Goal: Information Seeking & Learning: Learn about a topic

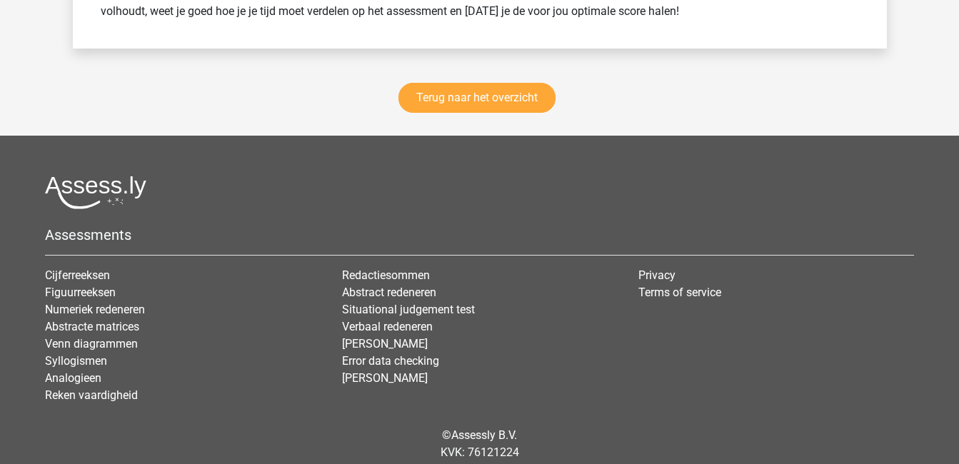
scroll to position [2339, 0]
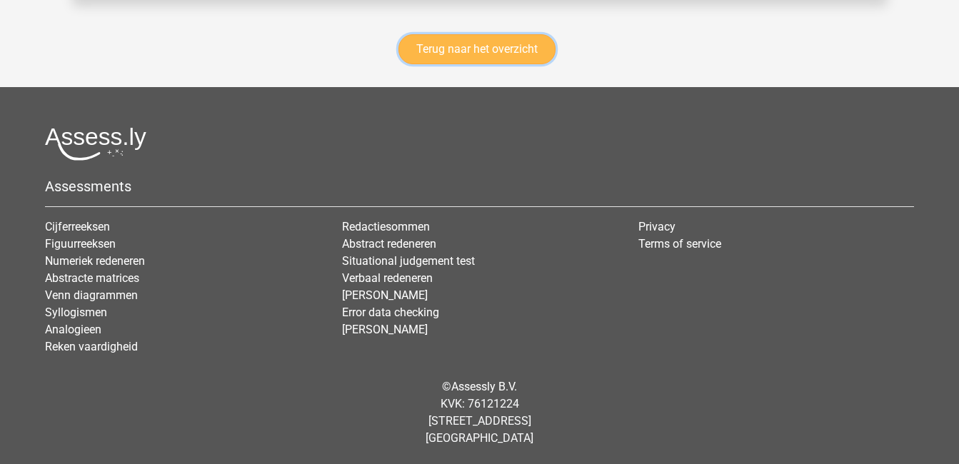
click at [467, 41] on link "Terug naar het overzicht" at bounding box center [477, 49] width 157 height 30
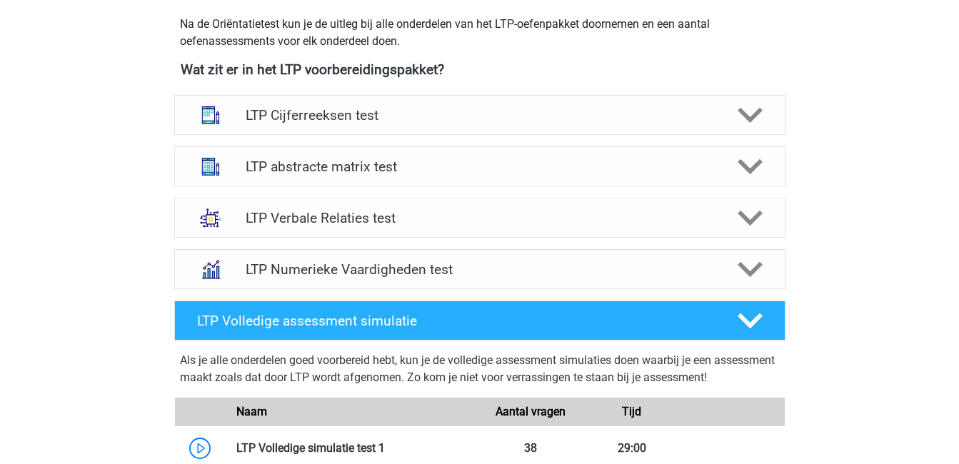
scroll to position [539, 0]
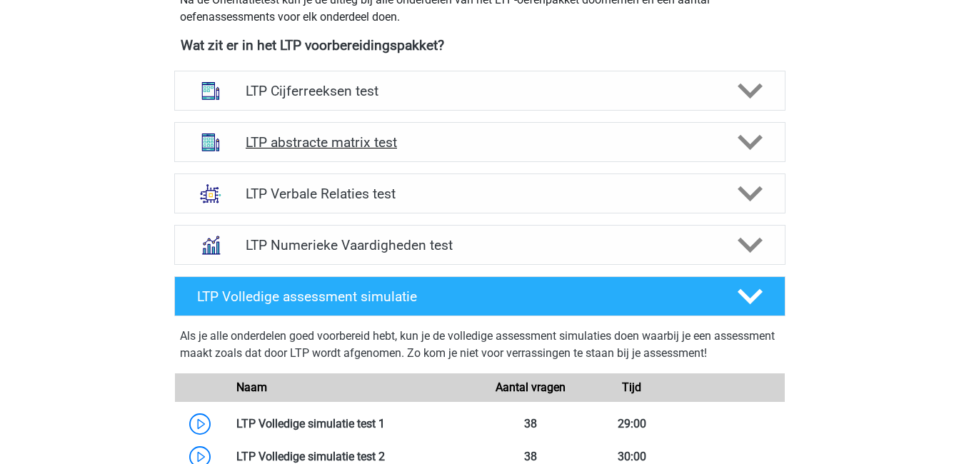
click at [299, 149] on h4 "LTP abstracte matrix test" at bounding box center [480, 142] width 468 height 16
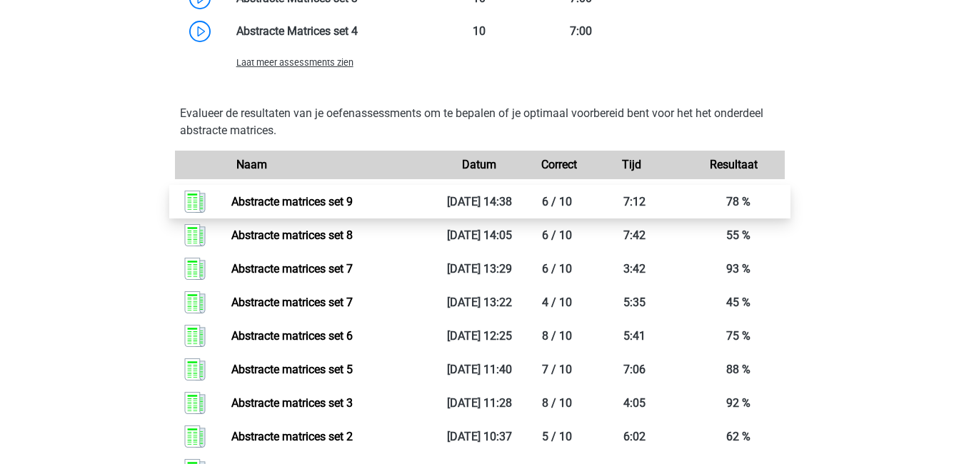
scroll to position [1120, 0]
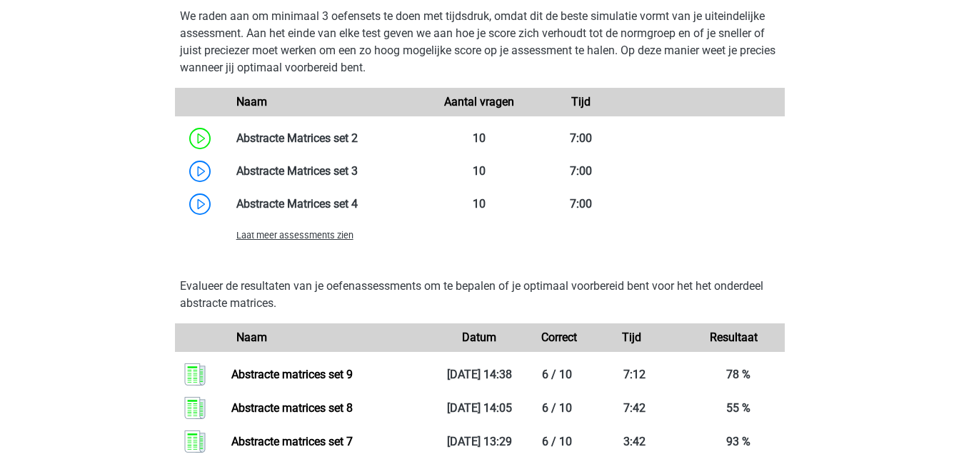
click at [338, 236] on span "Laat meer assessments zien" at bounding box center [294, 235] width 117 height 11
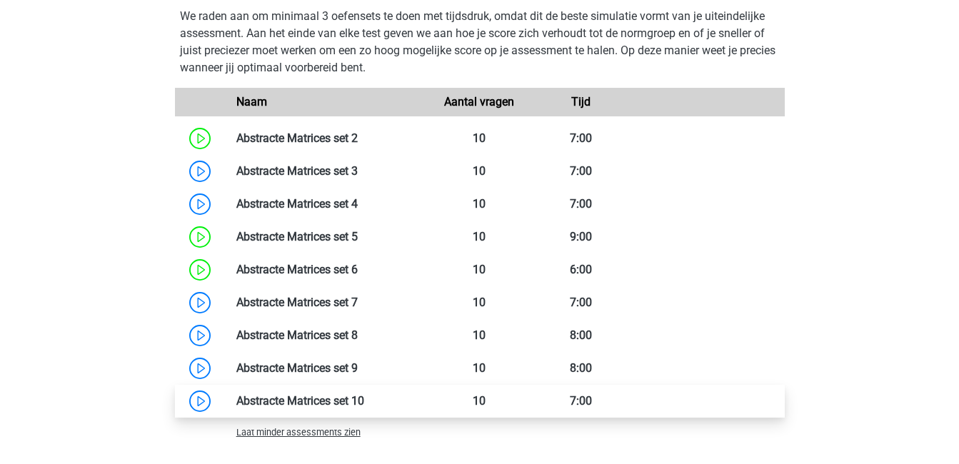
click at [364, 408] on link at bounding box center [364, 401] width 0 height 14
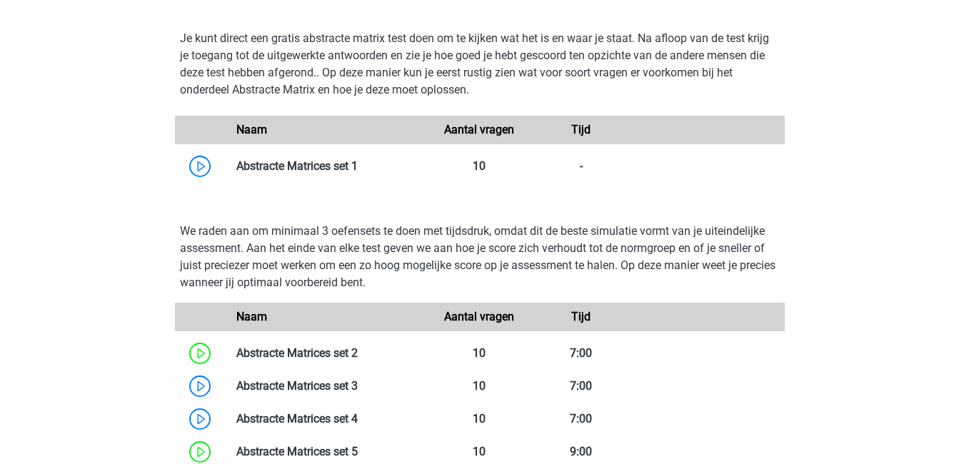
scroll to position [904, 0]
click at [358, 172] on link at bounding box center [358, 167] width 0 height 14
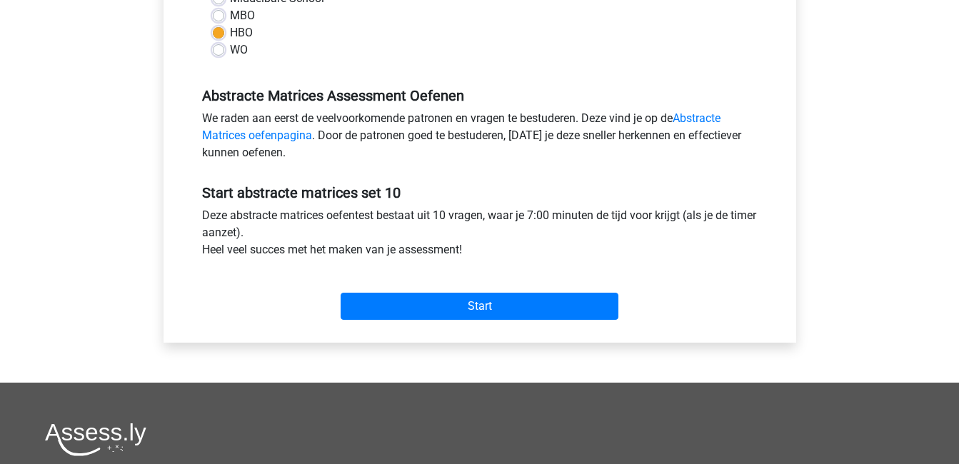
scroll to position [371, 0]
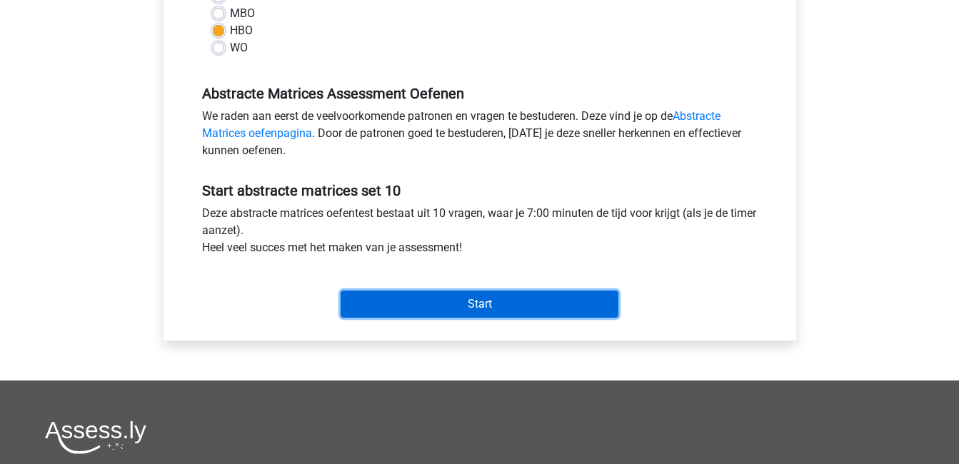
click at [457, 301] on input "Start" at bounding box center [480, 304] width 278 height 27
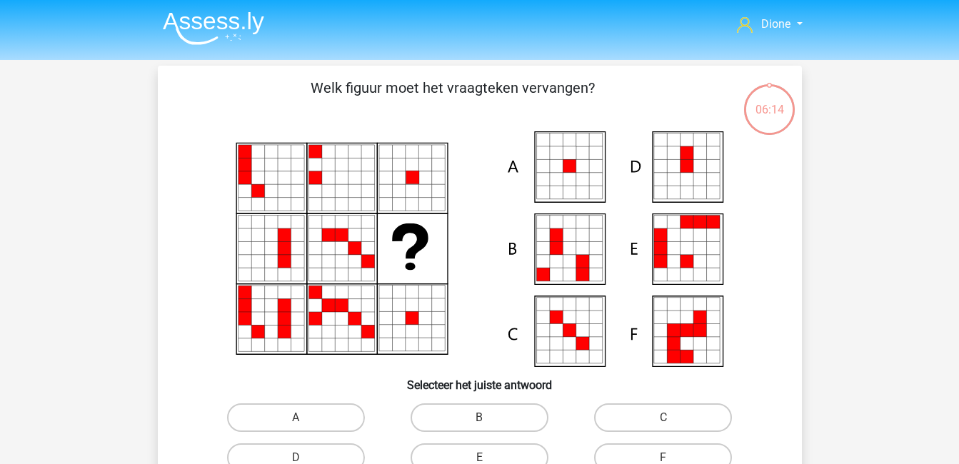
scroll to position [86, 0]
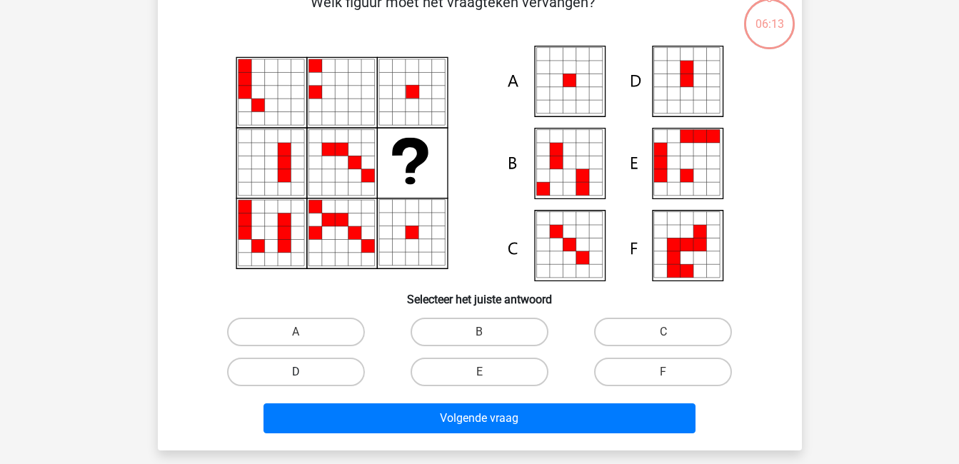
click at [336, 366] on label "D" at bounding box center [296, 372] width 138 height 29
click at [305, 372] on input "D" at bounding box center [300, 376] width 9 height 9
radio input "true"
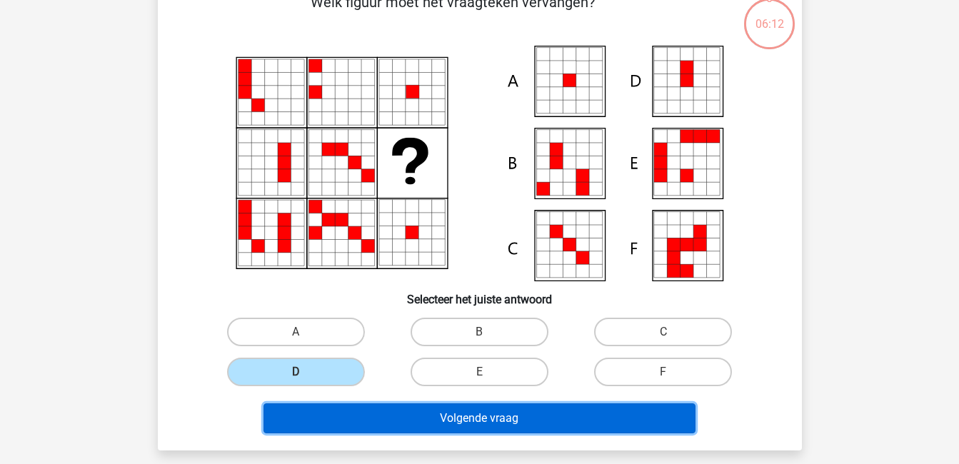
click at [394, 422] on button "Volgende vraag" at bounding box center [480, 419] width 432 height 30
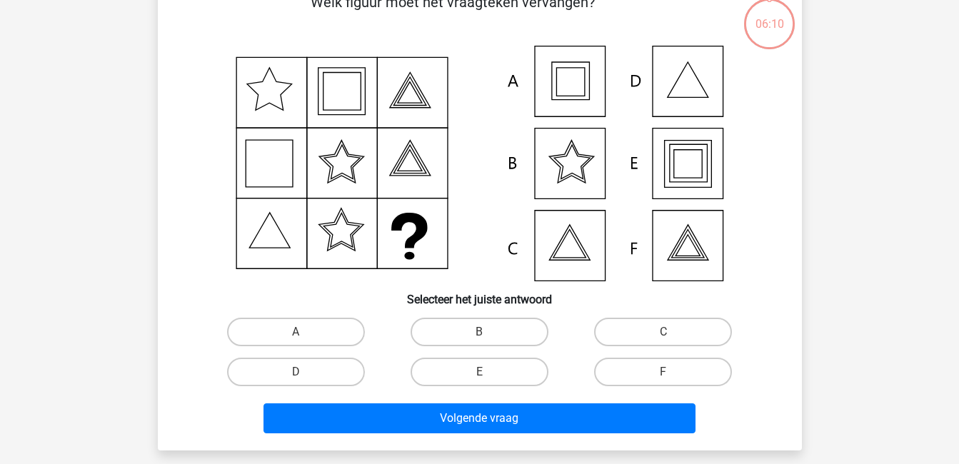
scroll to position [66, 0]
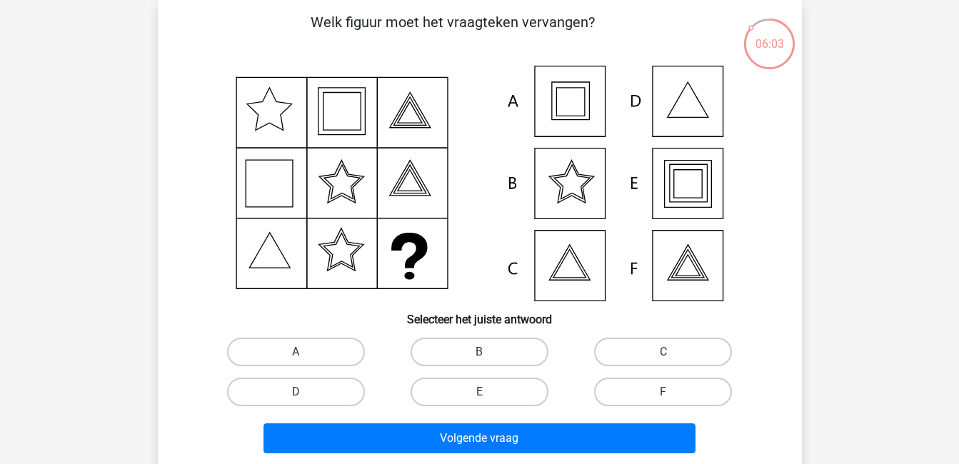
click at [689, 284] on icon at bounding box center [480, 184] width 576 height 236
click at [493, 395] on label "E" at bounding box center [480, 392] width 138 height 29
click at [489, 395] on input "E" at bounding box center [483, 396] width 9 height 9
radio input "true"
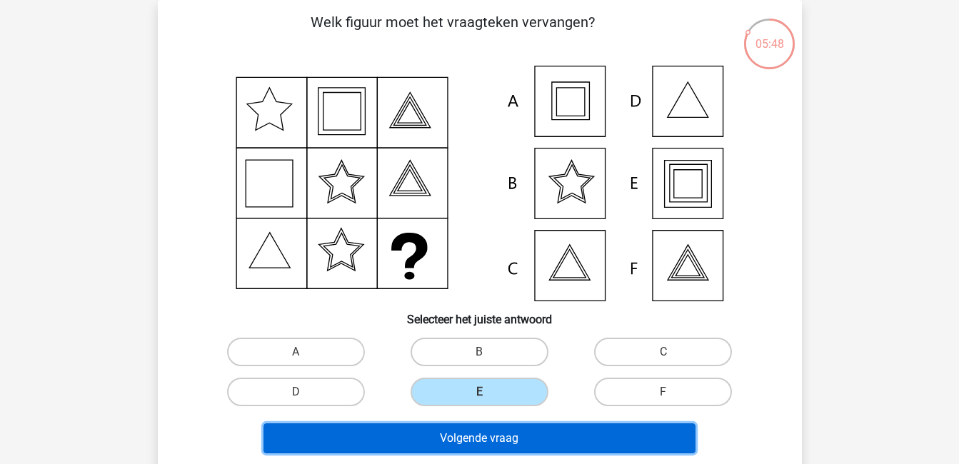
click at [508, 436] on button "Volgende vraag" at bounding box center [480, 439] width 432 height 30
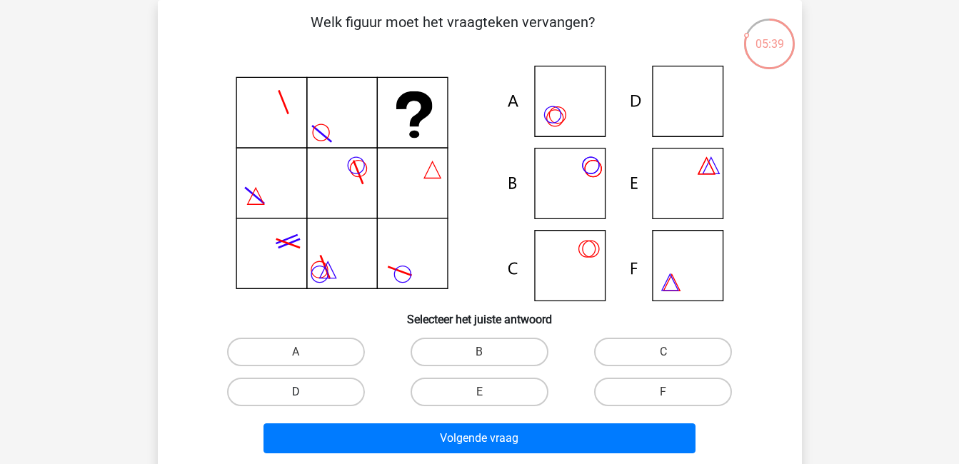
click at [335, 389] on label "D" at bounding box center [296, 392] width 138 height 29
click at [305, 392] on input "D" at bounding box center [300, 396] width 9 height 9
radio input "true"
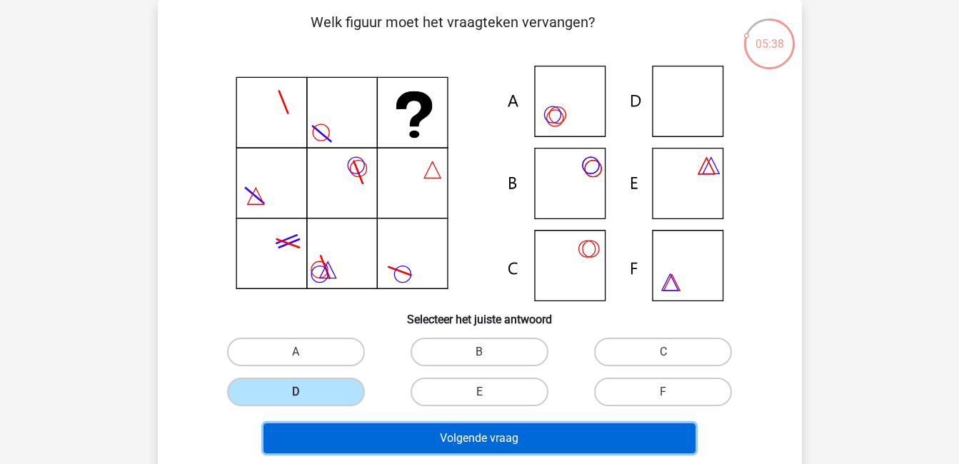
click at [434, 434] on button "Volgende vraag" at bounding box center [480, 439] width 432 height 30
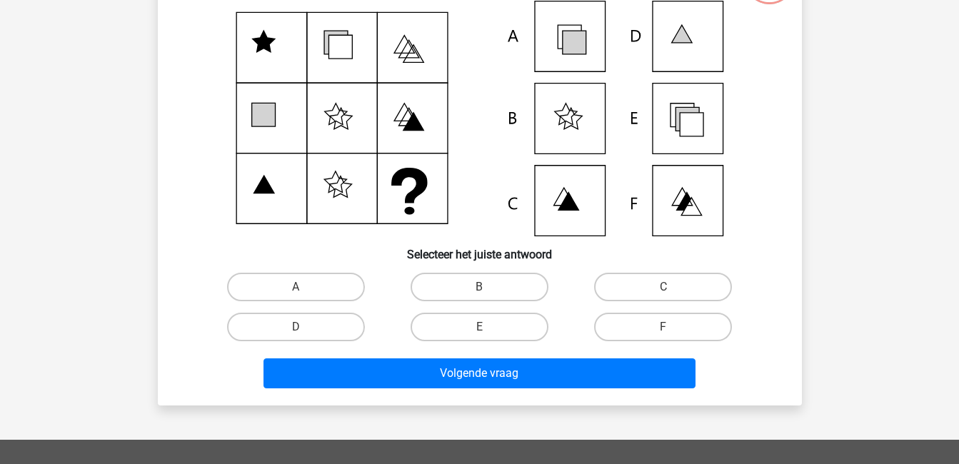
scroll to position [130, 0]
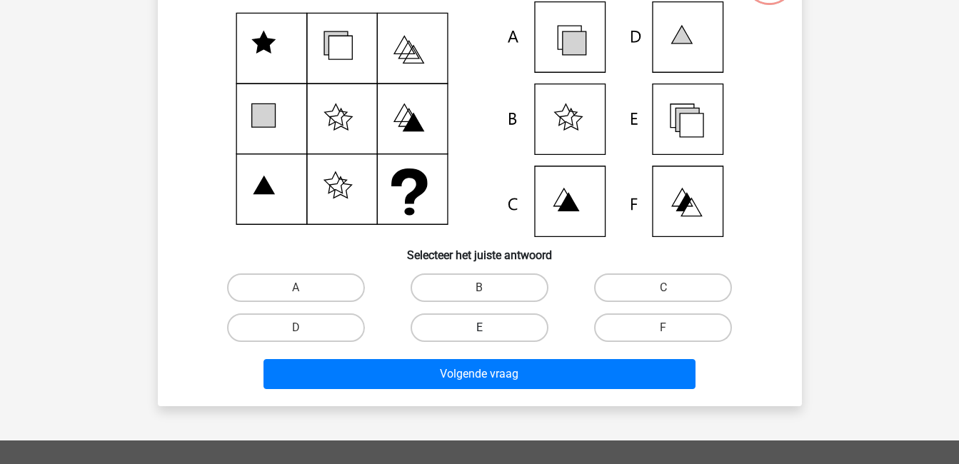
click at [501, 325] on label "E" at bounding box center [480, 328] width 138 height 29
click at [489, 328] on input "E" at bounding box center [483, 332] width 9 height 9
radio input "true"
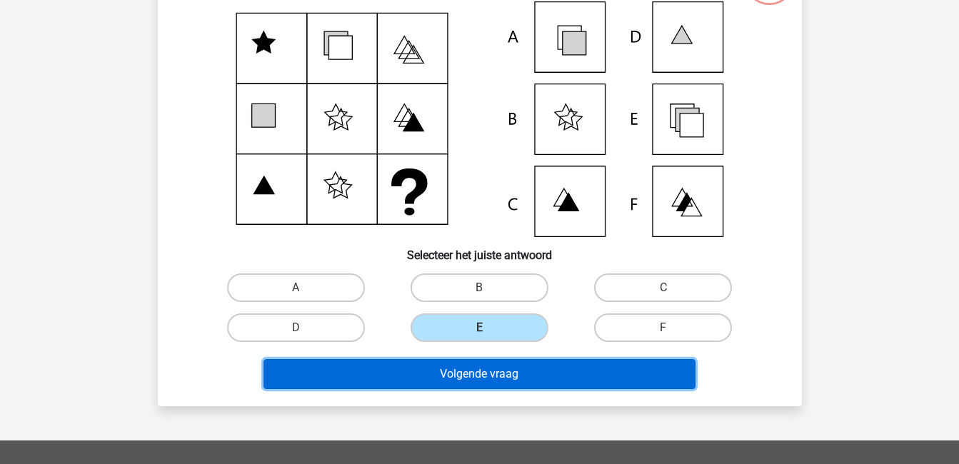
click at [515, 371] on button "Volgende vraag" at bounding box center [480, 374] width 432 height 30
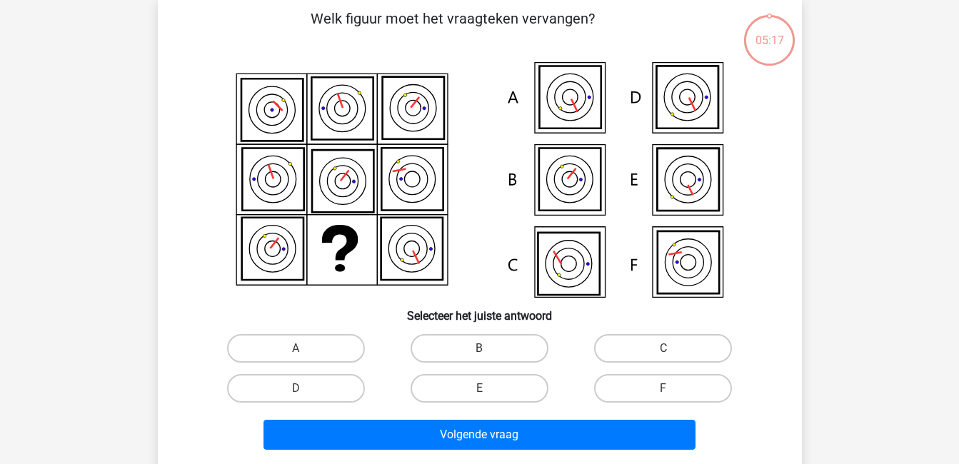
scroll to position [66, 0]
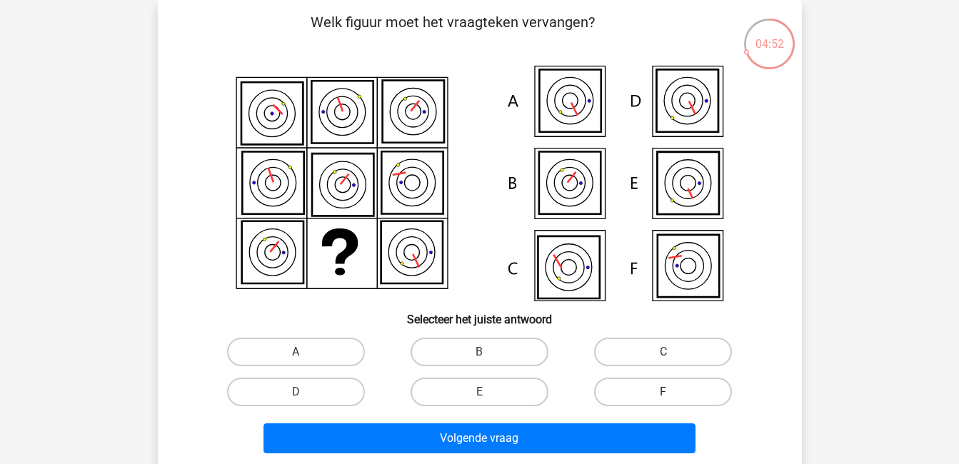
click at [670, 406] on label "F" at bounding box center [663, 392] width 138 height 29
click at [670, 401] on input "F" at bounding box center [668, 396] width 9 height 9
radio input "true"
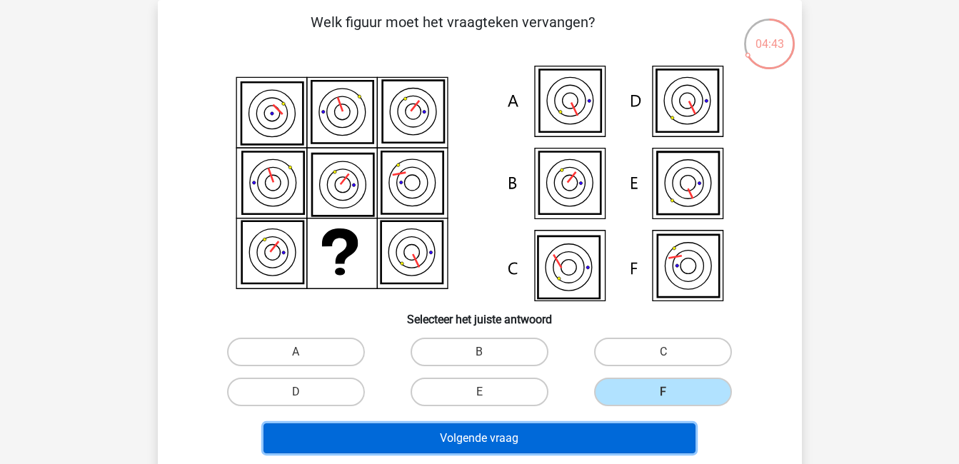
click at [633, 447] on button "Volgende vraag" at bounding box center [480, 439] width 432 height 30
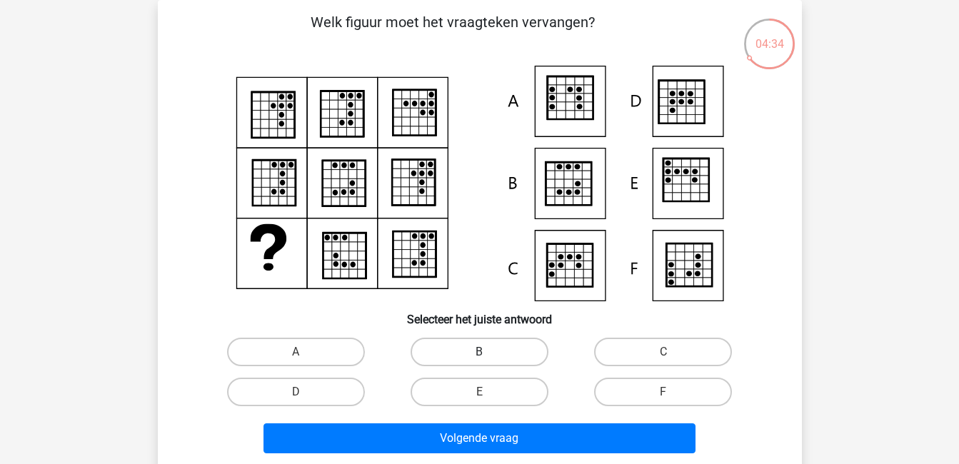
click at [483, 351] on label "B" at bounding box center [480, 352] width 138 height 29
click at [483, 352] on input "B" at bounding box center [483, 356] width 9 height 9
radio input "true"
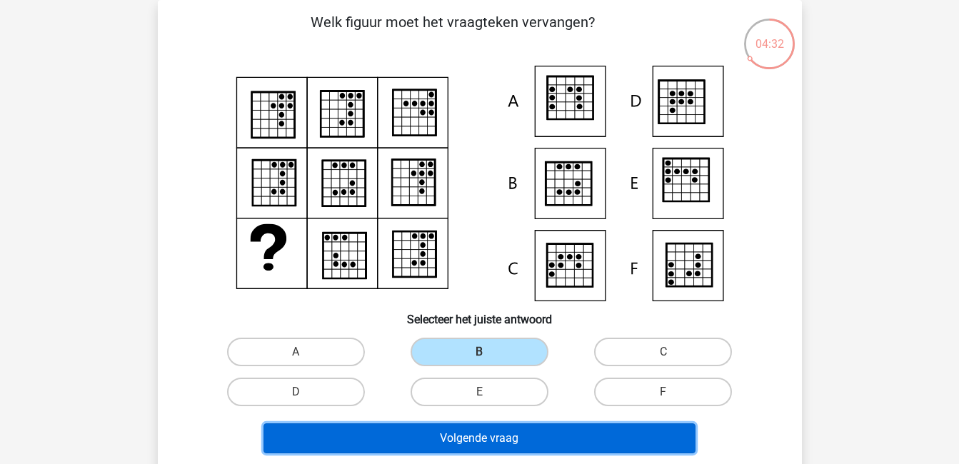
click at [505, 433] on button "Volgende vraag" at bounding box center [480, 439] width 432 height 30
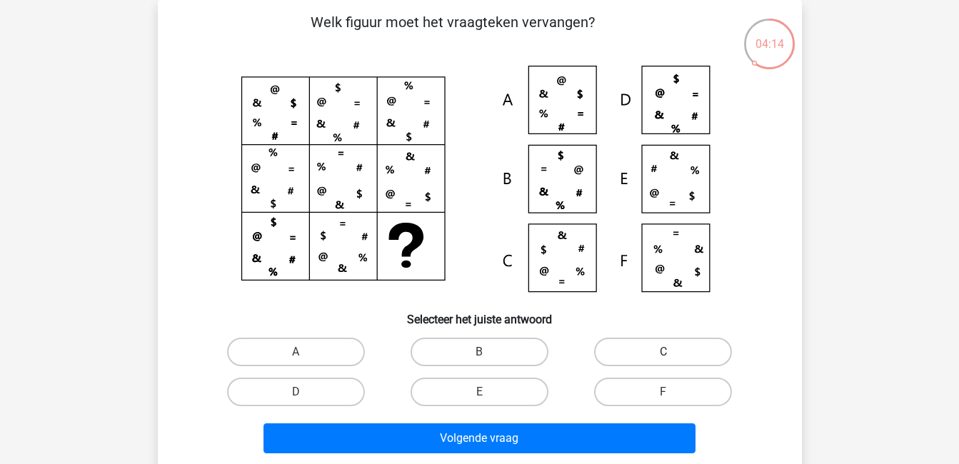
click at [685, 353] on label "C" at bounding box center [663, 352] width 138 height 29
click at [673, 353] on input "C" at bounding box center [668, 356] width 9 height 9
radio input "true"
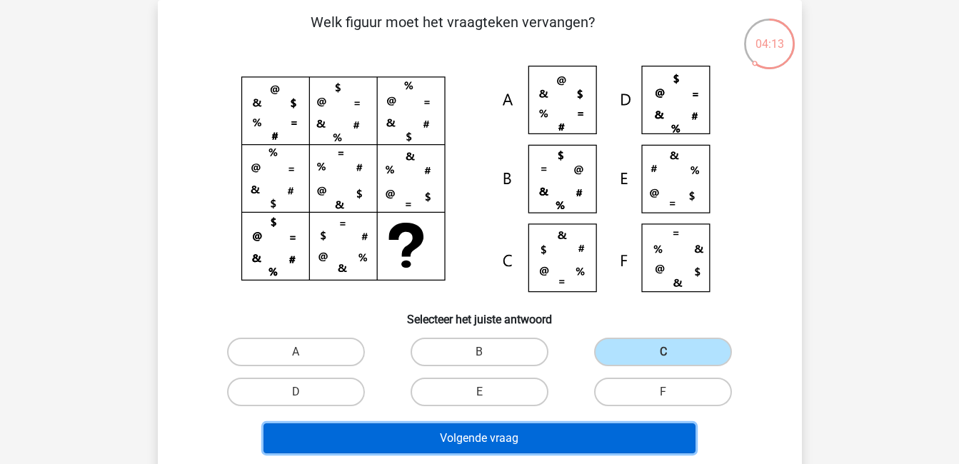
click at [594, 429] on button "Volgende vraag" at bounding box center [480, 439] width 432 height 30
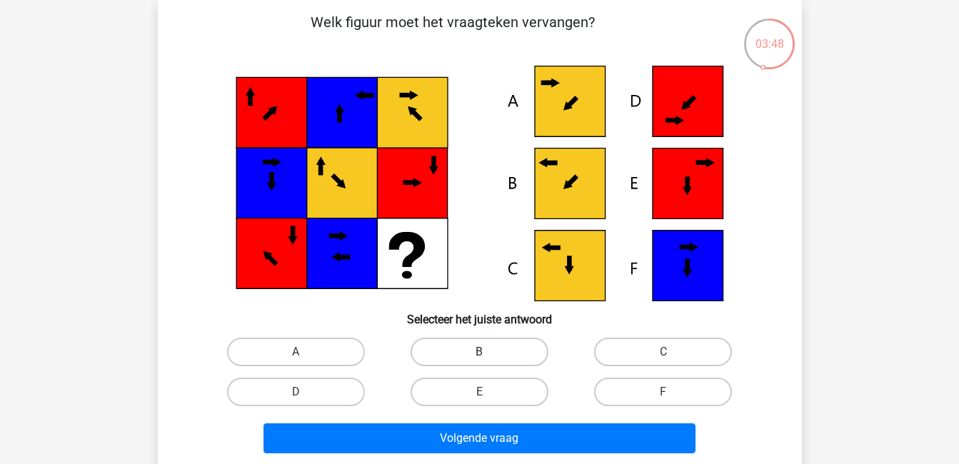
click at [476, 358] on label "B" at bounding box center [480, 352] width 138 height 29
click at [479, 358] on input "B" at bounding box center [483, 356] width 9 height 9
radio input "true"
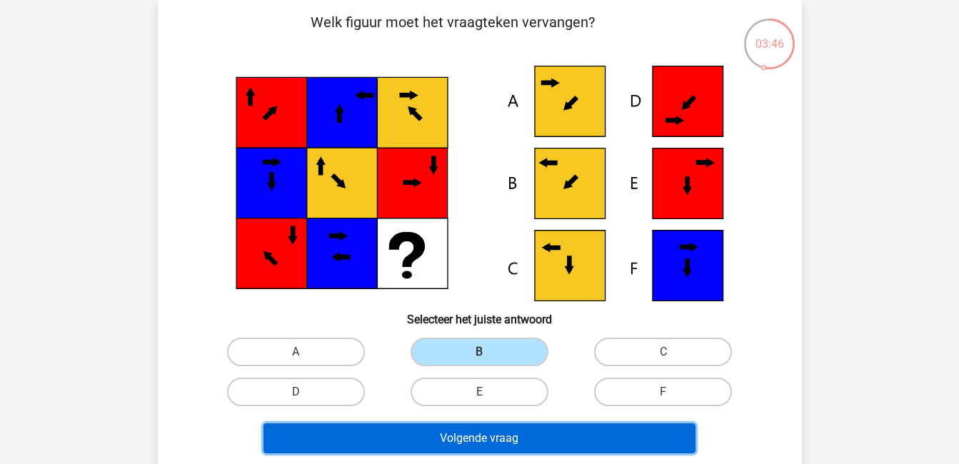
click at [530, 429] on button "Volgende vraag" at bounding box center [480, 439] width 432 height 30
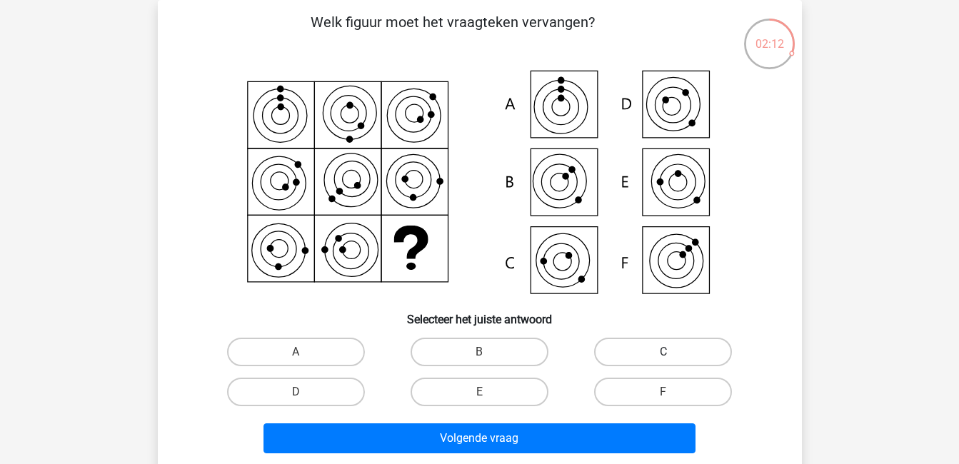
click at [706, 357] on label "C" at bounding box center [663, 352] width 138 height 29
click at [673, 357] on input "C" at bounding box center [668, 356] width 9 height 9
radio input "true"
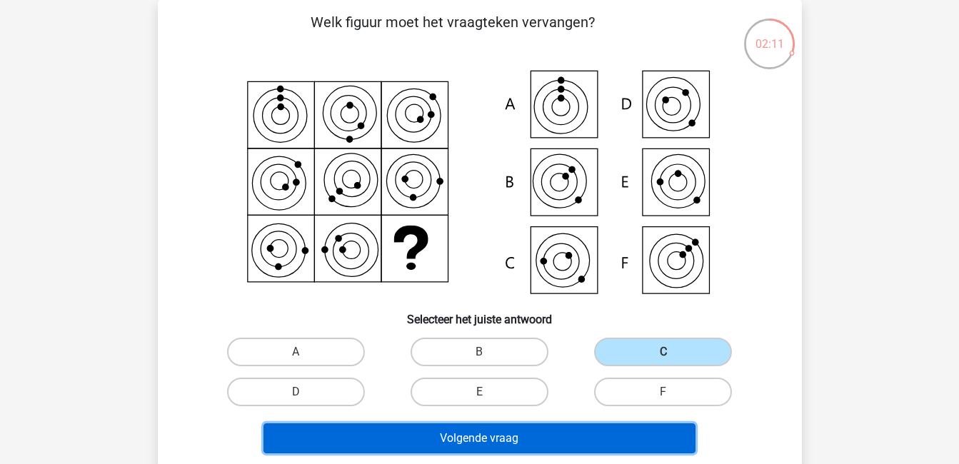
click at [646, 432] on button "Volgende vraag" at bounding box center [480, 439] width 432 height 30
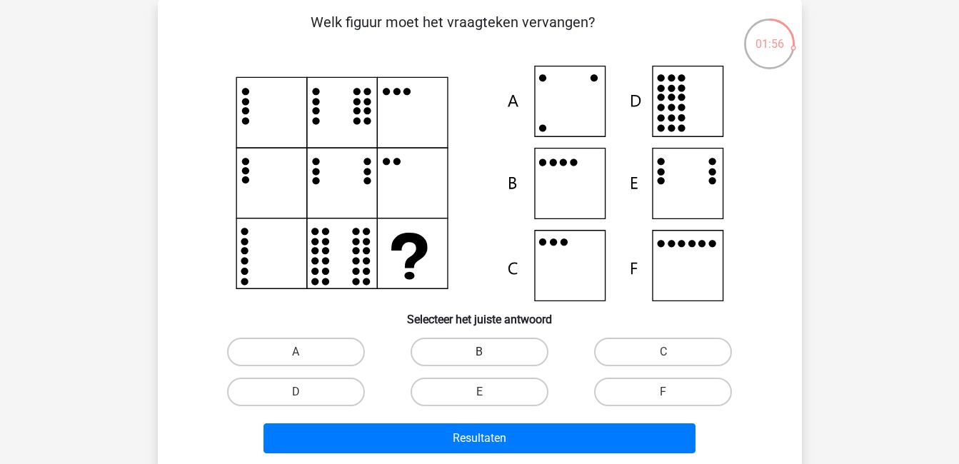
click at [487, 346] on label "B" at bounding box center [480, 352] width 138 height 29
click at [487, 352] on input "B" at bounding box center [483, 356] width 9 height 9
radio input "true"
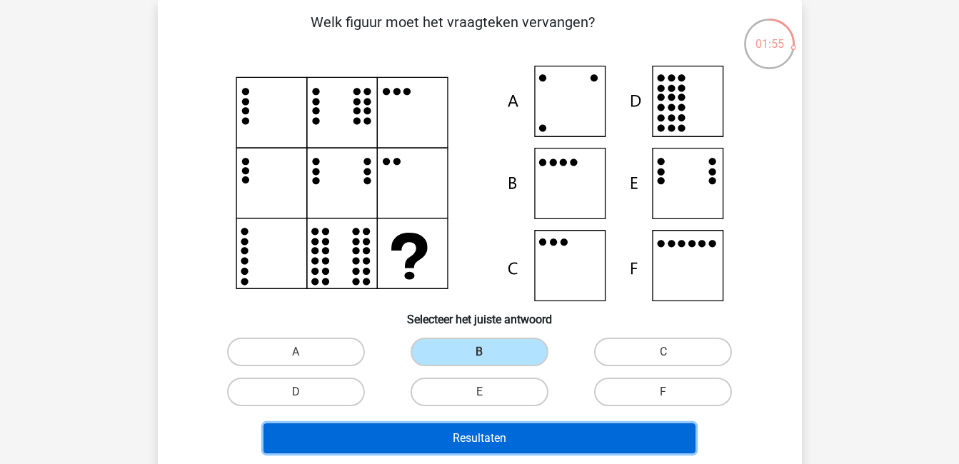
click at [550, 434] on button "Resultaten" at bounding box center [480, 439] width 432 height 30
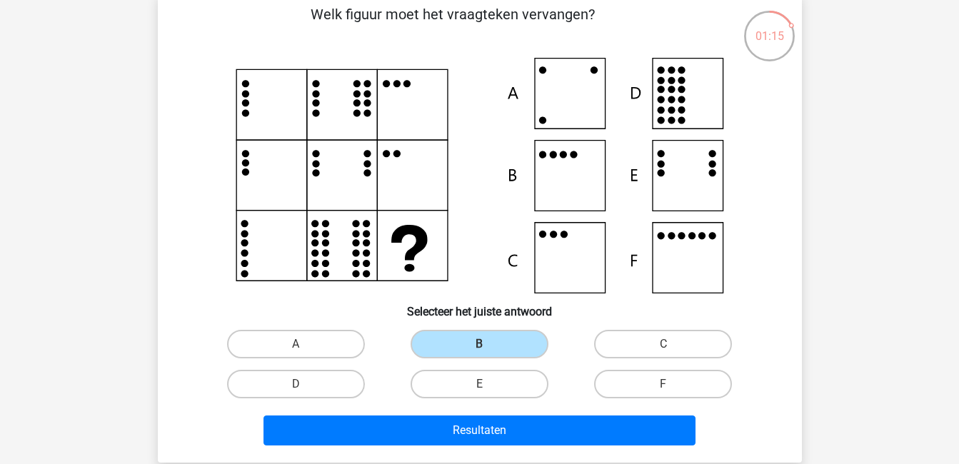
scroll to position [76, 0]
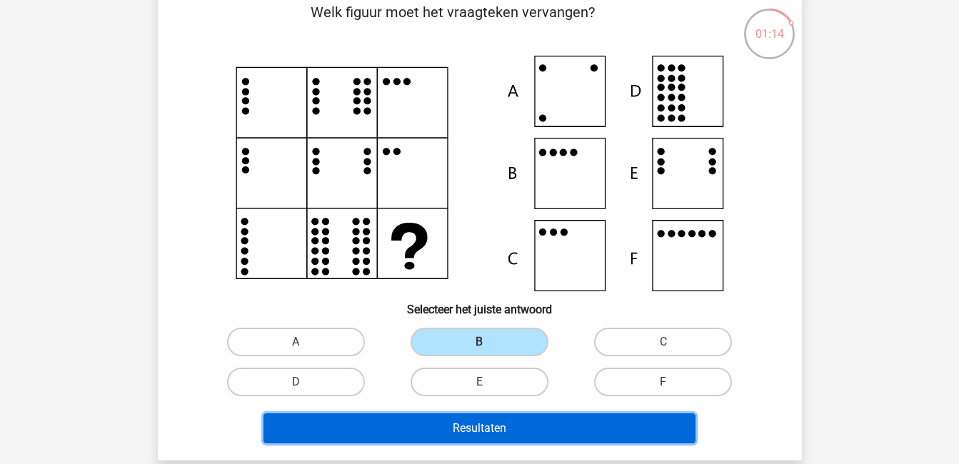
click at [566, 426] on button "Resultaten" at bounding box center [480, 429] width 432 height 30
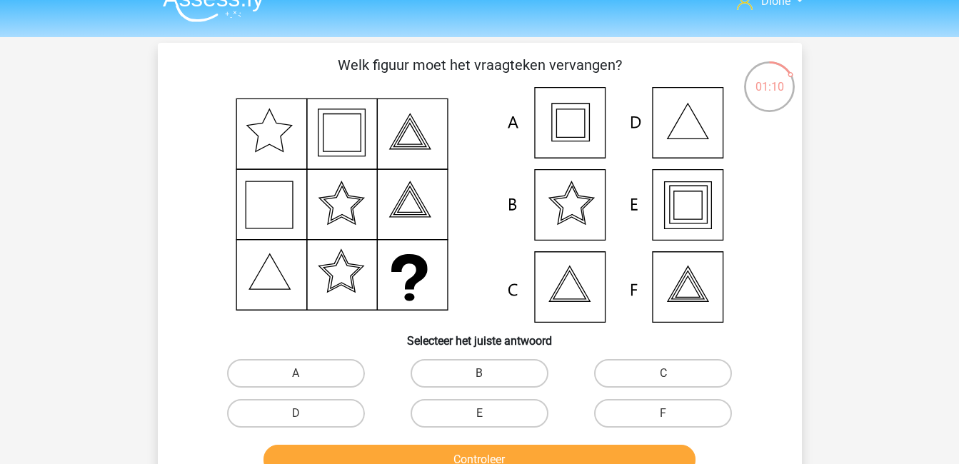
scroll to position [19, 0]
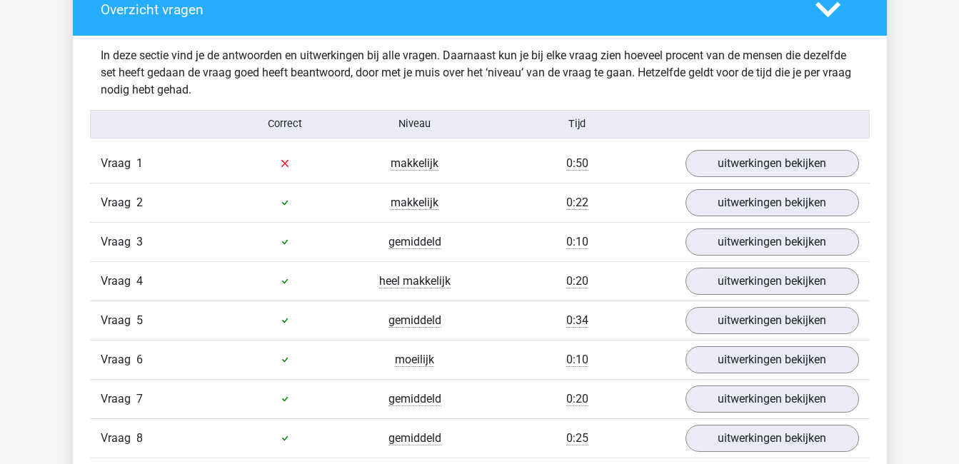
scroll to position [796, 0]
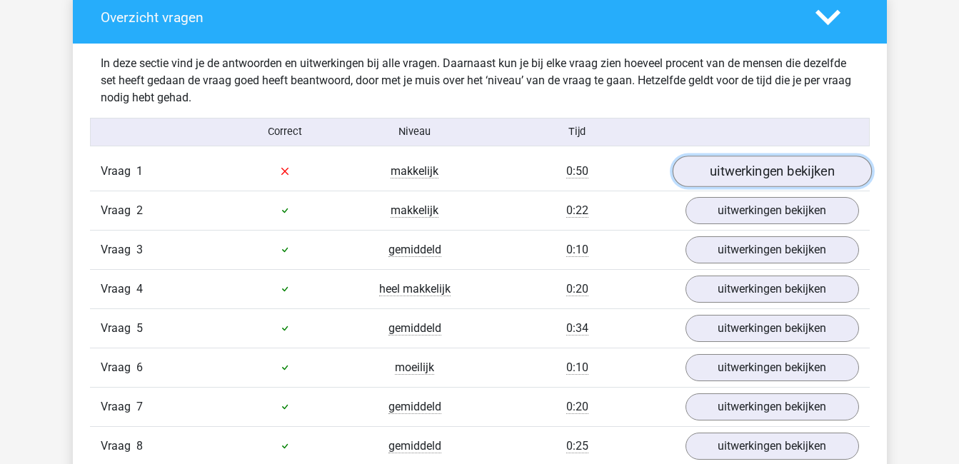
click at [746, 164] on link "uitwerkingen bekijken" at bounding box center [771, 171] width 199 height 31
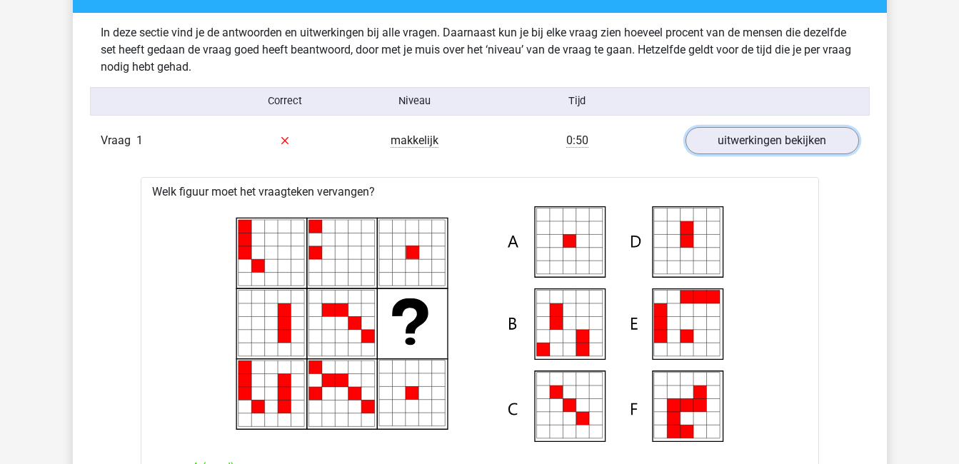
scroll to position [841, 0]
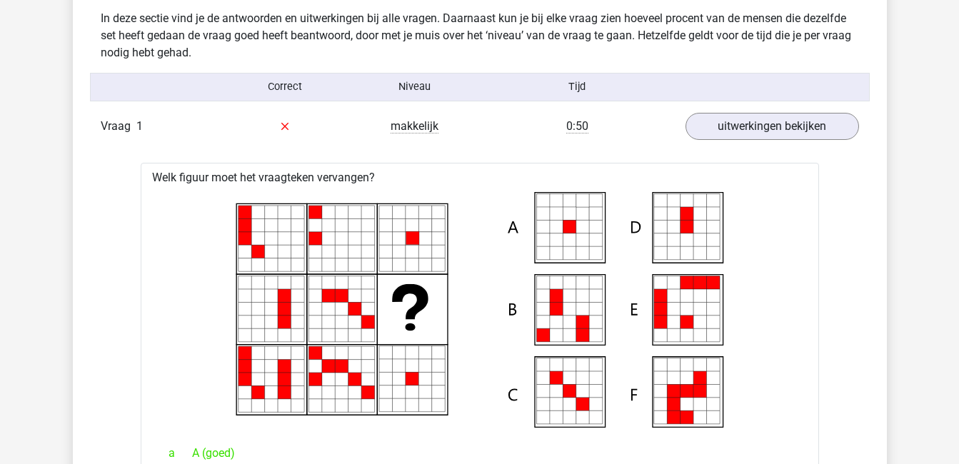
click at [784, 304] on icon at bounding box center [480, 310] width 633 height 236
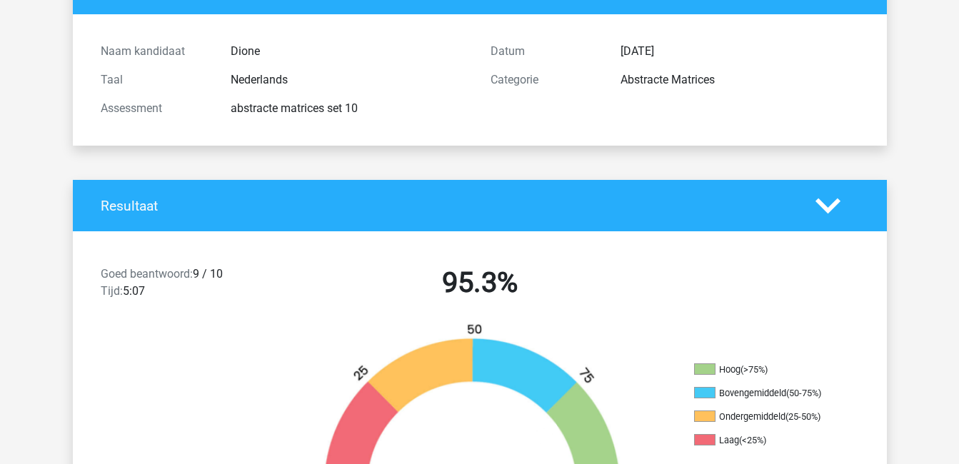
scroll to position [0, 0]
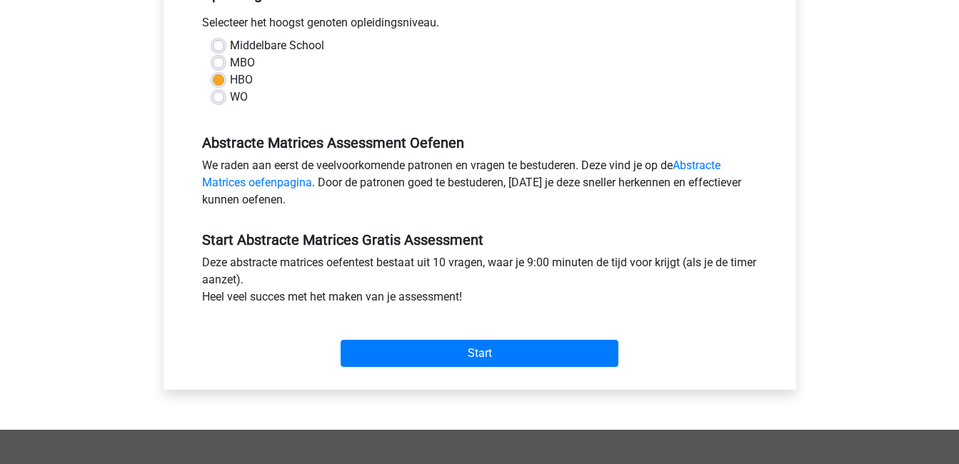
scroll to position [322, 0]
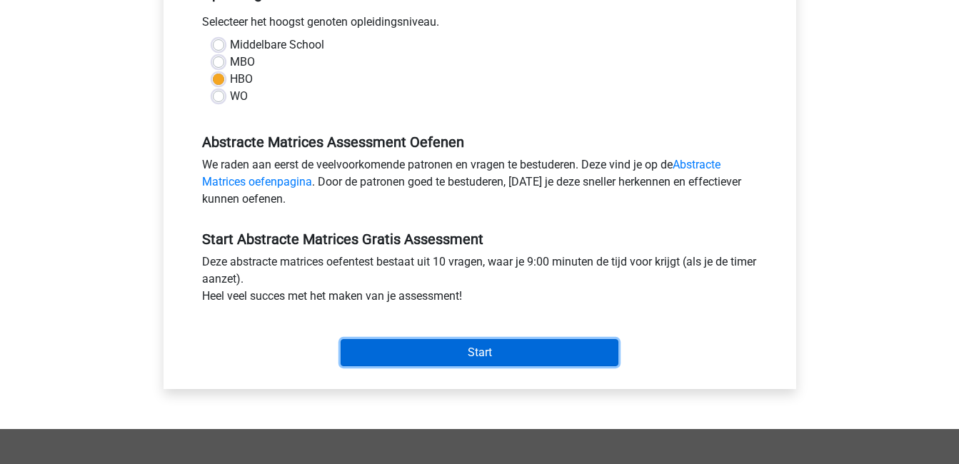
click at [444, 352] on input "Start" at bounding box center [480, 352] width 278 height 27
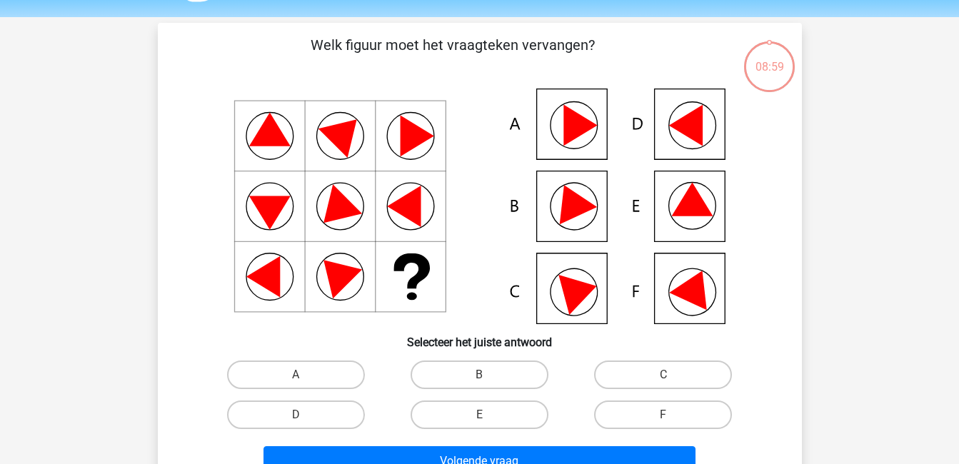
scroll to position [49, 0]
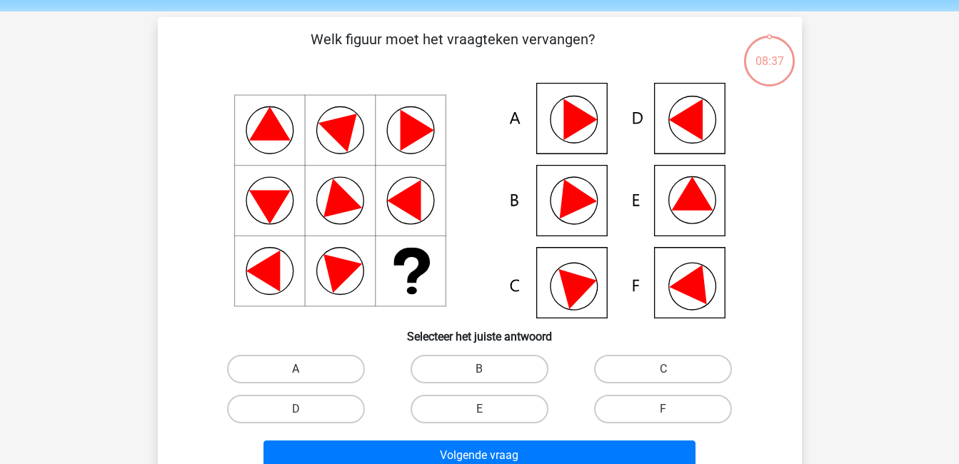
click at [329, 371] on label "A" at bounding box center [296, 369] width 138 height 29
click at [305, 371] on input "A" at bounding box center [300, 373] width 9 height 9
radio input "true"
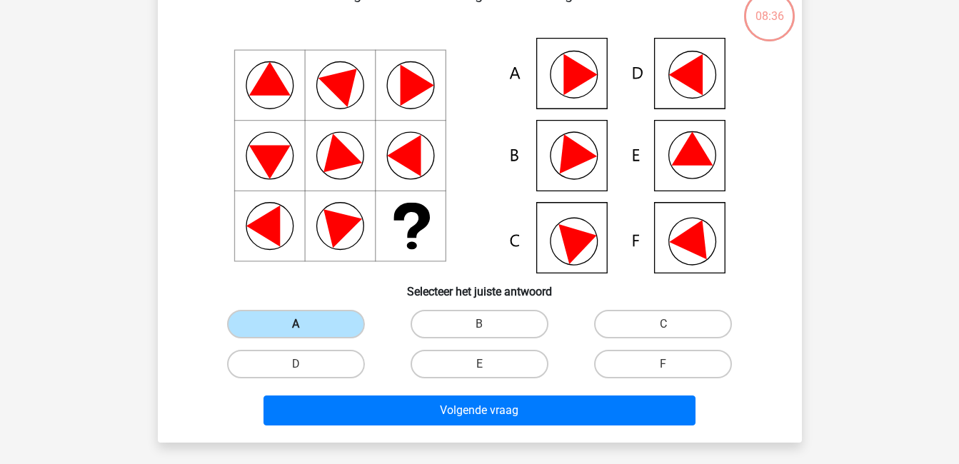
scroll to position [94, 0]
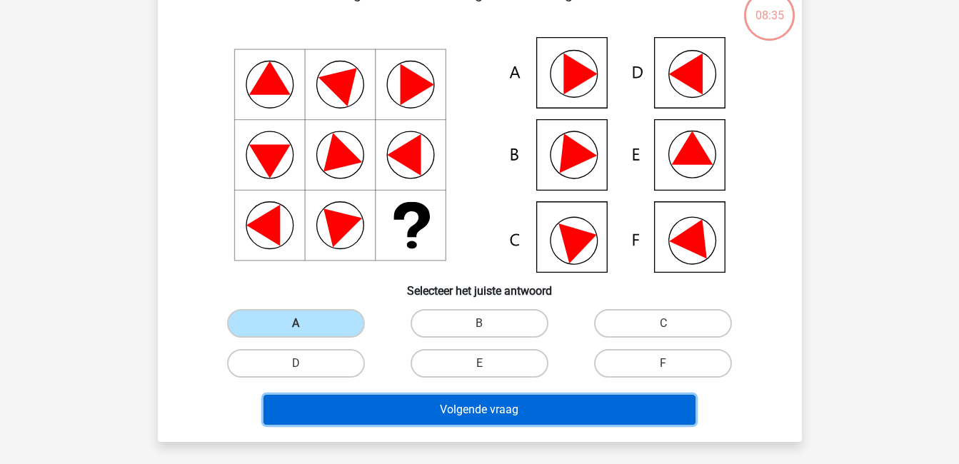
click at [449, 413] on button "Volgende vraag" at bounding box center [480, 410] width 432 height 30
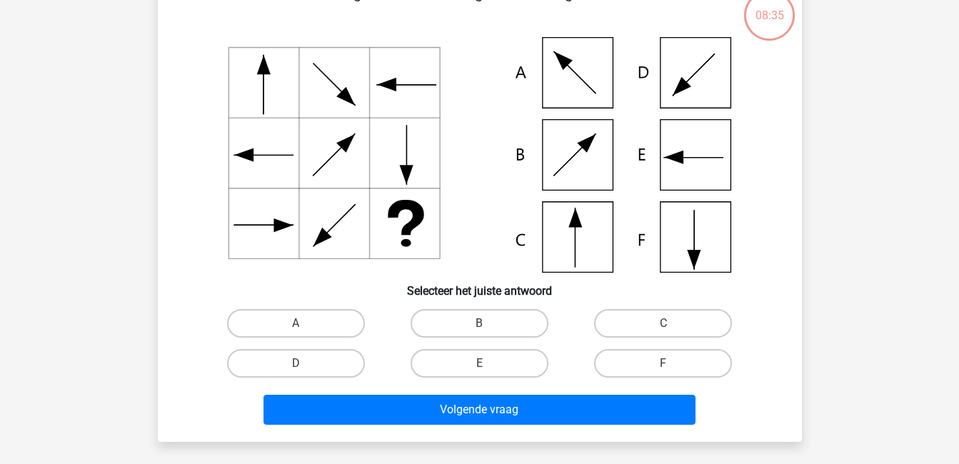
scroll to position [66, 0]
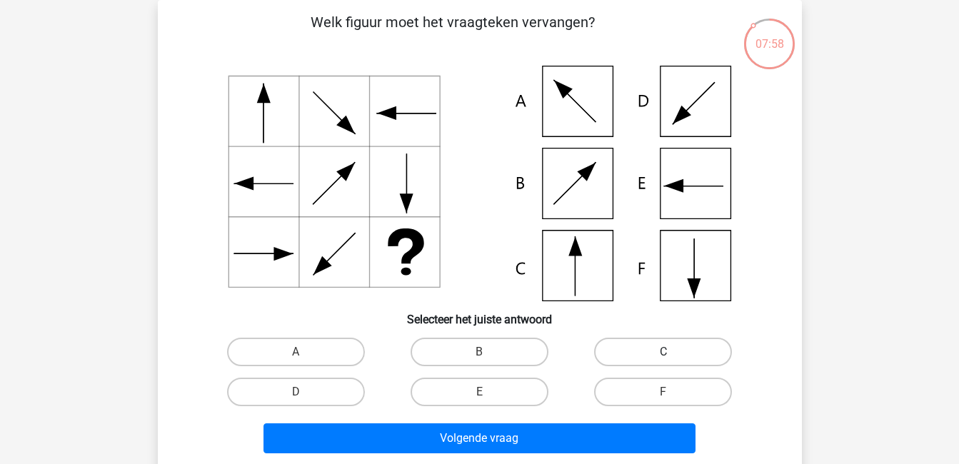
click at [644, 353] on label "C" at bounding box center [663, 352] width 138 height 29
click at [664, 353] on input "C" at bounding box center [668, 356] width 9 height 9
radio input "true"
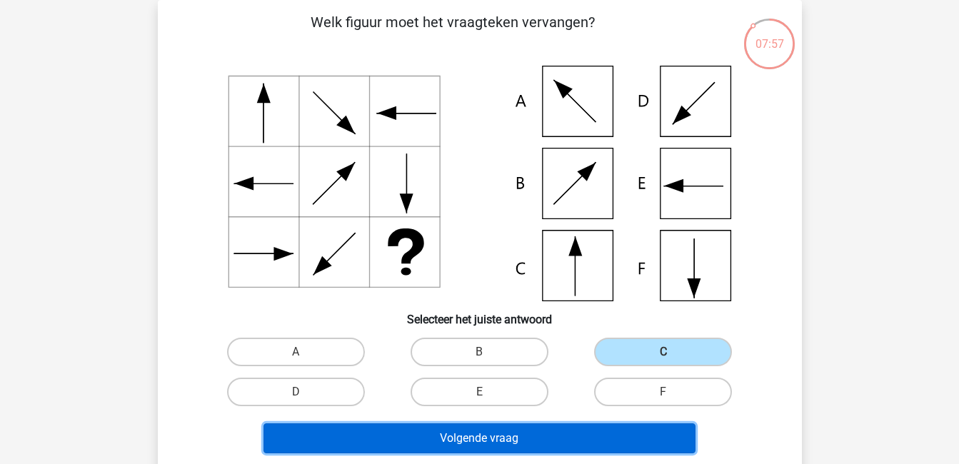
click at [627, 428] on button "Volgende vraag" at bounding box center [480, 439] width 432 height 30
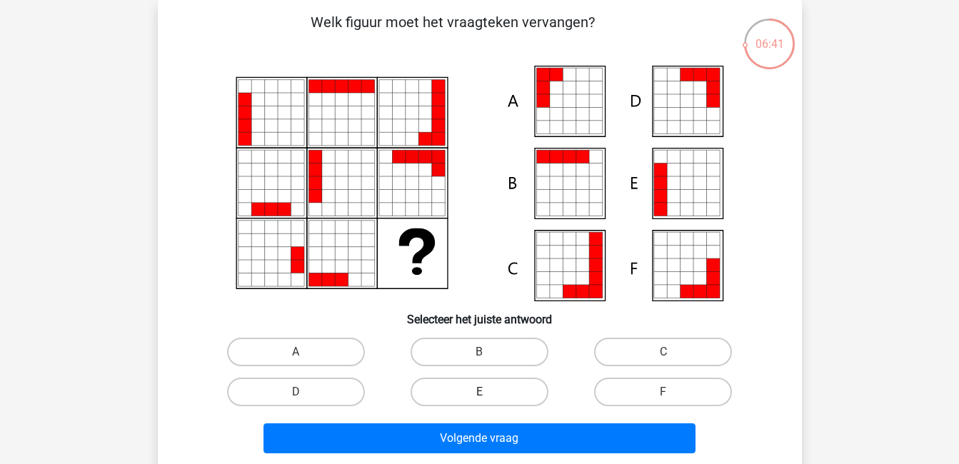
click at [451, 391] on label "E" at bounding box center [480, 392] width 138 height 29
click at [479, 392] on input "E" at bounding box center [483, 396] width 9 height 9
radio input "true"
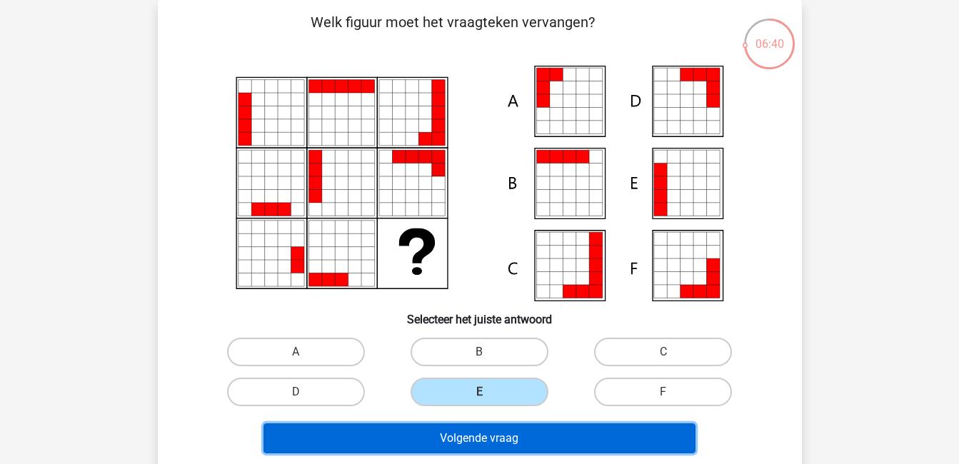
click at [474, 442] on button "Volgende vraag" at bounding box center [480, 439] width 432 height 30
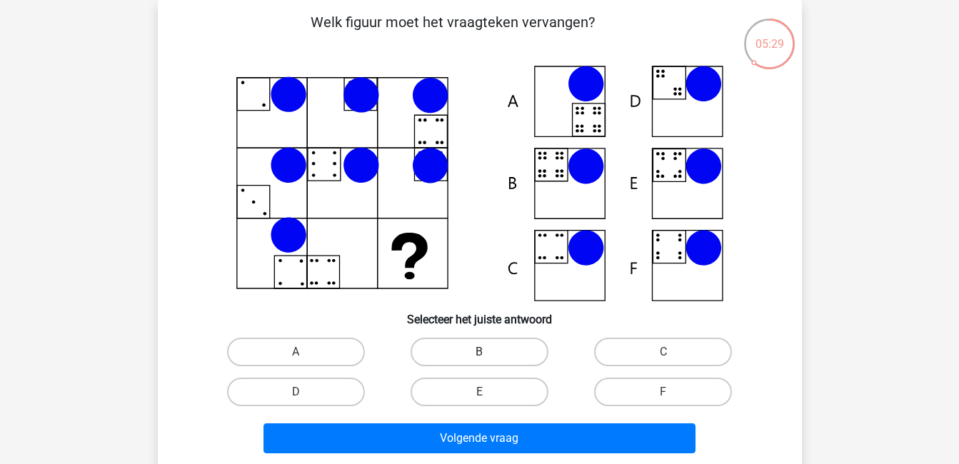
click at [531, 347] on label "B" at bounding box center [480, 352] width 138 height 29
click at [489, 352] on input "B" at bounding box center [483, 356] width 9 height 9
radio input "true"
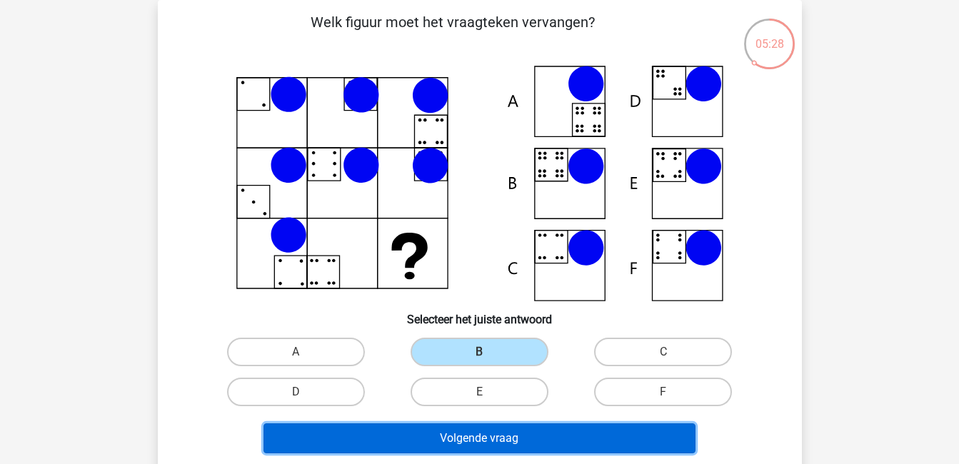
click at [567, 433] on button "Volgende vraag" at bounding box center [480, 439] width 432 height 30
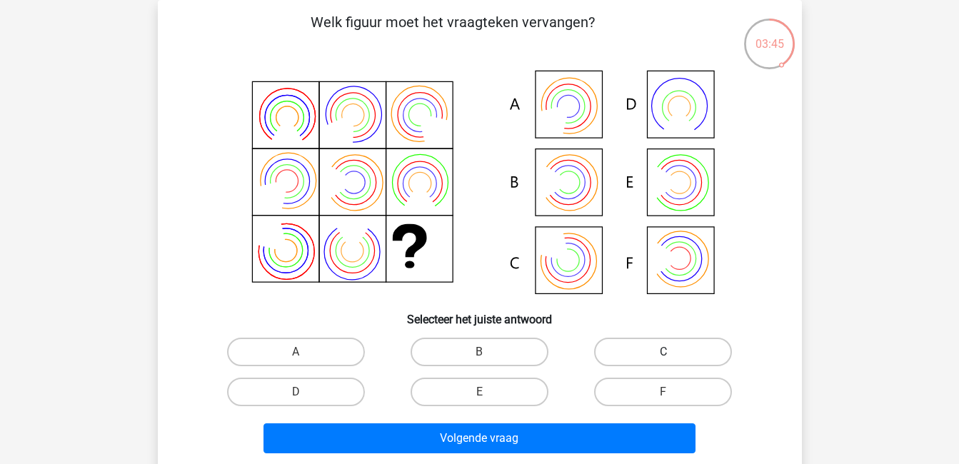
click at [651, 348] on label "C" at bounding box center [663, 352] width 138 height 29
click at [664, 352] on input "C" at bounding box center [668, 356] width 9 height 9
radio input "true"
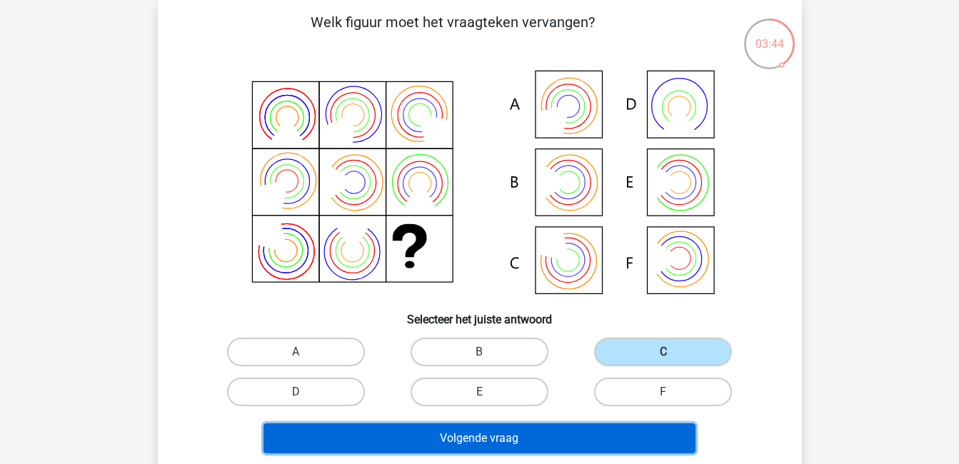
click at [652, 436] on button "Volgende vraag" at bounding box center [480, 439] width 432 height 30
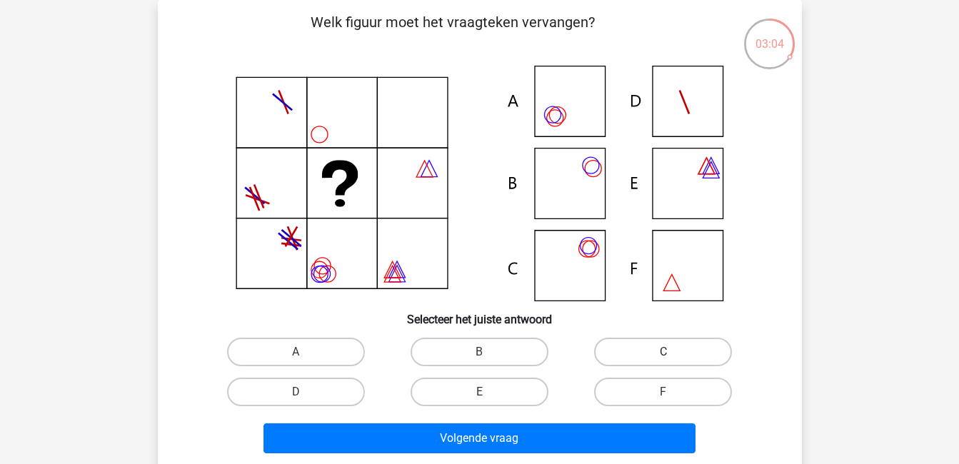
click at [663, 340] on label "C" at bounding box center [663, 352] width 138 height 29
click at [664, 352] on input "C" at bounding box center [668, 356] width 9 height 9
radio input "true"
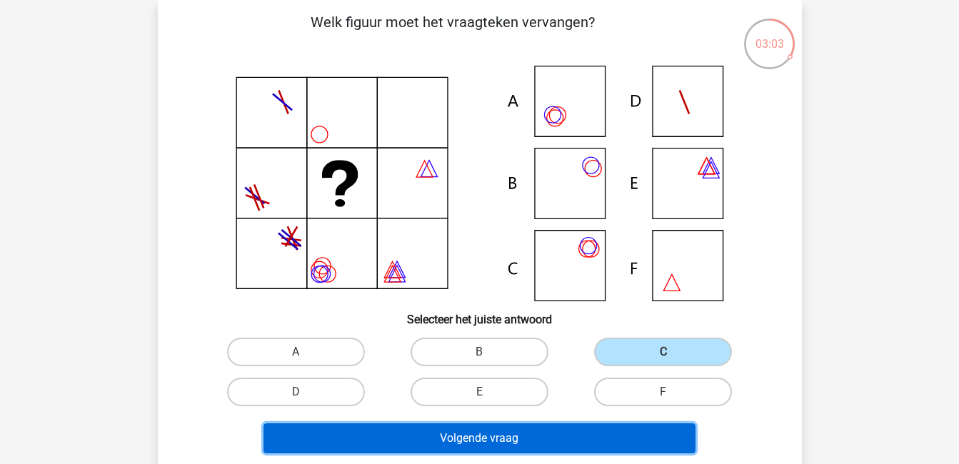
click at [660, 429] on button "Volgende vraag" at bounding box center [480, 439] width 432 height 30
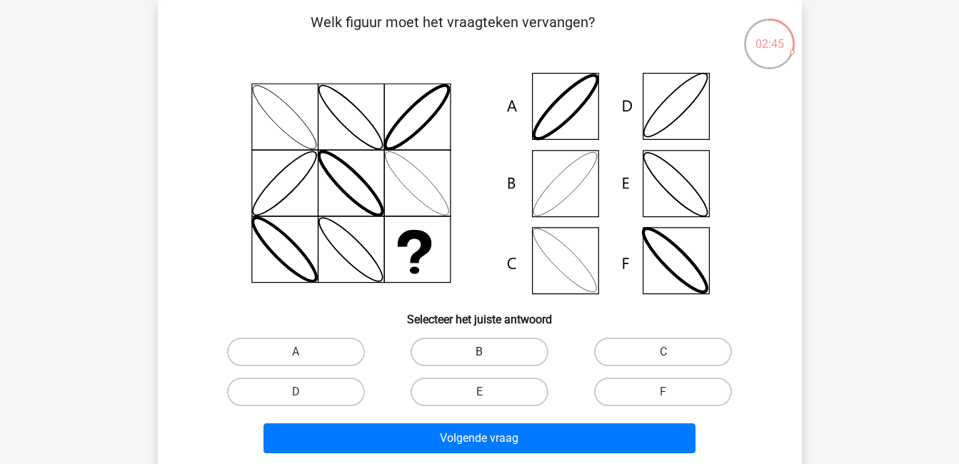
click at [534, 356] on label "B" at bounding box center [480, 352] width 138 height 29
click at [489, 356] on input "B" at bounding box center [483, 356] width 9 height 9
radio input "true"
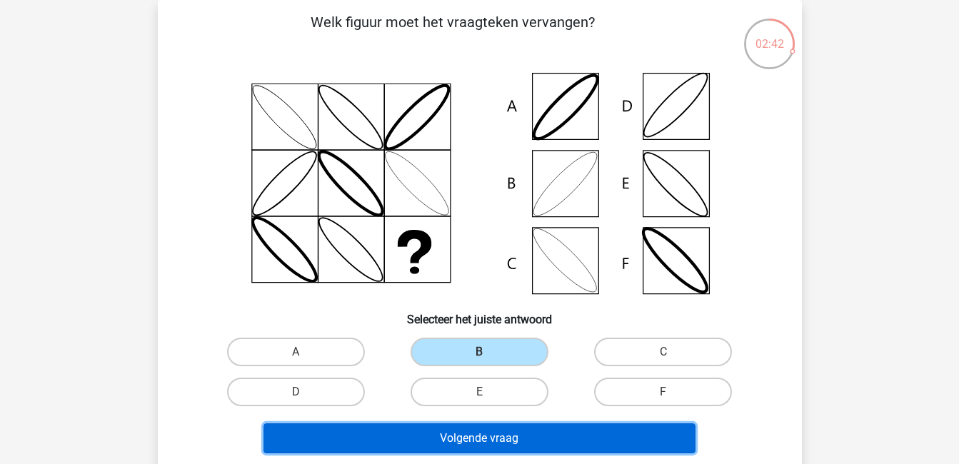
click at [544, 443] on button "Volgende vraag" at bounding box center [480, 439] width 432 height 30
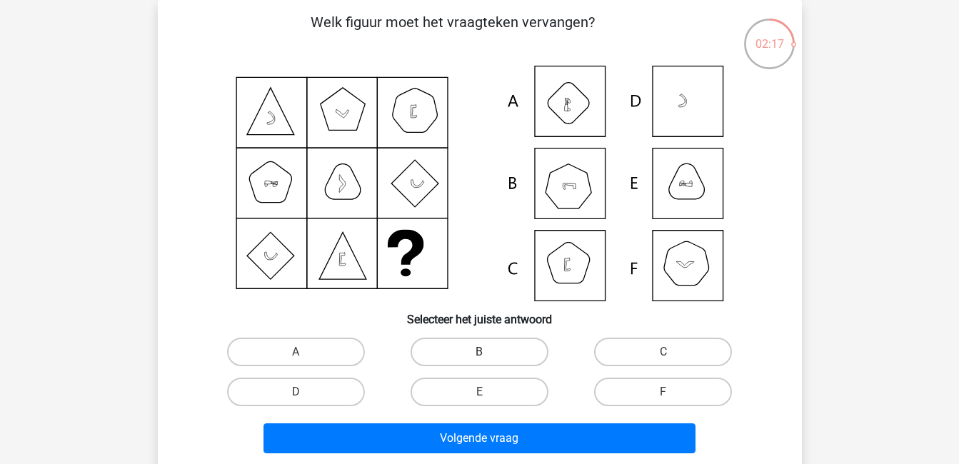
click at [472, 346] on label "B" at bounding box center [480, 352] width 138 height 29
click at [479, 352] on input "B" at bounding box center [483, 356] width 9 height 9
radio input "true"
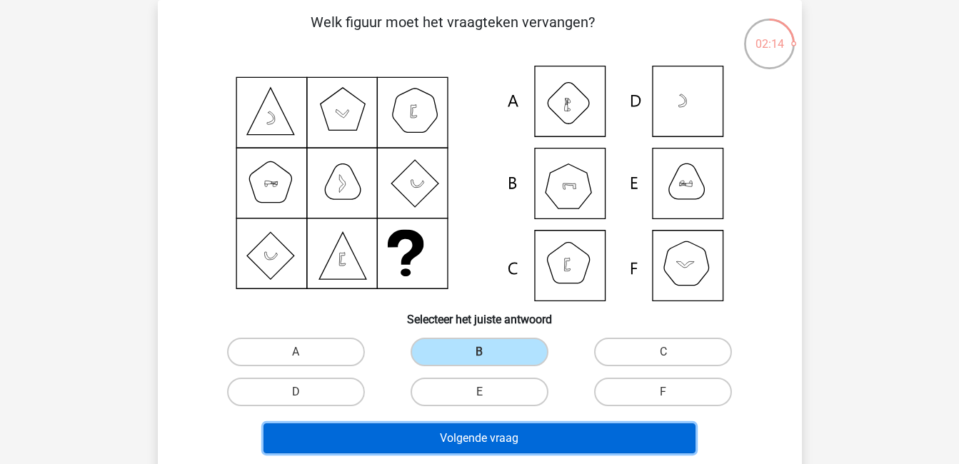
click at [521, 436] on button "Volgende vraag" at bounding box center [480, 439] width 432 height 30
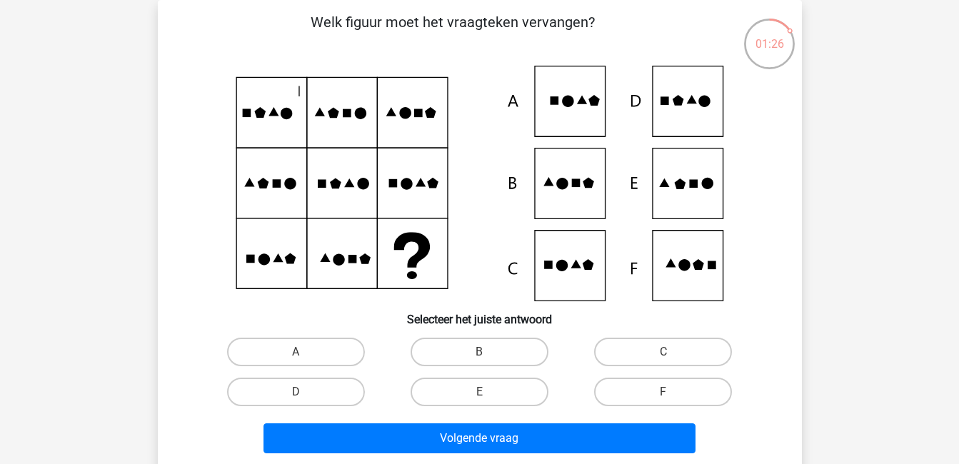
click at [485, 399] on input "E" at bounding box center [483, 396] width 9 height 9
radio input "true"
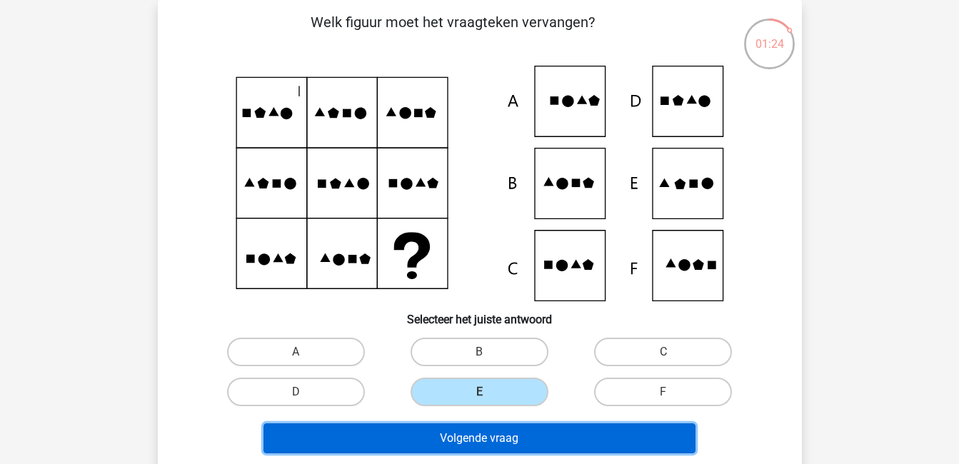
click at [511, 434] on button "Volgende vraag" at bounding box center [480, 439] width 432 height 30
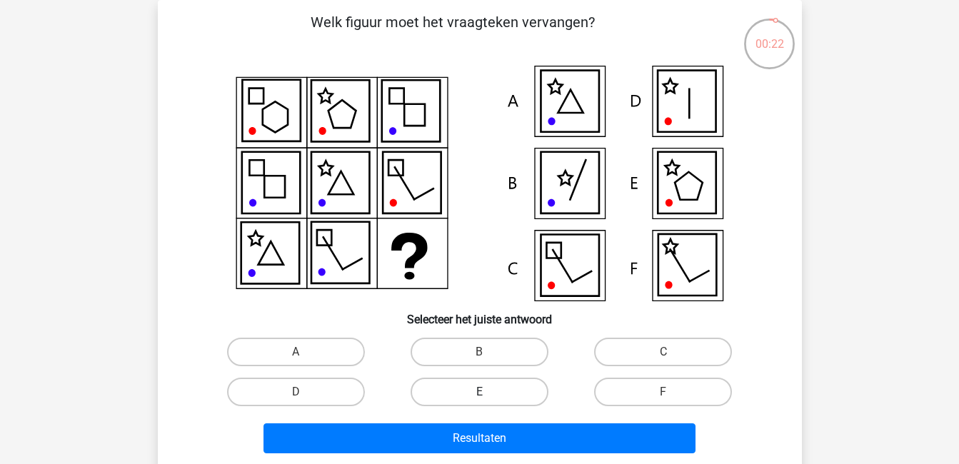
click at [523, 391] on label "E" at bounding box center [480, 392] width 138 height 29
click at [489, 392] on input "E" at bounding box center [483, 396] width 9 height 9
radio input "true"
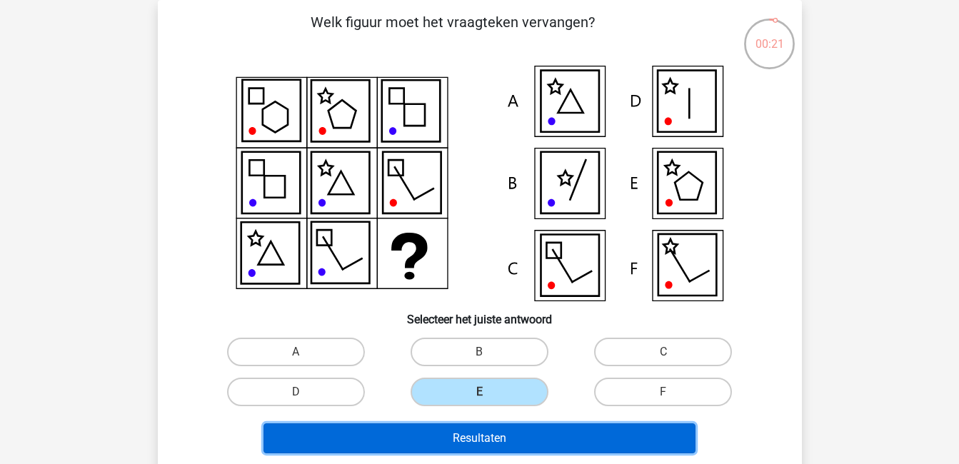
click at [534, 430] on button "Resultaten" at bounding box center [480, 439] width 432 height 30
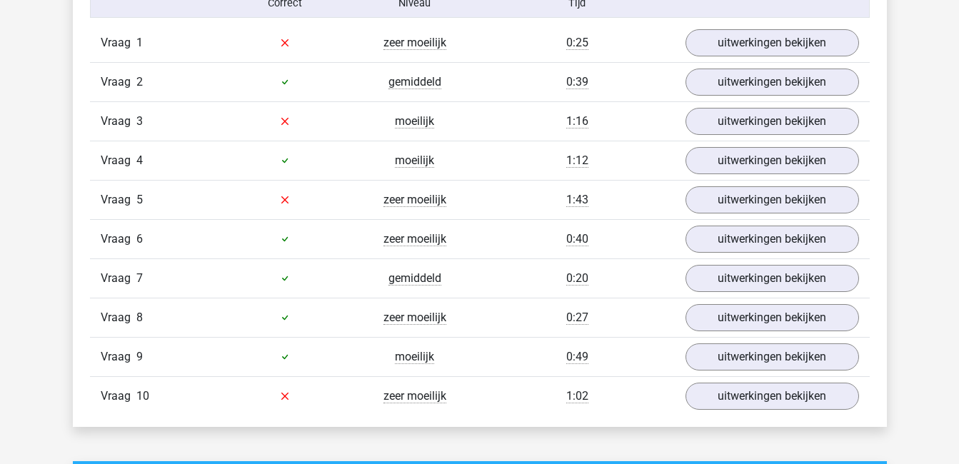
scroll to position [925, 0]
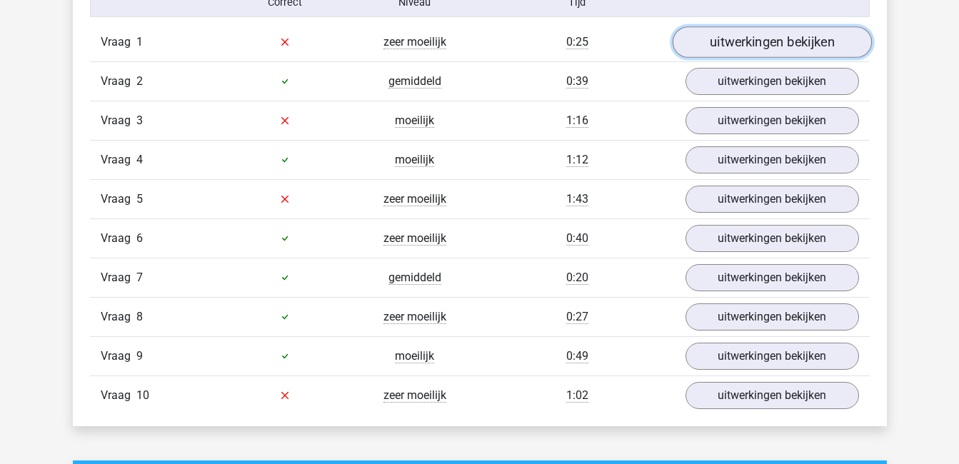
click at [777, 40] on link "uitwerkingen bekijken" at bounding box center [771, 41] width 199 height 31
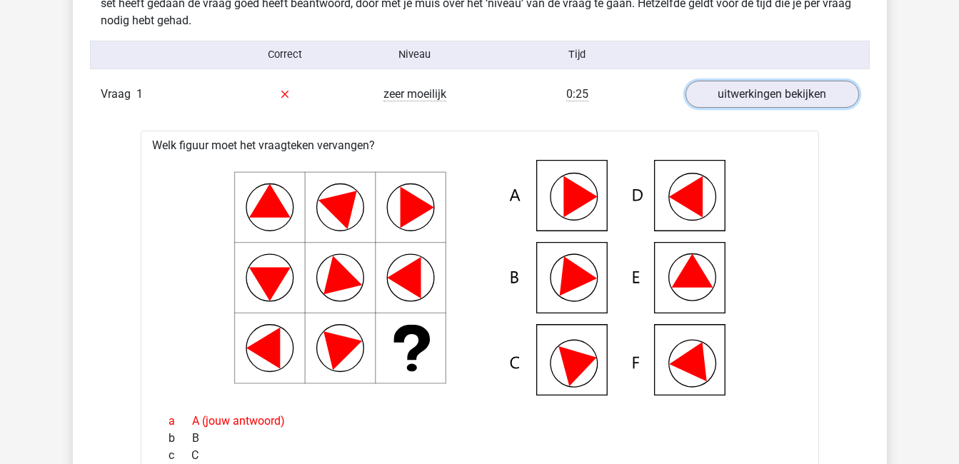
scroll to position [872, 0]
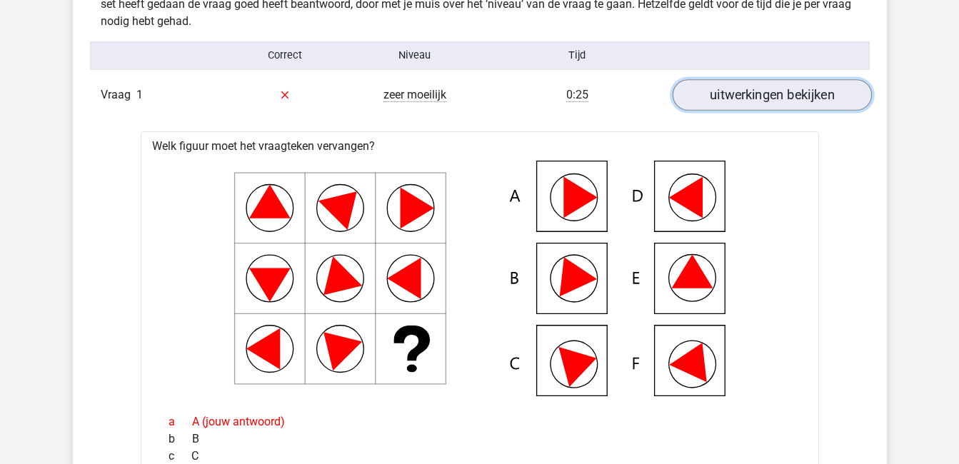
click at [746, 97] on link "uitwerkingen bekijken" at bounding box center [771, 94] width 199 height 31
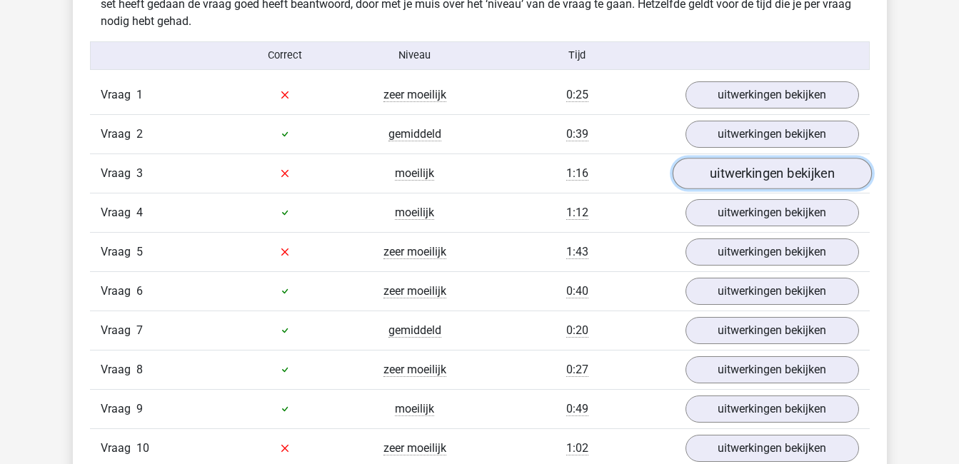
click at [754, 179] on link "uitwerkingen bekijken" at bounding box center [771, 173] width 199 height 31
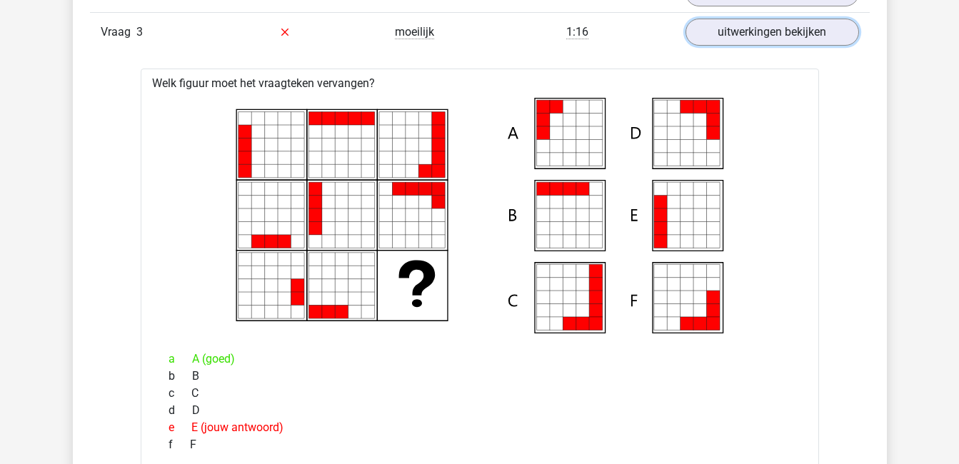
scroll to position [1013, 0]
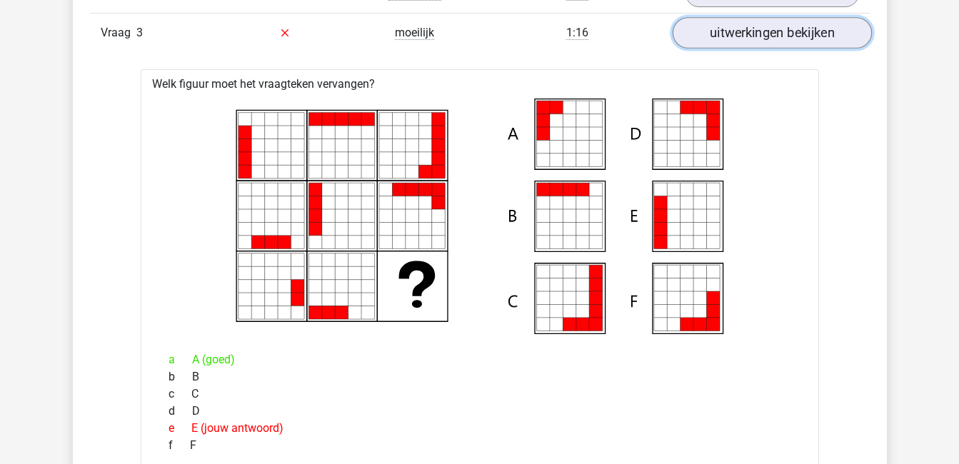
click at [793, 36] on link "uitwerkingen bekijken" at bounding box center [771, 32] width 199 height 31
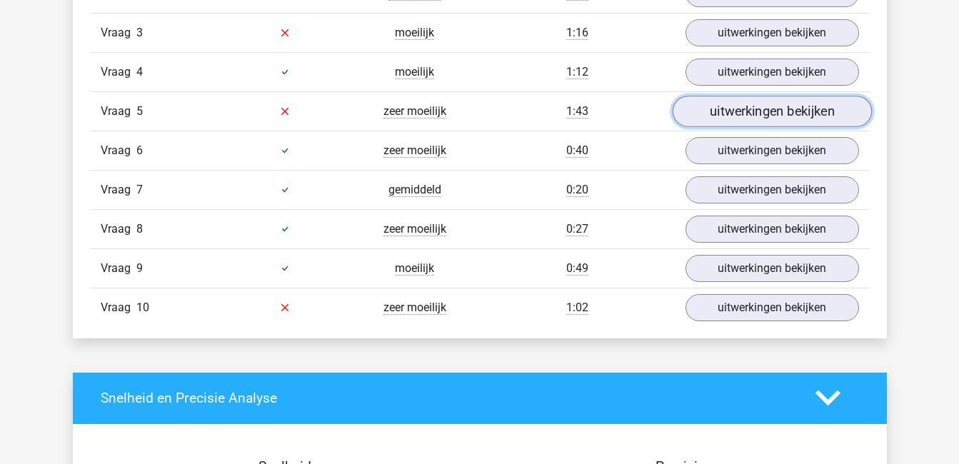
click at [789, 110] on link "uitwerkingen bekijken" at bounding box center [771, 111] width 199 height 31
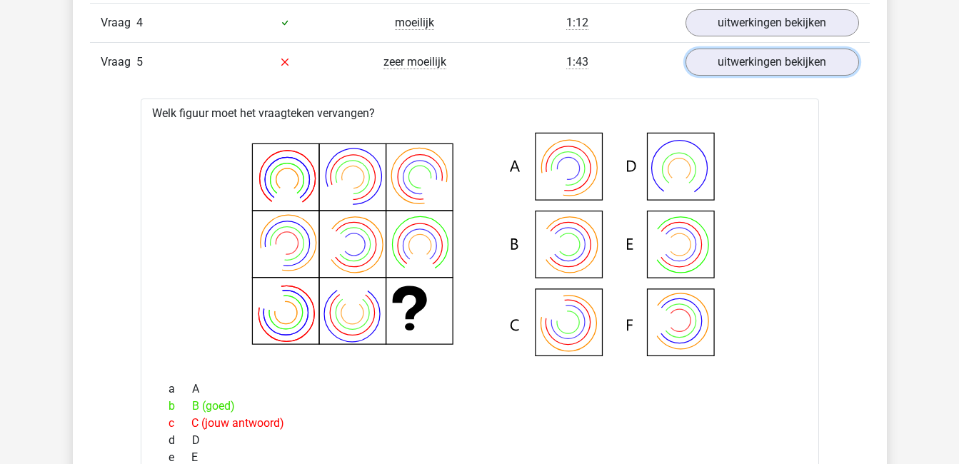
scroll to position [1059, 0]
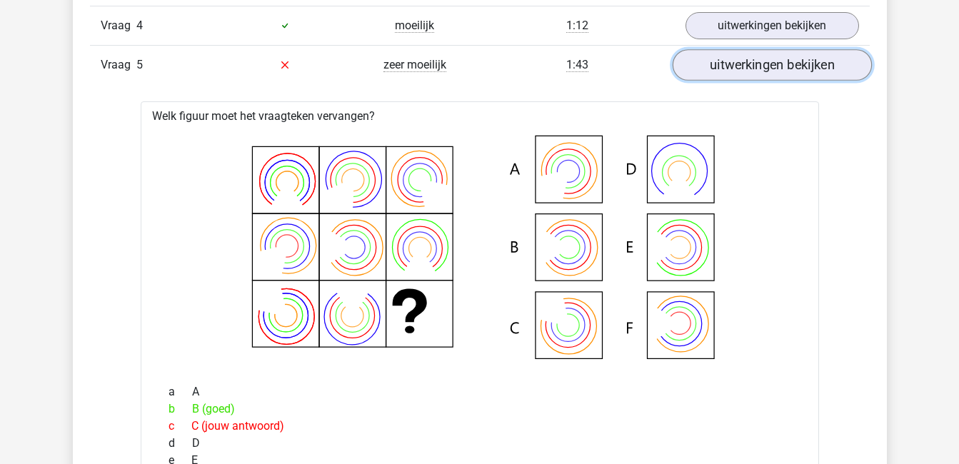
click at [815, 64] on link "uitwerkingen bekijken" at bounding box center [771, 64] width 199 height 31
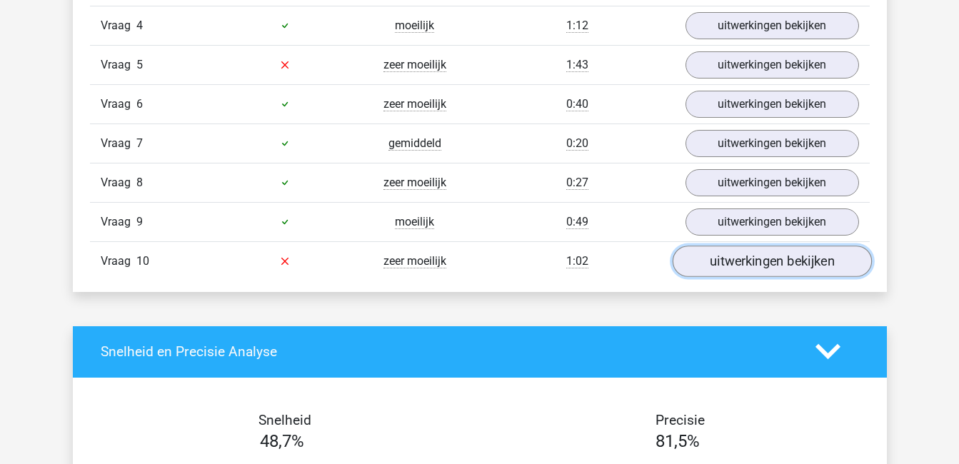
click at [807, 262] on link "uitwerkingen bekijken" at bounding box center [771, 261] width 199 height 31
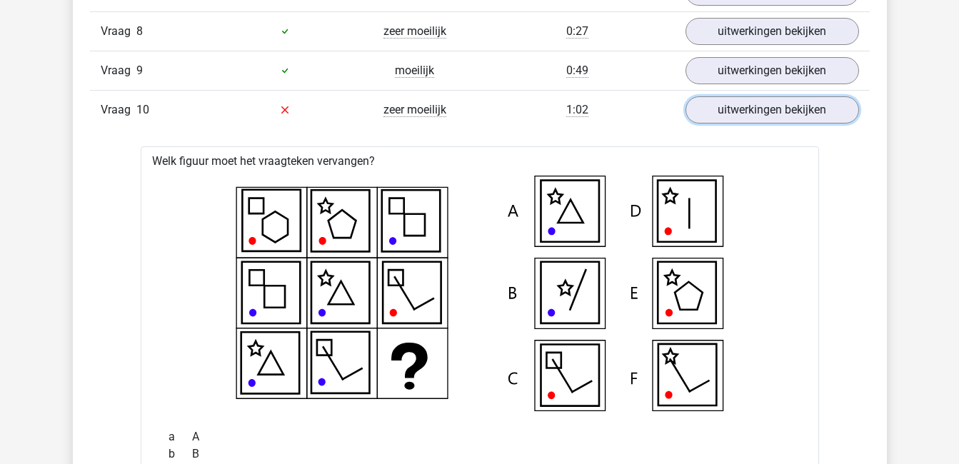
scroll to position [1210, 0]
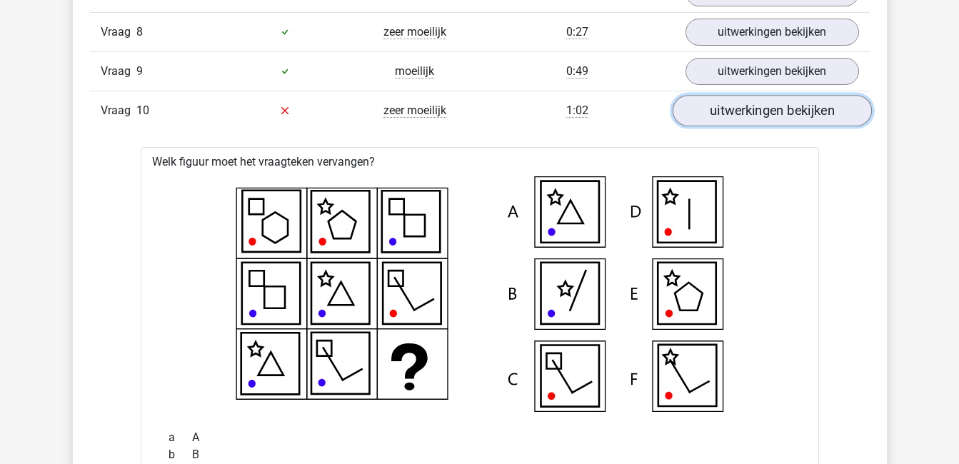
click at [763, 110] on link "uitwerkingen bekijken" at bounding box center [771, 110] width 199 height 31
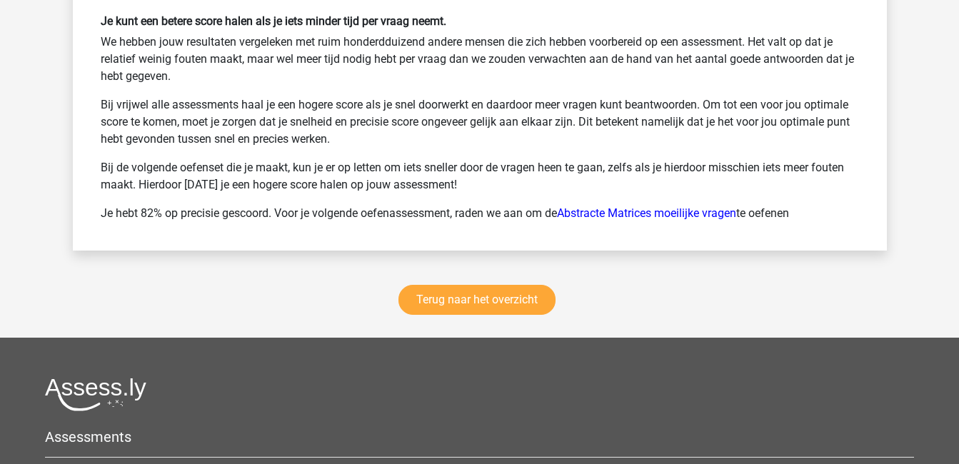
scroll to position [1818, 0]
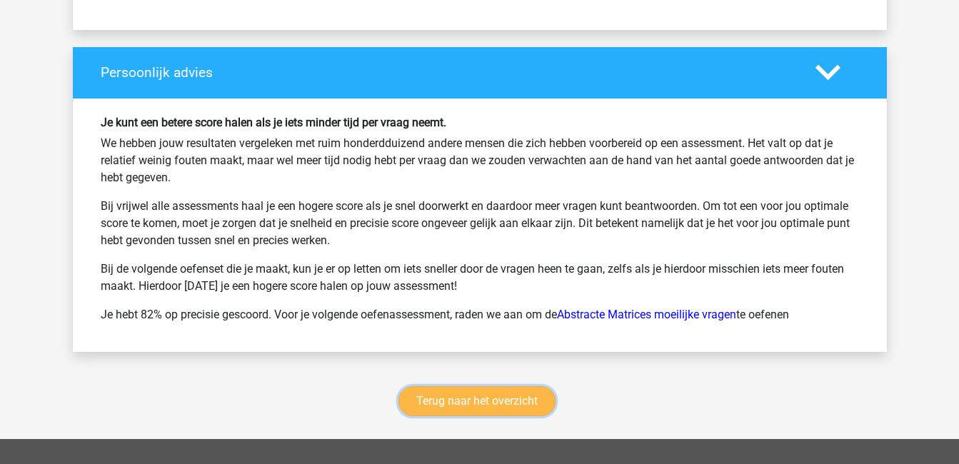
click at [527, 398] on link "Terug naar het overzicht" at bounding box center [477, 401] width 157 height 30
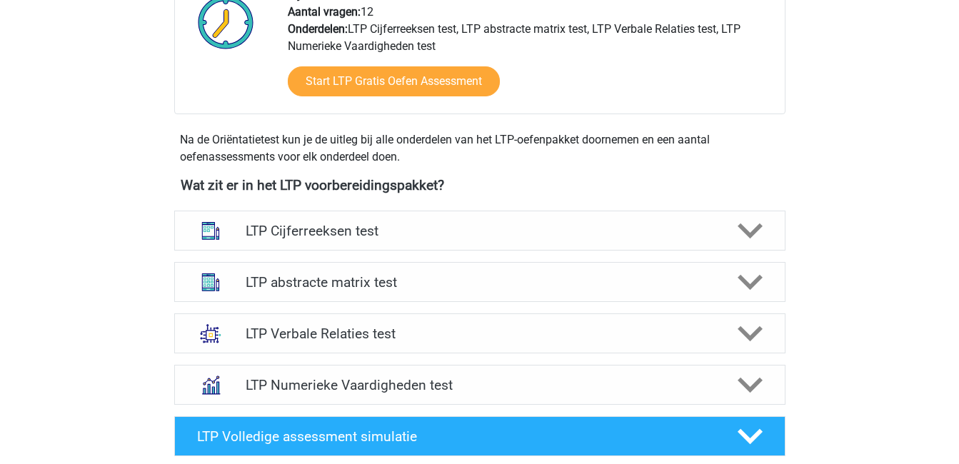
scroll to position [401, 0]
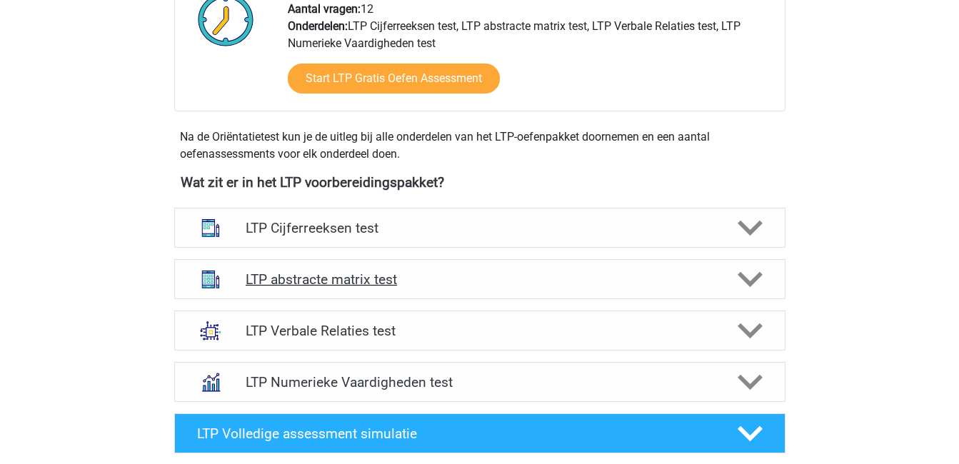
click at [743, 273] on icon at bounding box center [750, 279] width 25 height 25
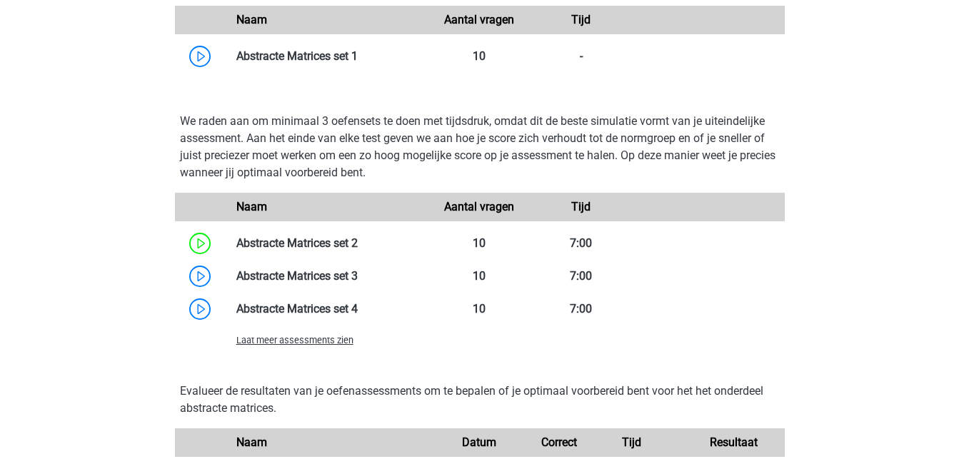
scroll to position [1016, 0]
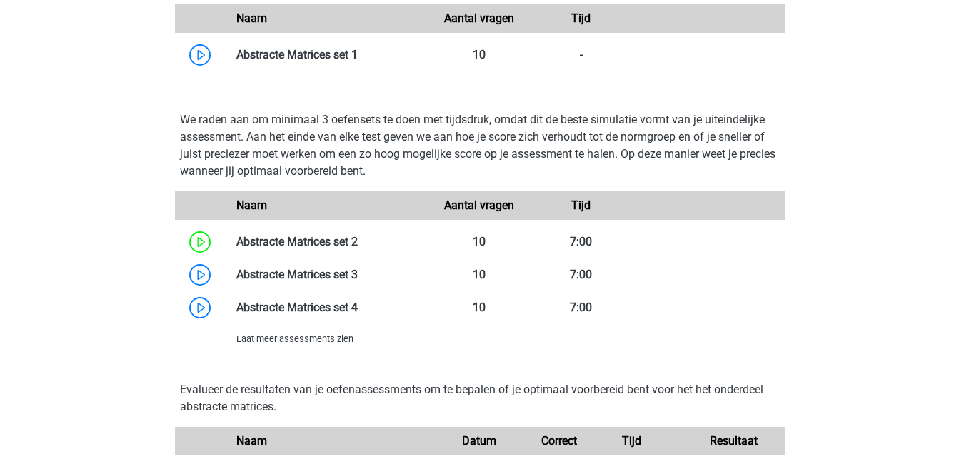
click at [307, 340] on span "Laat meer assessments zien" at bounding box center [294, 339] width 117 height 11
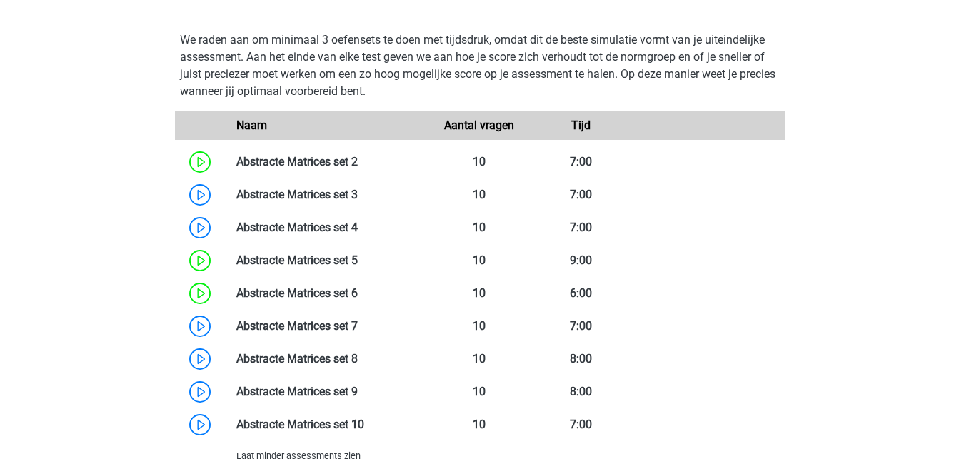
scroll to position [1081, 0]
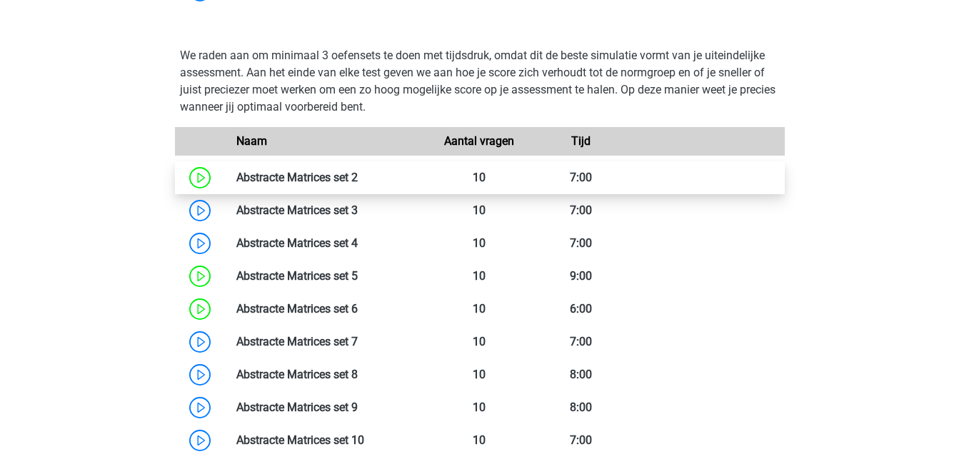
click at [358, 181] on link at bounding box center [358, 178] width 0 height 14
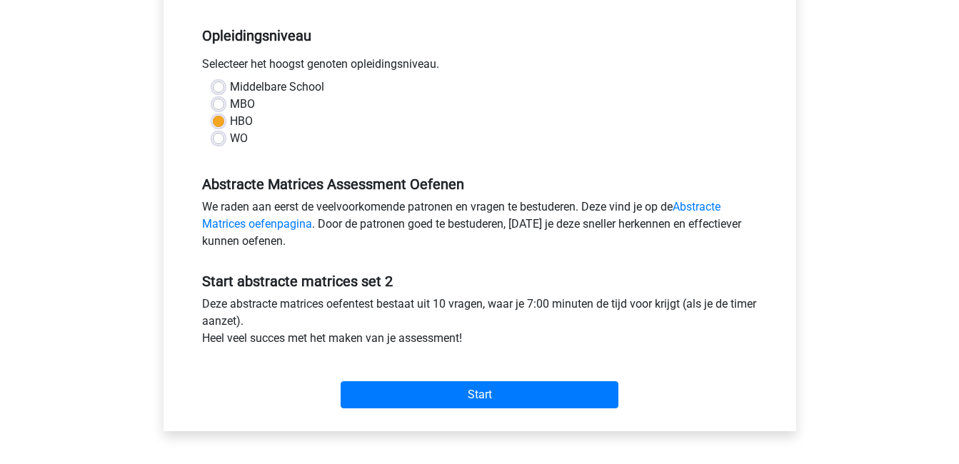
scroll to position [307, 0]
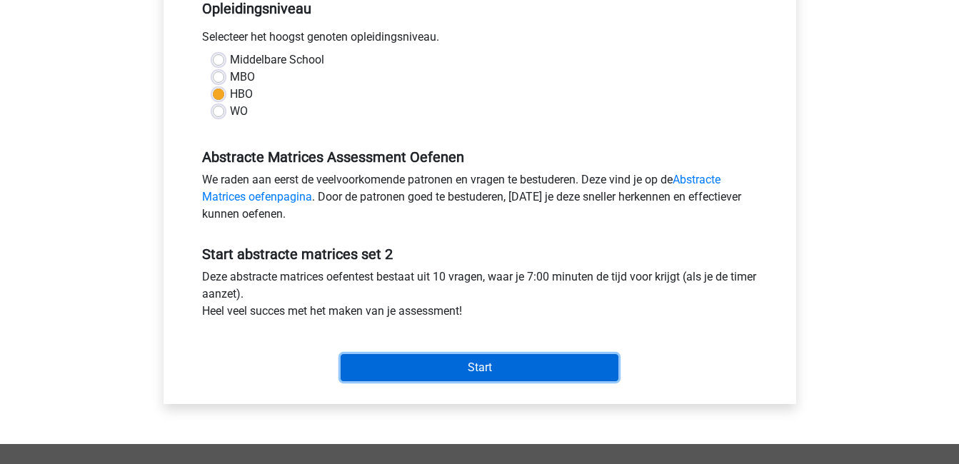
click at [422, 371] on input "Start" at bounding box center [480, 367] width 278 height 27
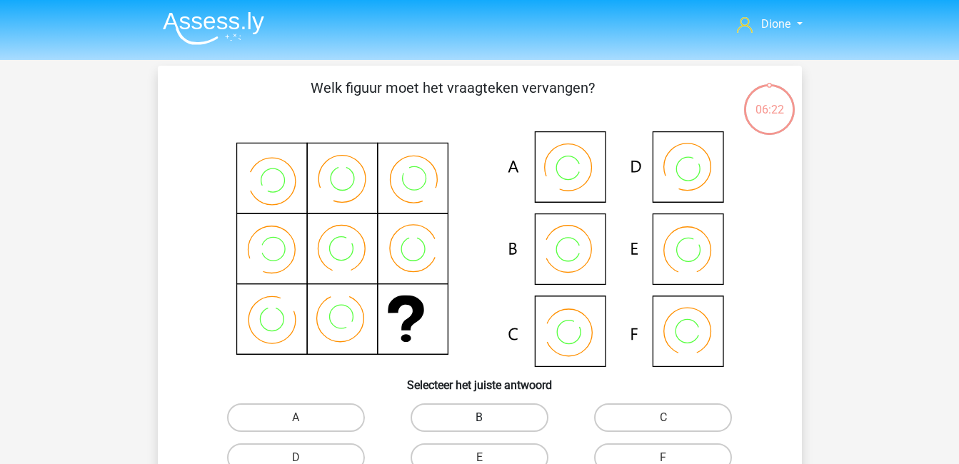
click at [496, 418] on label "B" at bounding box center [480, 418] width 138 height 29
click at [489, 418] on input "B" at bounding box center [483, 422] width 9 height 9
radio input "true"
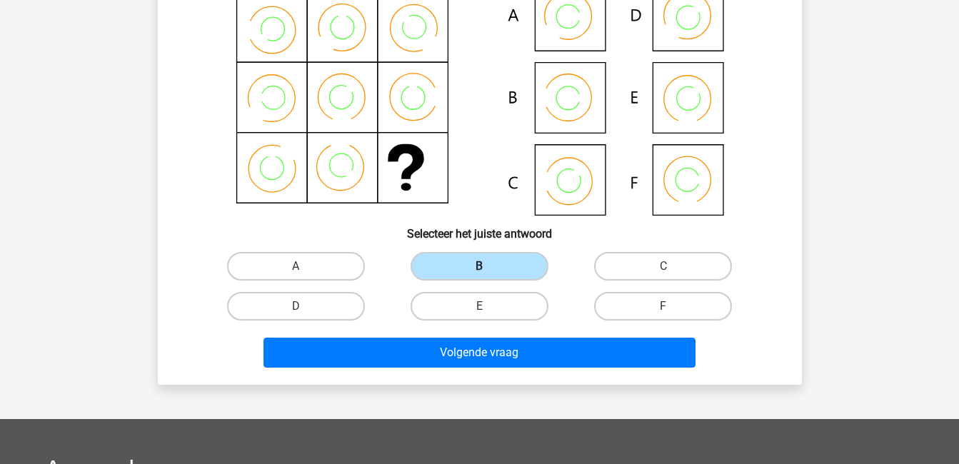
scroll to position [152, 0]
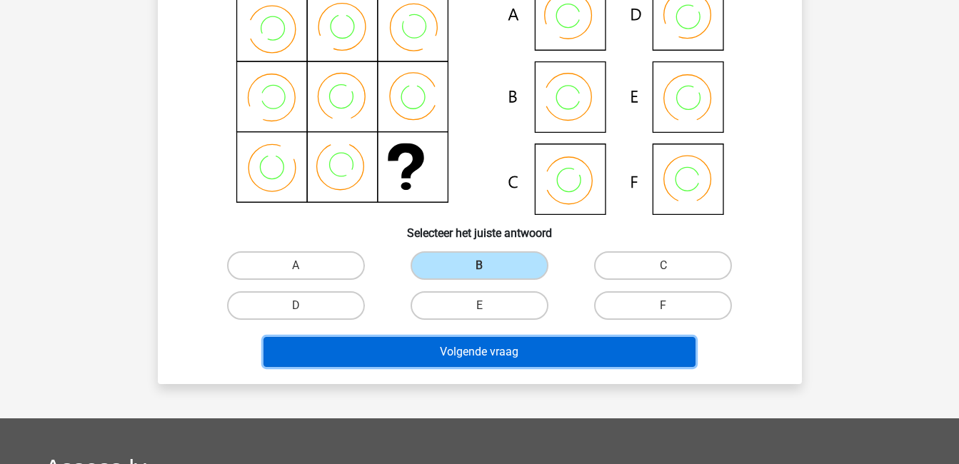
click at [494, 346] on button "Volgende vraag" at bounding box center [480, 352] width 432 height 30
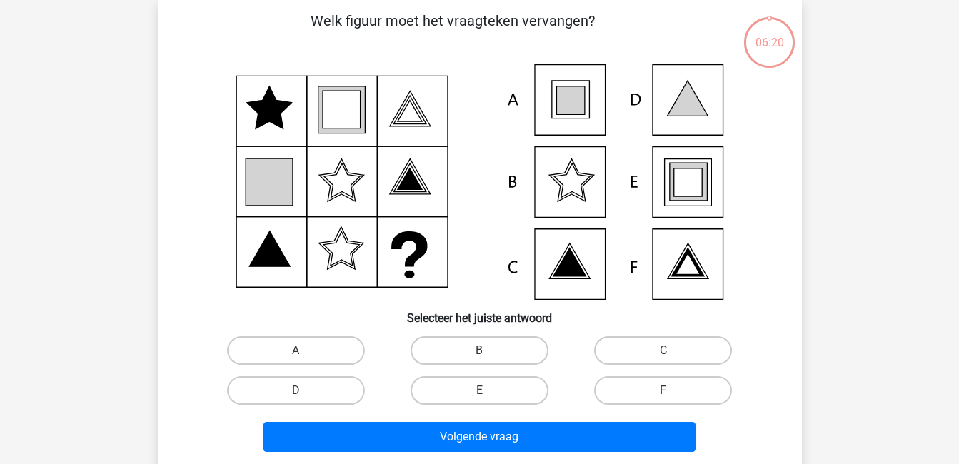
scroll to position [66, 0]
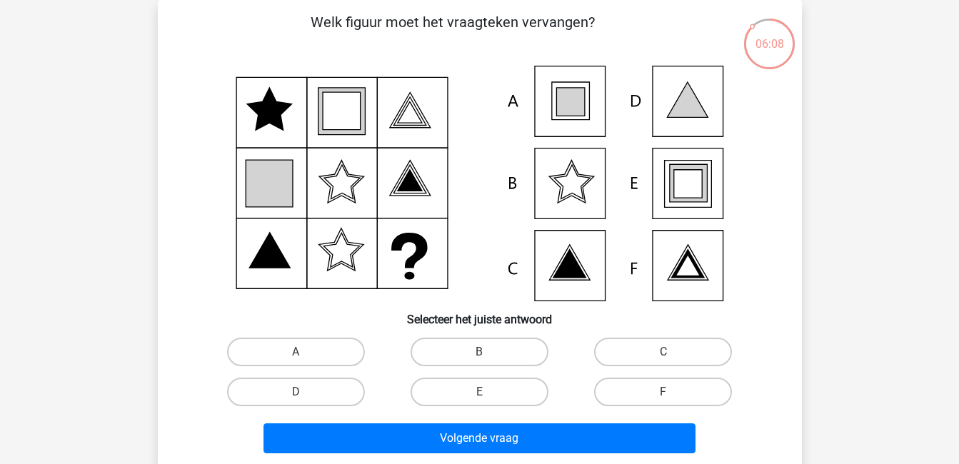
click at [484, 392] on input "E" at bounding box center [483, 396] width 9 height 9
radio input "true"
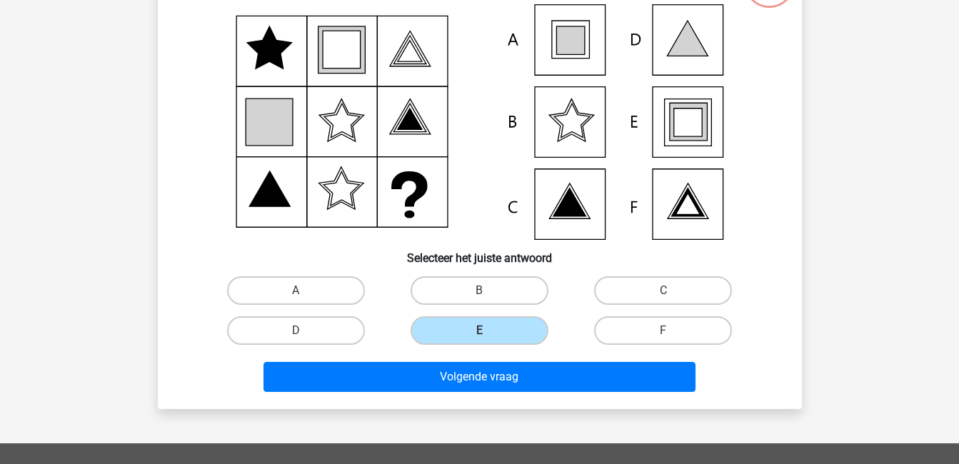
scroll to position [128, 0]
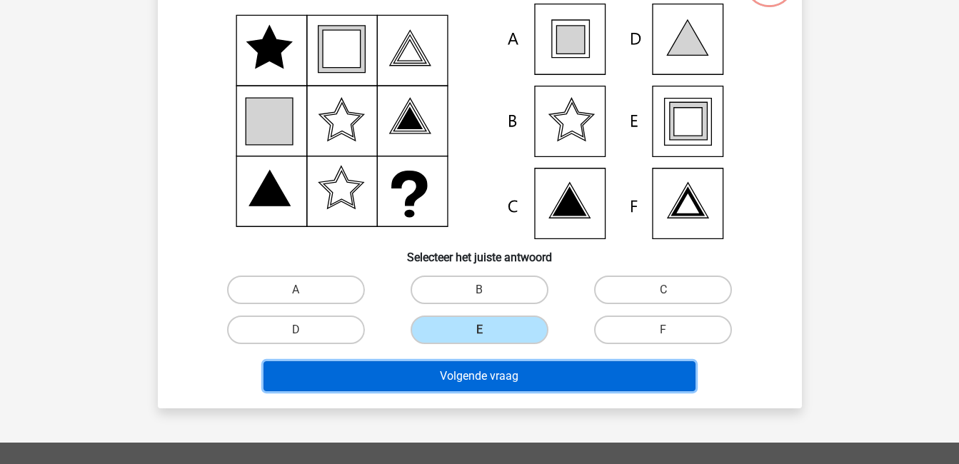
click at [484, 377] on button "Volgende vraag" at bounding box center [480, 376] width 432 height 30
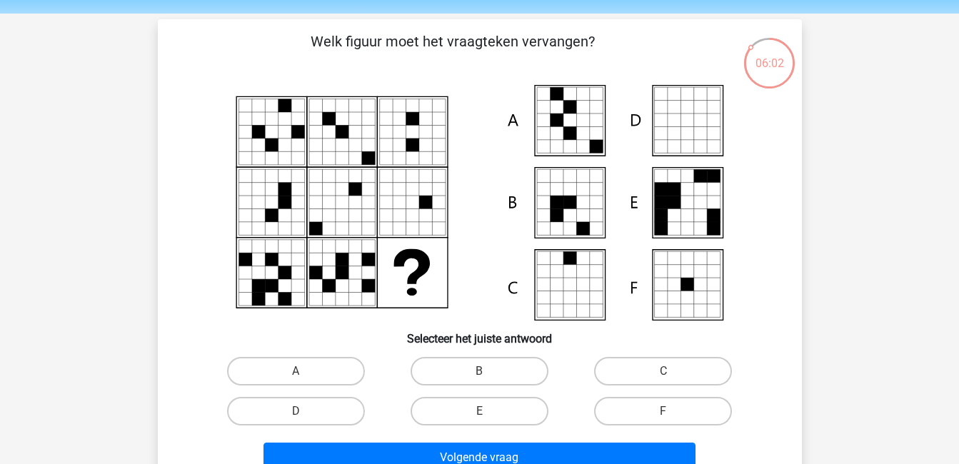
scroll to position [45, 0]
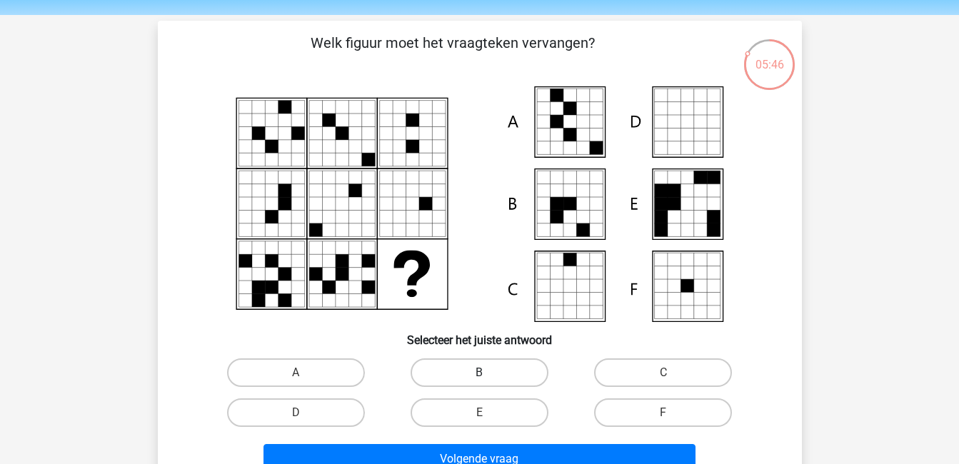
click at [507, 366] on label "B" at bounding box center [480, 373] width 138 height 29
click at [489, 373] on input "B" at bounding box center [483, 377] width 9 height 9
radio input "true"
click at [324, 416] on label "D" at bounding box center [296, 413] width 138 height 29
click at [305, 416] on input "D" at bounding box center [300, 417] width 9 height 9
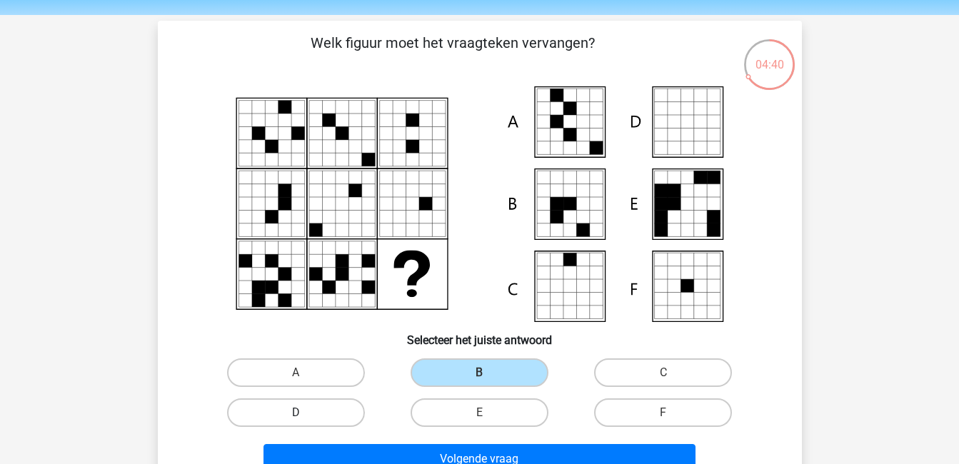
radio input "true"
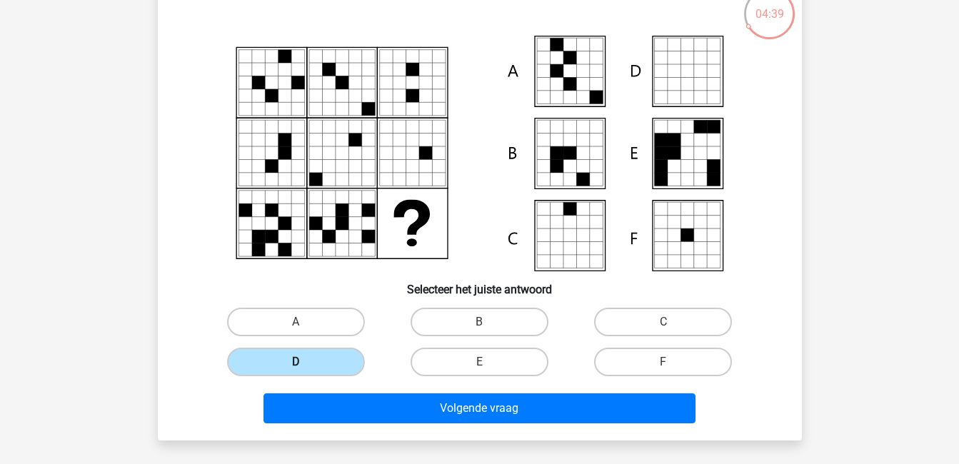
scroll to position [96, 0]
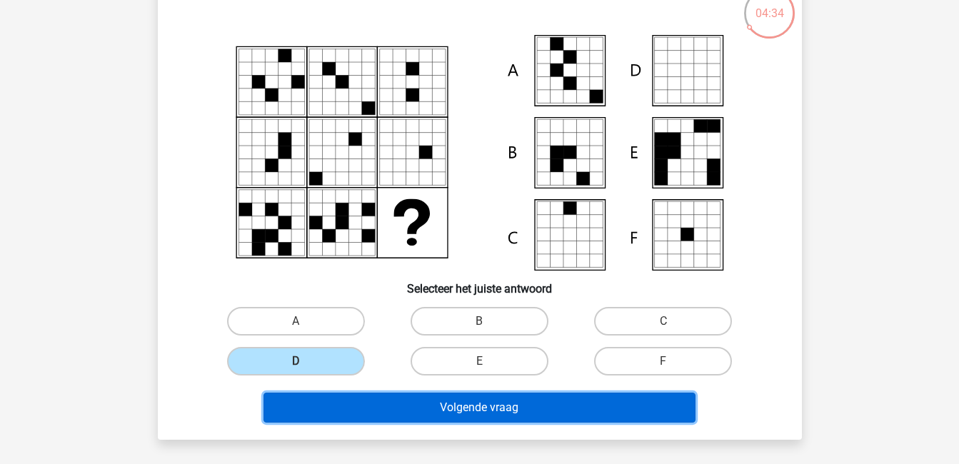
click at [450, 411] on button "Volgende vraag" at bounding box center [480, 408] width 432 height 30
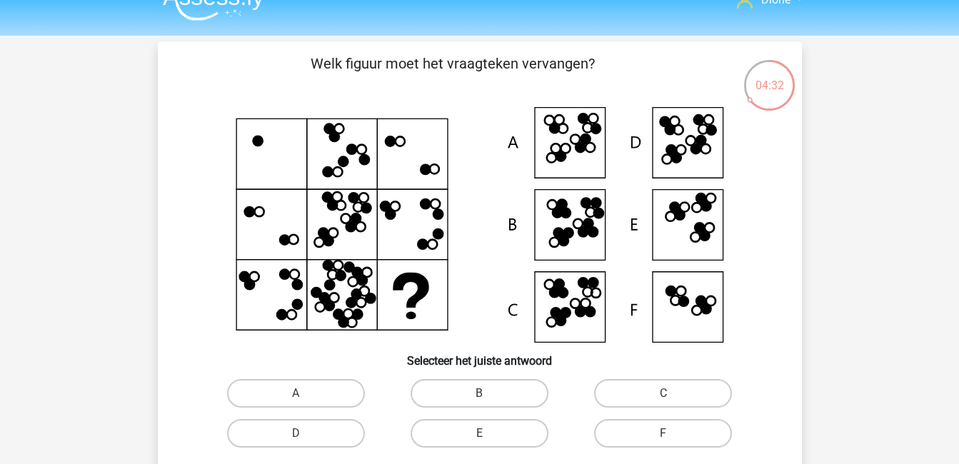
scroll to position [24, 0]
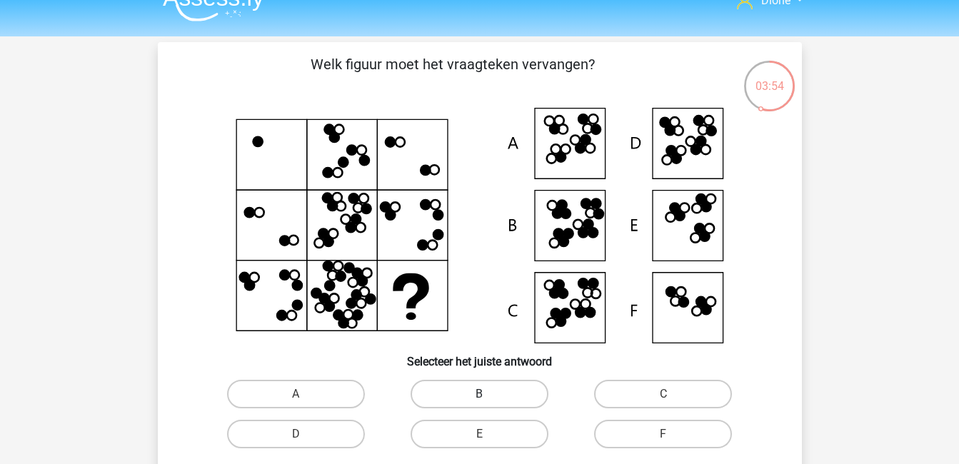
click at [484, 385] on label "B" at bounding box center [480, 394] width 138 height 29
click at [484, 394] on input "B" at bounding box center [483, 398] width 9 height 9
radio input "true"
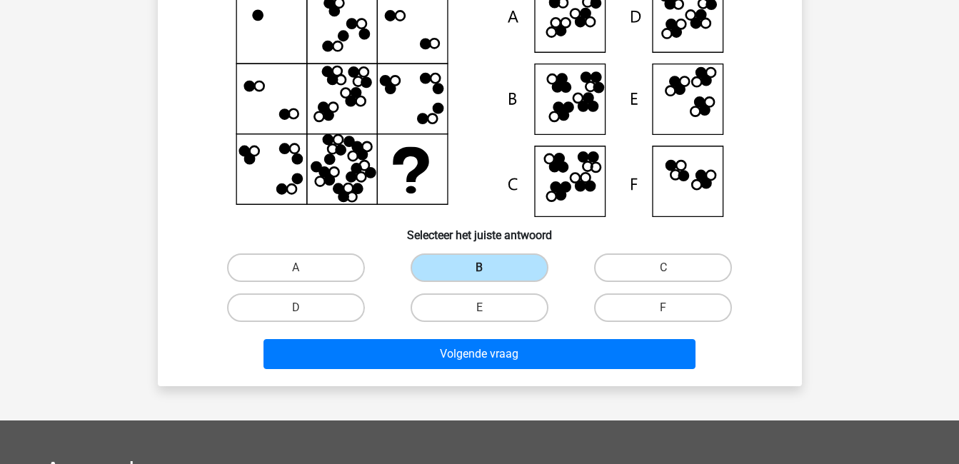
scroll to position [160, 0]
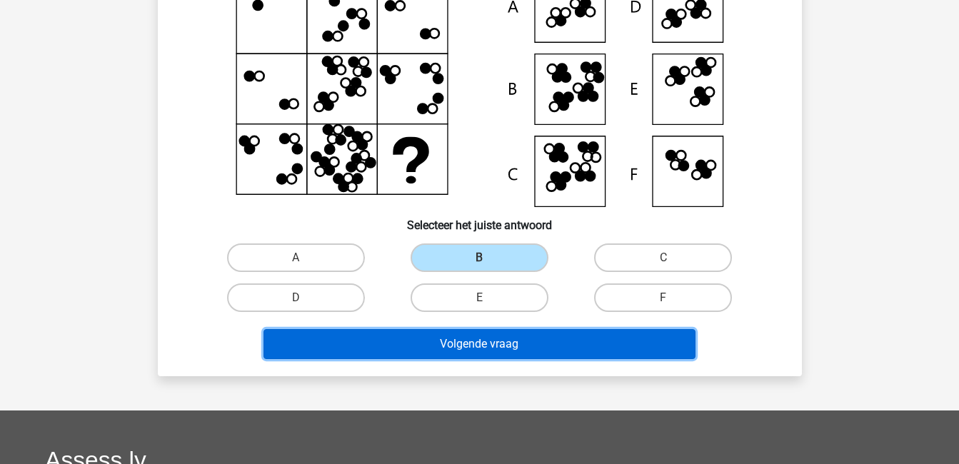
click at [494, 344] on button "Volgende vraag" at bounding box center [480, 344] width 432 height 30
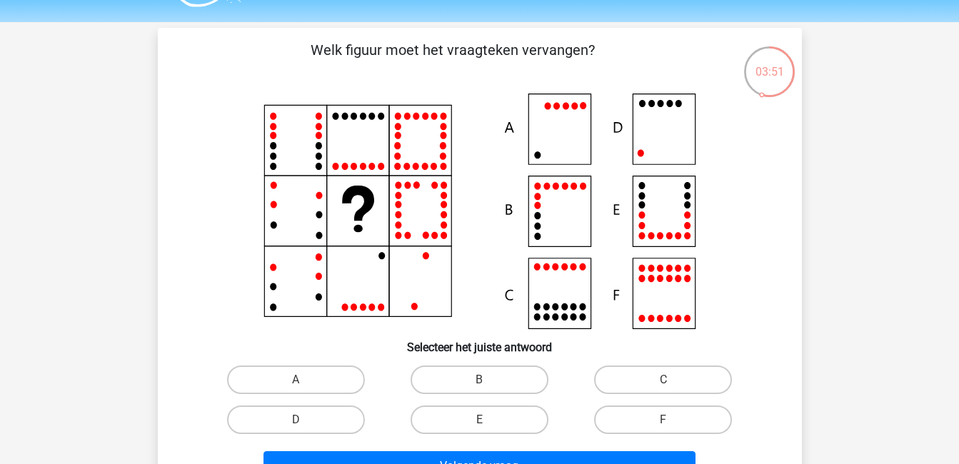
scroll to position [37, 0]
click at [306, 430] on label "D" at bounding box center [296, 420] width 138 height 29
click at [305, 430] on input "D" at bounding box center [300, 425] width 9 height 9
radio input "true"
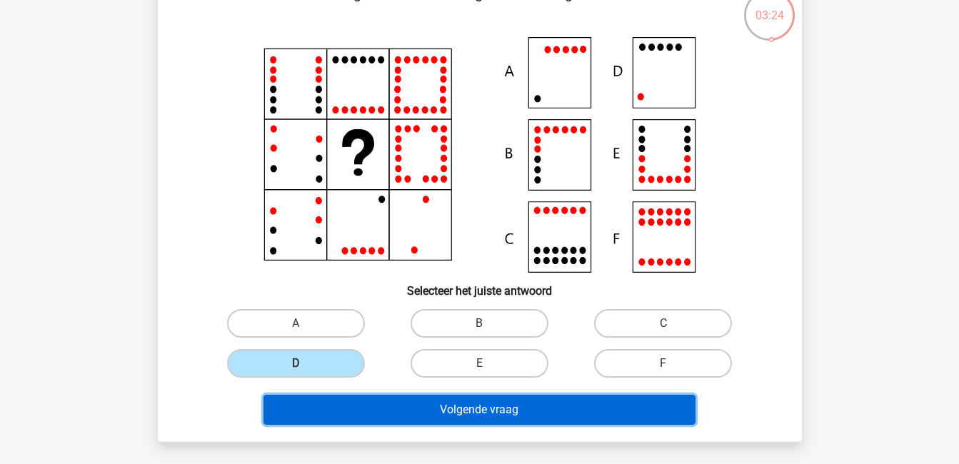
click at [342, 407] on button "Volgende vraag" at bounding box center [480, 410] width 432 height 30
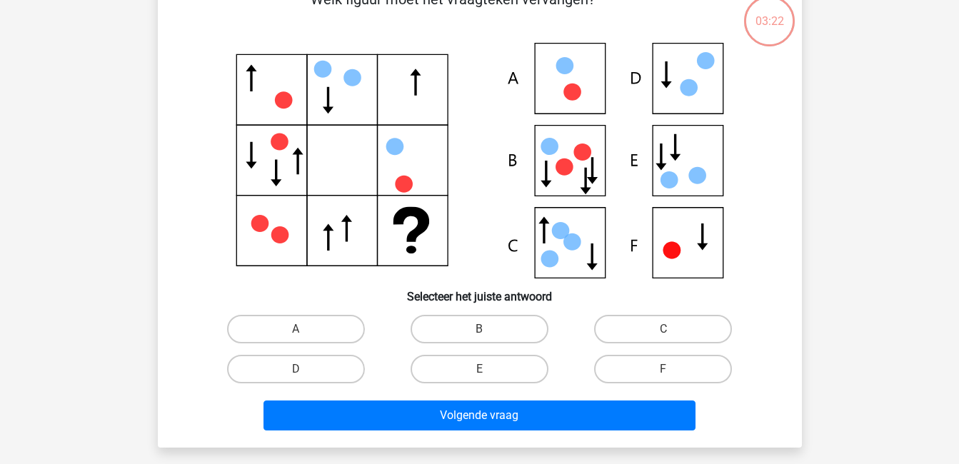
scroll to position [66, 0]
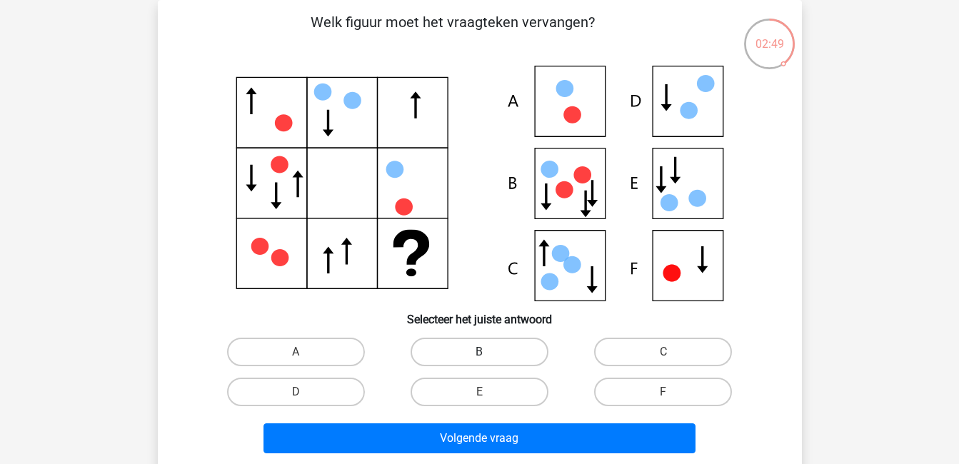
click at [518, 353] on label "B" at bounding box center [480, 352] width 138 height 29
click at [489, 353] on input "B" at bounding box center [483, 356] width 9 height 9
radio input "true"
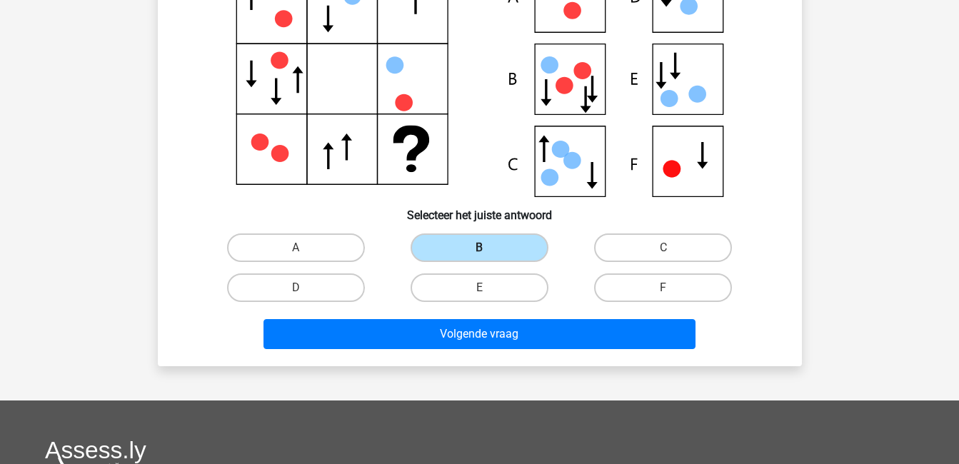
scroll to position [171, 0]
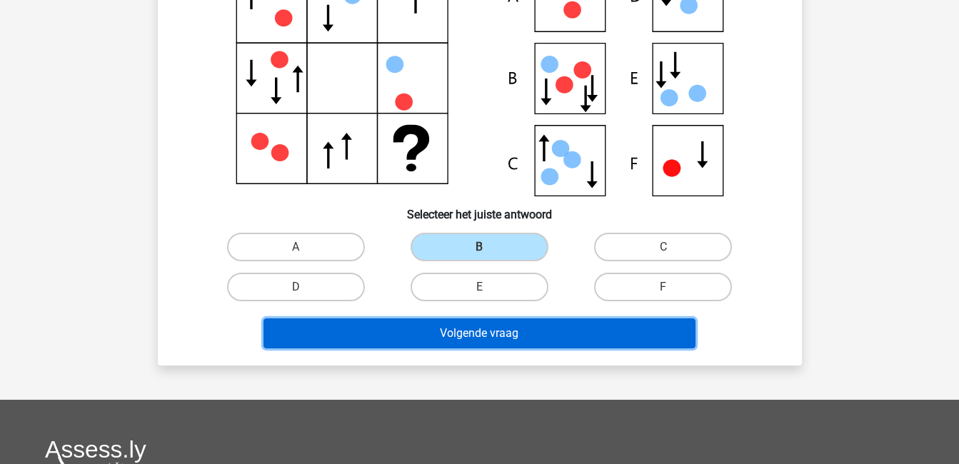
click at [519, 336] on button "Volgende vraag" at bounding box center [480, 334] width 432 height 30
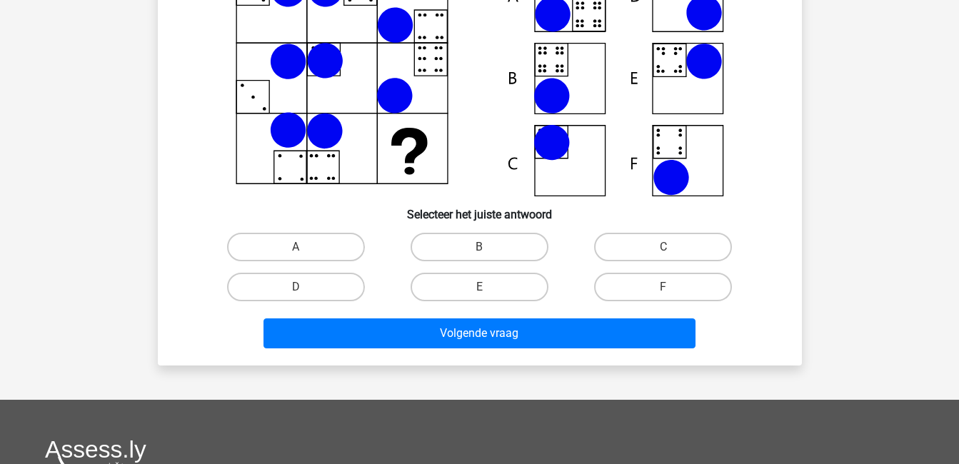
scroll to position [66, 0]
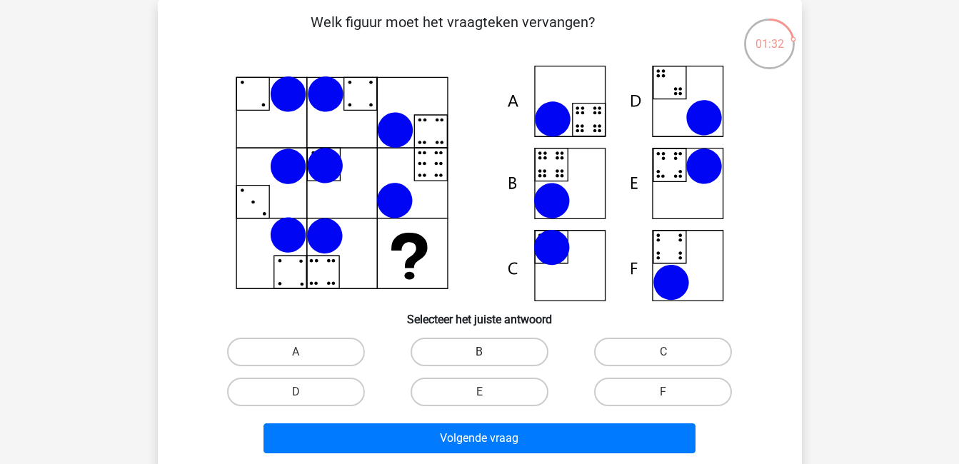
click at [504, 351] on label "B" at bounding box center [480, 352] width 138 height 29
click at [489, 352] on input "B" at bounding box center [483, 356] width 9 height 9
radio input "true"
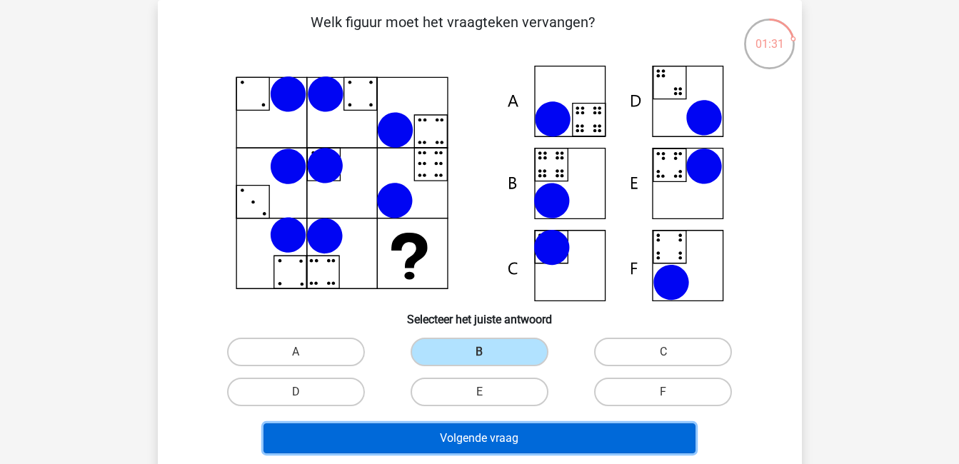
click at [524, 444] on button "Volgende vraag" at bounding box center [480, 439] width 432 height 30
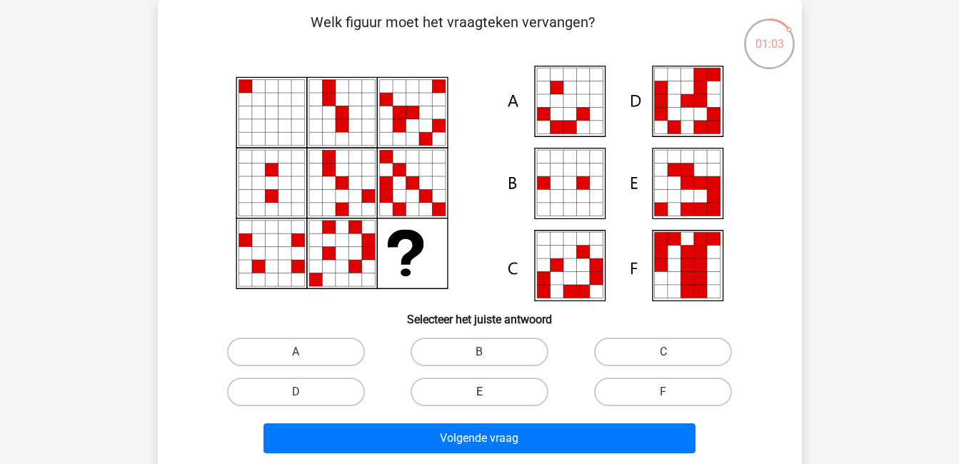
click at [502, 391] on label "E" at bounding box center [480, 392] width 138 height 29
click at [489, 392] on input "E" at bounding box center [483, 396] width 9 height 9
radio input "true"
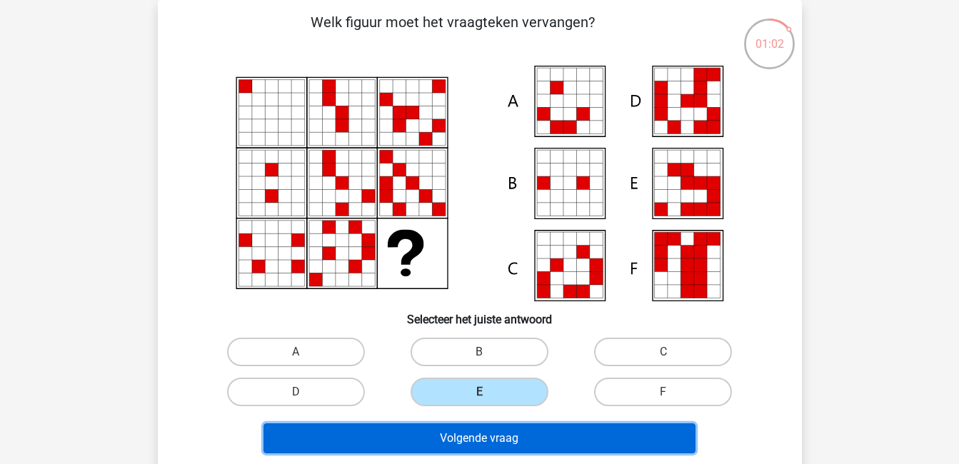
click at [549, 438] on button "Volgende vraag" at bounding box center [480, 439] width 432 height 30
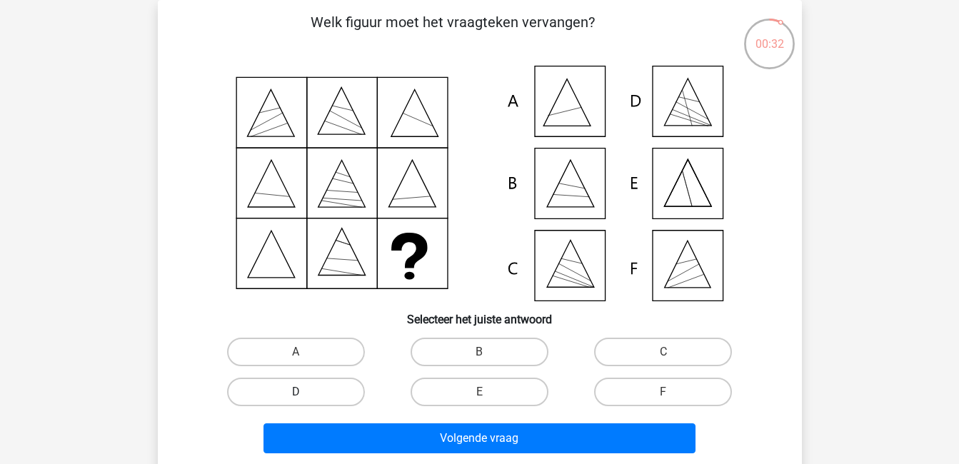
click at [325, 388] on label "D" at bounding box center [296, 392] width 138 height 29
click at [305, 392] on input "D" at bounding box center [300, 396] width 9 height 9
radio input "true"
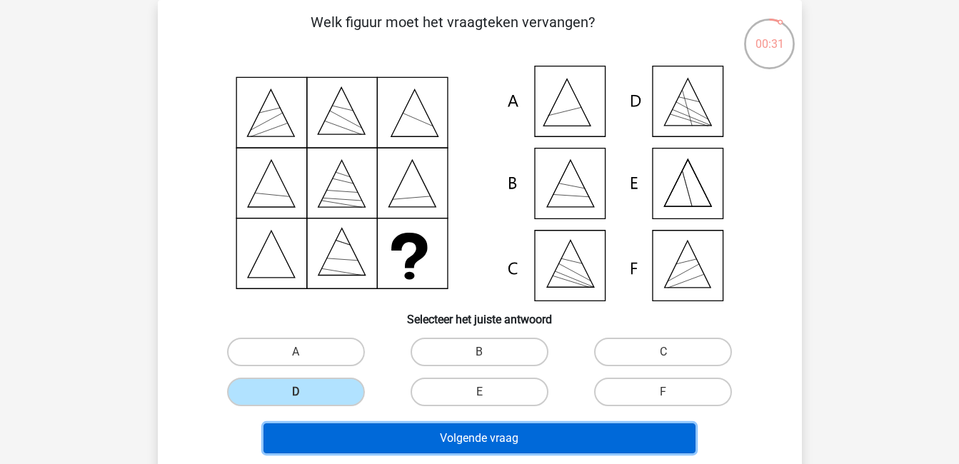
click at [410, 434] on button "Volgende vraag" at bounding box center [480, 439] width 432 height 30
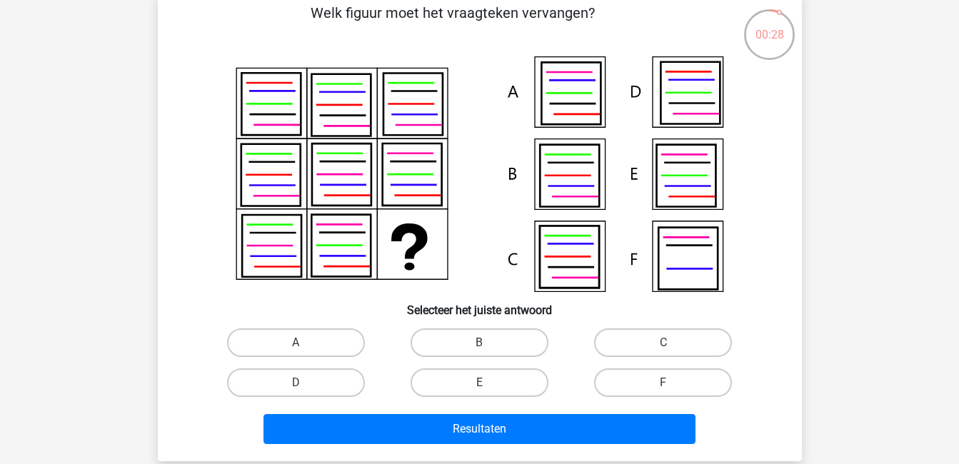
scroll to position [74, 0]
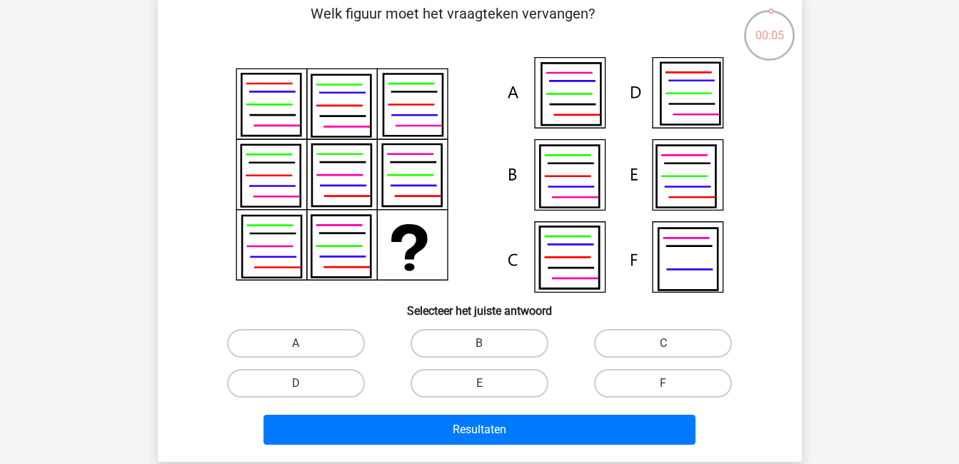
click at [482, 350] on input "B" at bounding box center [483, 348] width 9 height 9
radio input "true"
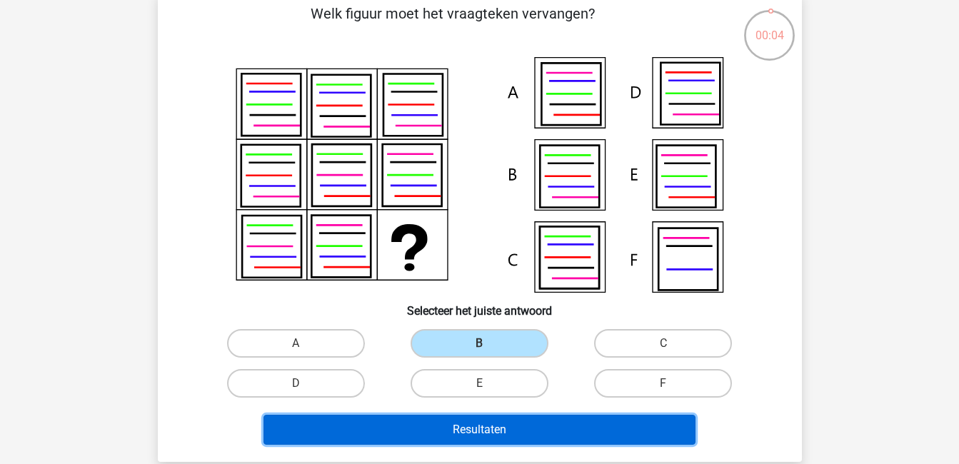
click at [533, 428] on button "Resultaten" at bounding box center [480, 430] width 432 height 30
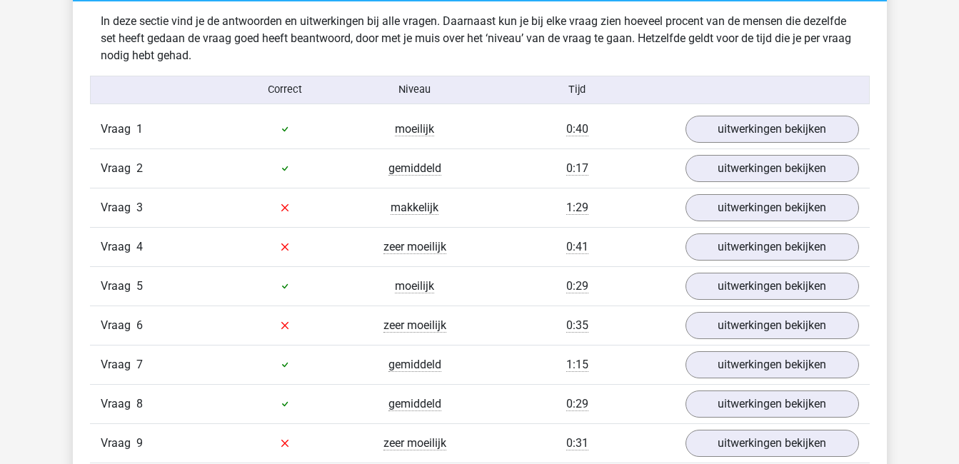
scroll to position [837, 0]
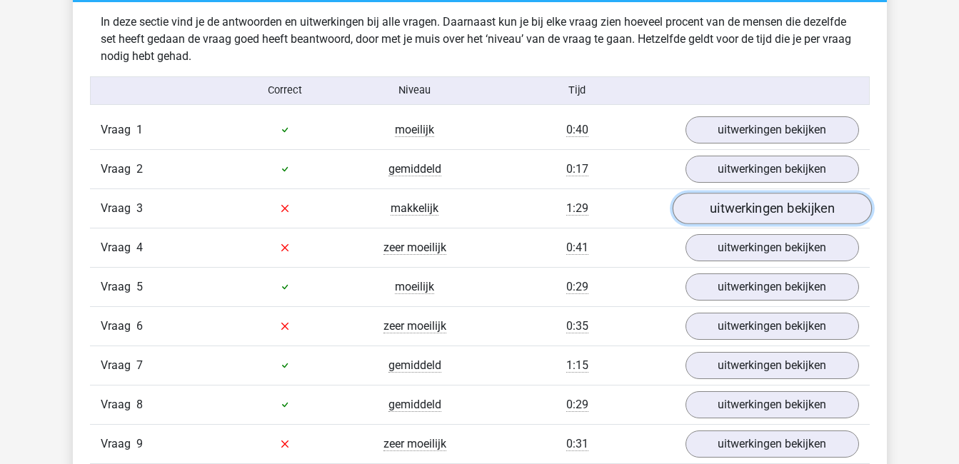
click at [748, 214] on link "uitwerkingen bekijken" at bounding box center [771, 208] width 199 height 31
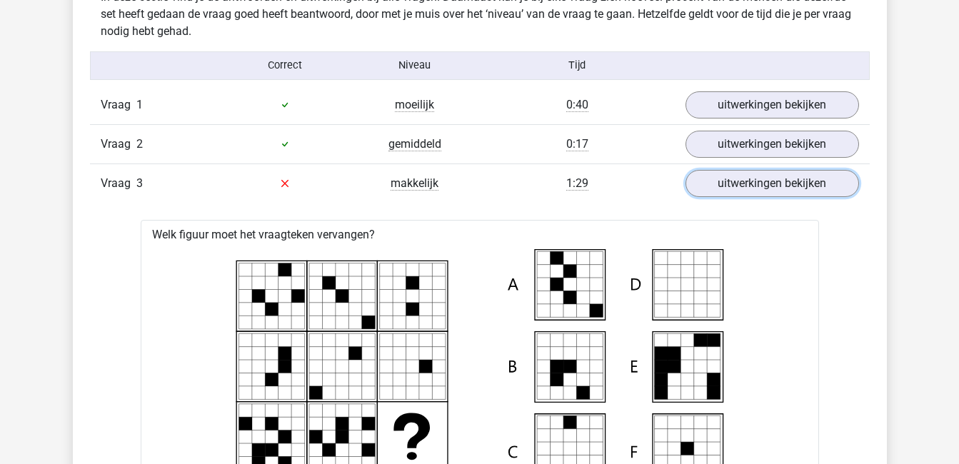
scroll to position [861, 0]
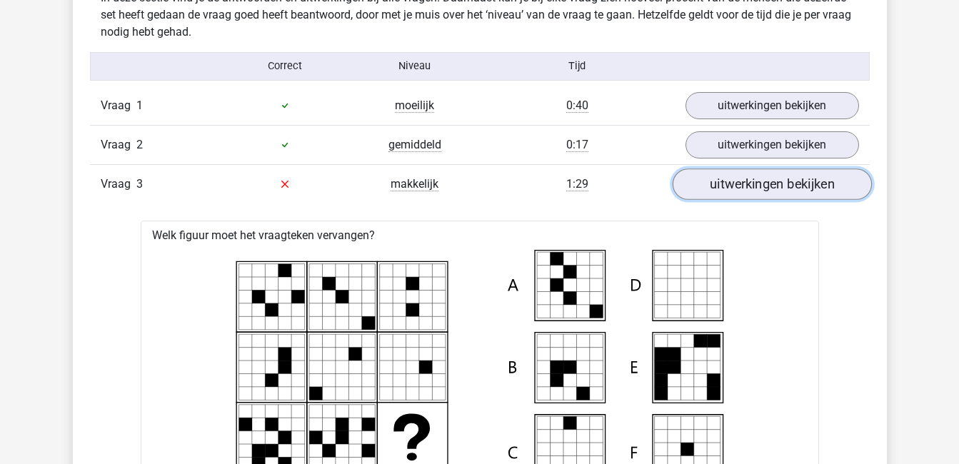
click at [748, 185] on link "uitwerkingen bekijken" at bounding box center [771, 184] width 199 height 31
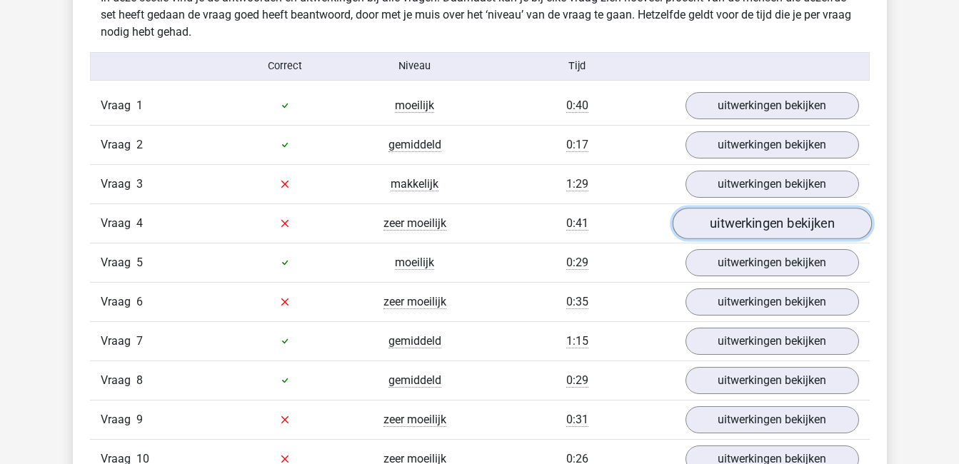
click at [758, 220] on link "uitwerkingen bekijken" at bounding box center [771, 223] width 199 height 31
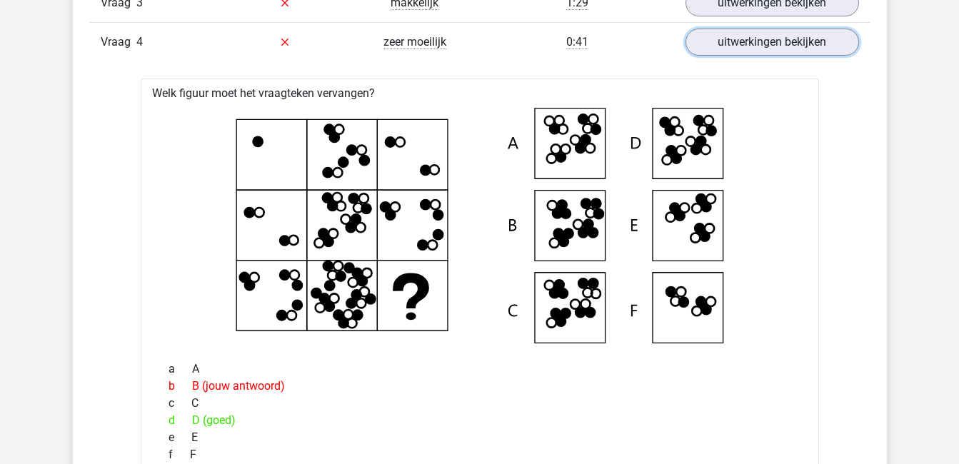
scroll to position [1042, 0]
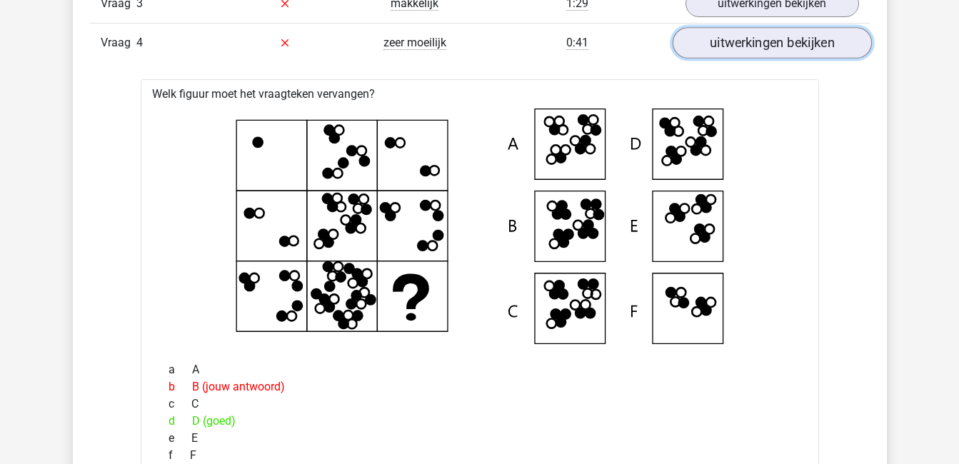
click at [699, 38] on link "uitwerkingen bekijken" at bounding box center [771, 42] width 199 height 31
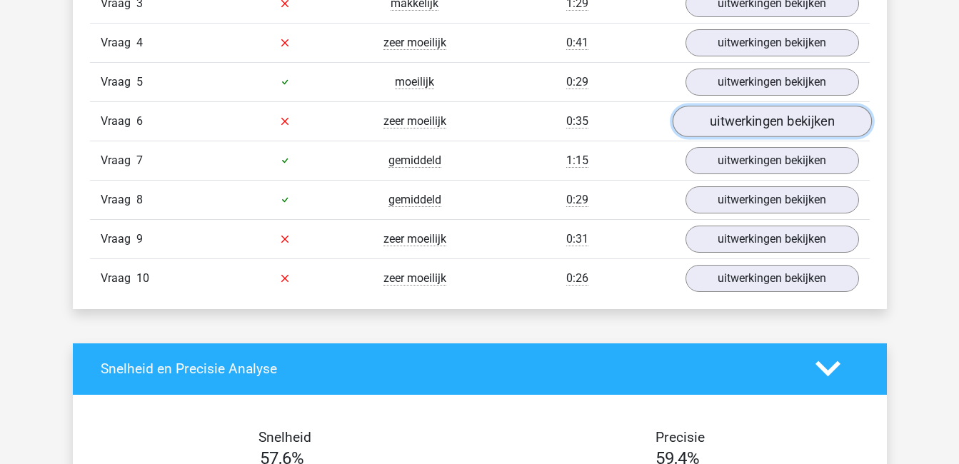
click at [723, 129] on link "uitwerkingen bekijken" at bounding box center [771, 121] width 199 height 31
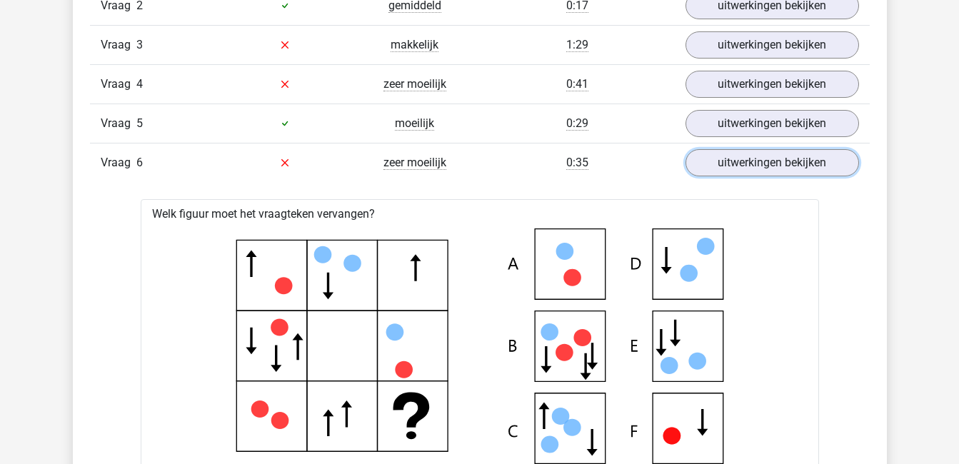
scroll to position [997, 0]
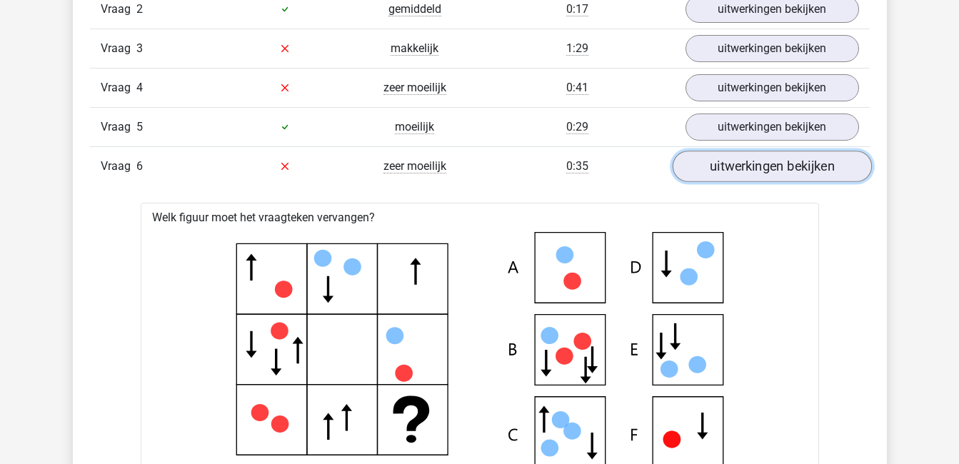
click at [754, 168] on link "uitwerkingen bekijken" at bounding box center [771, 166] width 199 height 31
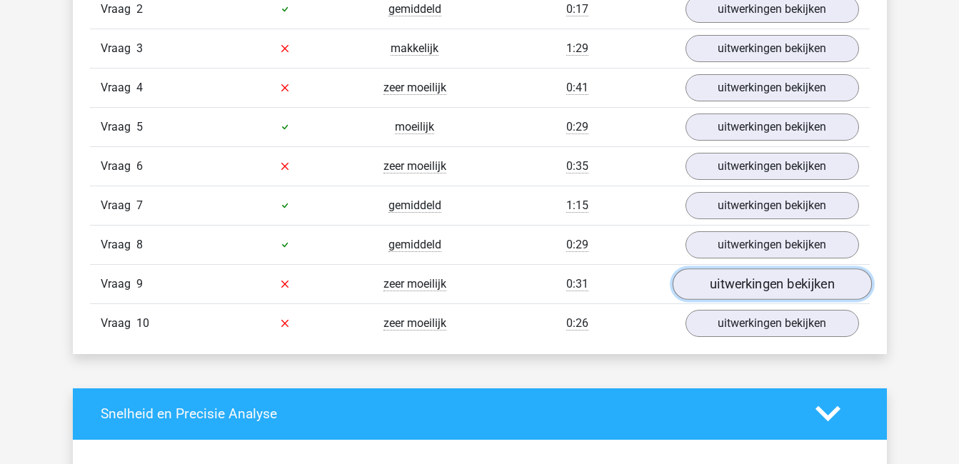
click at [776, 281] on link "uitwerkingen bekijken" at bounding box center [771, 284] width 199 height 31
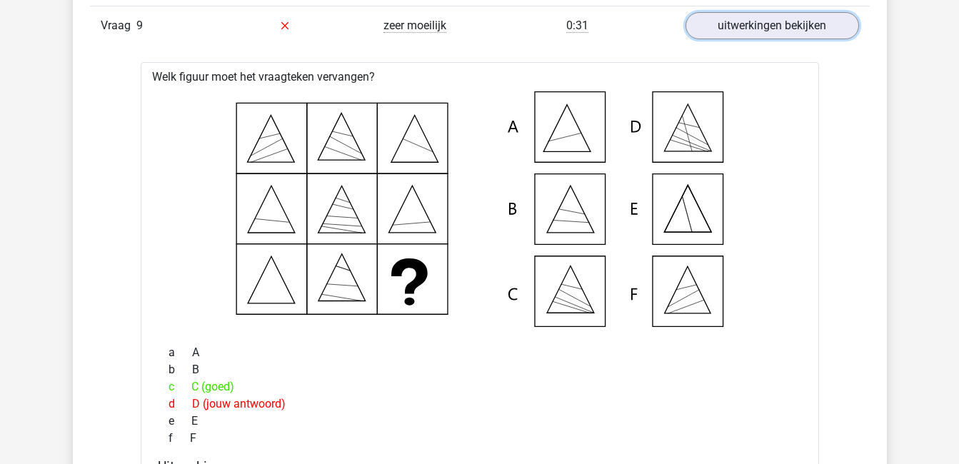
scroll to position [1243, 0]
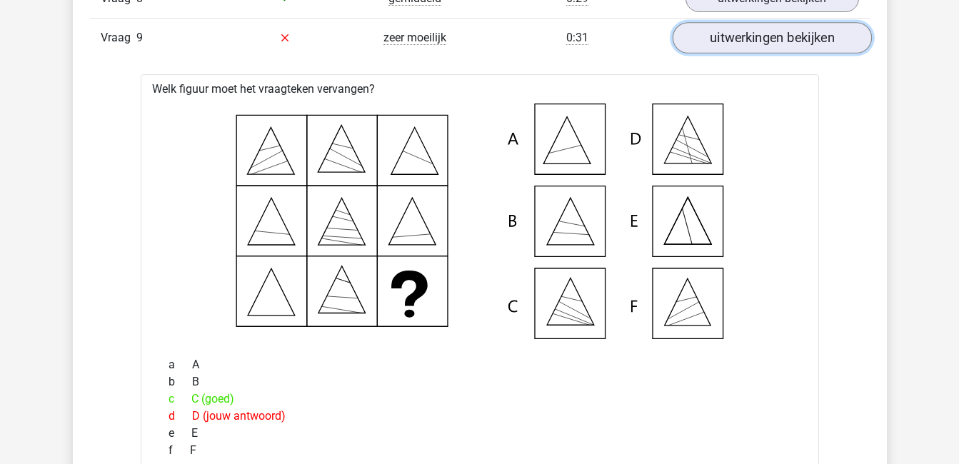
click at [779, 35] on link "uitwerkingen bekijken" at bounding box center [771, 37] width 199 height 31
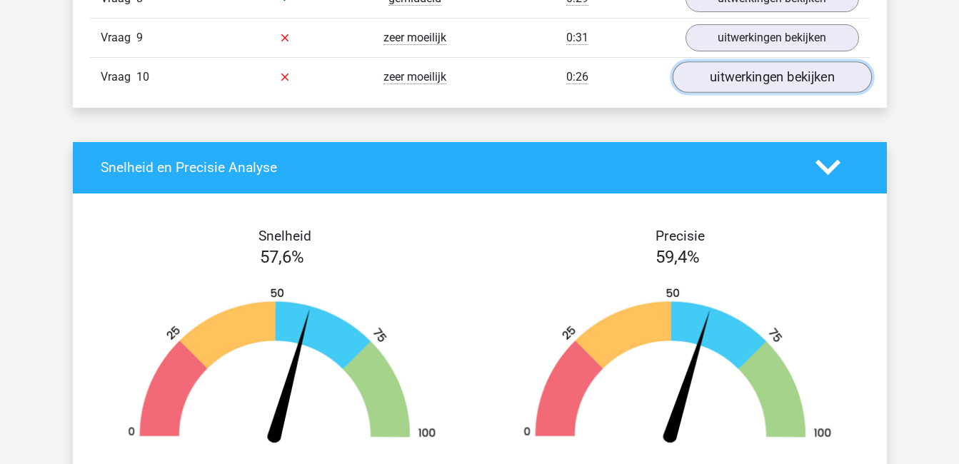
click at [782, 76] on link "uitwerkingen bekijken" at bounding box center [771, 76] width 199 height 31
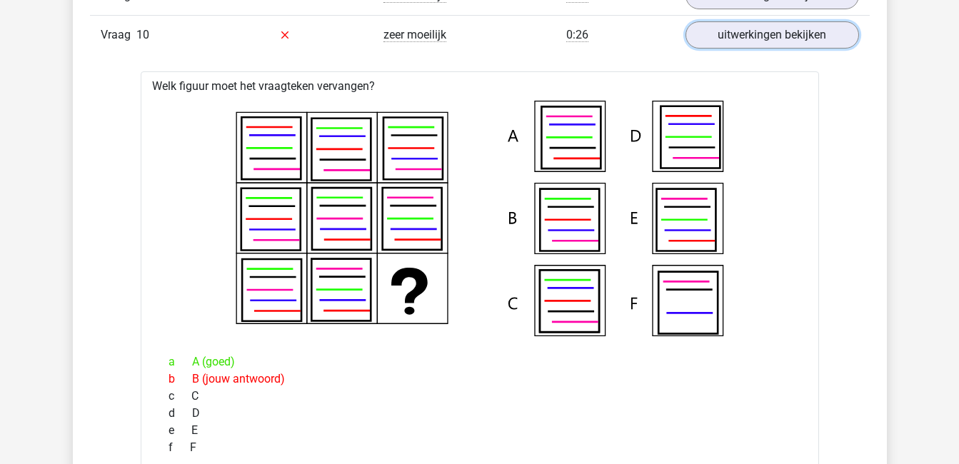
scroll to position [1282, 0]
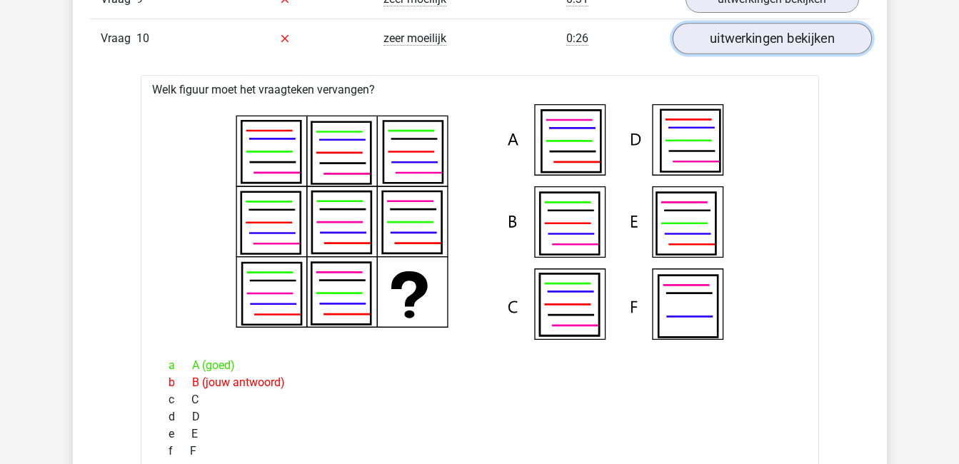
click at [828, 49] on link "uitwerkingen bekijken" at bounding box center [771, 38] width 199 height 31
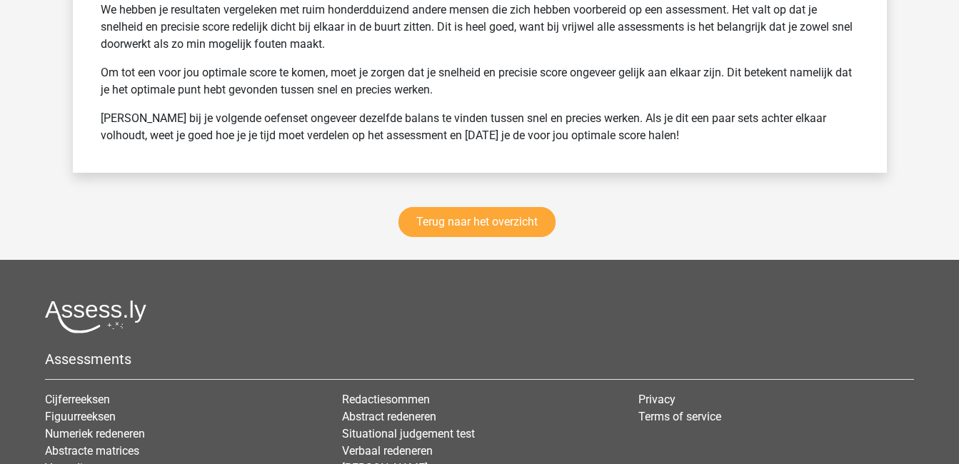
scroll to position [1956, 0]
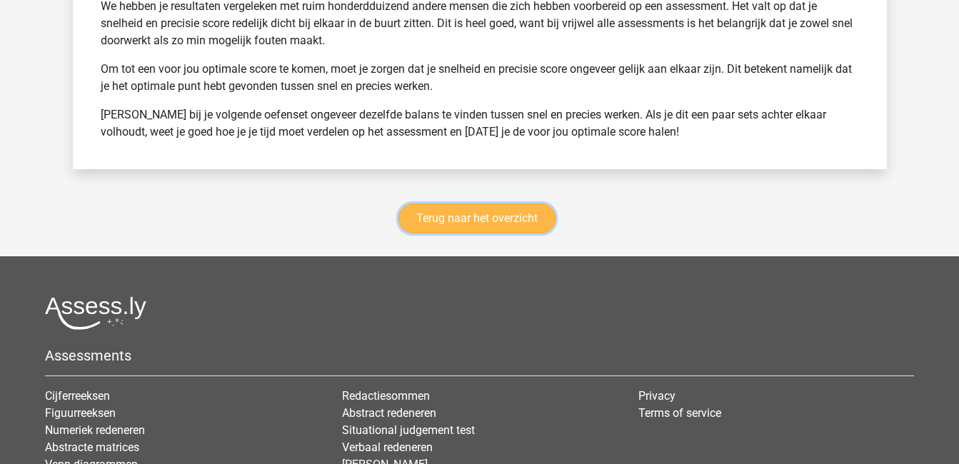
click at [476, 211] on link "Terug naar het overzicht" at bounding box center [477, 219] width 157 height 30
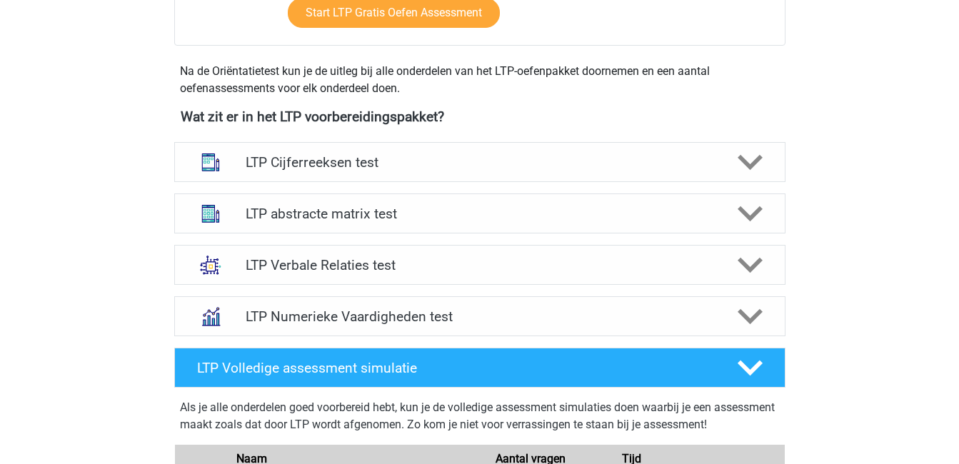
scroll to position [470, 0]
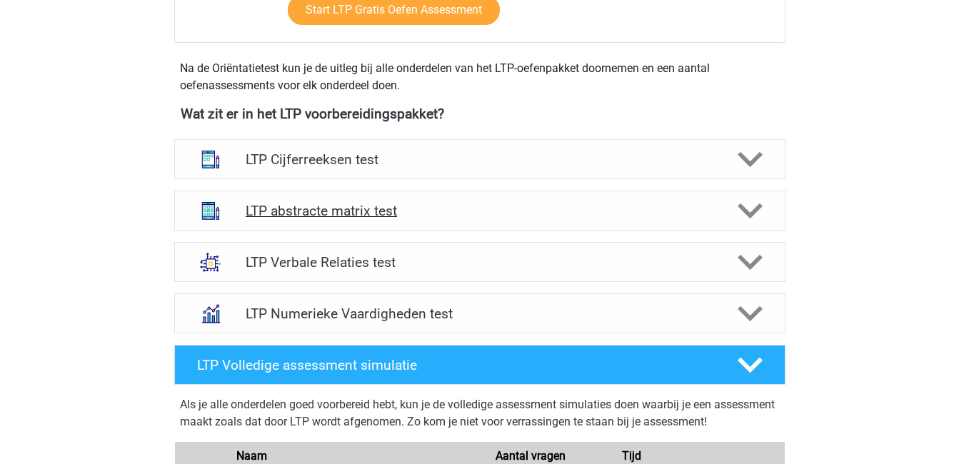
click at [469, 211] on h4 "LTP abstracte matrix test" at bounding box center [480, 211] width 468 height 16
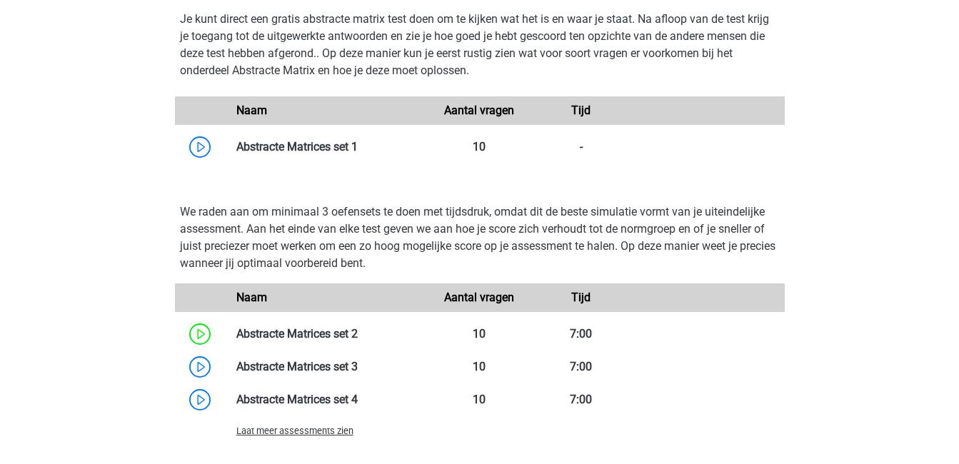
scroll to position [934, 0]
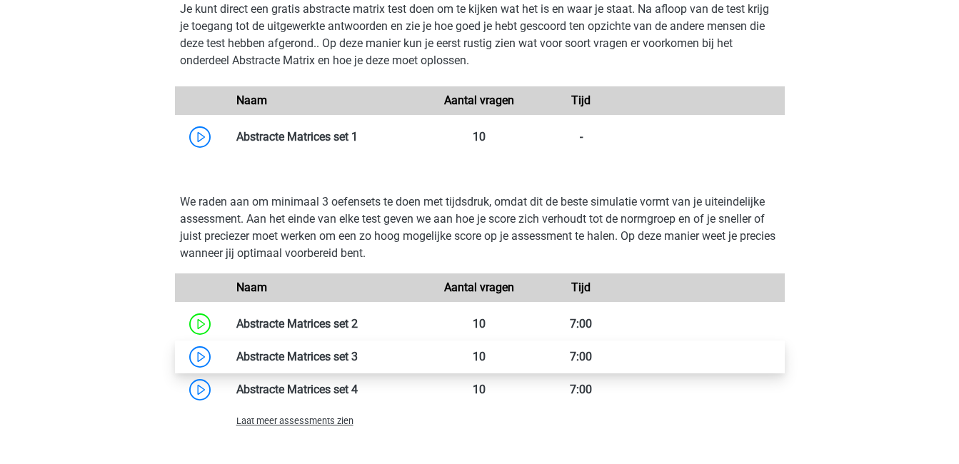
click at [358, 354] on link at bounding box center [358, 357] width 0 height 14
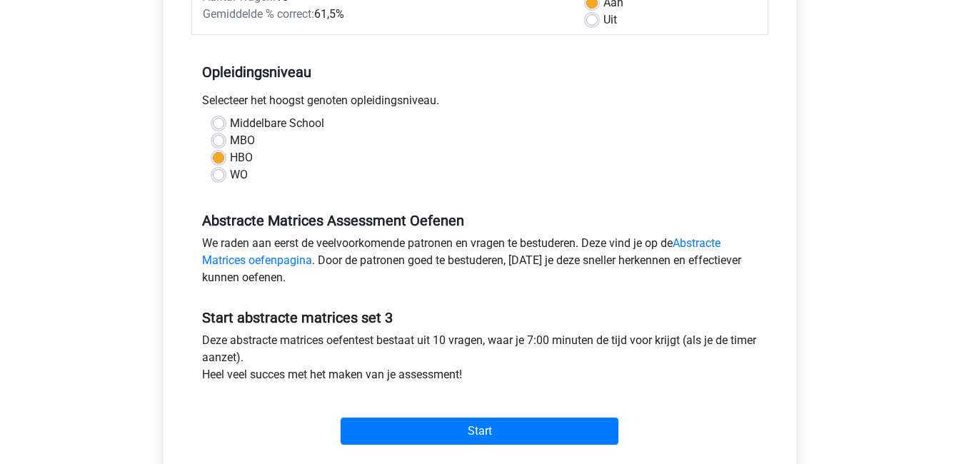
scroll to position [244, 0]
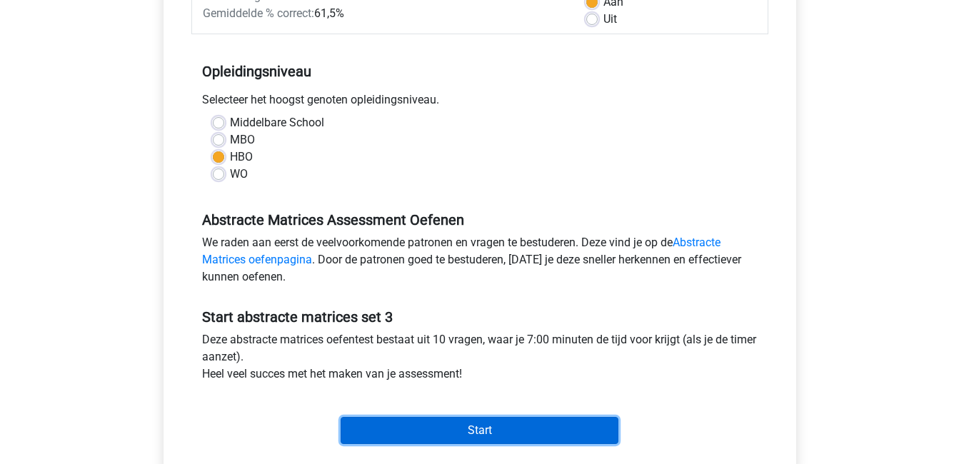
click at [435, 430] on input "Start" at bounding box center [480, 430] width 278 height 27
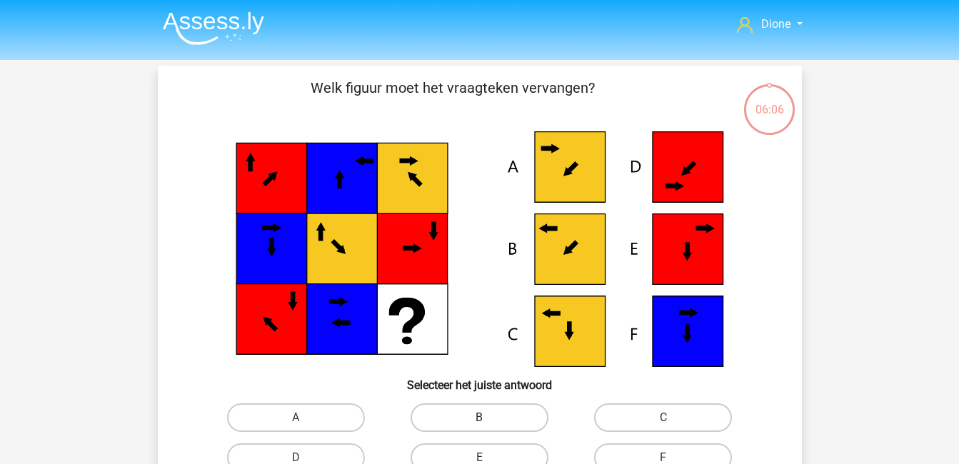
click at [490, 425] on label "B" at bounding box center [480, 418] width 138 height 29
click at [489, 425] on input "B" at bounding box center [483, 422] width 9 height 9
radio input "true"
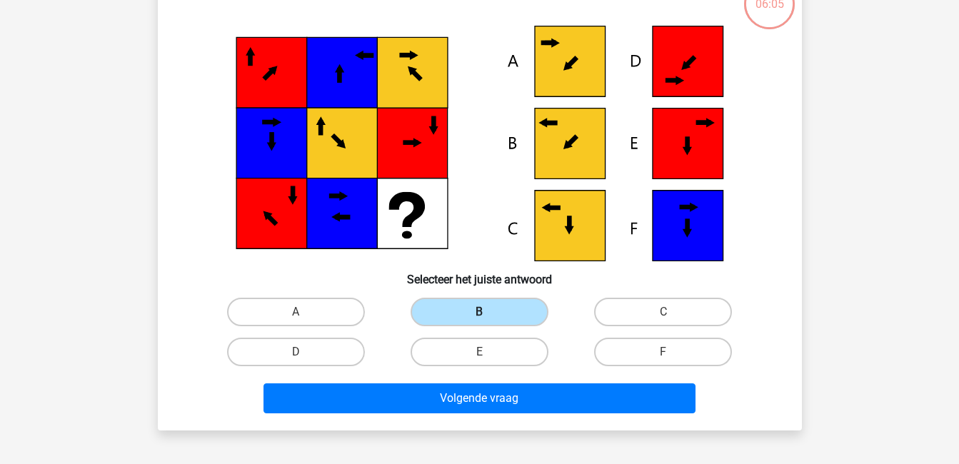
scroll to position [106, 0]
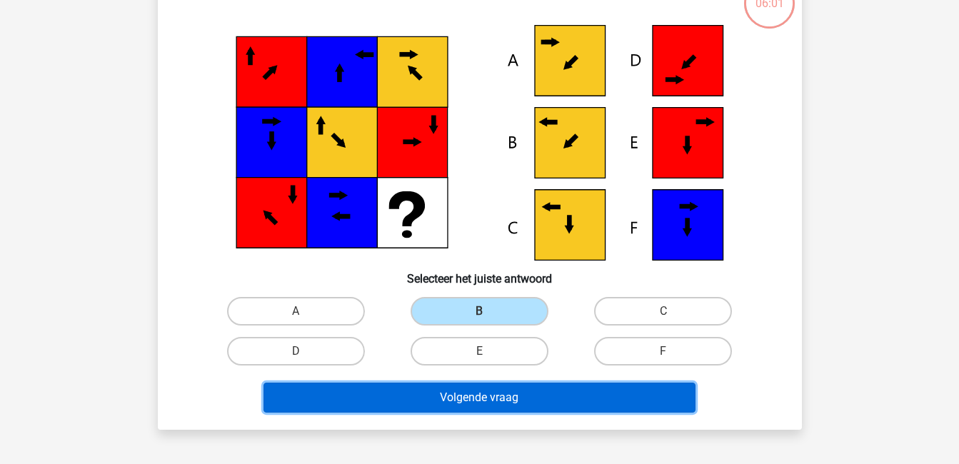
click at [479, 391] on button "Volgende vraag" at bounding box center [480, 398] width 432 height 30
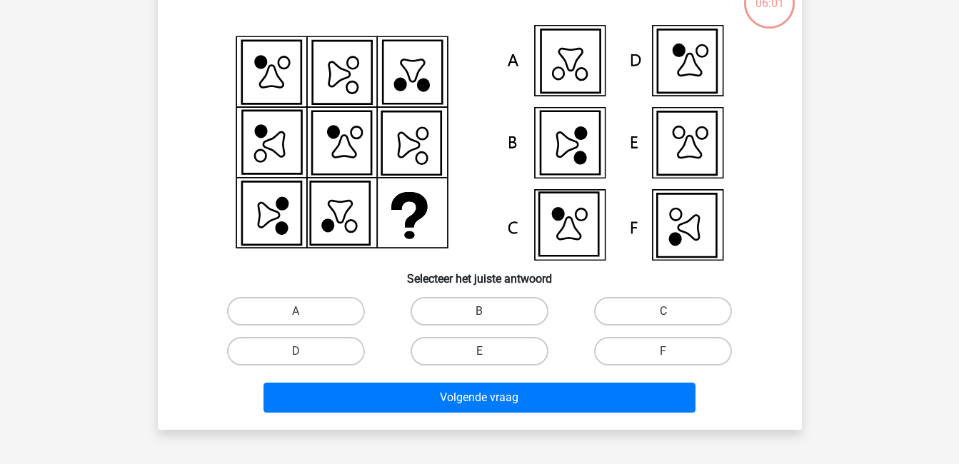
scroll to position [66, 0]
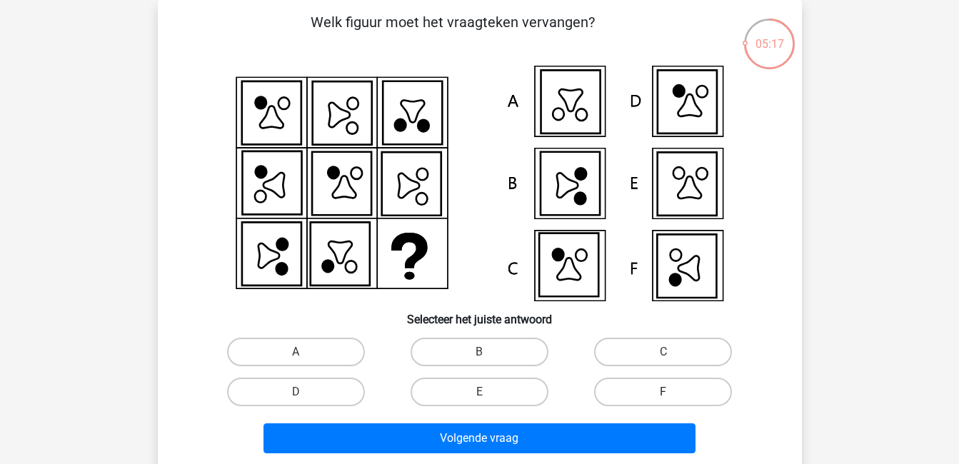
click at [653, 389] on label "F" at bounding box center [663, 392] width 138 height 29
click at [664, 392] on input "F" at bounding box center [668, 396] width 9 height 9
radio input "true"
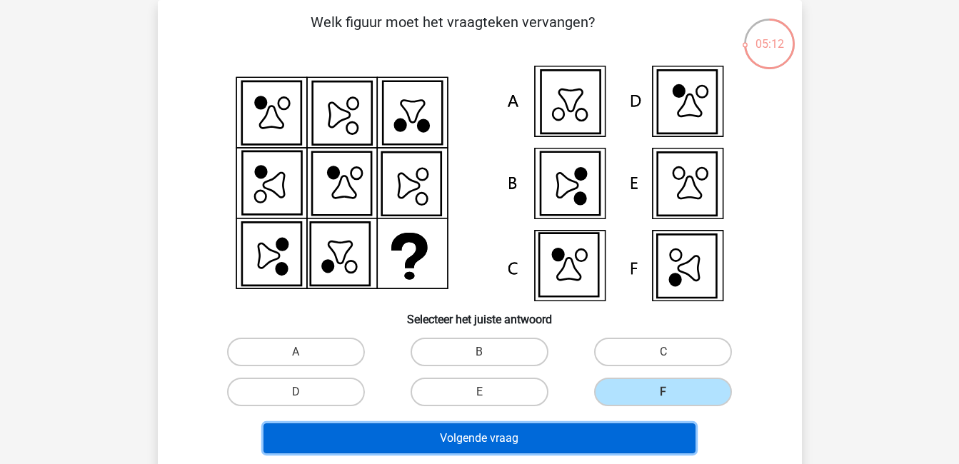
click at [612, 429] on button "Volgende vraag" at bounding box center [480, 439] width 432 height 30
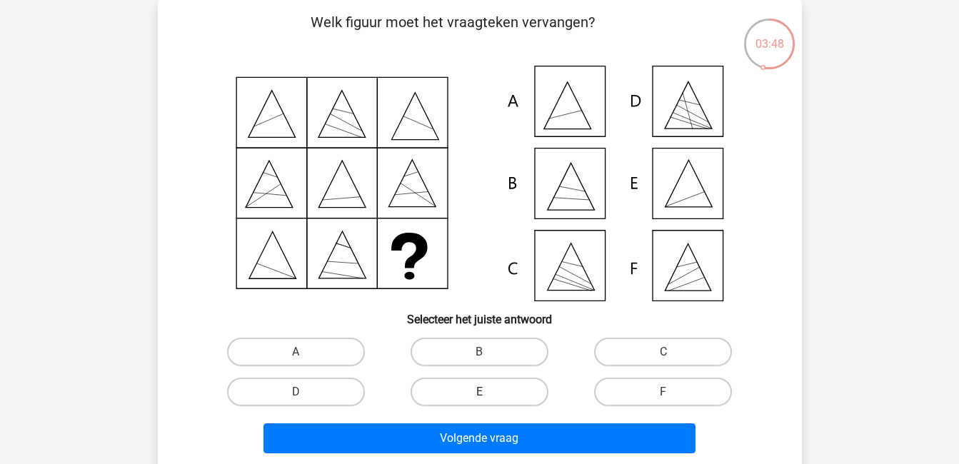
click at [489, 394] on label "E" at bounding box center [480, 392] width 138 height 29
click at [489, 394] on input "E" at bounding box center [483, 396] width 9 height 9
radio input "true"
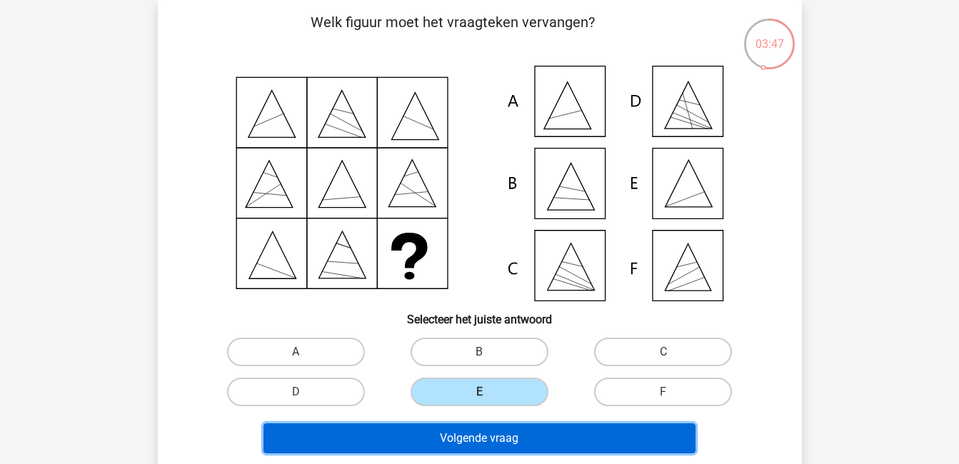
click at [514, 438] on button "Volgende vraag" at bounding box center [480, 439] width 432 height 30
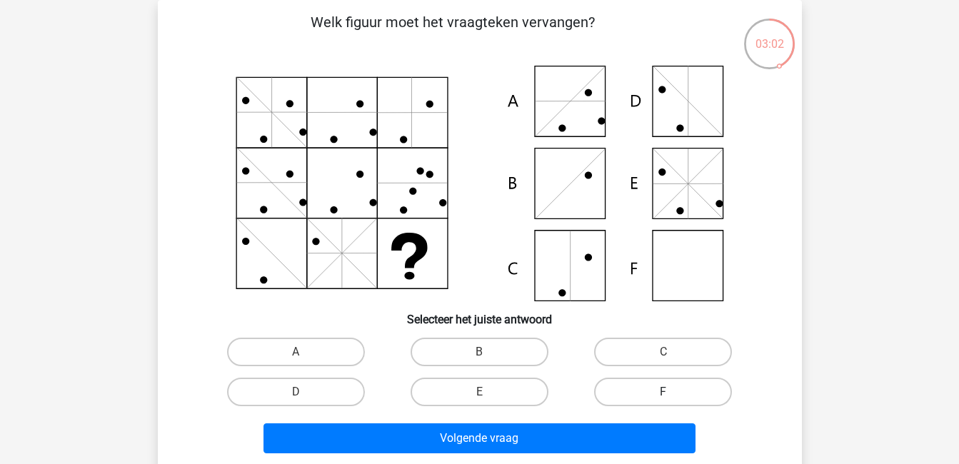
click at [653, 394] on label "F" at bounding box center [663, 392] width 138 height 29
click at [664, 394] on input "F" at bounding box center [668, 396] width 9 height 9
radio input "true"
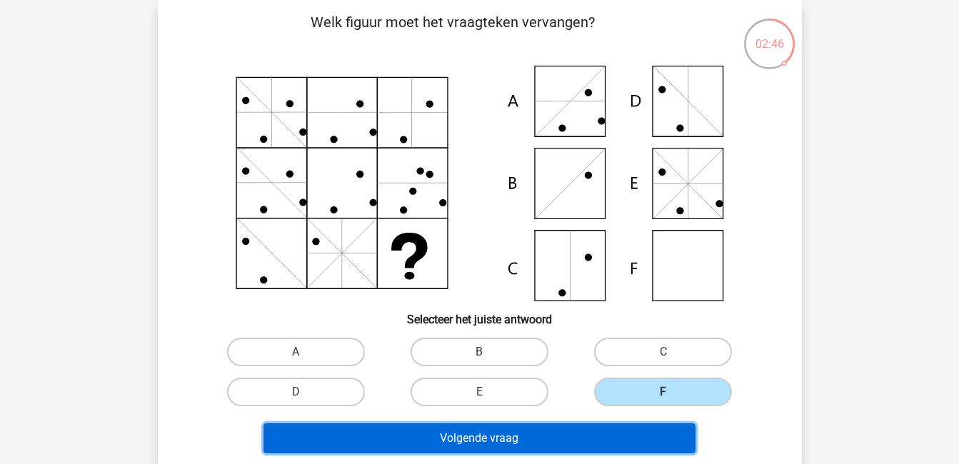
click at [591, 440] on button "Volgende vraag" at bounding box center [480, 439] width 432 height 30
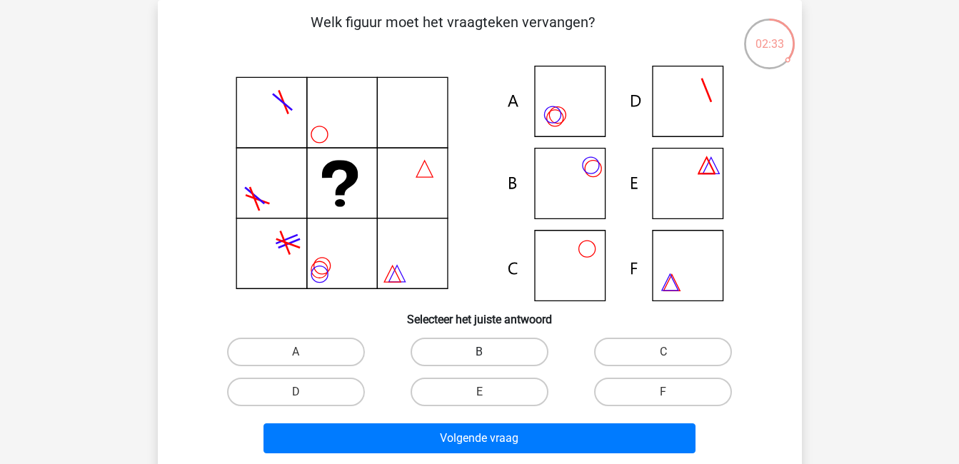
click at [511, 361] on label "B" at bounding box center [480, 352] width 138 height 29
click at [489, 361] on input "B" at bounding box center [483, 356] width 9 height 9
radio input "true"
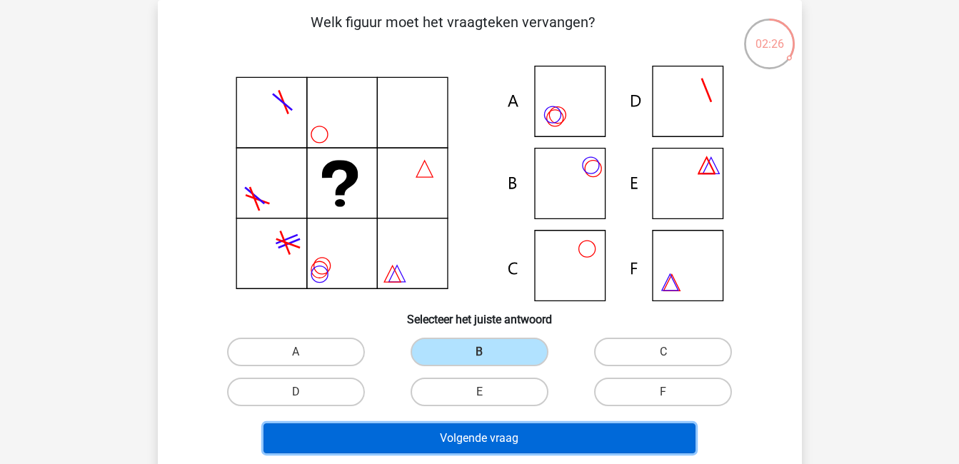
click at [547, 439] on button "Volgende vraag" at bounding box center [480, 439] width 432 height 30
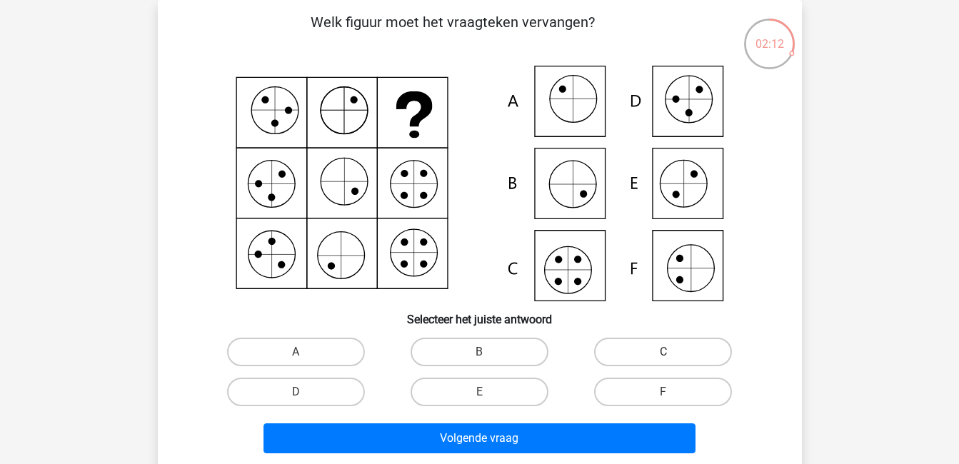
click at [648, 344] on label "C" at bounding box center [663, 352] width 138 height 29
click at [664, 352] on input "C" at bounding box center [668, 356] width 9 height 9
radio input "true"
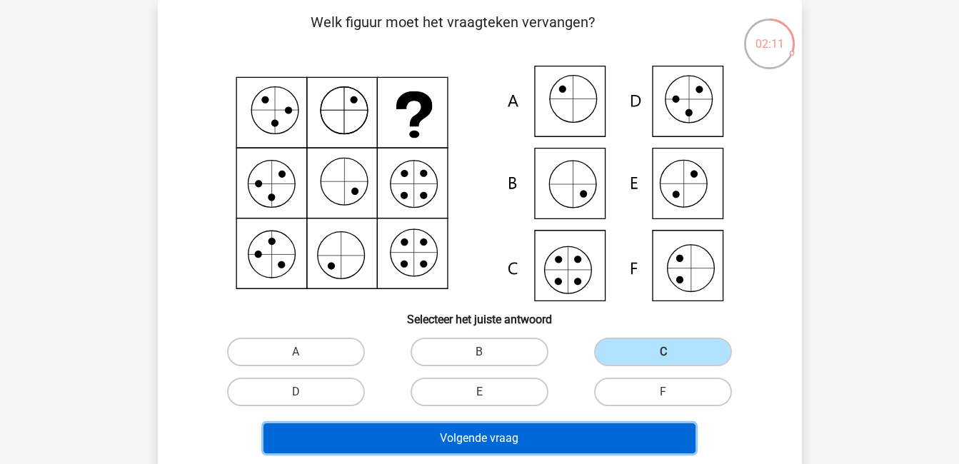
click at [624, 437] on button "Volgende vraag" at bounding box center [480, 439] width 432 height 30
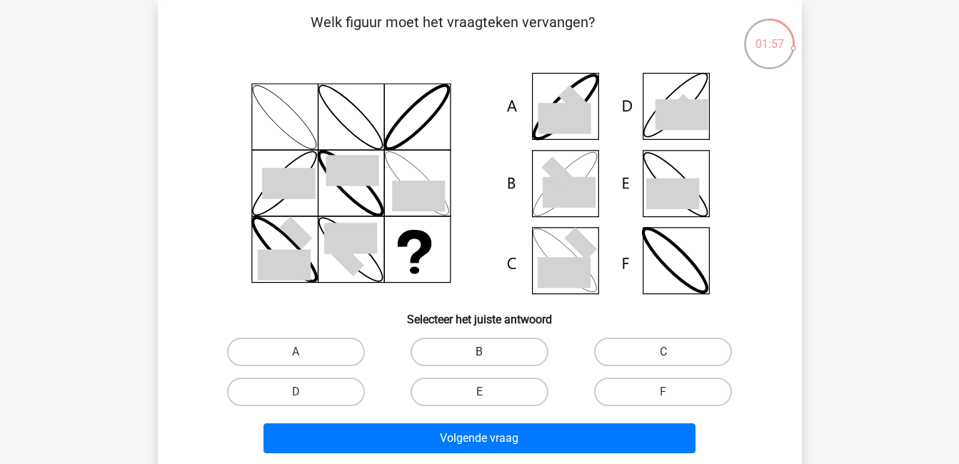
click at [507, 348] on label "B" at bounding box center [480, 352] width 138 height 29
click at [489, 352] on input "B" at bounding box center [483, 356] width 9 height 9
radio input "true"
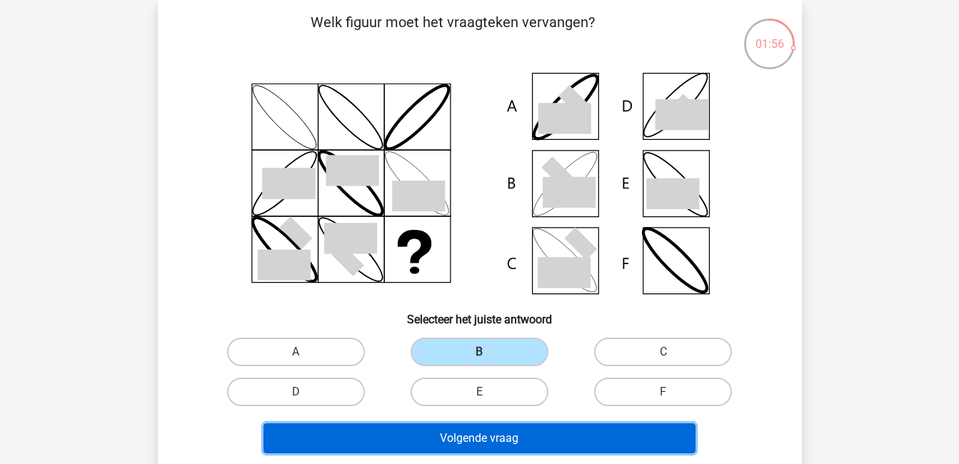
click at [551, 431] on button "Volgende vraag" at bounding box center [480, 439] width 432 height 30
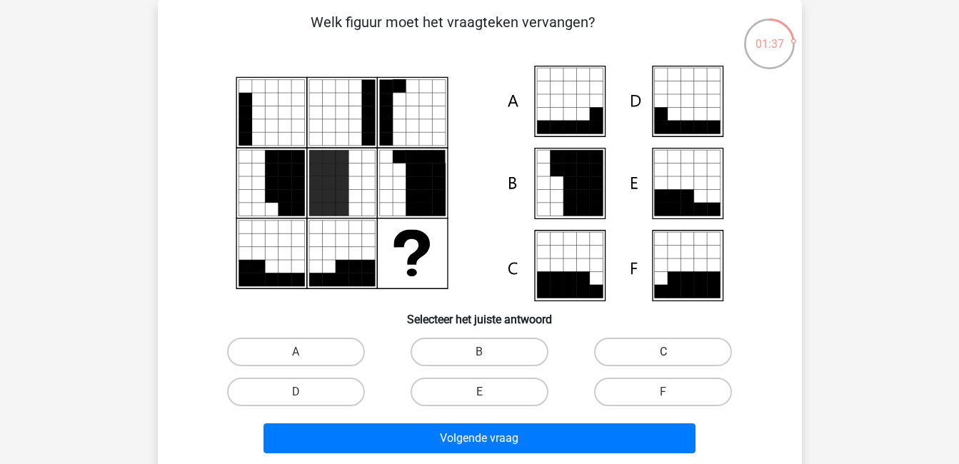
click at [693, 349] on label "C" at bounding box center [663, 352] width 138 height 29
click at [673, 352] on input "C" at bounding box center [668, 356] width 9 height 9
radio input "true"
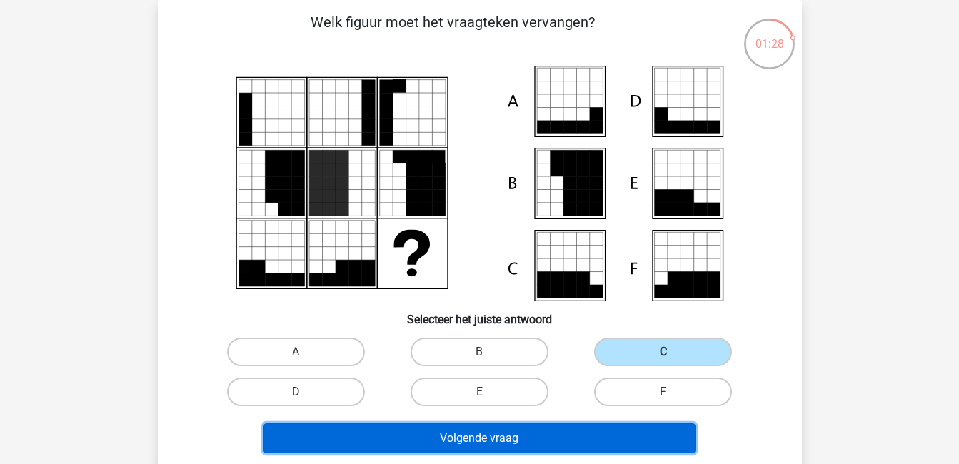
click at [629, 442] on button "Volgende vraag" at bounding box center [480, 439] width 432 height 30
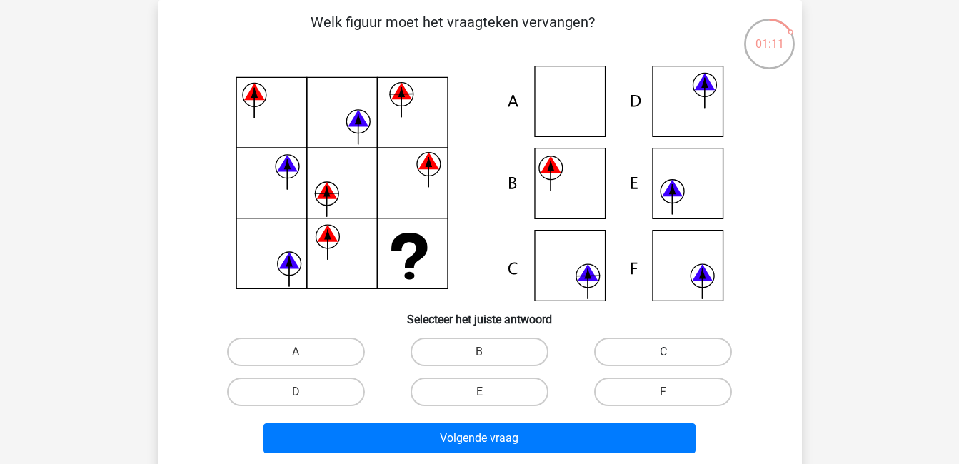
click at [714, 347] on label "C" at bounding box center [663, 352] width 138 height 29
click at [673, 352] on input "C" at bounding box center [668, 356] width 9 height 9
radio input "true"
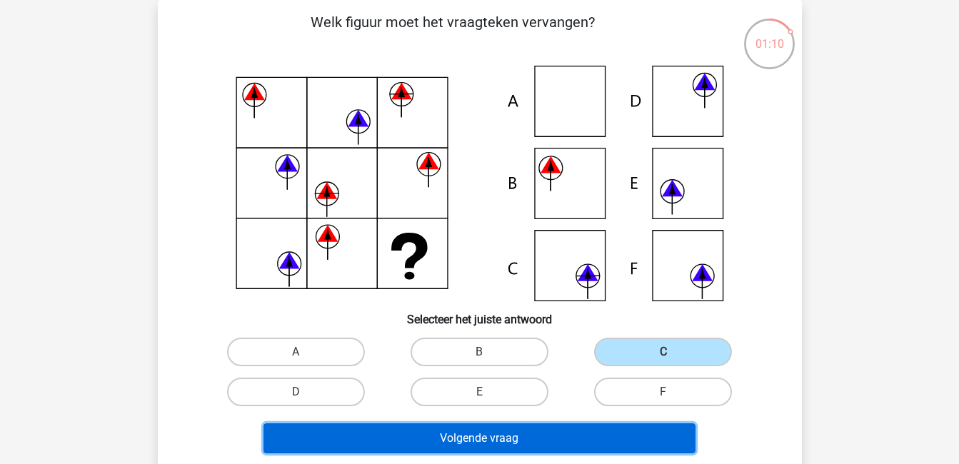
click at [651, 439] on button "Volgende vraag" at bounding box center [480, 439] width 432 height 30
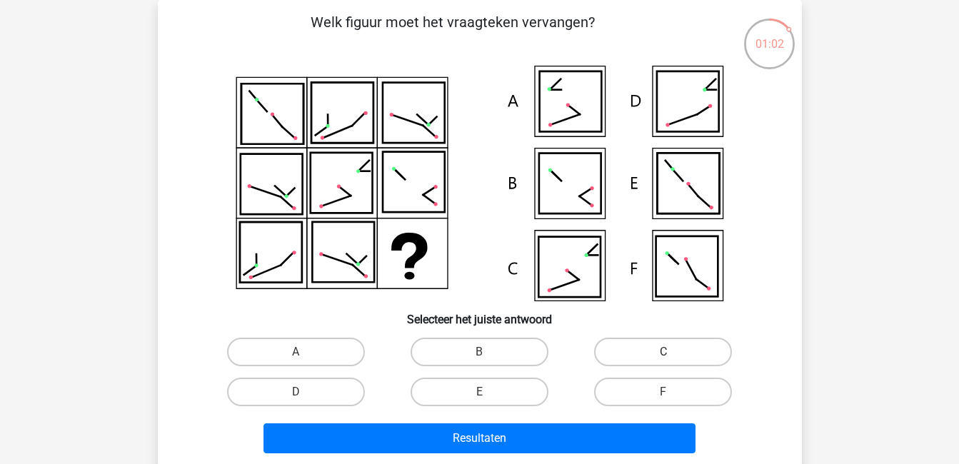
click at [644, 356] on label "C" at bounding box center [663, 352] width 138 height 29
click at [664, 356] on input "C" at bounding box center [668, 356] width 9 height 9
radio input "true"
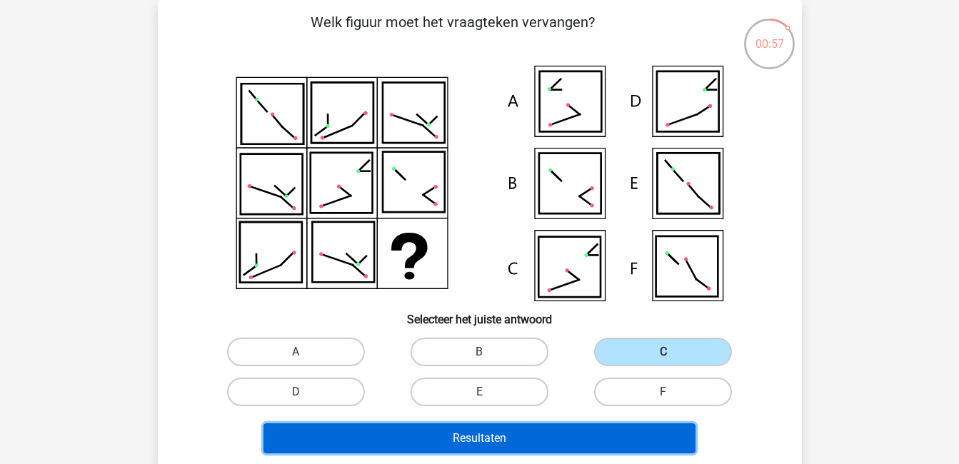
click at [631, 434] on button "Resultaten" at bounding box center [480, 439] width 432 height 30
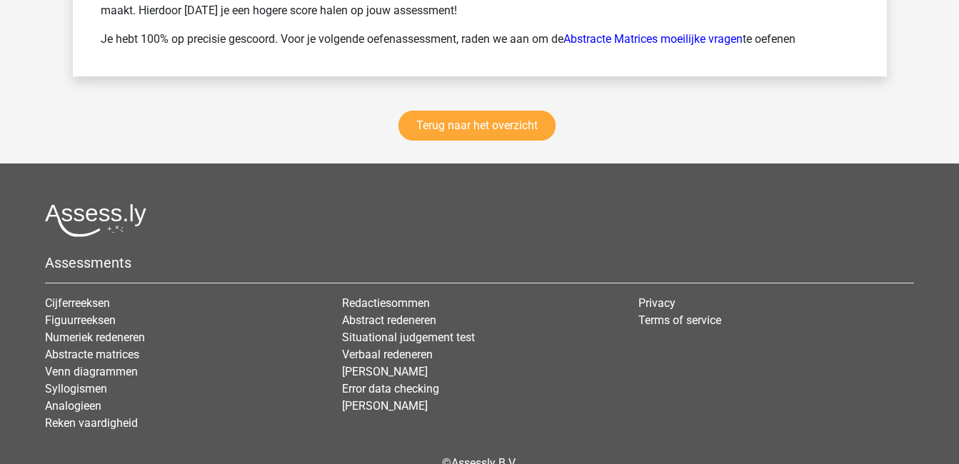
scroll to position [2137, 0]
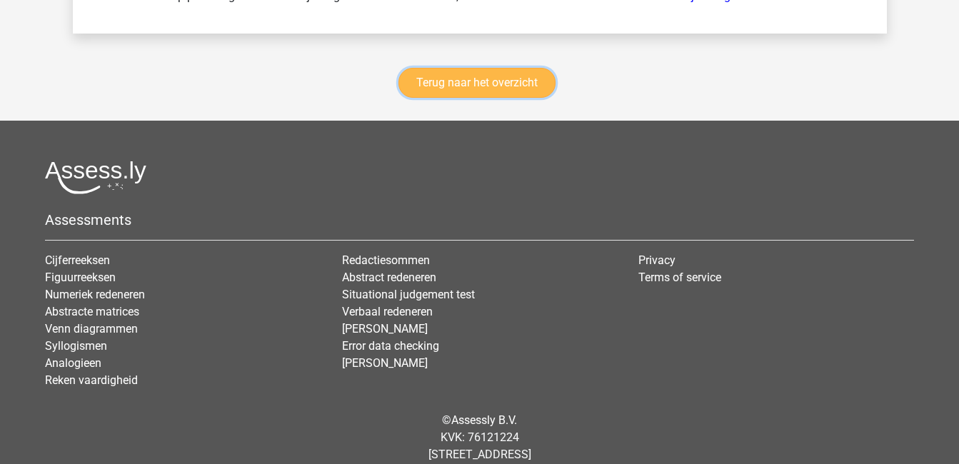
click at [461, 88] on link "Terug naar het overzicht" at bounding box center [477, 83] width 157 height 30
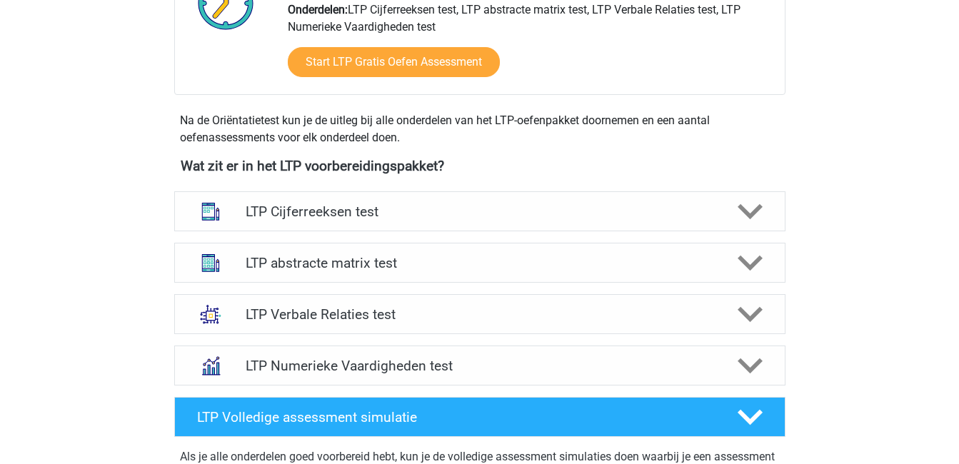
scroll to position [430, 0]
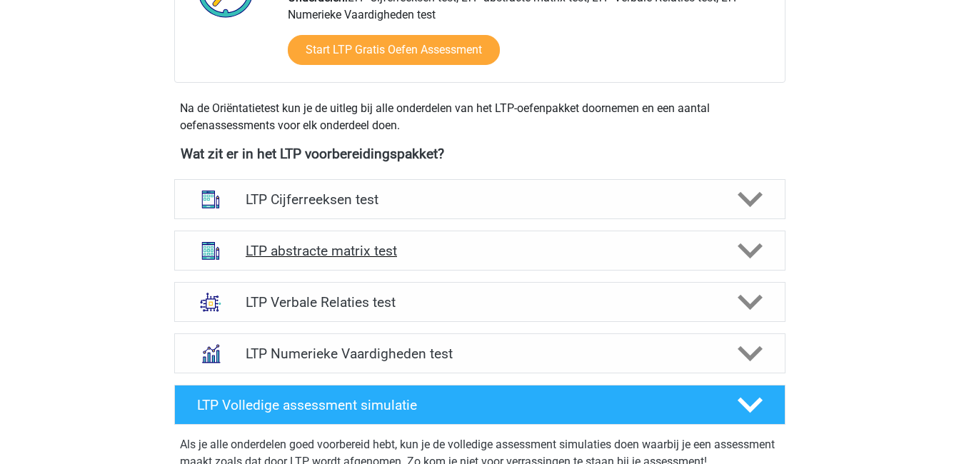
click at [347, 254] on h4 "LTP abstracte matrix test" at bounding box center [480, 251] width 468 height 16
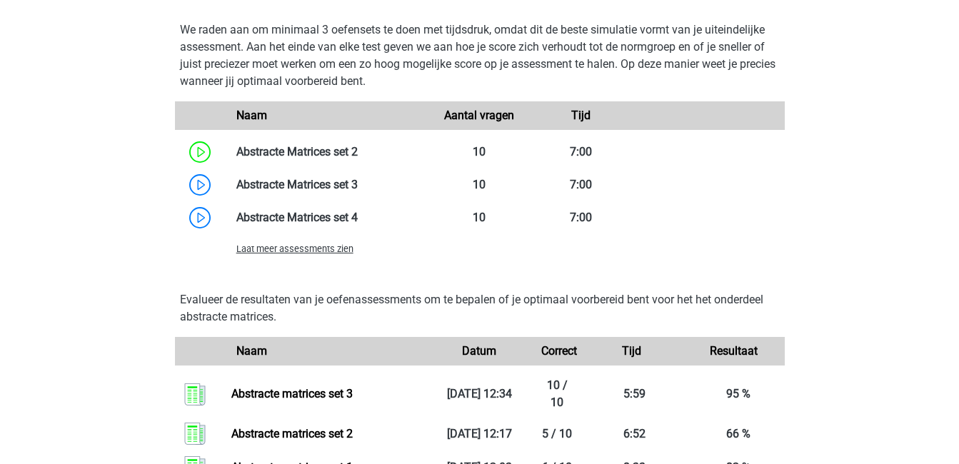
scroll to position [1103, 0]
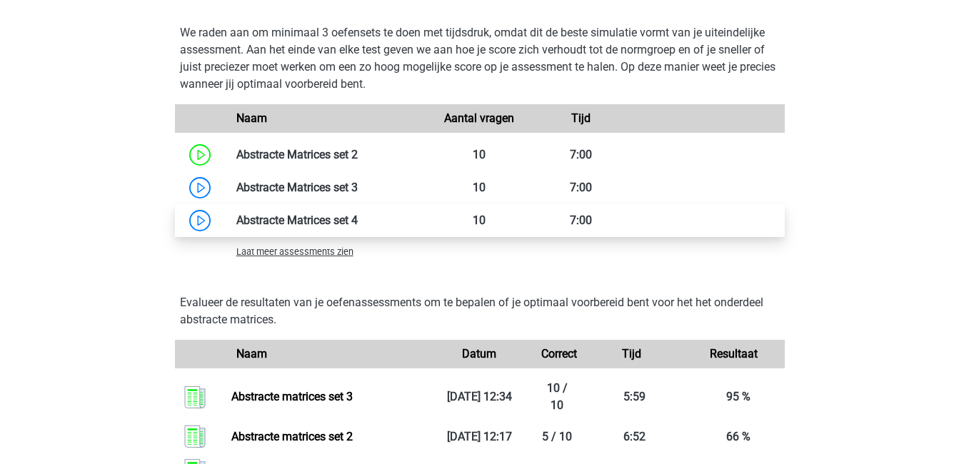
click at [358, 227] on link at bounding box center [358, 221] width 0 height 14
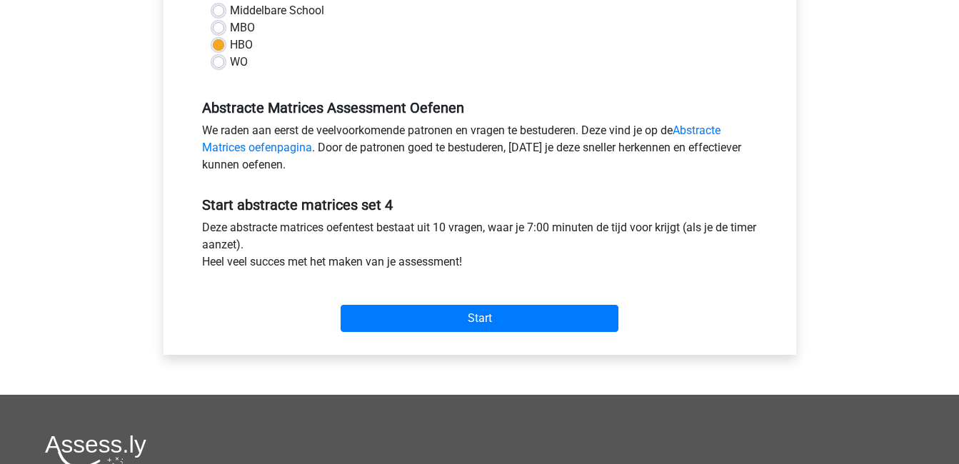
scroll to position [371, 0]
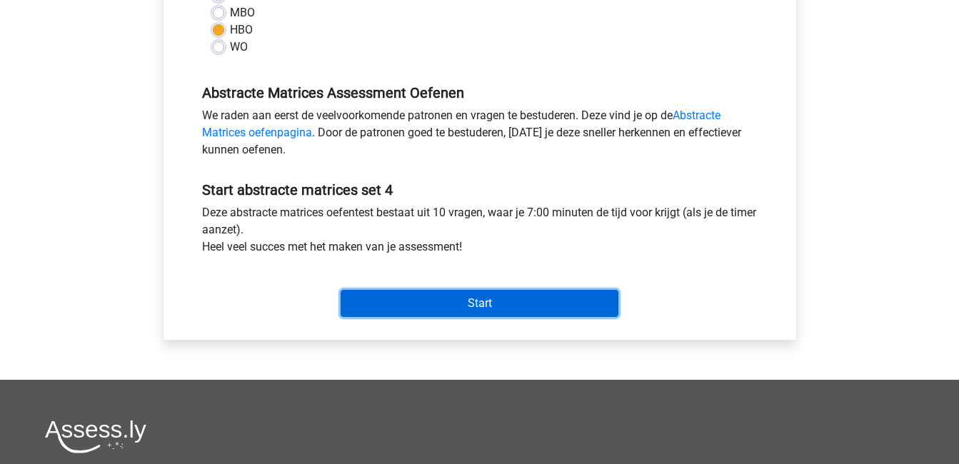
click at [461, 300] on input "Start" at bounding box center [480, 303] width 278 height 27
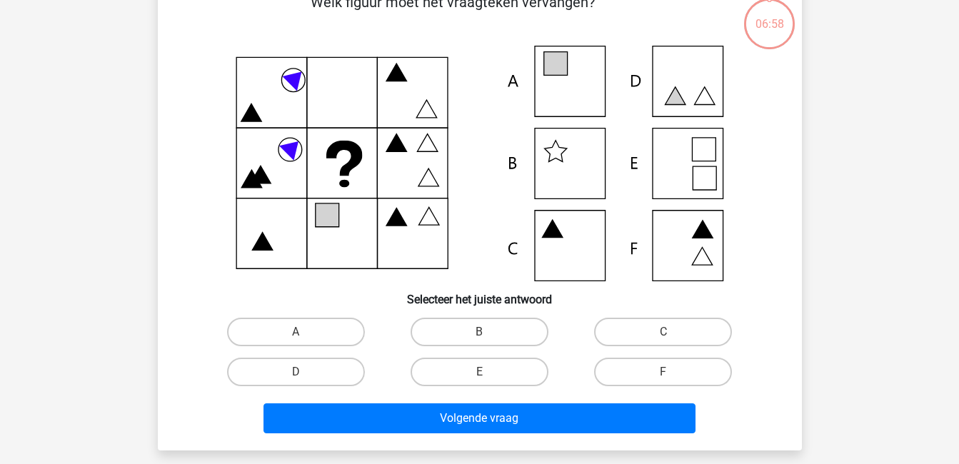
scroll to position [90, 0]
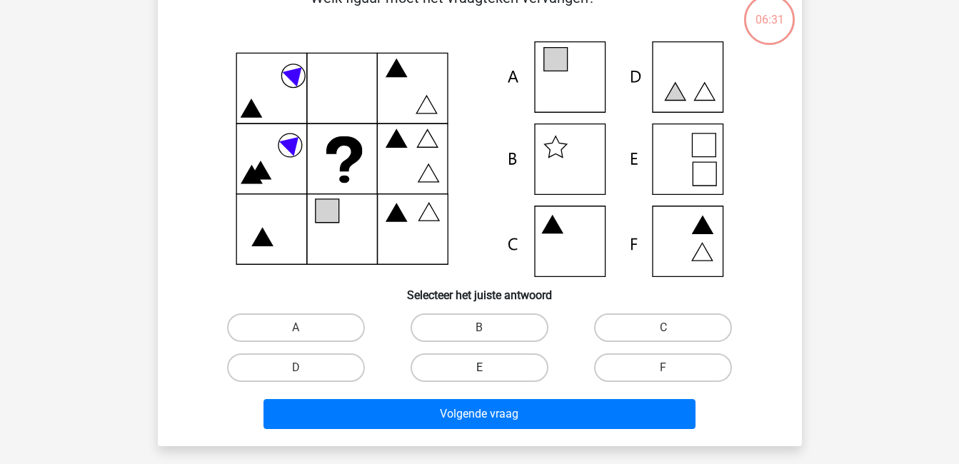
click at [501, 364] on label "E" at bounding box center [480, 368] width 138 height 29
click at [489, 368] on input "E" at bounding box center [483, 372] width 9 height 9
radio input "true"
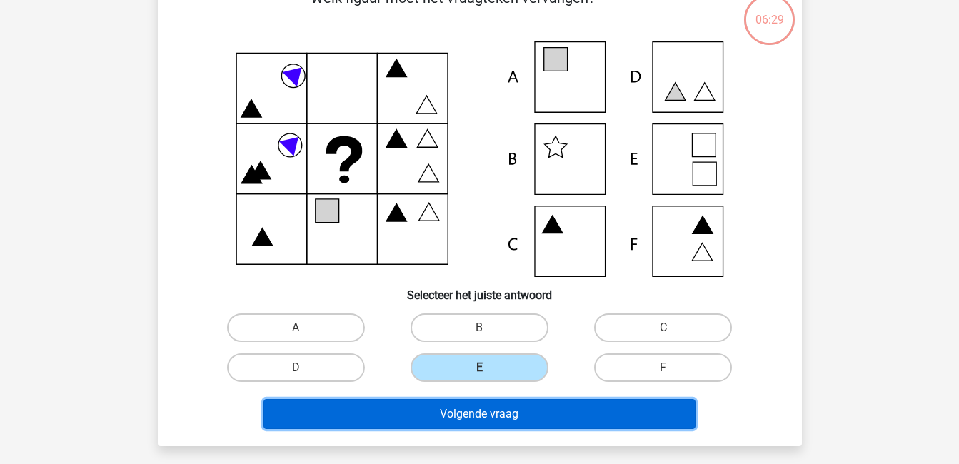
click at [615, 411] on button "Volgende vraag" at bounding box center [480, 414] width 432 height 30
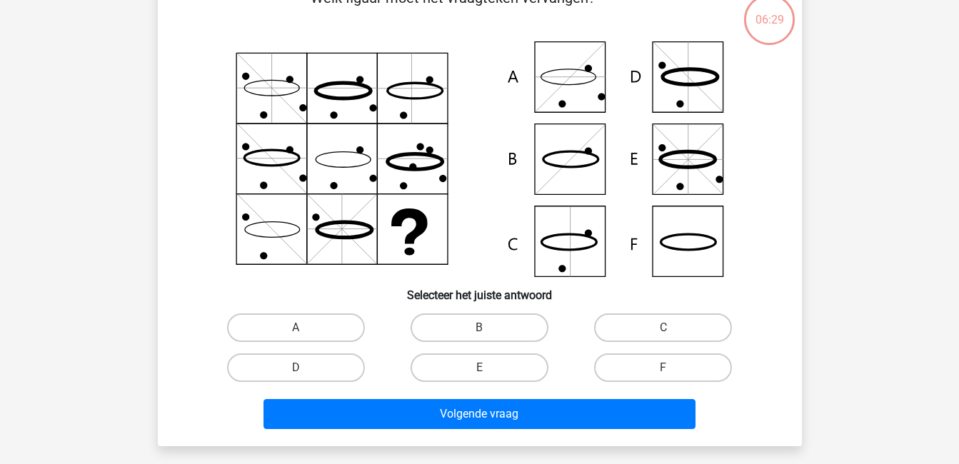
scroll to position [66, 0]
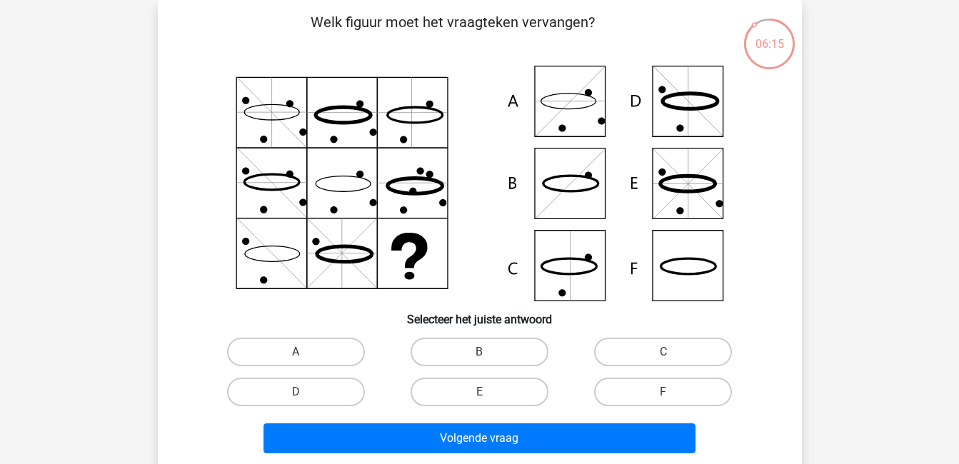
click at [694, 279] on icon at bounding box center [480, 184] width 576 height 236
click at [660, 390] on label "F" at bounding box center [663, 392] width 138 height 29
click at [664, 392] on input "F" at bounding box center [668, 396] width 9 height 9
radio input "true"
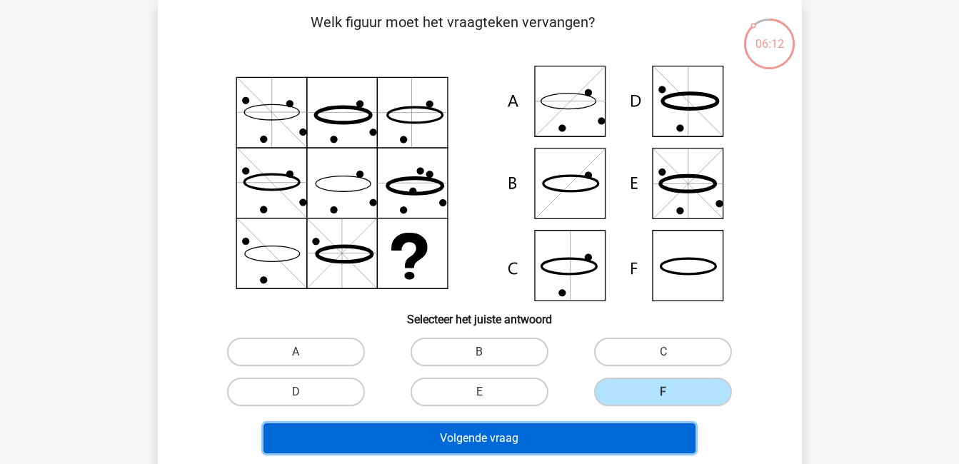
click at [659, 448] on button "Volgende vraag" at bounding box center [480, 439] width 432 height 30
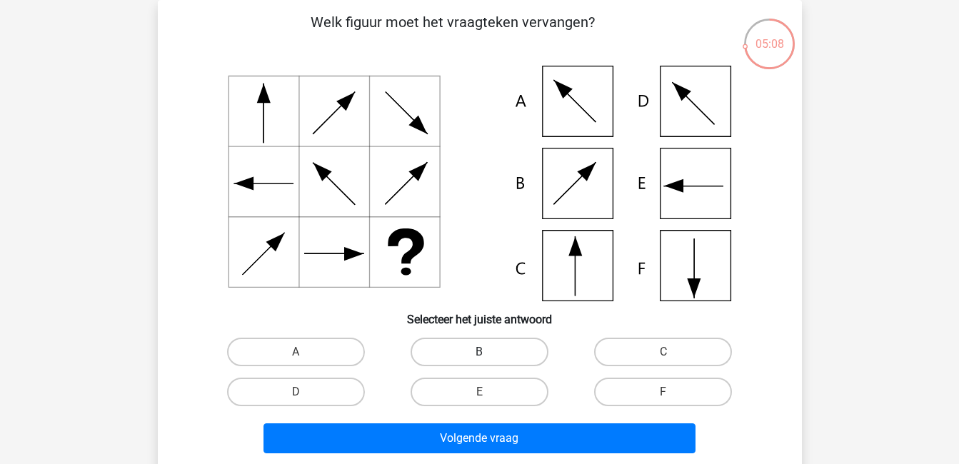
click at [494, 354] on label "B" at bounding box center [480, 352] width 138 height 29
click at [489, 354] on input "B" at bounding box center [483, 356] width 9 height 9
radio input "true"
click at [621, 336] on div "C" at bounding box center [663, 352] width 184 height 40
click at [624, 346] on label "C" at bounding box center [663, 352] width 138 height 29
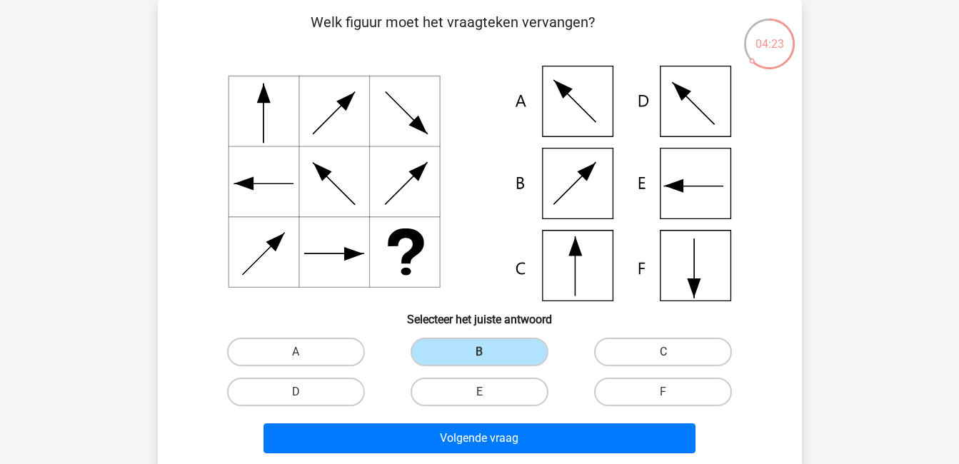
click at [664, 352] on input "C" at bounding box center [668, 356] width 9 height 9
radio input "true"
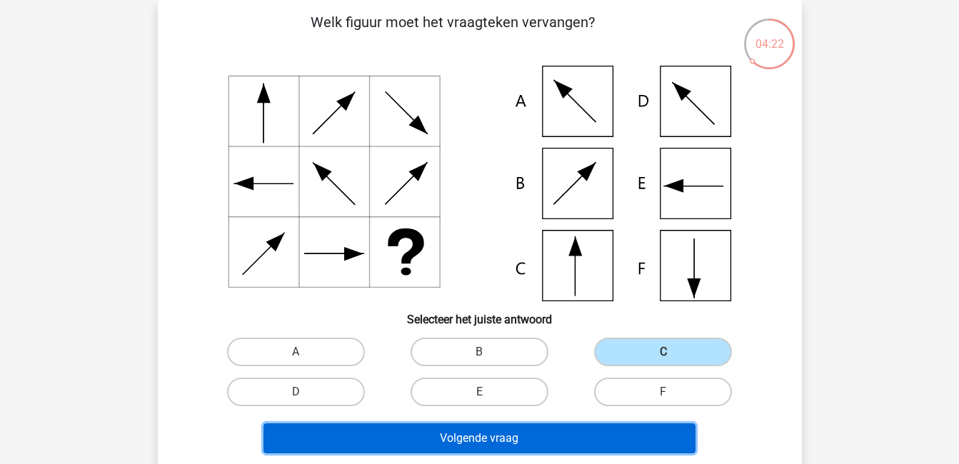
click at [616, 443] on button "Volgende vraag" at bounding box center [480, 439] width 432 height 30
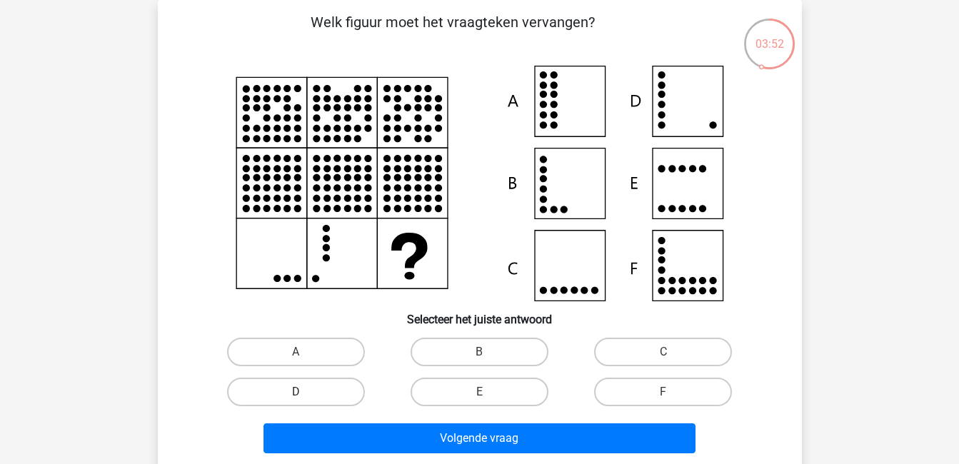
click at [333, 394] on label "D" at bounding box center [296, 392] width 138 height 29
click at [305, 394] on input "D" at bounding box center [300, 396] width 9 height 9
radio input "true"
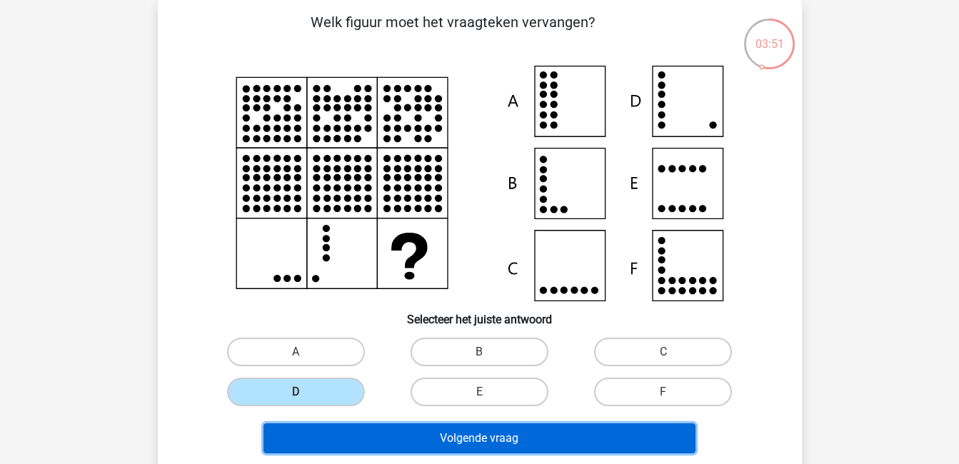
click at [377, 431] on button "Volgende vraag" at bounding box center [480, 439] width 432 height 30
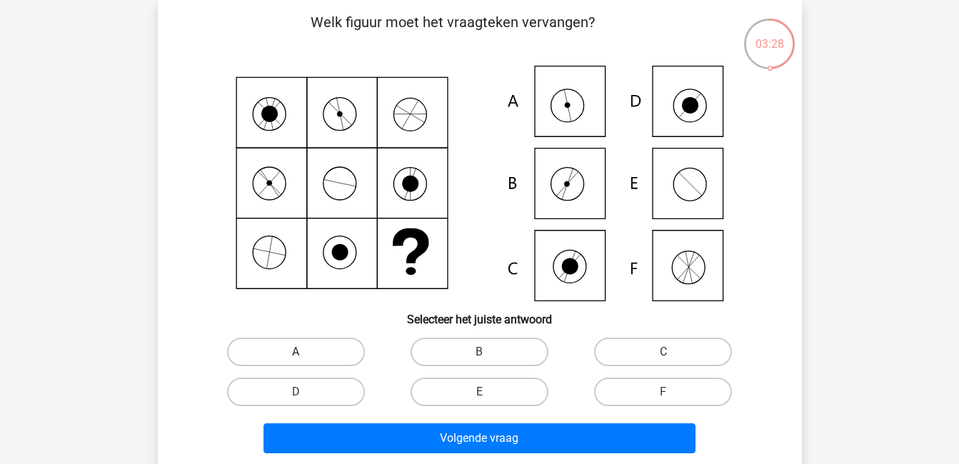
click at [343, 344] on label "A" at bounding box center [296, 352] width 138 height 29
click at [305, 352] on input "A" at bounding box center [300, 356] width 9 height 9
radio input "true"
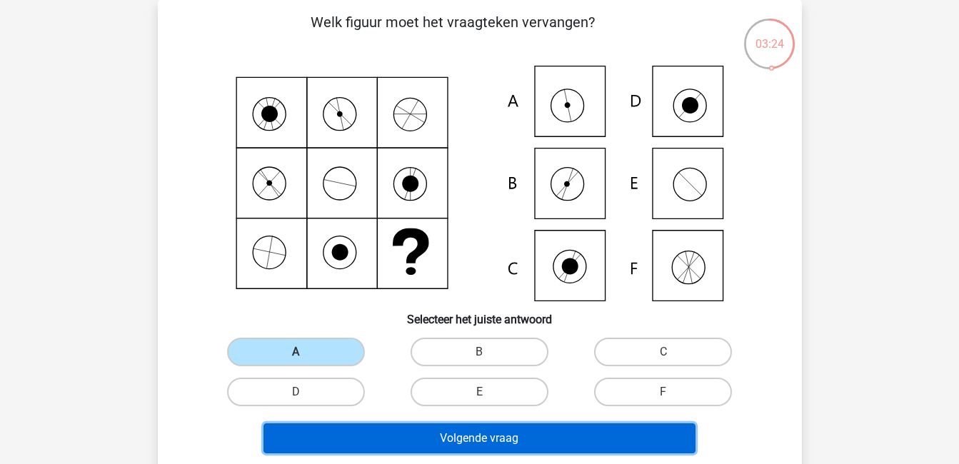
click at [509, 429] on button "Volgende vraag" at bounding box center [480, 439] width 432 height 30
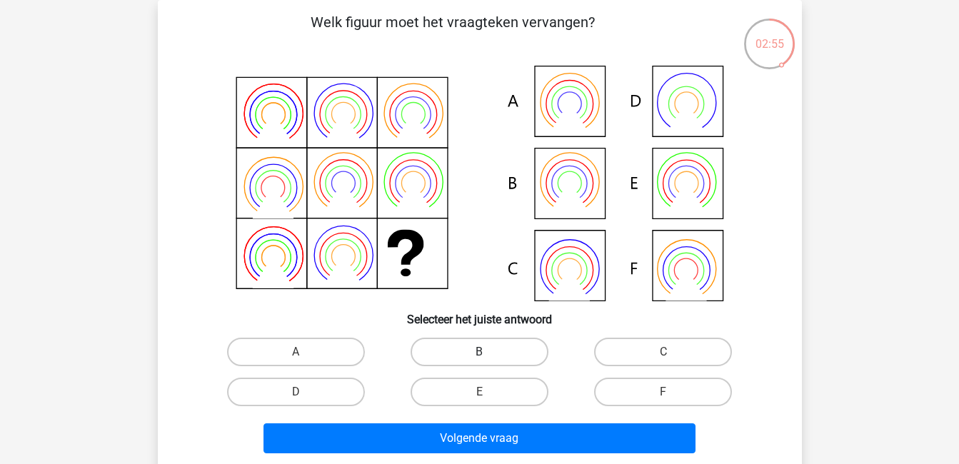
click at [508, 349] on label "B" at bounding box center [480, 352] width 138 height 29
click at [489, 352] on input "B" at bounding box center [483, 356] width 9 height 9
radio input "true"
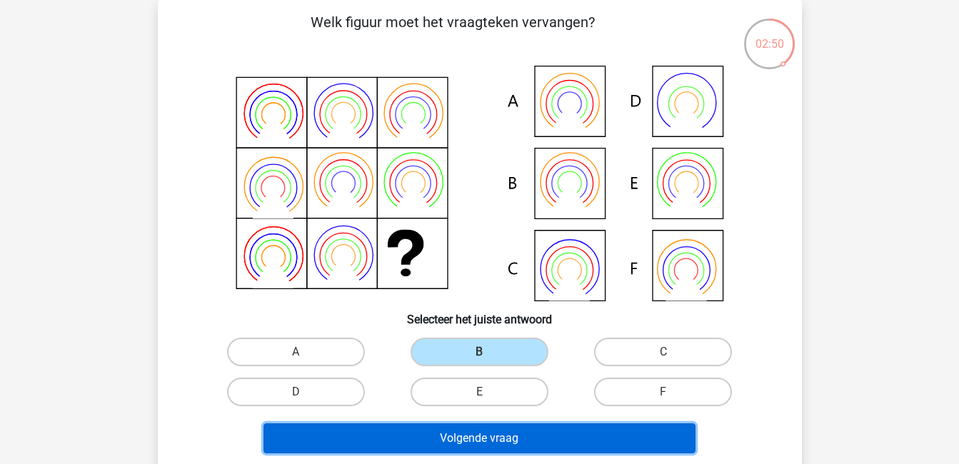
click at [551, 439] on button "Volgende vraag" at bounding box center [480, 439] width 432 height 30
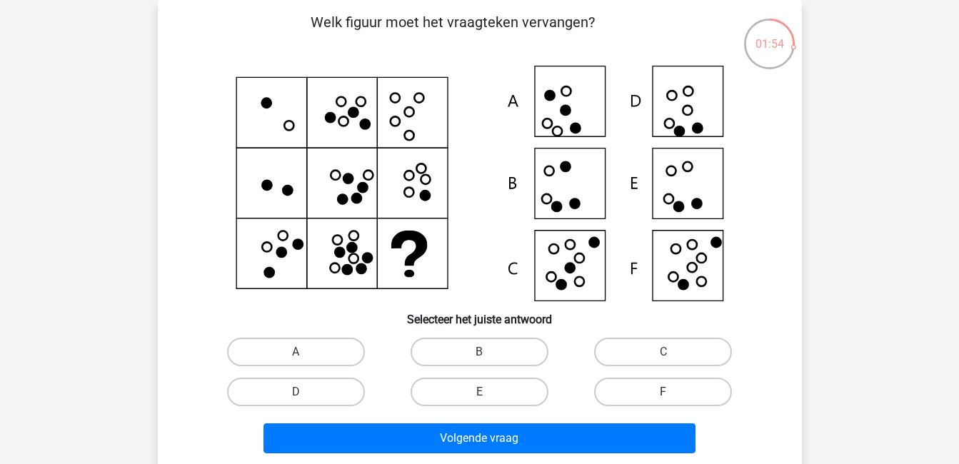
click at [684, 391] on label "F" at bounding box center [663, 392] width 138 height 29
click at [673, 392] on input "F" at bounding box center [668, 396] width 9 height 9
radio input "true"
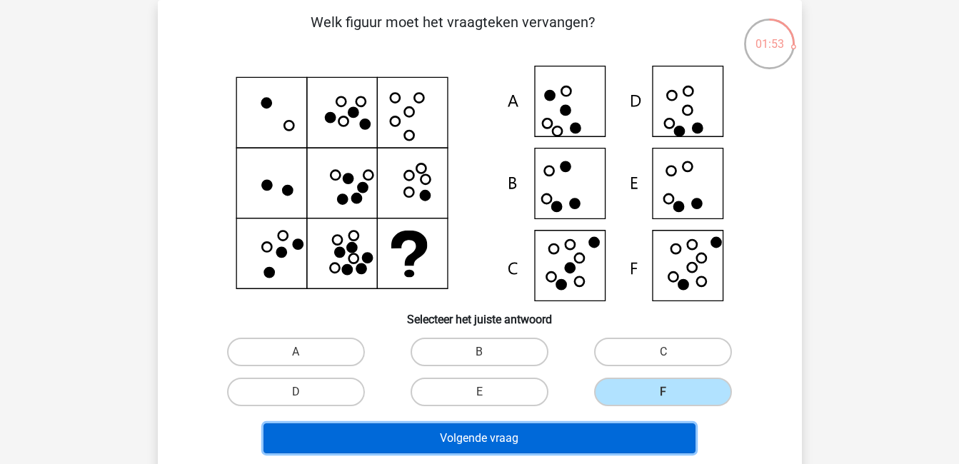
click at [654, 439] on button "Volgende vraag" at bounding box center [480, 439] width 432 height 30
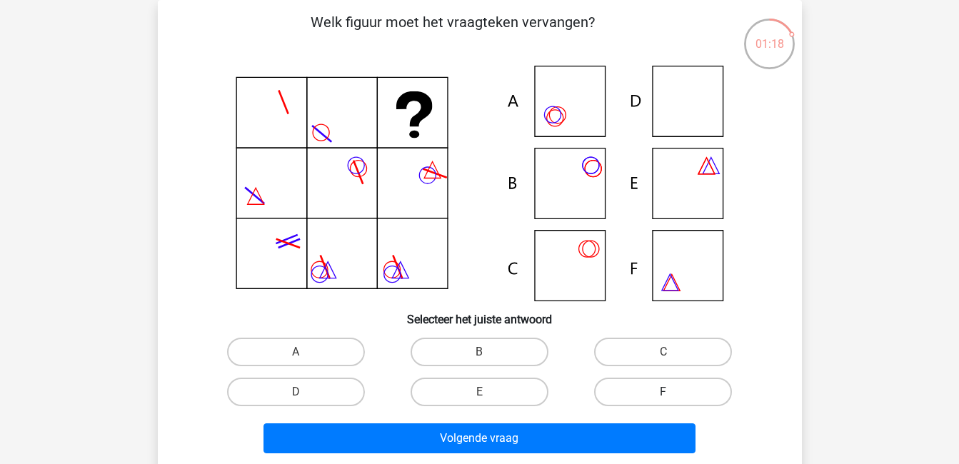
click at [658, 394] on label "F" at bounding box center [663, 392] width 138 height 29
click at [664, 394] on input "F" at bounding box center [668, 396] width 9 height 9
radio input "true"
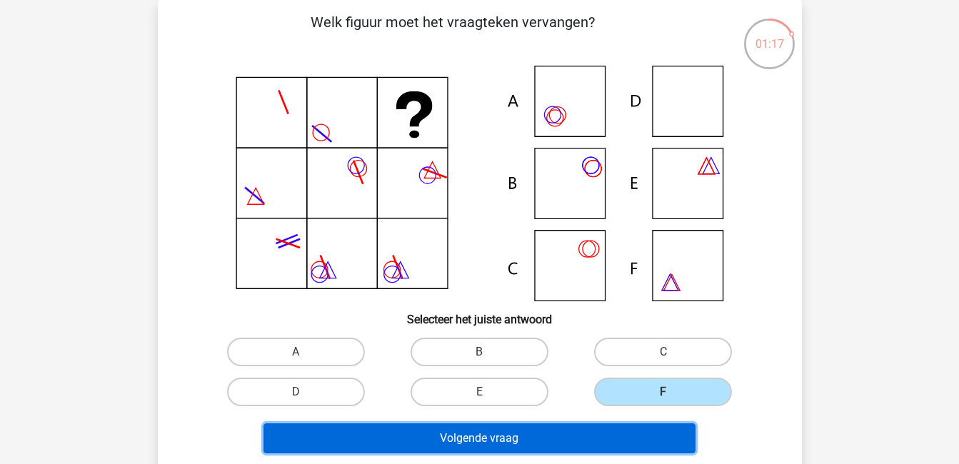
click at [630, 439] on button "Volgende vraag" at bounding box center [480, 439] width 432 height 30
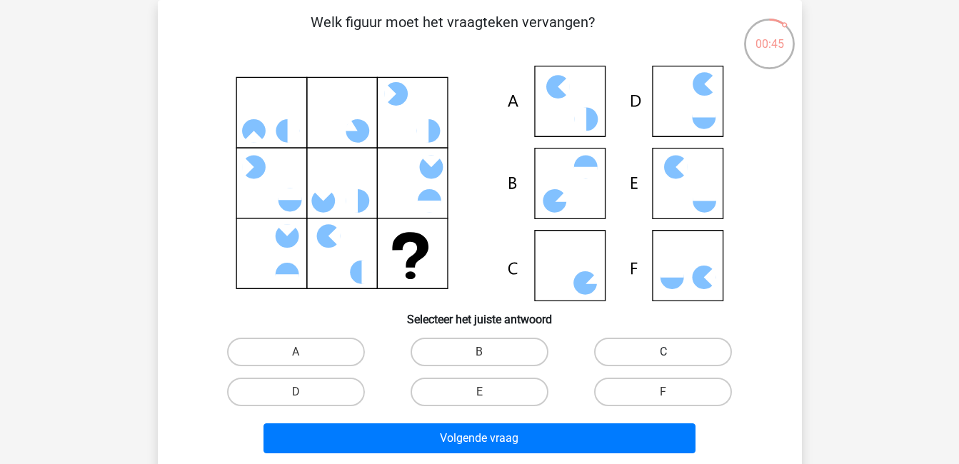
click at [621, 346] on label "C" at bounding box center [663, 352] width 138 height 29
click at [664, 352] on input "C" at bounding box center [668, 356] width 9 height 9
radio input "true"
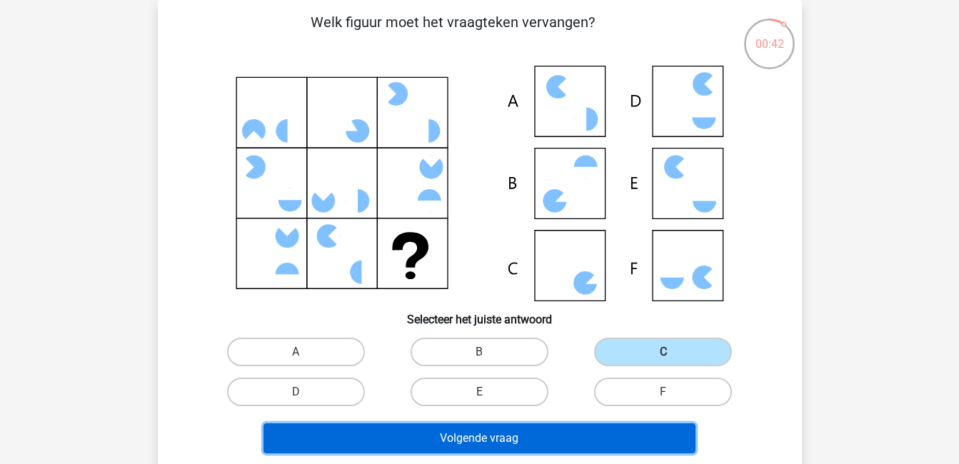
click at [569, 440] on button "Volgende vraag" at bounding box center [480, 439] width 432 height 30
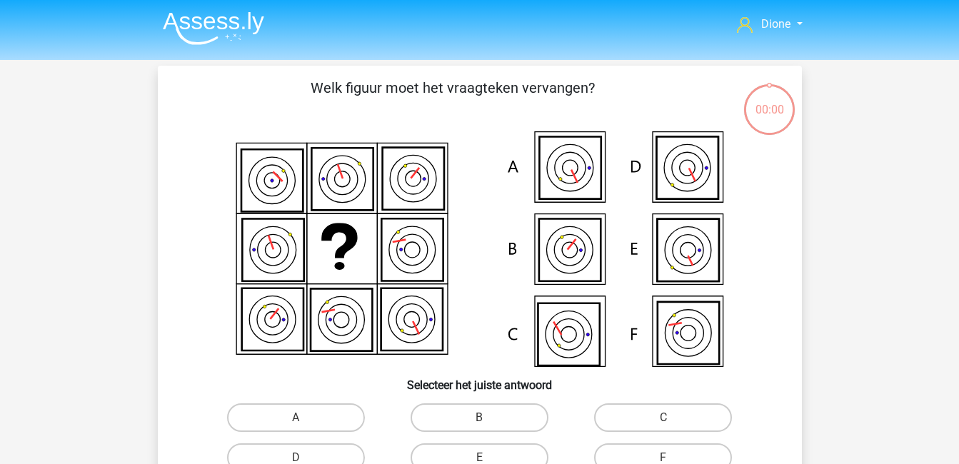
scroll to position [66, 0]
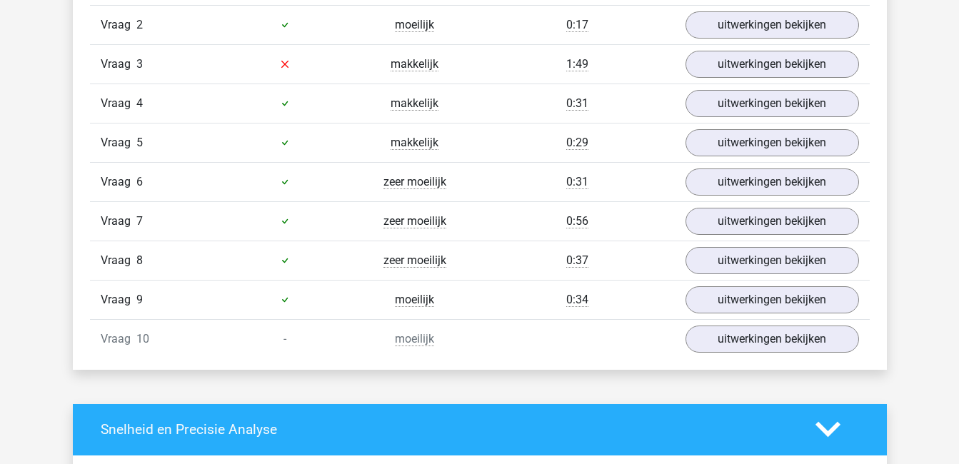
scroll to position [982, 0]
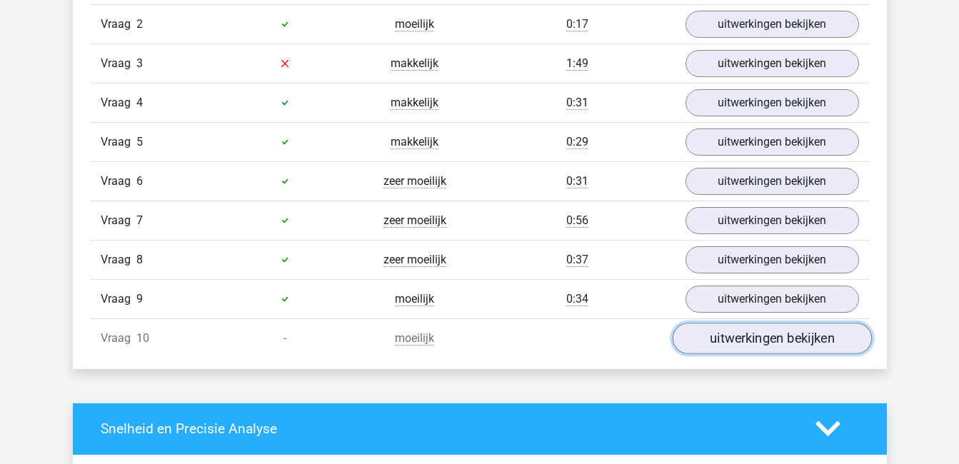
click at [713, 342] on link "uitwerkingen bekijken" at bounding box center [771, 338] width 199 height 31
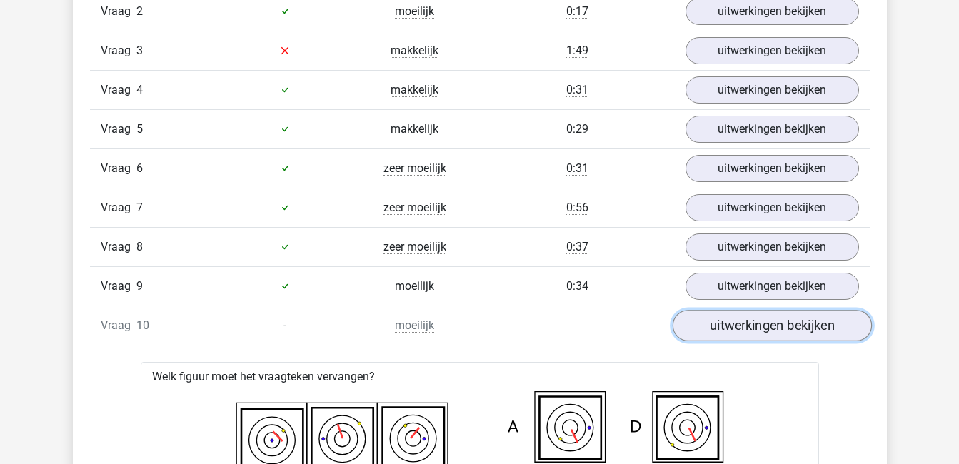
scroll to position [994, 0]
click at [709, 319] on link "uitwerkingen bekijken" at bounding box center [771, 326] width 199 height 31
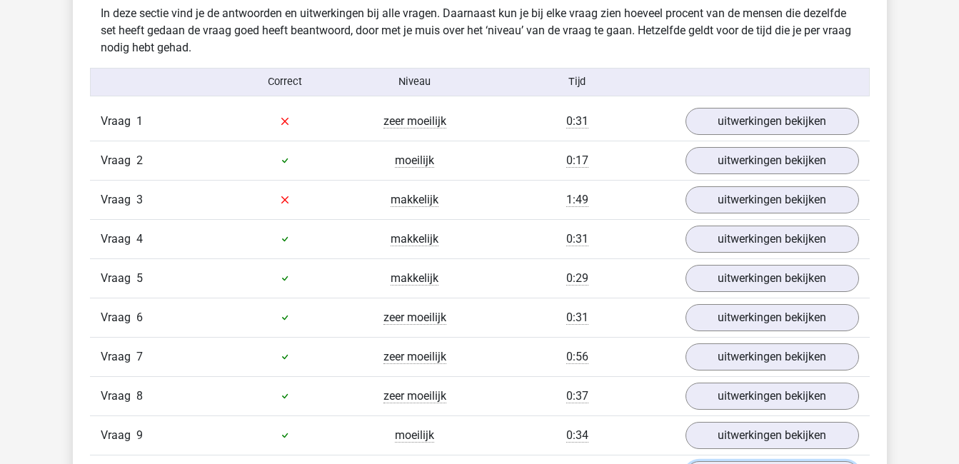
scroll to position [845, 0]
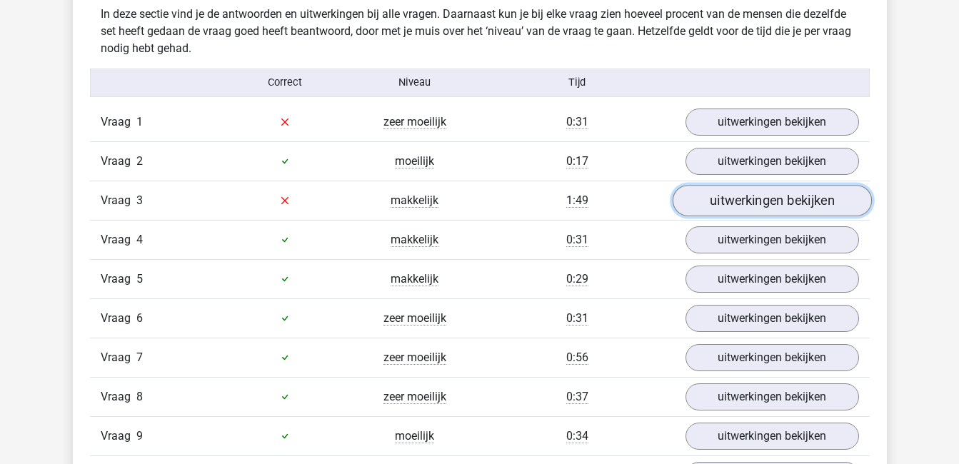
click at [709, 200] on link "uitwerkingen bekijken" at bounding box center [771, 200] width 199 height 31
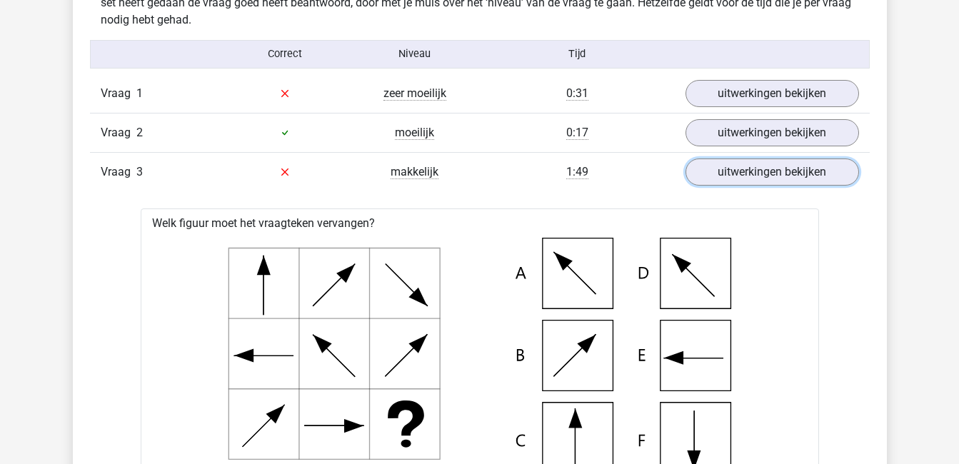
scroll to position [874, 0]
click at [744, 174] on link "uitwerkingen bekijken" at bounding box center [771, 171] width 199 height 31
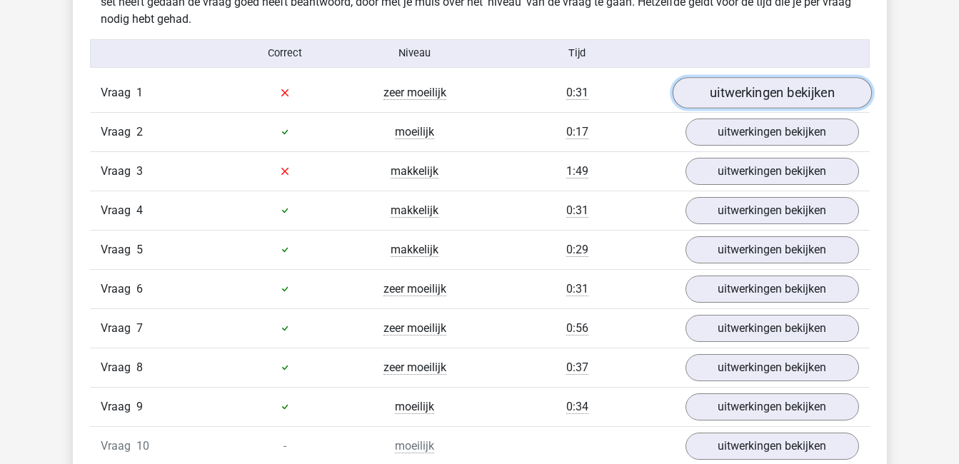
click at [733, 89] on link "uitwerkingen bekijken" at bounding box center [771, 92] width 199 height 31
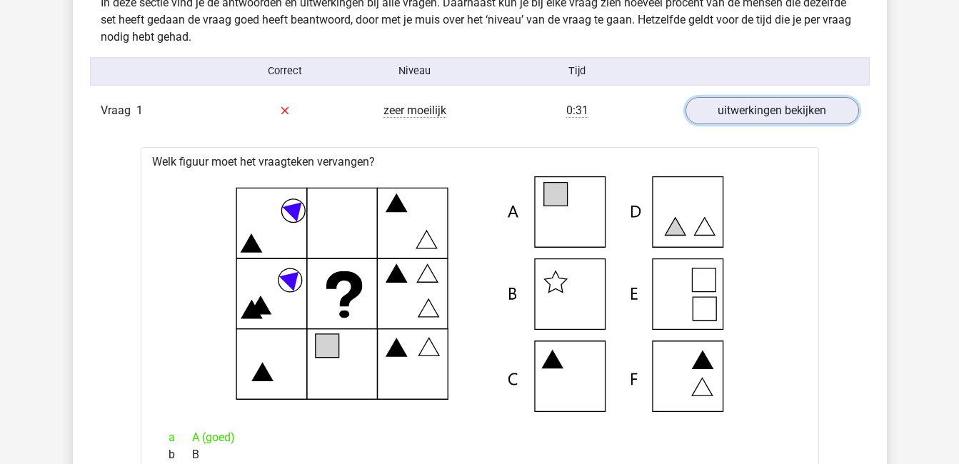
scroll to position [856, 0]
click at [796, 103] on link "uitwerkingen bekijken" at bounding box center [771, 111] width 199 height 31
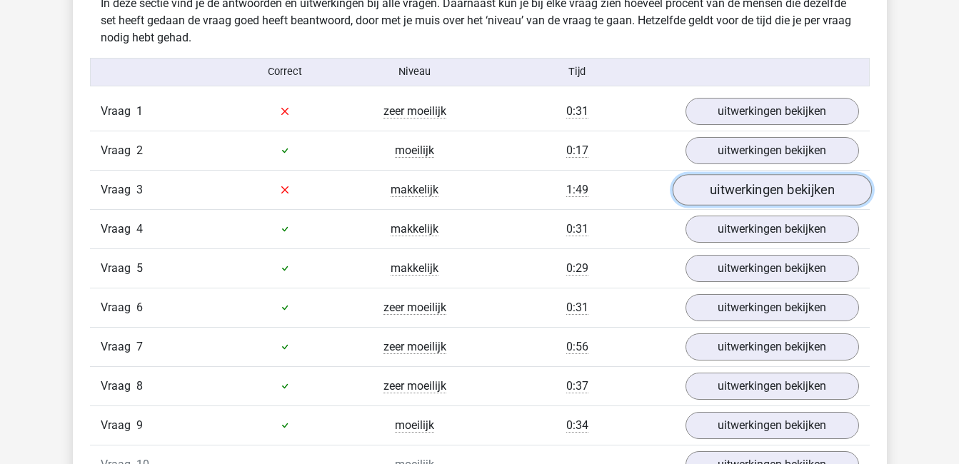
click at [789, 183] on link "uitwerkingen bekijken" at bounding box center [771, 189] width 199 height 31
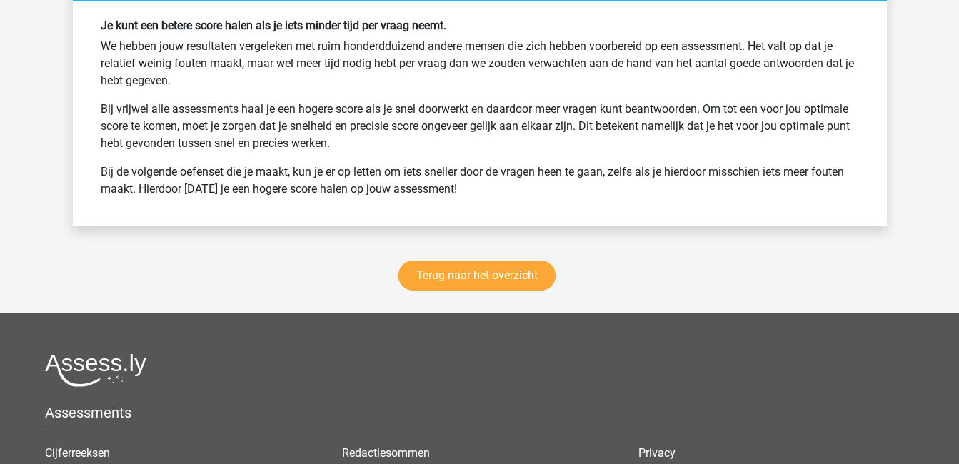
scroll to position [2475, 0]
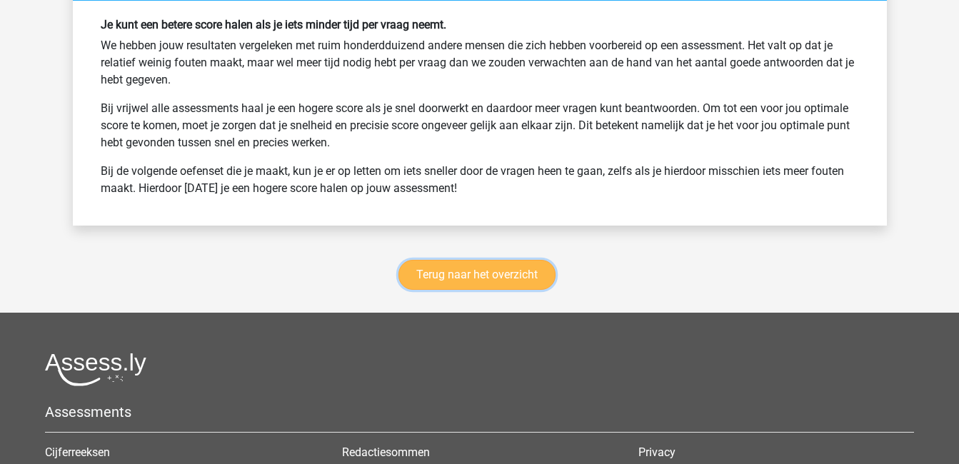
click at [537, 273] on link "Terug naar het overzicht" at bounding box center [477, 275] width 157 height 30
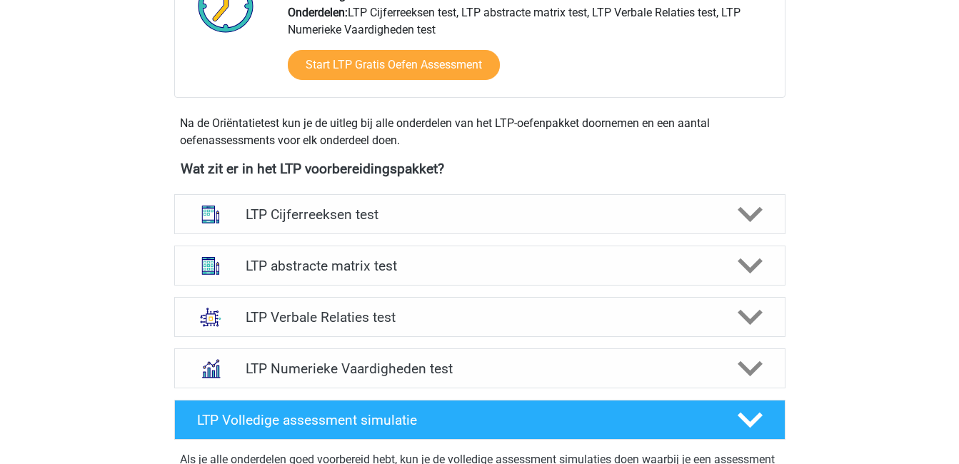
scroll to position [420, 0]
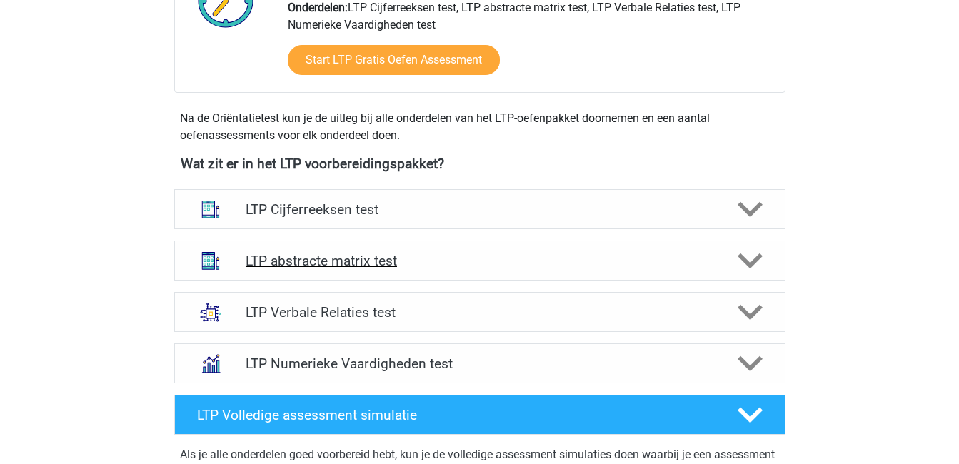
click at [744, 259] on polygon at bounding box center [750, 262] width 25 height 16
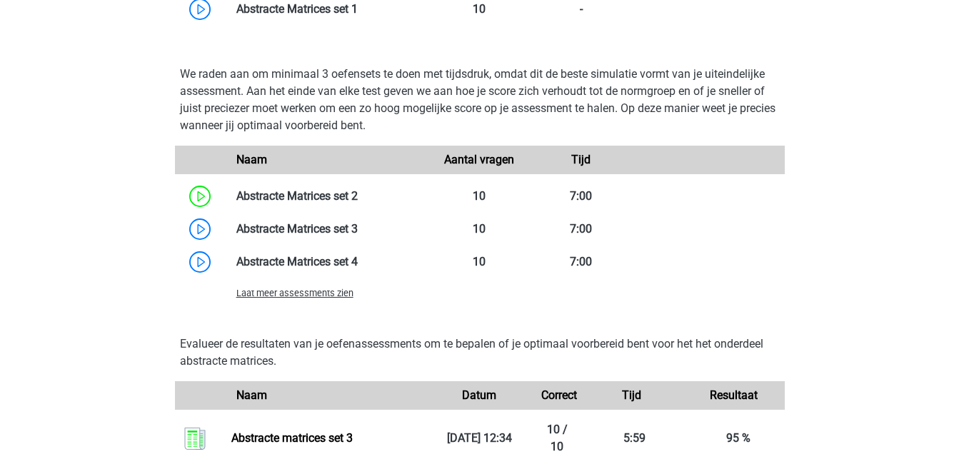
scroll to position [1071, 0]
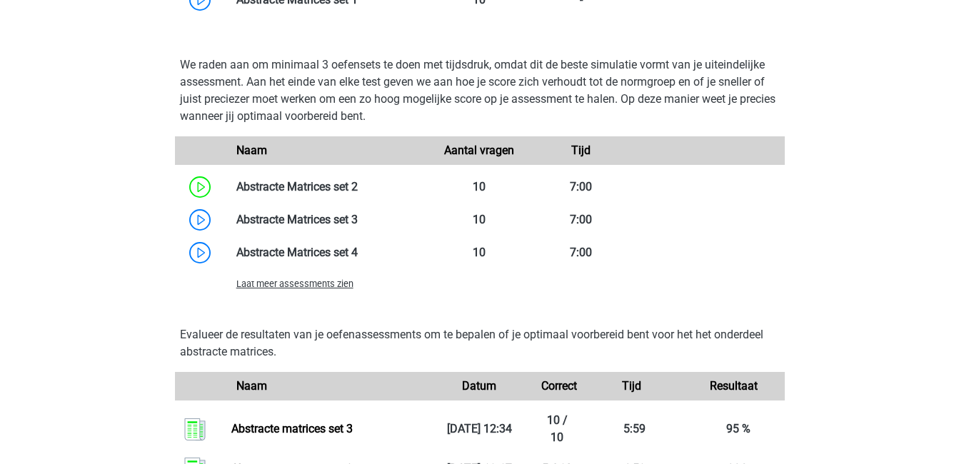
click at [305, 282] on span "Laat meer assessments zien" at bounding box center [294, 284] width 117 height 11
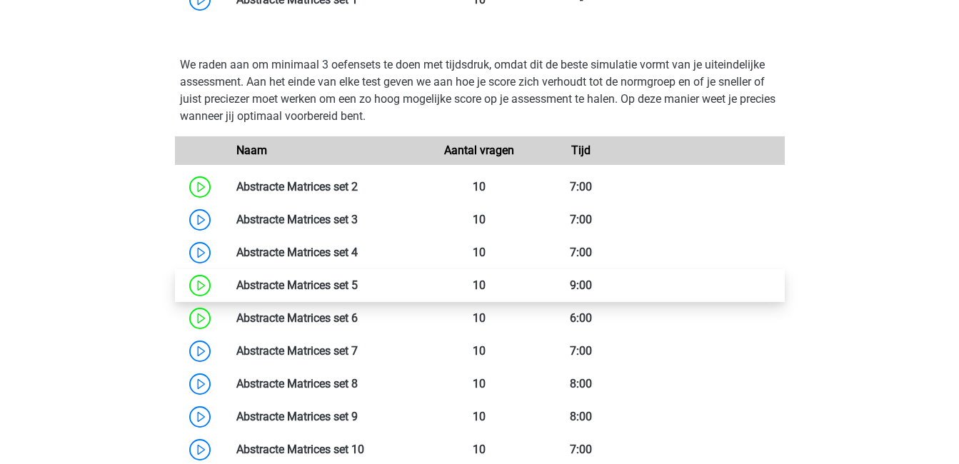
click at [358, 285] on link at bounding box center [358, 286] width 0 height 14
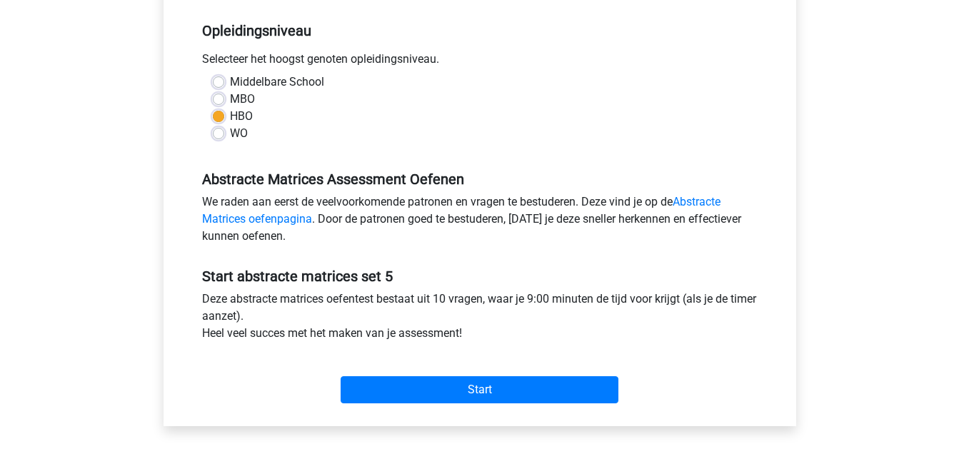
scroll to position [304, 0]
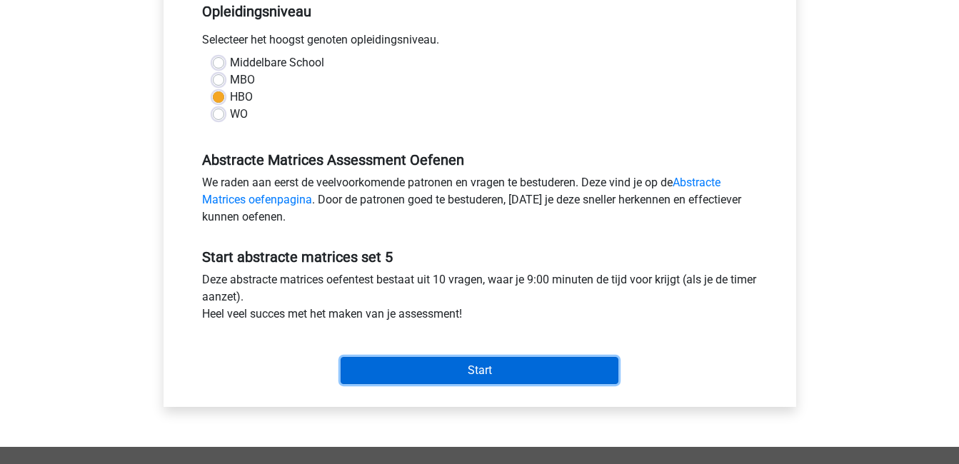
click at [526, 362] on input "Start" at bounding box center [480, 370] width 278 height 27
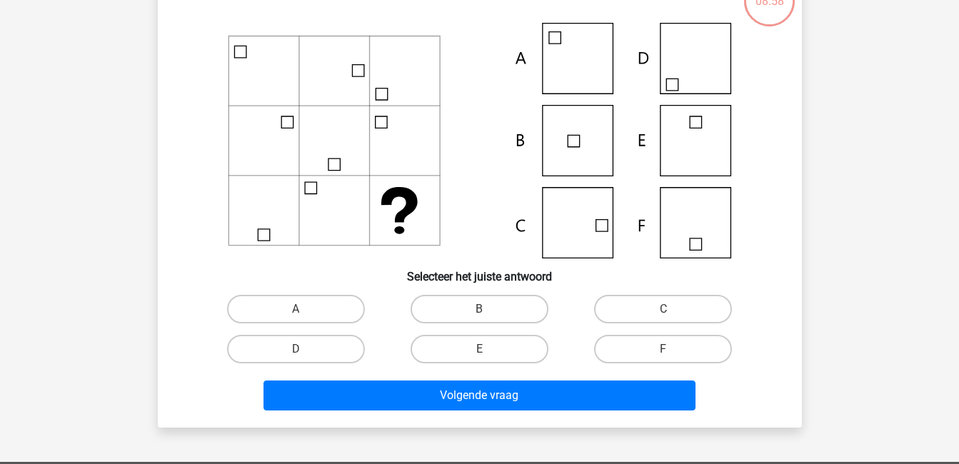
scroll to position [108, 0]
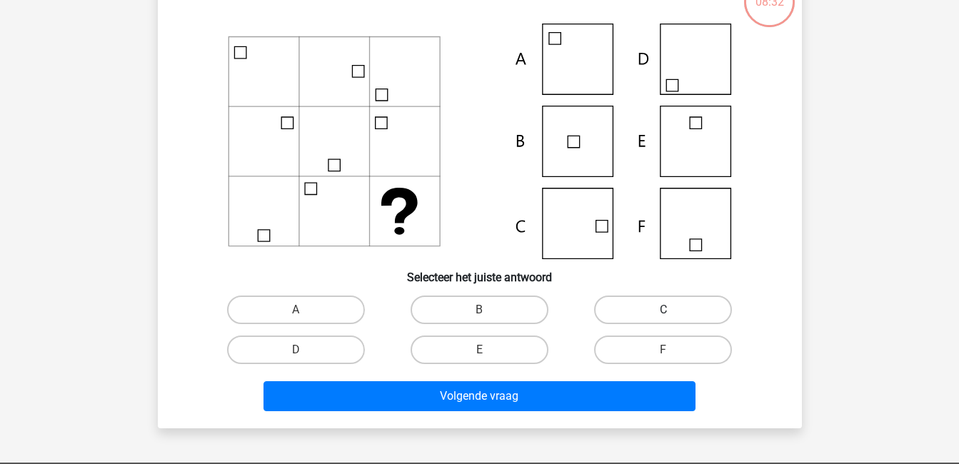
click at [621, 307] on label "C" at bounding box center [663, 310] width 138 height 29
click at [664, 310] on input "C" at bounding box center [668, 314] width 9 height 9
radio input "true"
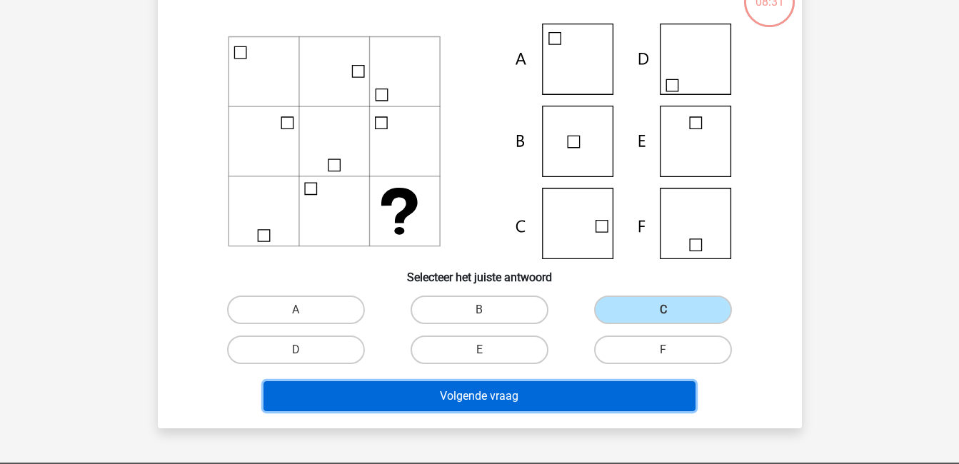
click at [621, 397] on button "Volgende vraag" at bounding box center [480, 396] width 432 height 30
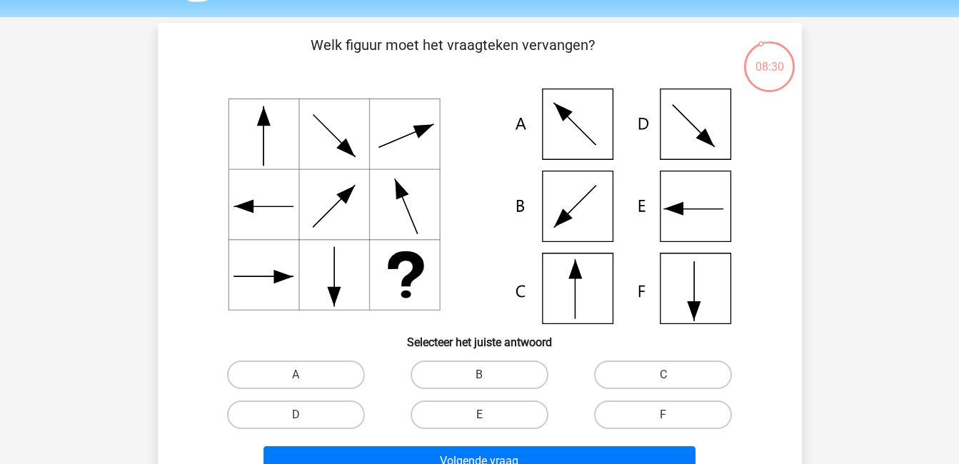
scroll to position [41, 0]
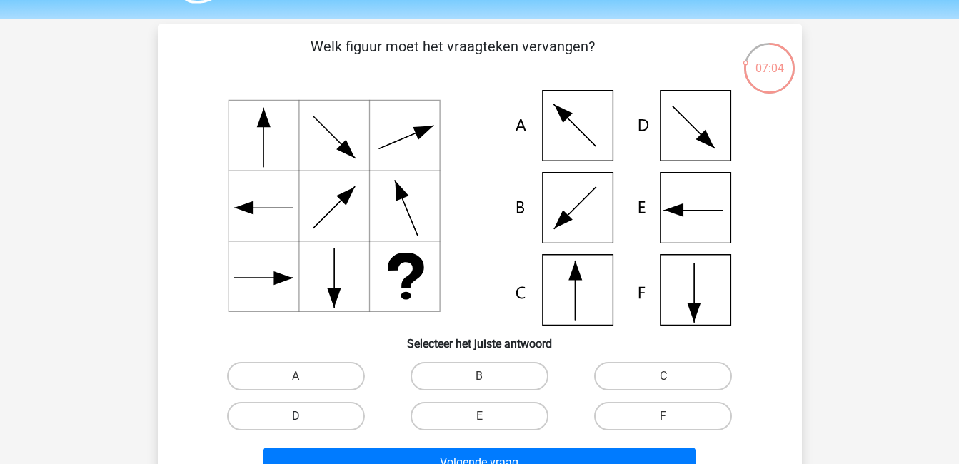
click at [291, 418] on label "D" at bounding box center [296, 416] width 138 height 29
click at [296, 418] on input "D" at bounding box center [300, 420] width 9 height 9
radio input "true"
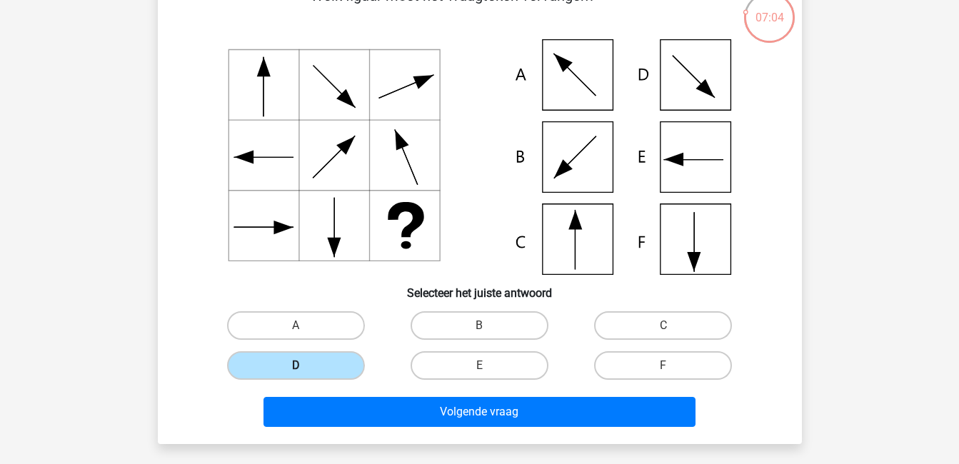
scroll to position [95, 0]
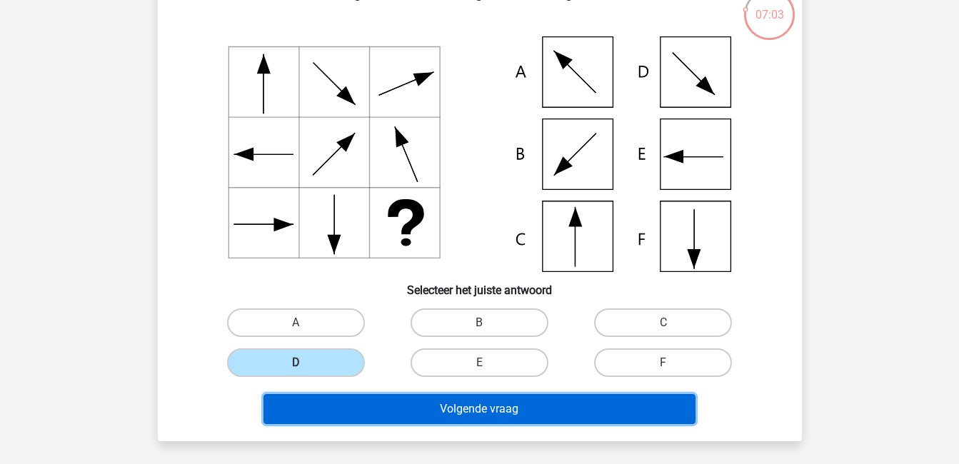
click at [317, 406] on button "Volgende vraag" at bounding box center [480, 409] width 432 height 30
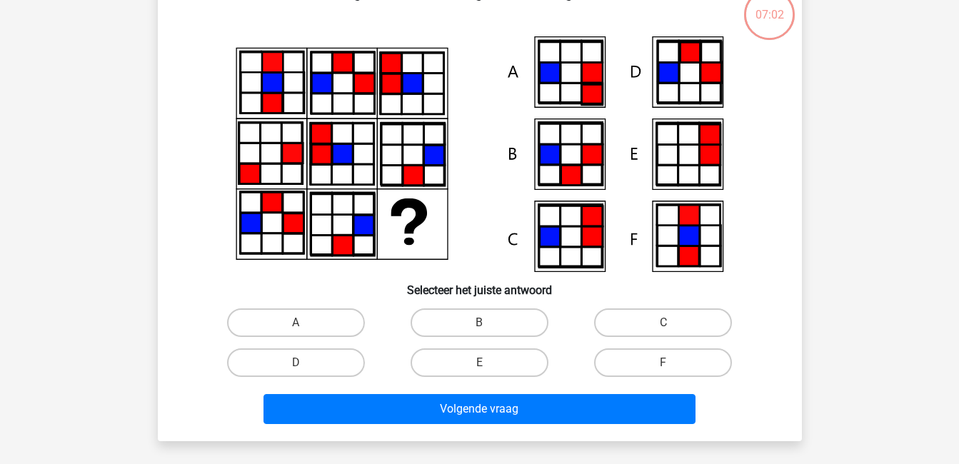
scroll to position [66, 0]
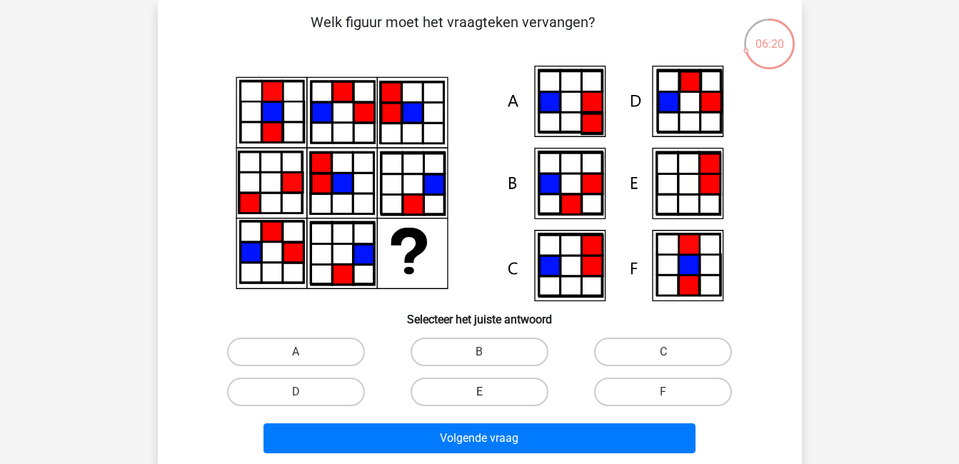
click at [501, 396] on label "E" at bounding box center [480, 392] width 138 height 29
click at [489, 396] on input "E" at bounding box center [483, 396] width 9 height 9
radio input "true"
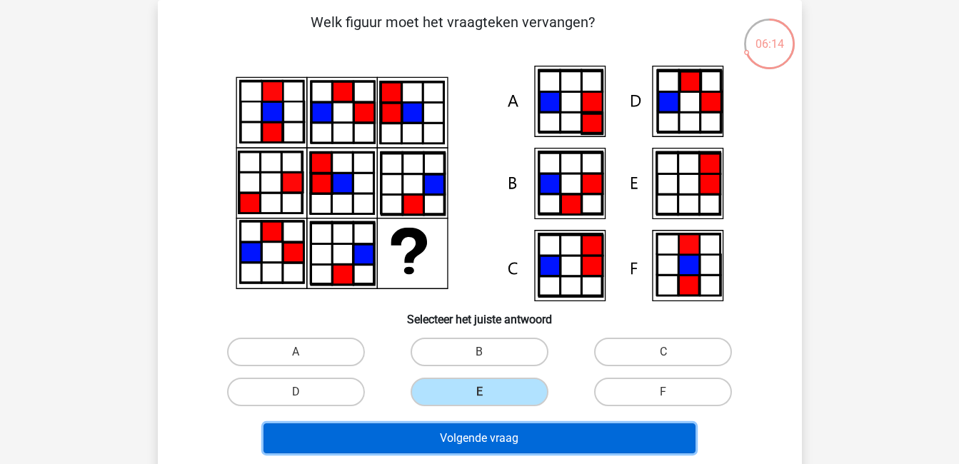
click at [522, 434] on button "Volgende vraag" at bounding box center [480, 439] width 432 height 30
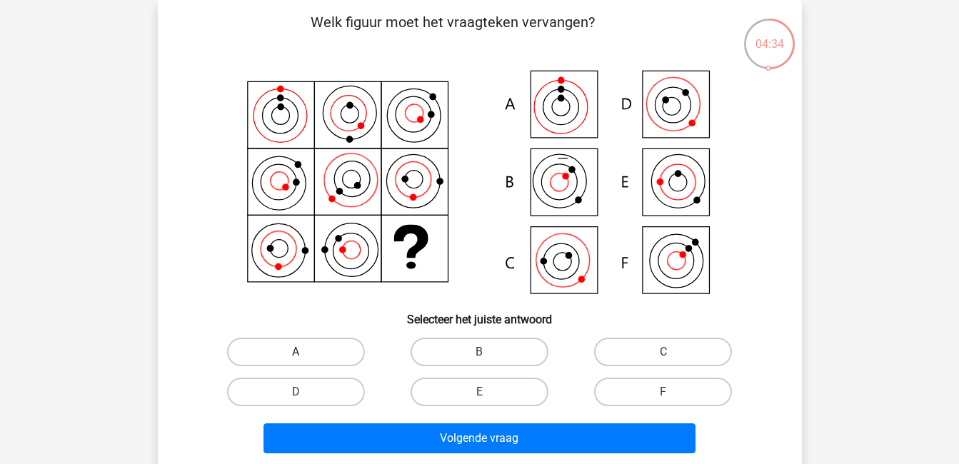
click at [324, 343] on label "A" at bounding box center [296, 352] width 138 height 29
click at [305, 352] on input "A" at bounding box center [300, 356] width 9 height 9
radio input "true"
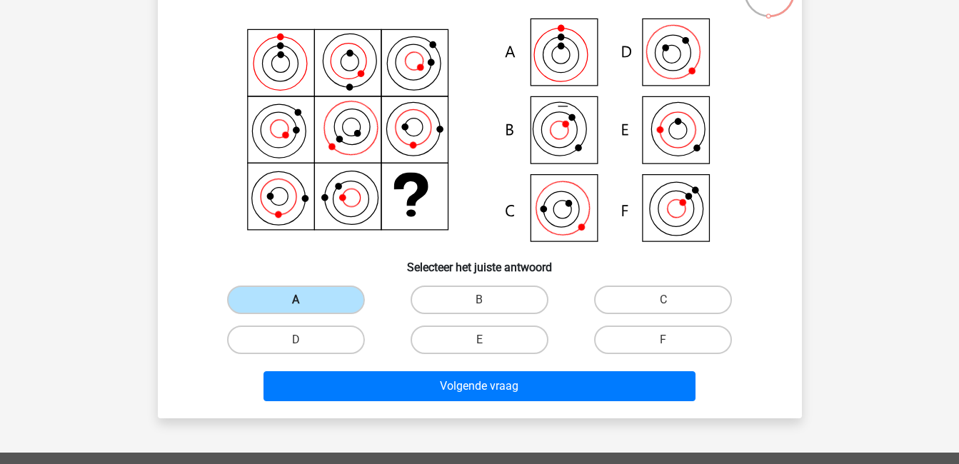
scroll to position [119, 0]
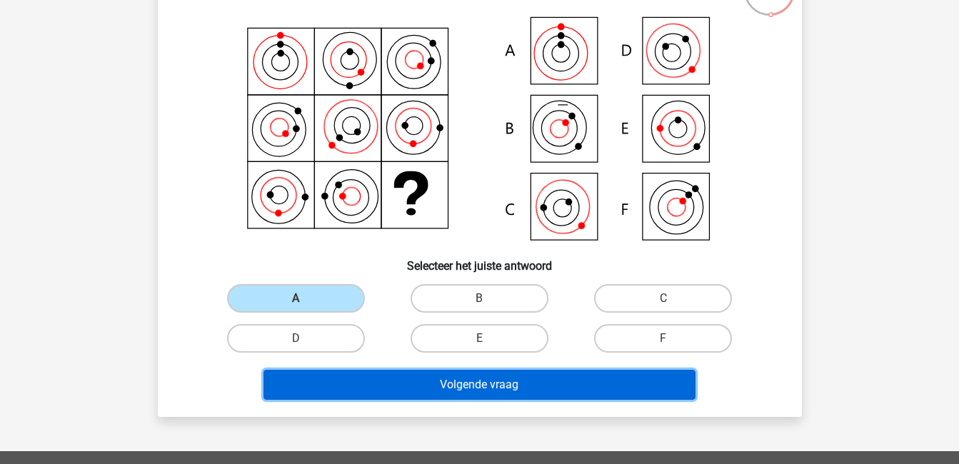
click at [389, 385] on button "Volgende vraag" at bounding box center [480, 385] width 432 height 30
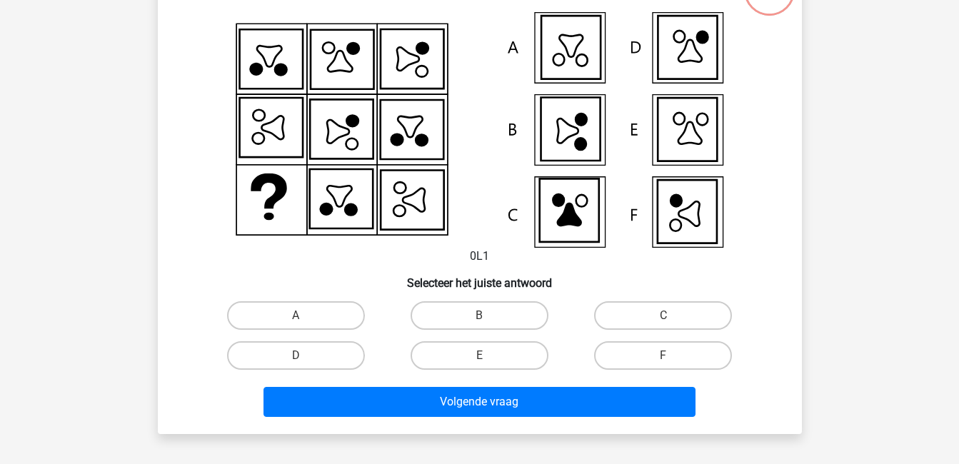
scroll to position [66, 0]
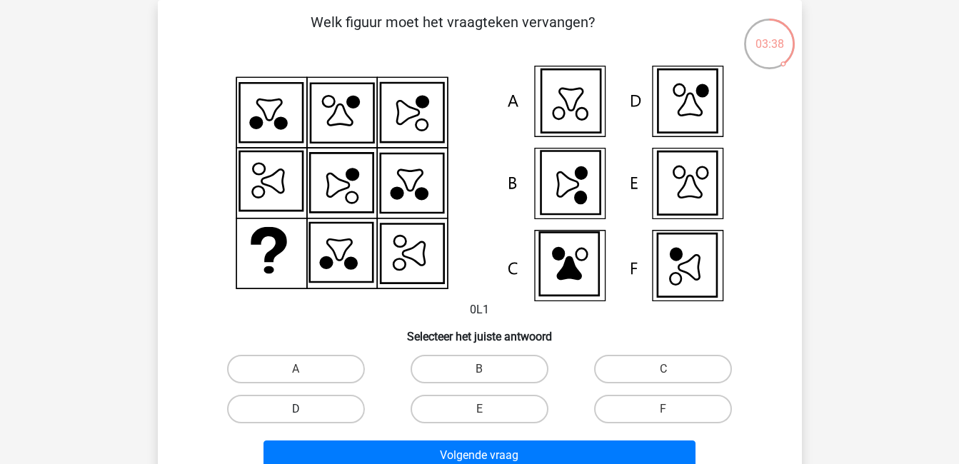
click at [341, 406] on label "D" at bounding box center [296, 409] width 138 height 29
click at [305, 409] on input "D" at bounding box center [300, 413] width 9 height 9
radio input "true"
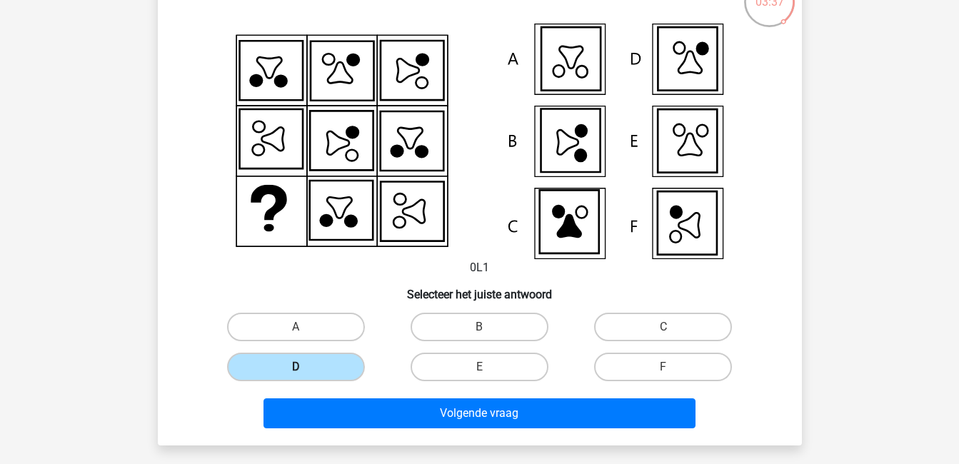
scroll to position [109, 0]
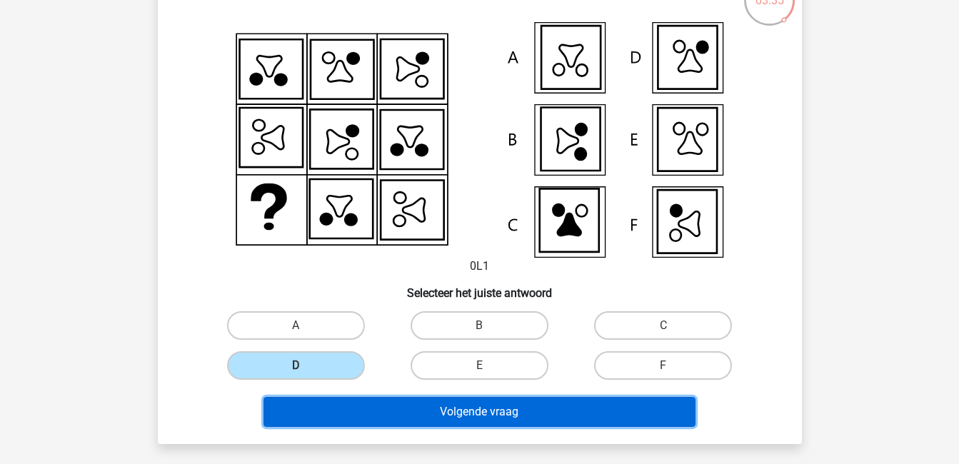
click at [359, 409] on button "Volgende vraag" at bounding box center [480, 412] width 432 height 30
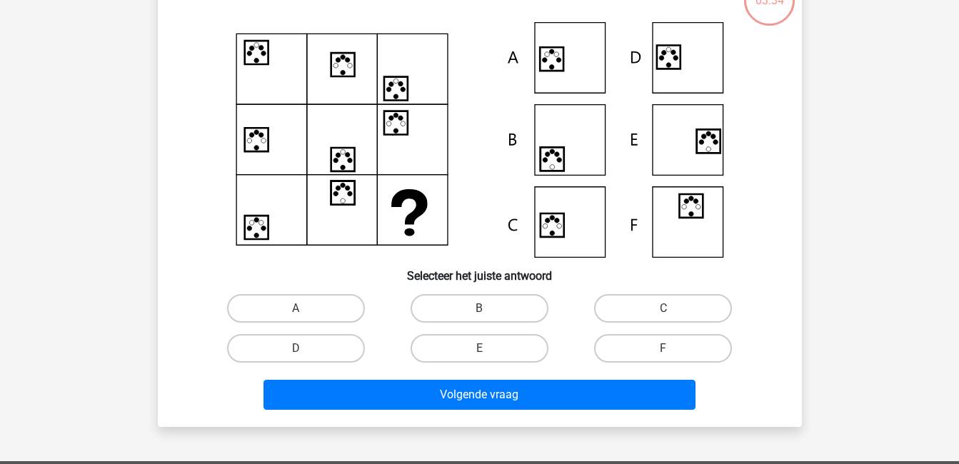
scroll to position [66, 0]
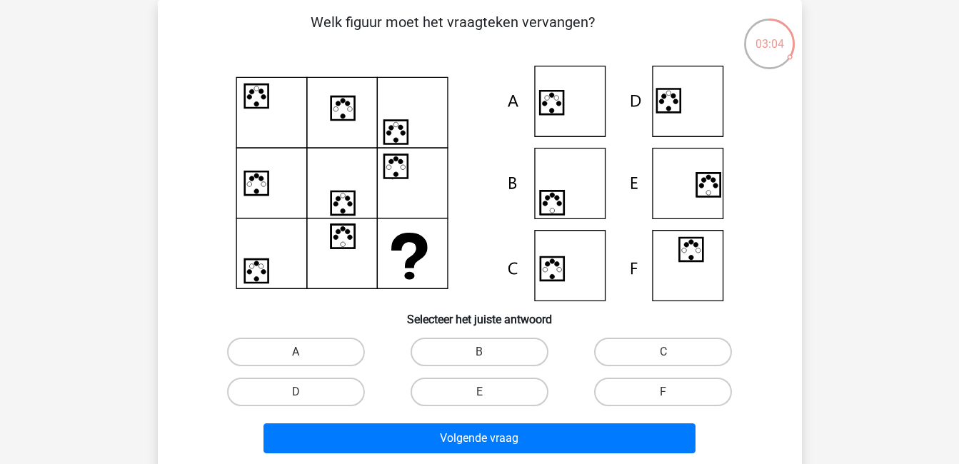
click at [290, 346] on label "A" at bounding box center [296, 352] width 138 height 29
click at [296, 352] on input "A" at bounding box center [300, 356] width 9 height 9
radio input "true"
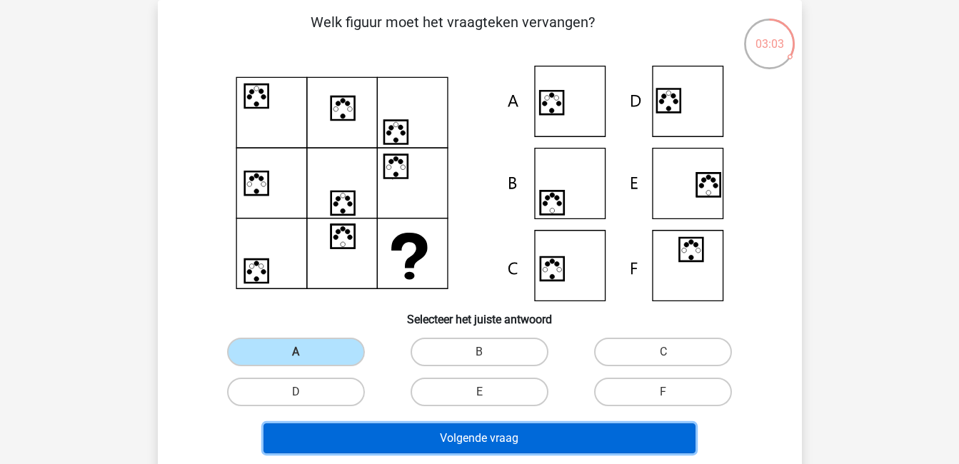
click at [448, 444] on button "Volgende vraag" at bounding box center [480, 439] width 432 height 30
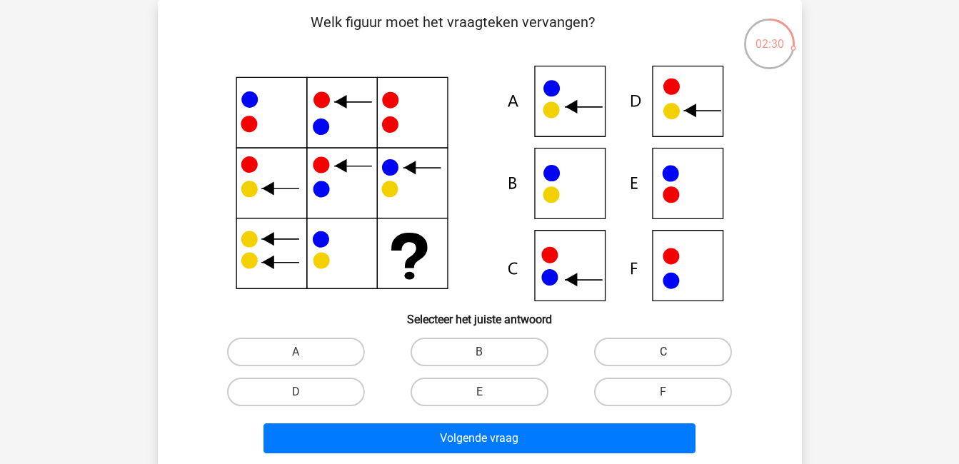
click at [654, 345] on label "C" at bounding box center [663, 352] width 138 height 29
click at [664, 352] on input "C" at bounding box center [668, 356] width 9 height 9
radio input "true"
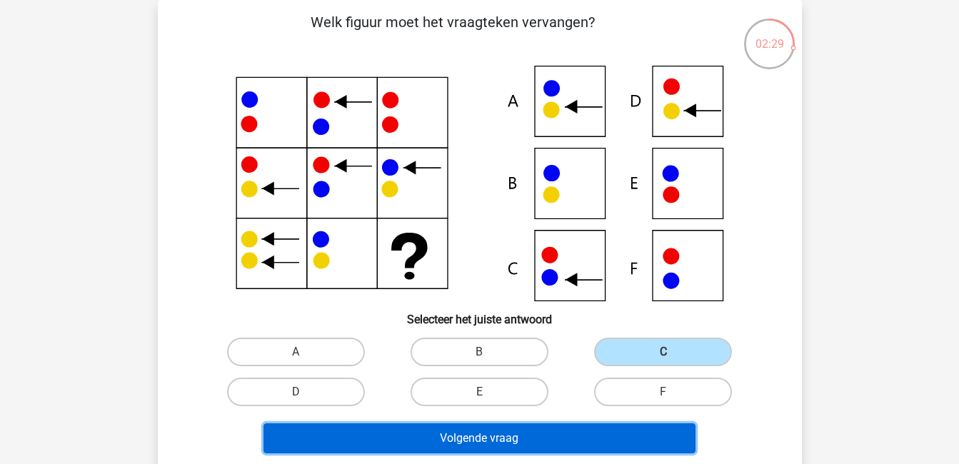
click at [631, 435] on button "Volgende vraag" at bounding box center [480, 439] width 432 height 30
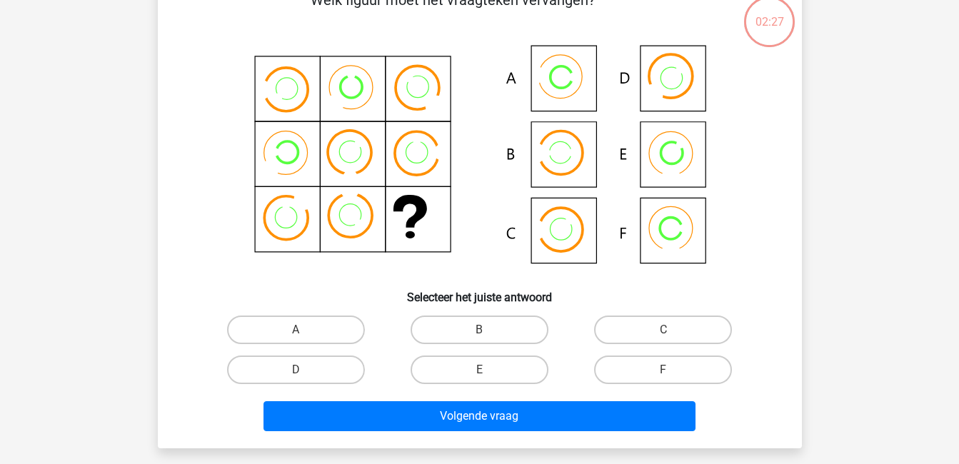
scroll to position [94, 0]
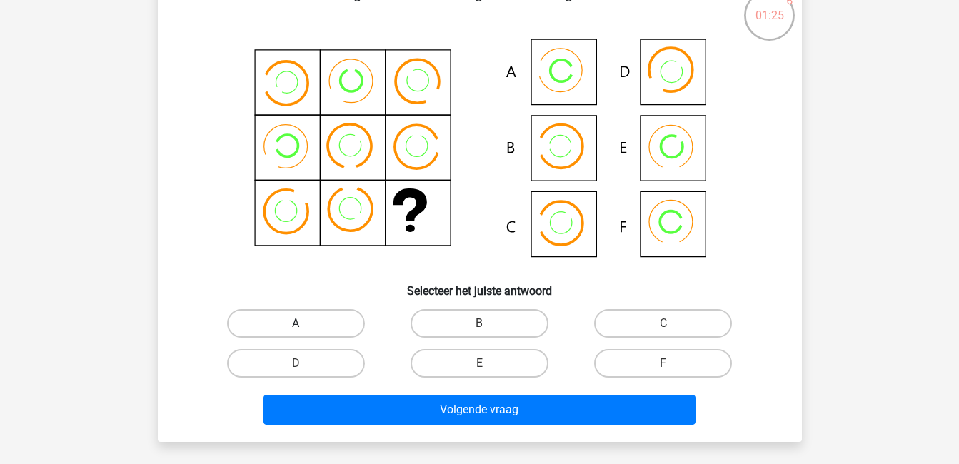
click at [306, 328] on label "A" at bounding box center [296, 323] width 138 height 29
click at [305, 328] on input "A" at bounding box center [300, 328] width 9 height 9
radio input "true"
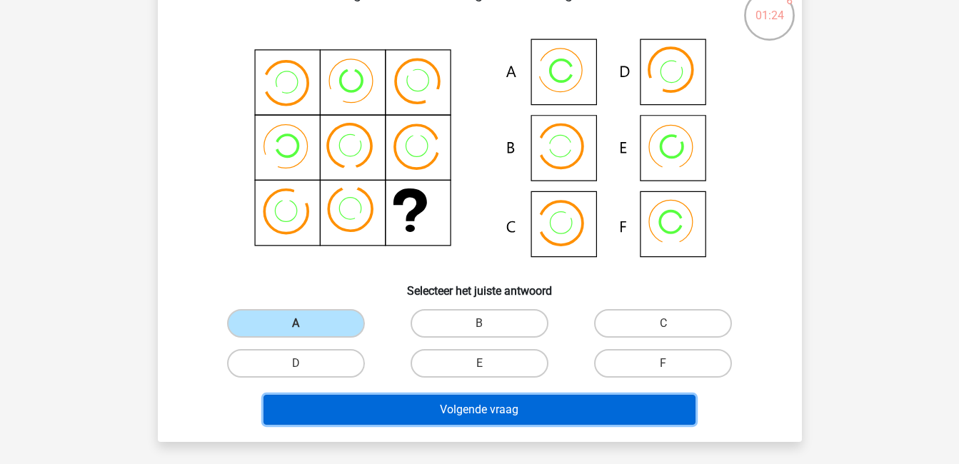
click at [389, 395] on button "Volgende vraag" at bounding box center [480, 410] width 432 height 30
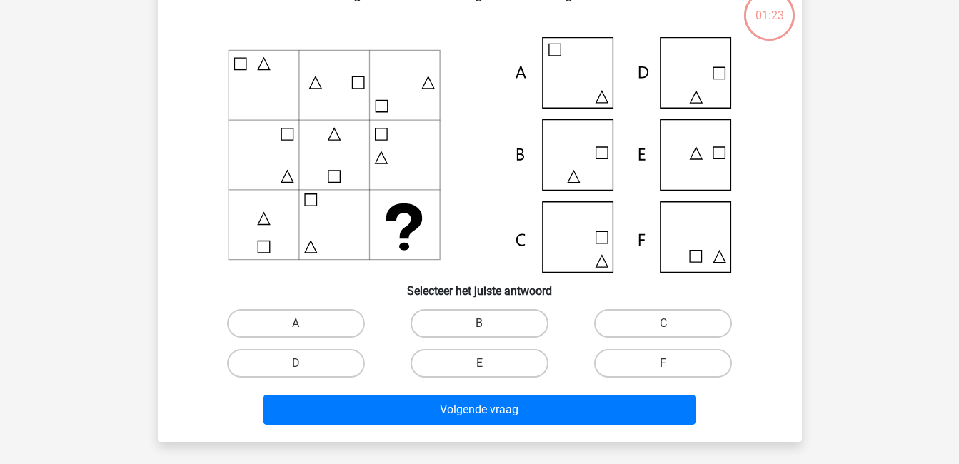
scroll to position [66, 0]
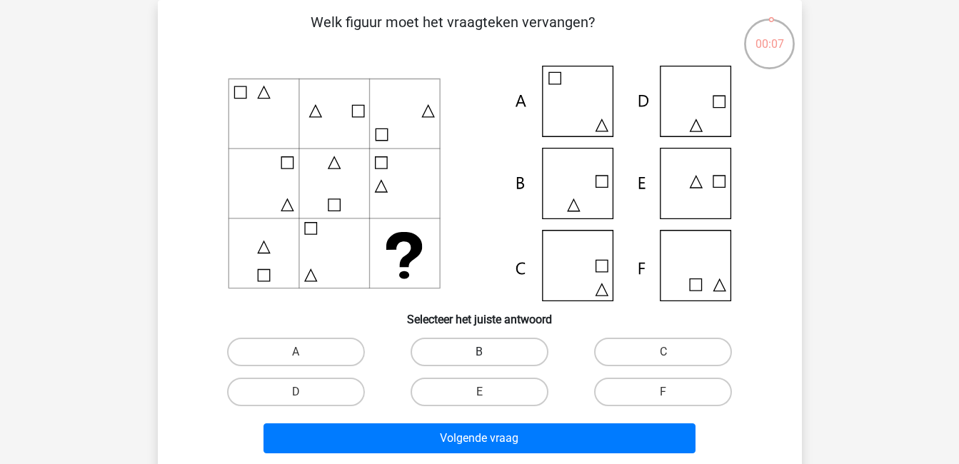
click at [464, 361] on label "B" at bounding box center [480, 352] width 138 height 29
click at [479, 361] on input "B" at bounding box center [483, 356] width 9 height 9
radio input "true"
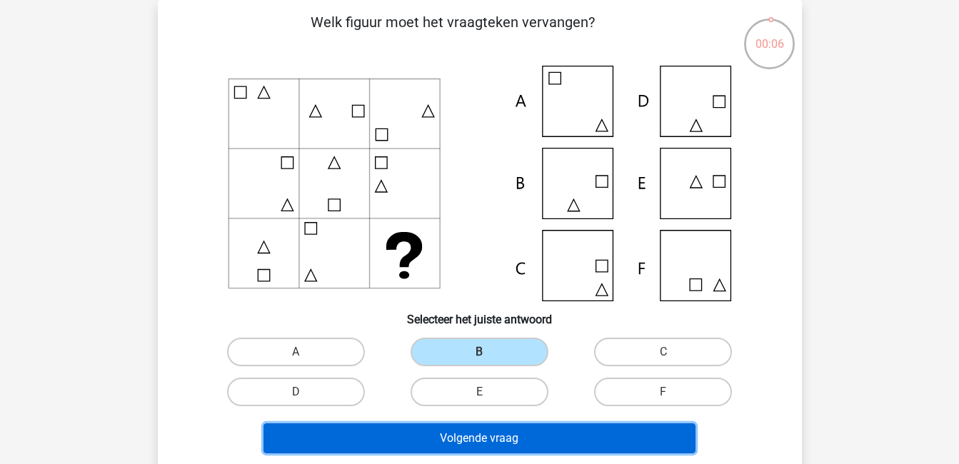
click at [500, 439] on button "Volgende vraag" at bounding box center [480, 439] width 432 height 30
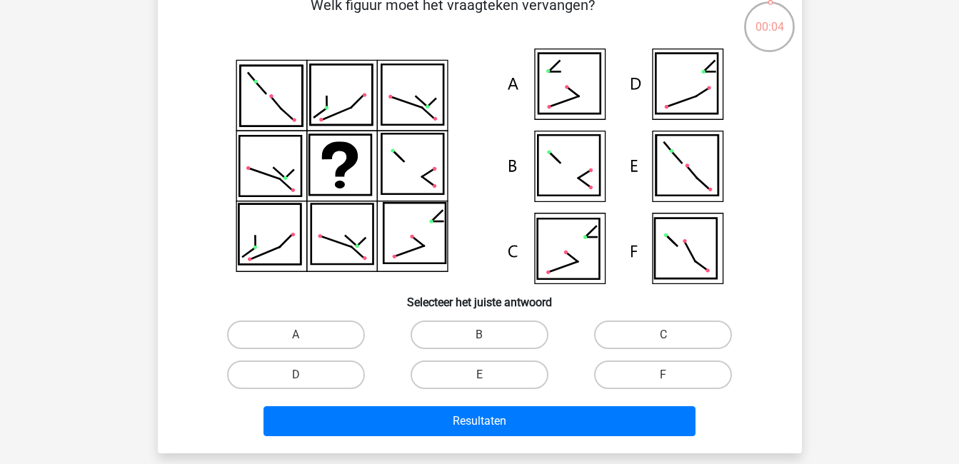
scroll to position [84, 0]
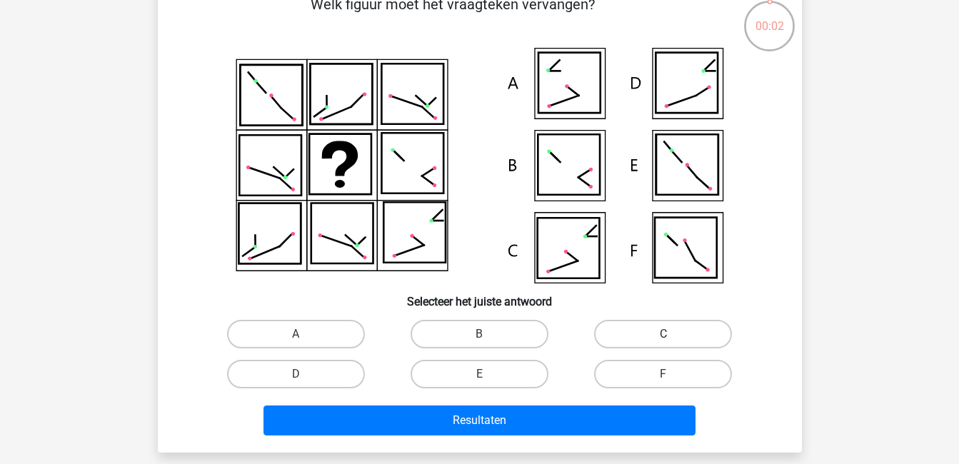
click at [611, 327] on label "C" at bounding box center [663, 334] width 138 height 29
click at [664, 334] on input "C" at bounding box center [668, 338] width 9 height 9
radio input "true"
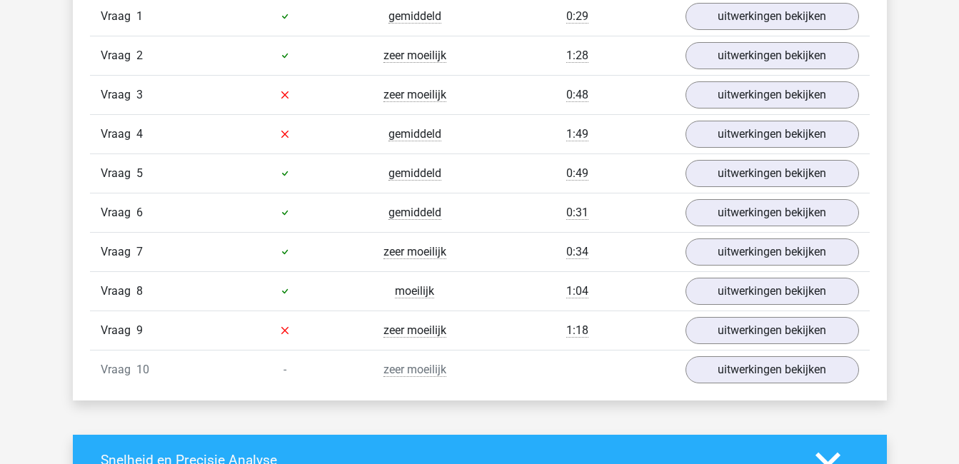
scroll to position [953, 0]
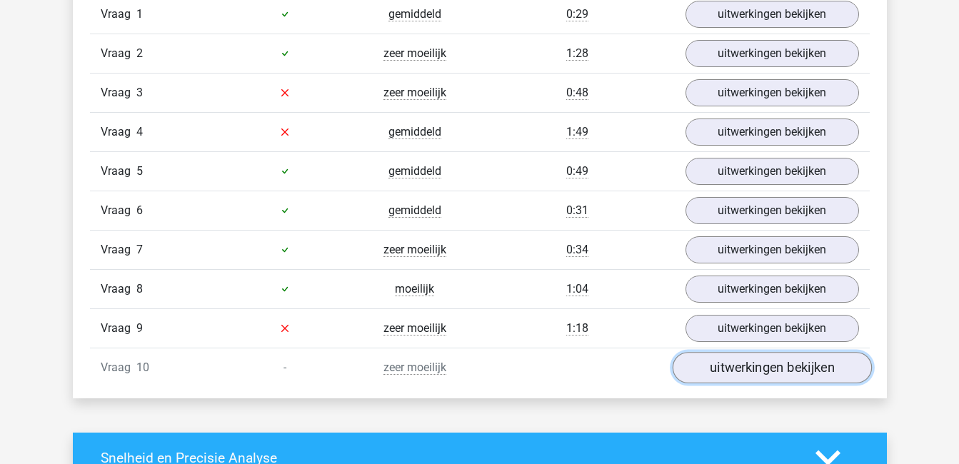
click at [734, 360] on link "uitwerkingen bekijken" at bounding box center [771, 367] width 199 height 31
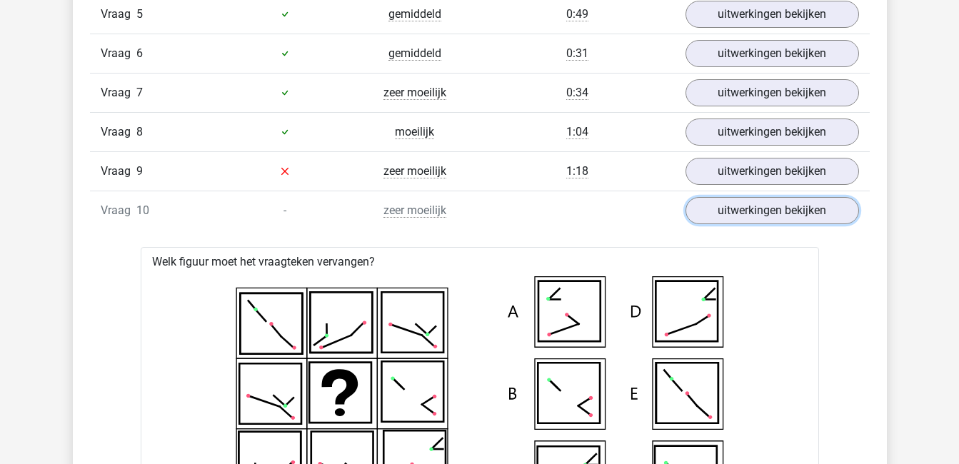
scroll to position [1109, 0]
click at [723, 209] on link "uitwerkingen bekijken" at bounding box center [771, 211] width 199 height 31
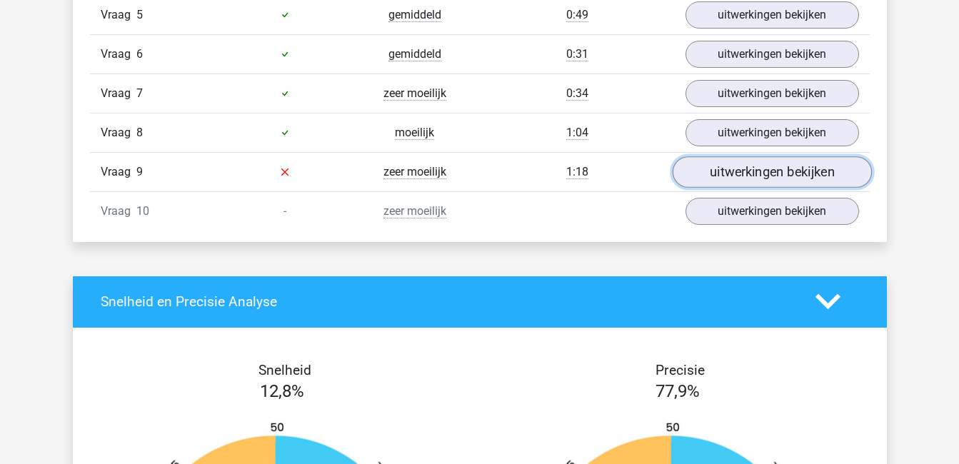
click at [749, 174] on link "uitwerkingen bekijken" at bounding box center [771, 171] width 199 height 31
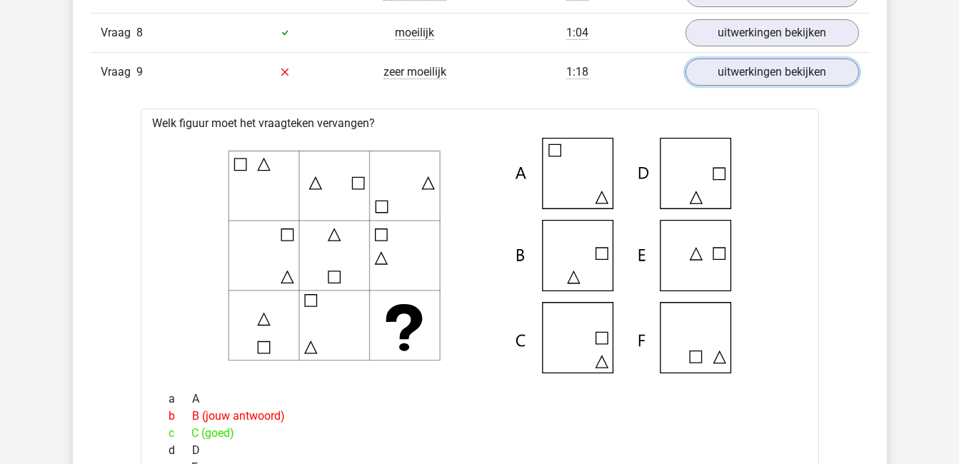
scroll to position [1206, 0]
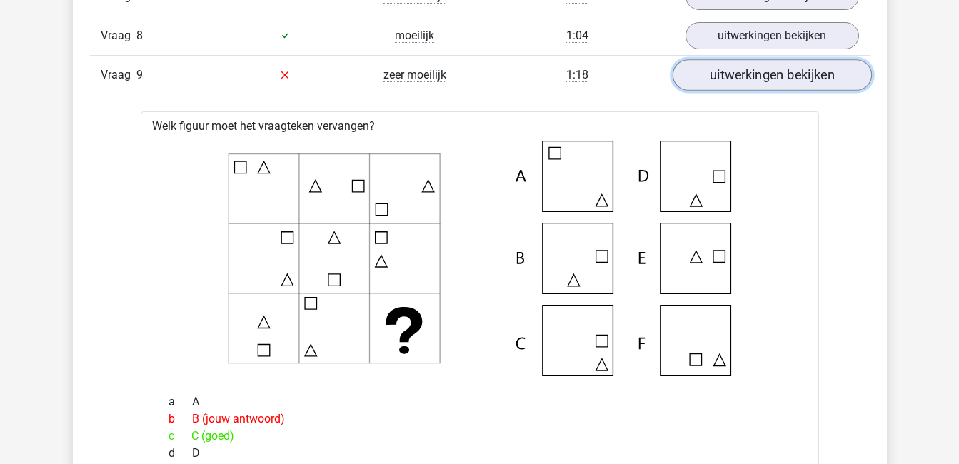
click at [755, 76] on link "uitwerkingen bekijken" at bounding box center [771, 74] width 199 height 31
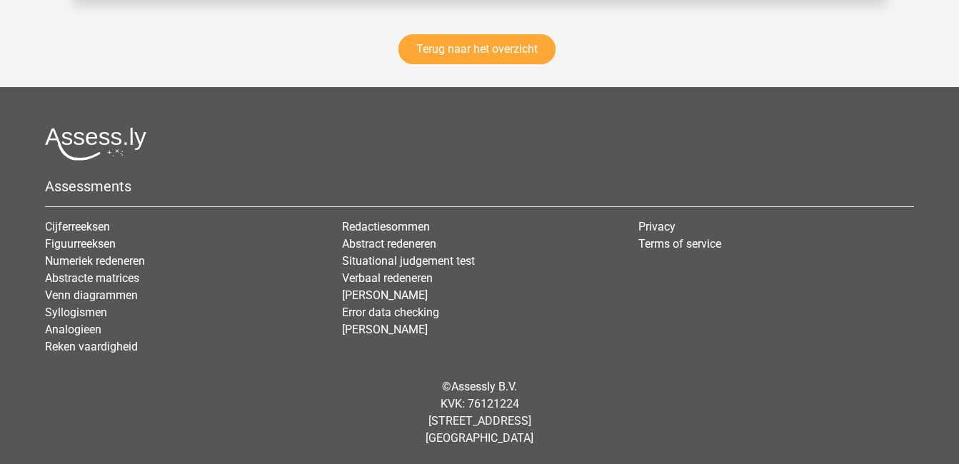
scroll to position [2064, 0]
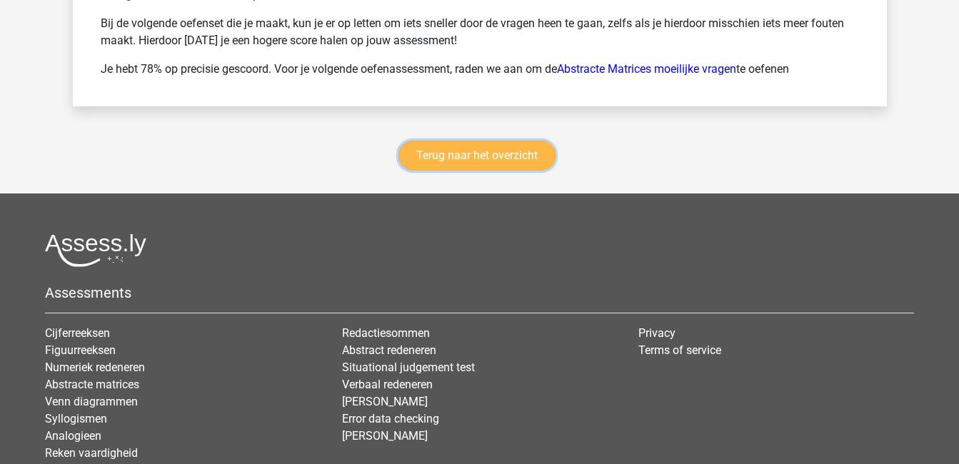
click at [527, 160] on link "Terug naar het overzicht" at bounding box center [477, 156] width 157 height 30
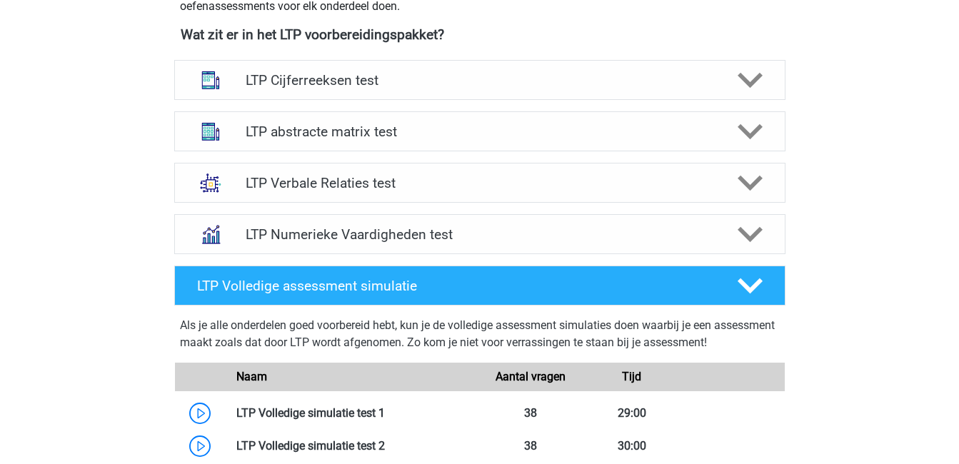
scroll to position [550, 0]
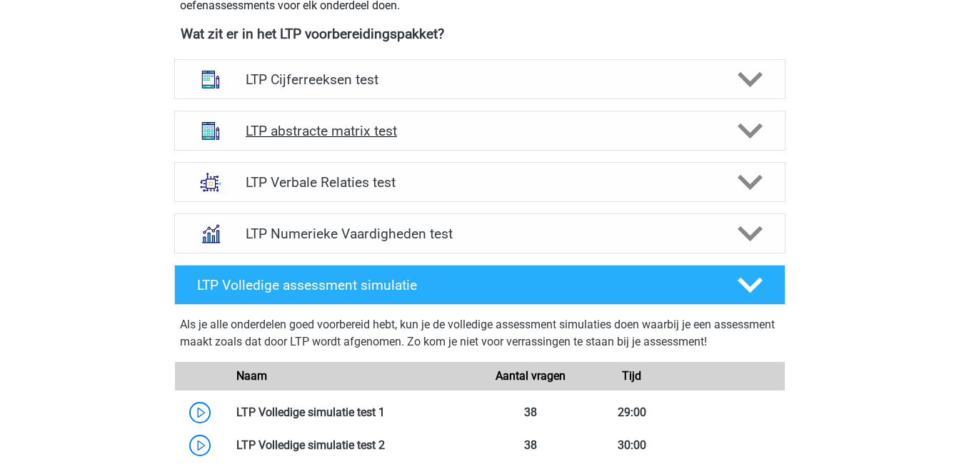
click at [516, 139] on div "LTP abstracte matrix test" at bounding box center [479, 131] width 611 height 40
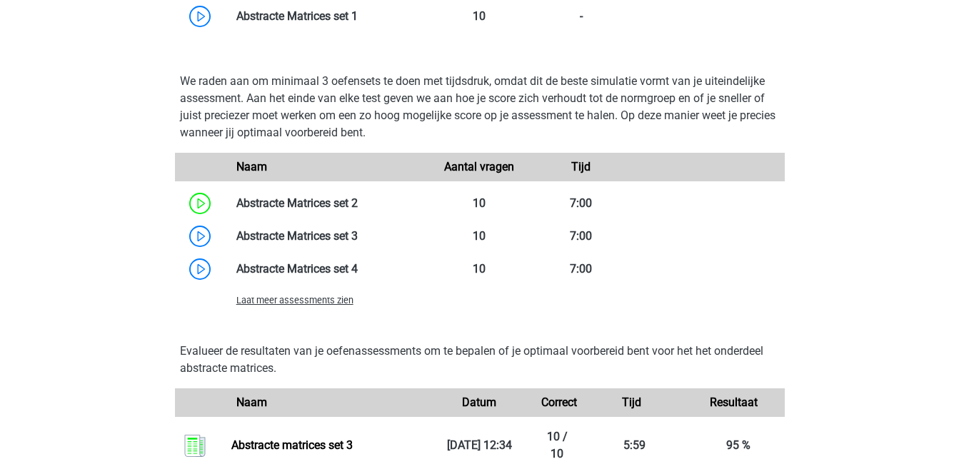
scroll to position [1063, 0]
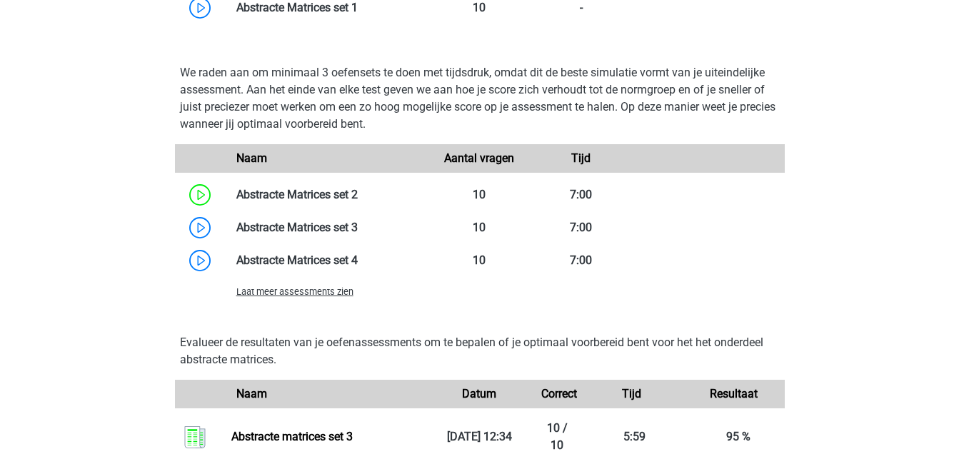
click at [296, 296] on span "Laat meer assessments zien" at bounding box center [294, 291] width 117 height 11
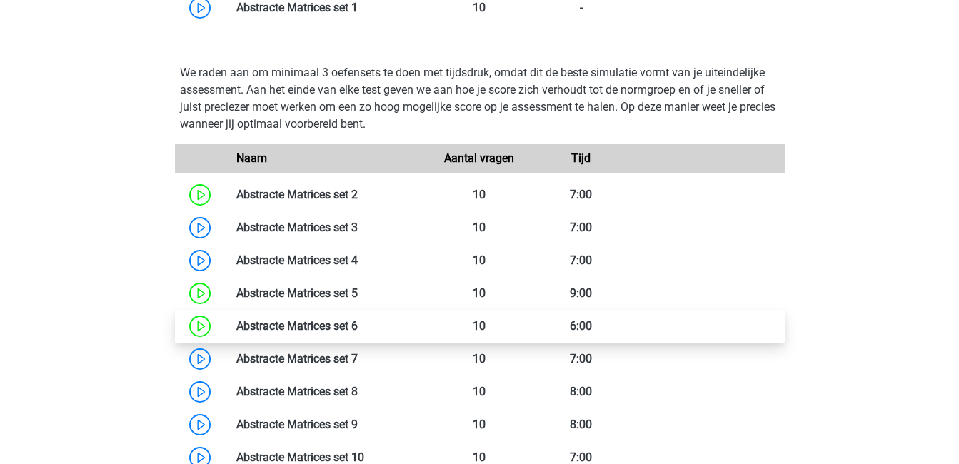
click at [358, 319] on link at bounding box center [358, 326] width 0 height 14
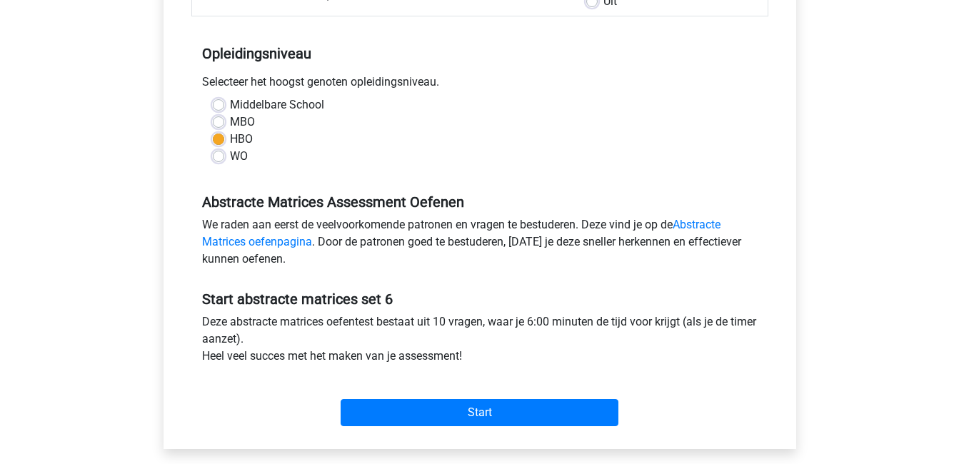
scroll to position [264, 0]
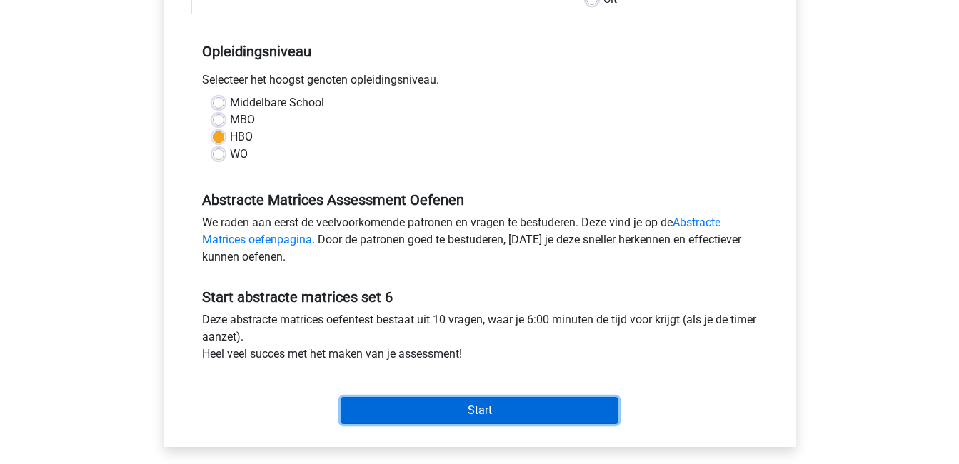
click at [495, 403] on input "Start" at bounding box center [480, 410] width 278 height 27
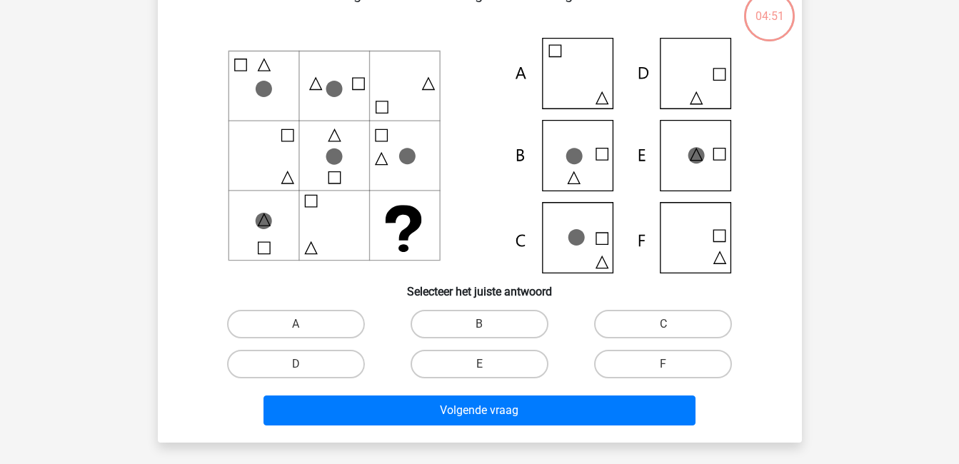
scroll to position [99, 0]
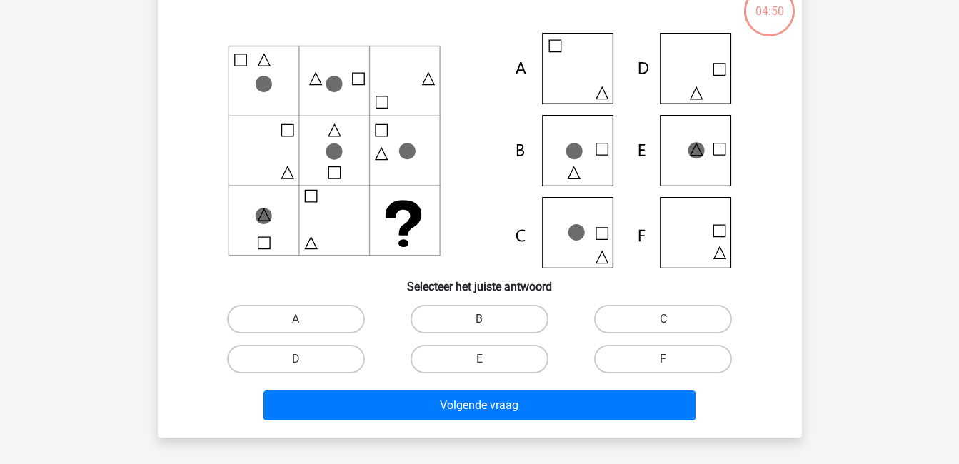
click at [689, 316] on label "C" at bounding box center [663, 319] width 138 height 29
click at [673, 319] on input "C" at bounding box center [668, 323] width 9 height 9
radio input "true"
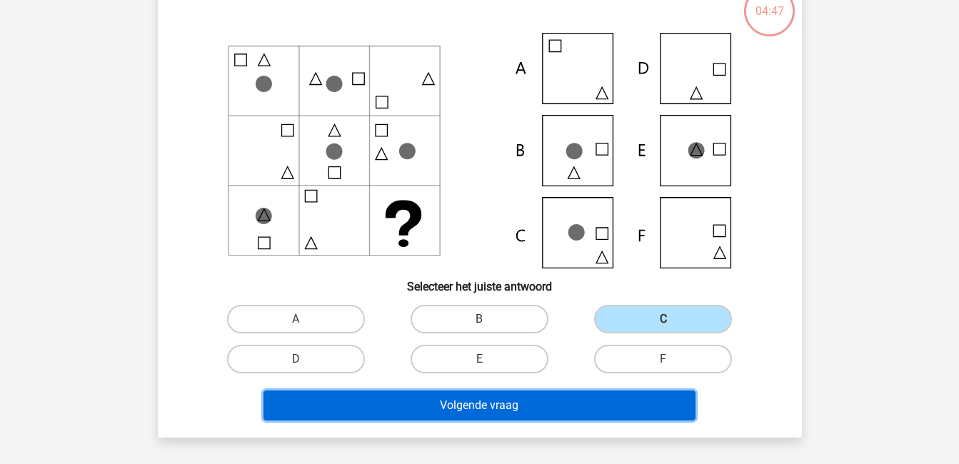
click at [631, 399] on button "Volgende vraag" at bounding box center [480, 406] width 432 height 30
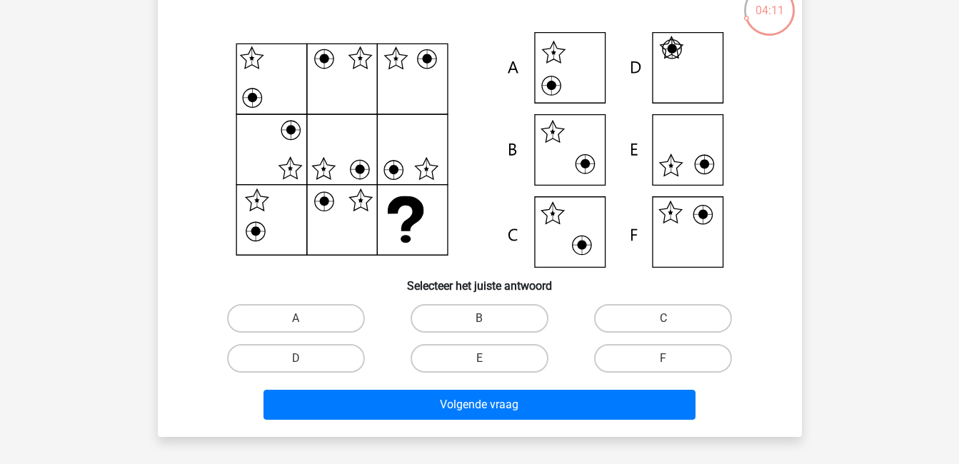
scroll to position [101, 0]
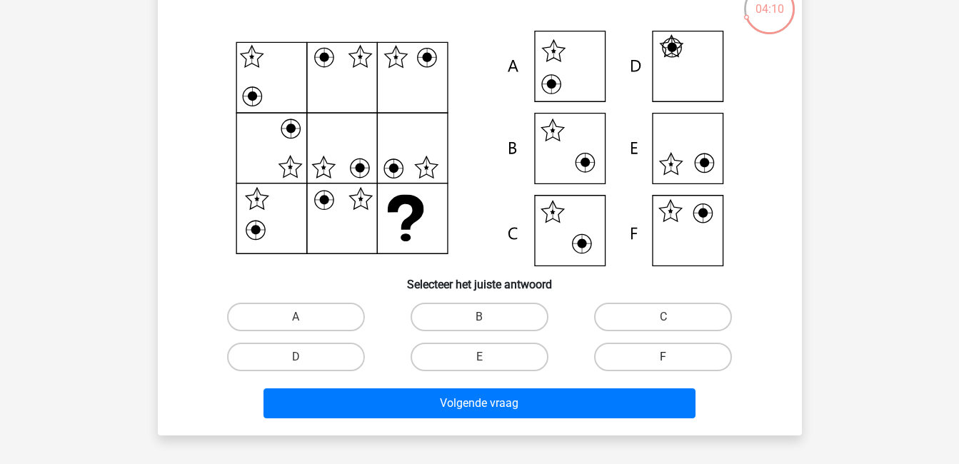
click at [634, 351] on label "F" at bounding box center [663, 357] width 138 height 29
click at [664, 357] on input "F" at bounding box center [668, 361] width 9 height 9
radio input "true"
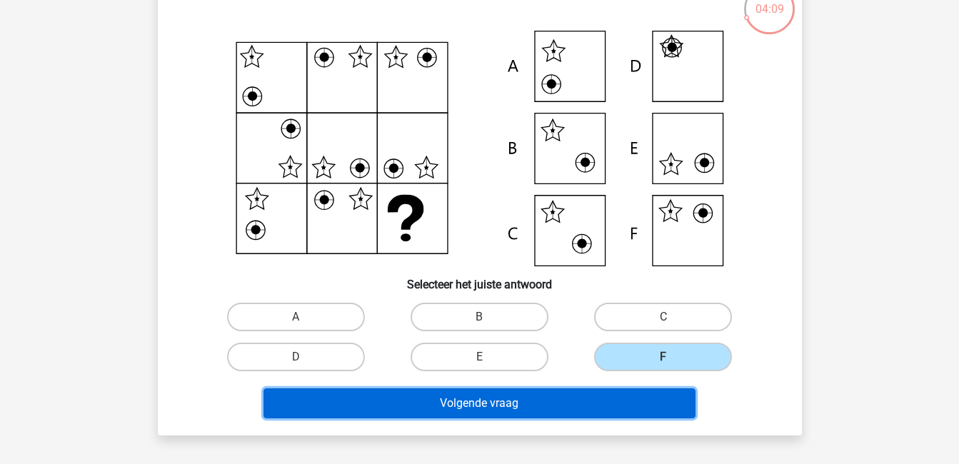
click at [640, 401] on button "Volgende vraag" at bounding box center [480, 404] width 432 height 30
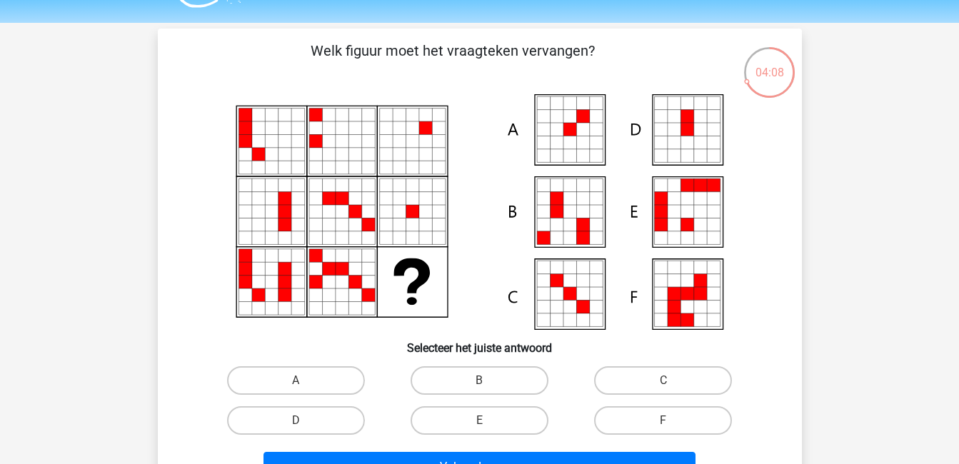
scroll to position [35, 0]
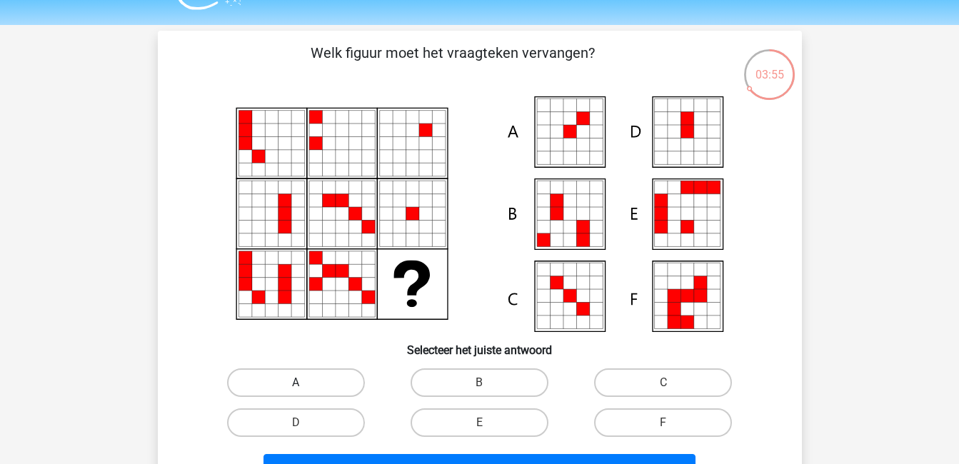
click at [347, 387] on label "A" at bounding box center [296, 383] width 138 height 29
click at [305, 387] on input "A" at bounding box center [300, 387] width 9 height 9
radio input "true"
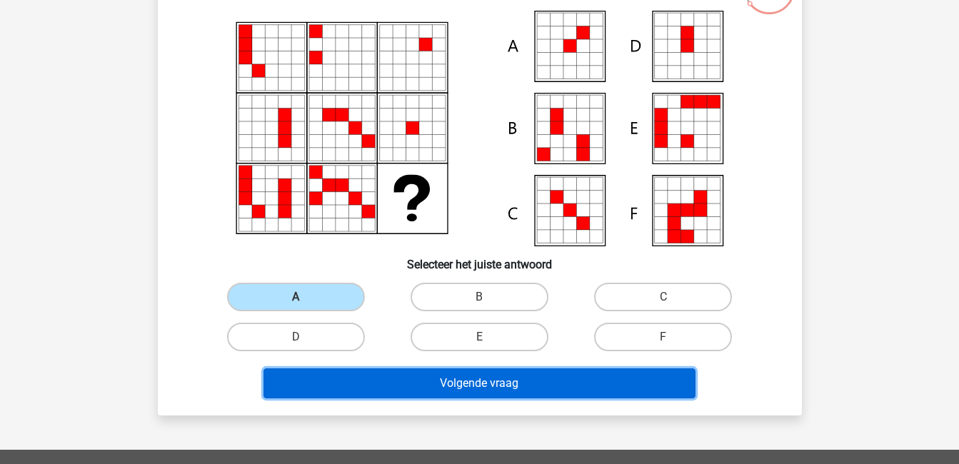
click at [356, 389] on button "Volgende vraag" at bounding box center [480, 384] width 432 height 30
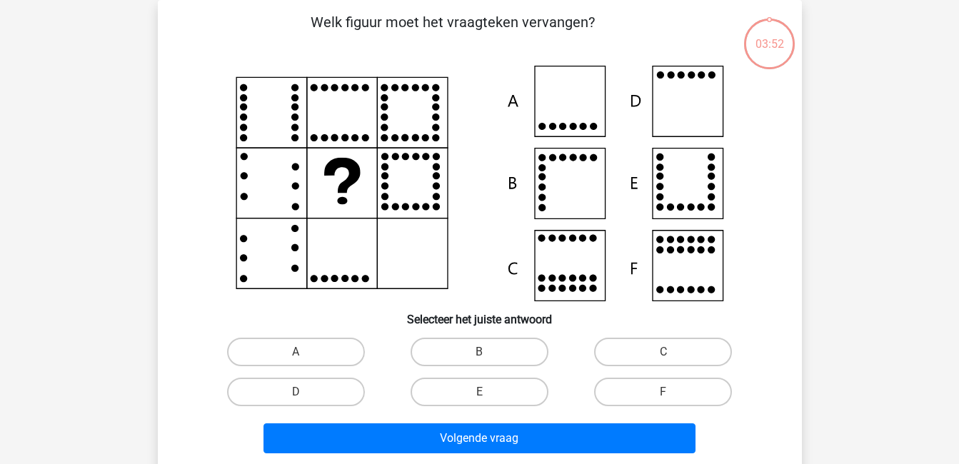
scroll to position [25, 0]
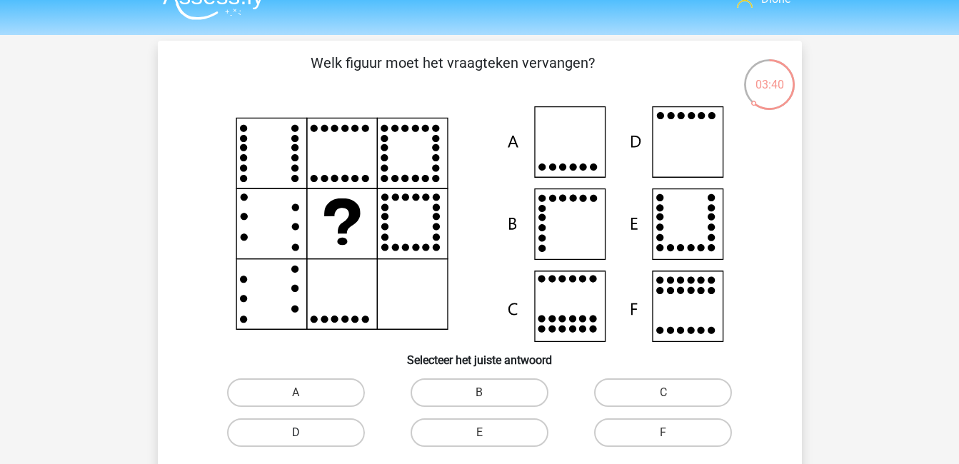
click at [319, 434] on label "D" at bounding box center [296, 433] width 138 height 29
click at [305, 434] on input "D" at bounding box center [300, 437] width 9 height 9
radio input "true"
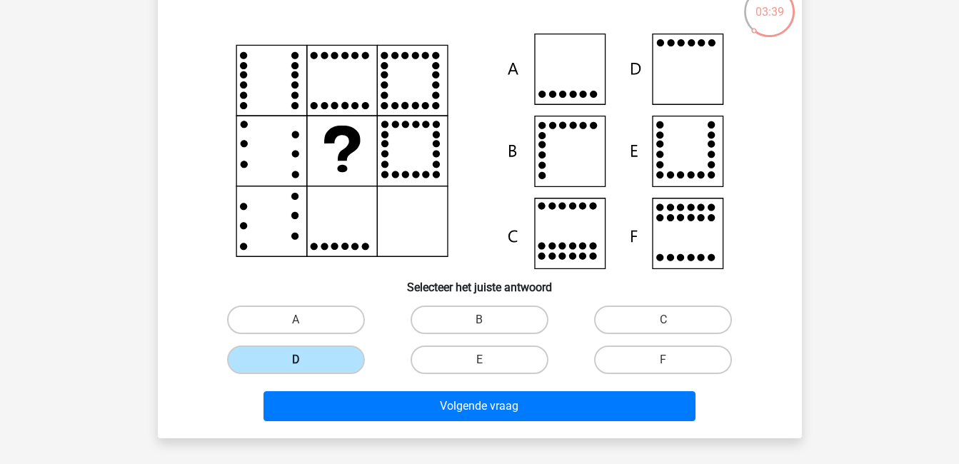
scroll to position [111, 0]
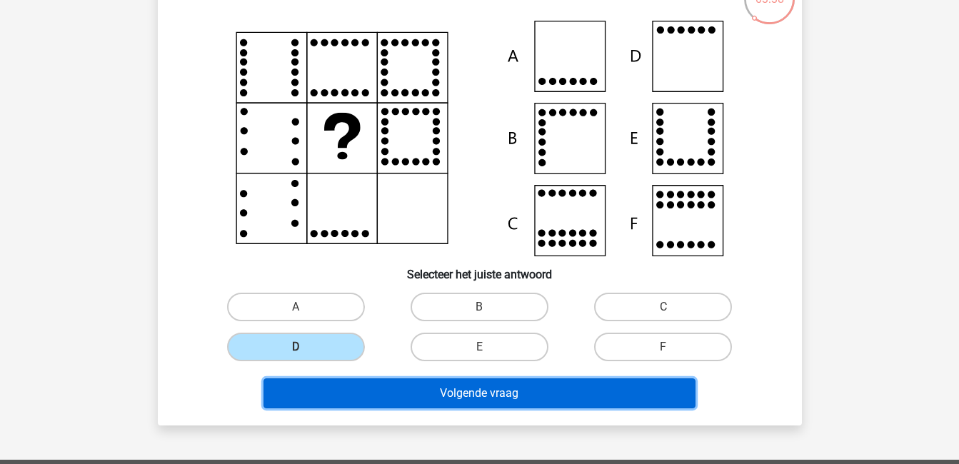
click at [393, 389] on button "Volgende vraag" at bounding box center [480, 394] width 432 height 30
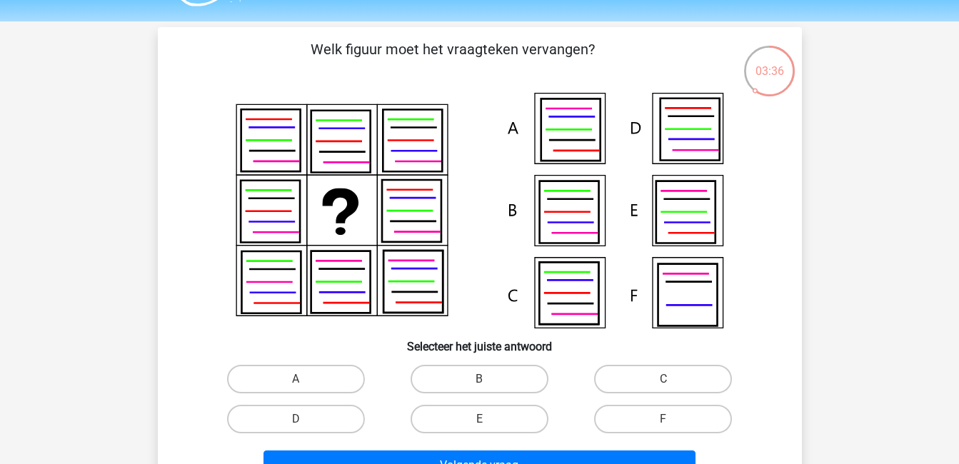
scroll to position [38, 0]
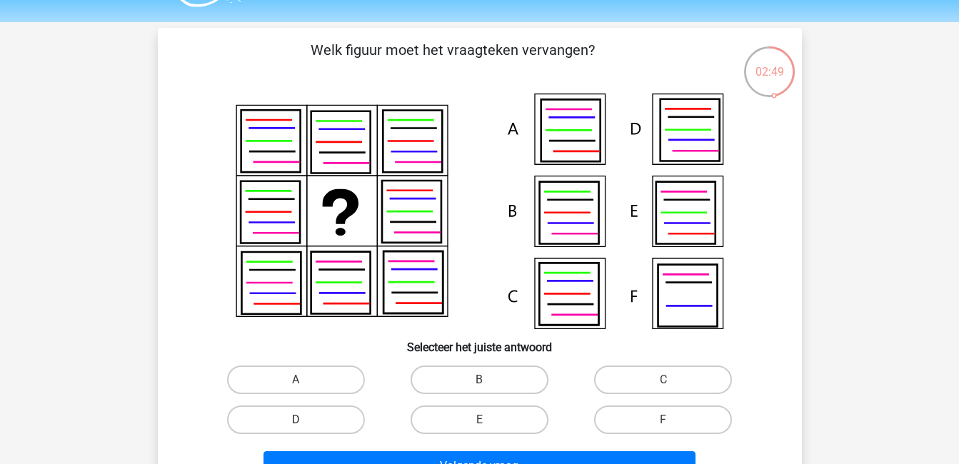
click at [309, 419] on label "D" at bounding box center [296, 420] width 138 height 29
click at [305, 420] on input "D" at bounding box center [300, 424] width 9 height 9
radio input "true"
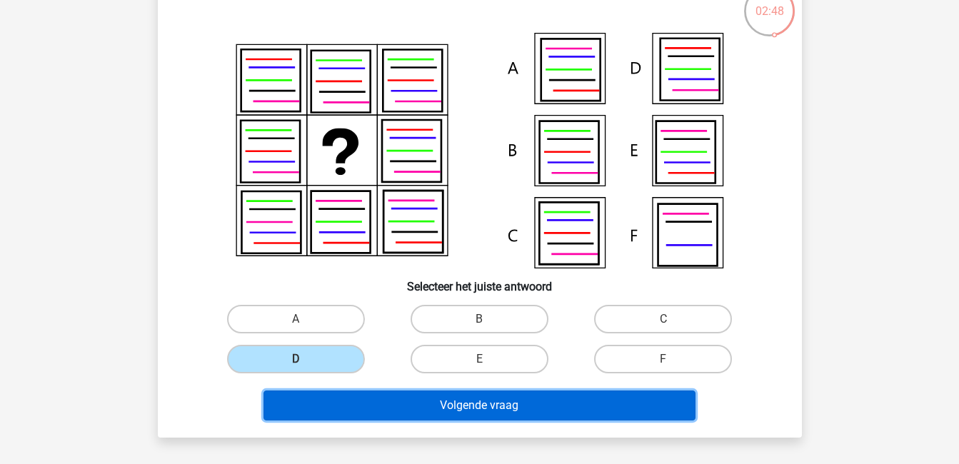
click at [353, 394] on button "Volgende vraag" at bounding box center [480, 406] width 432 height 30
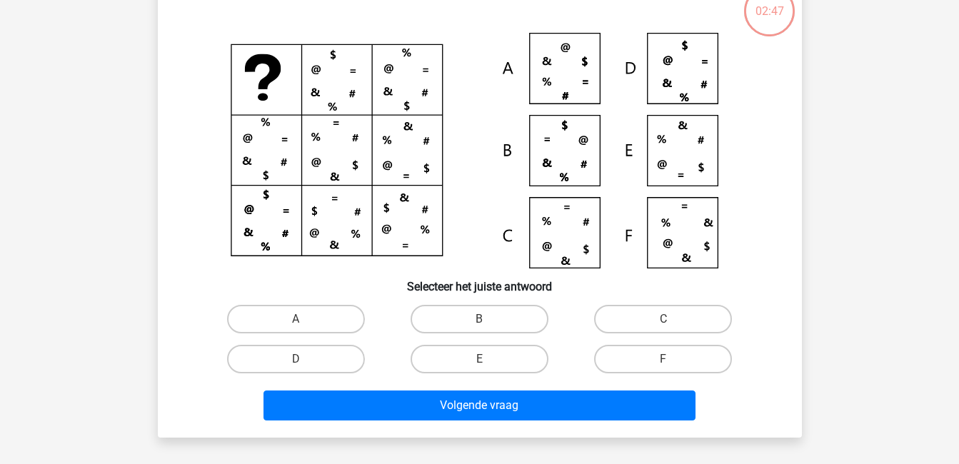
scroll to position [66, 0]
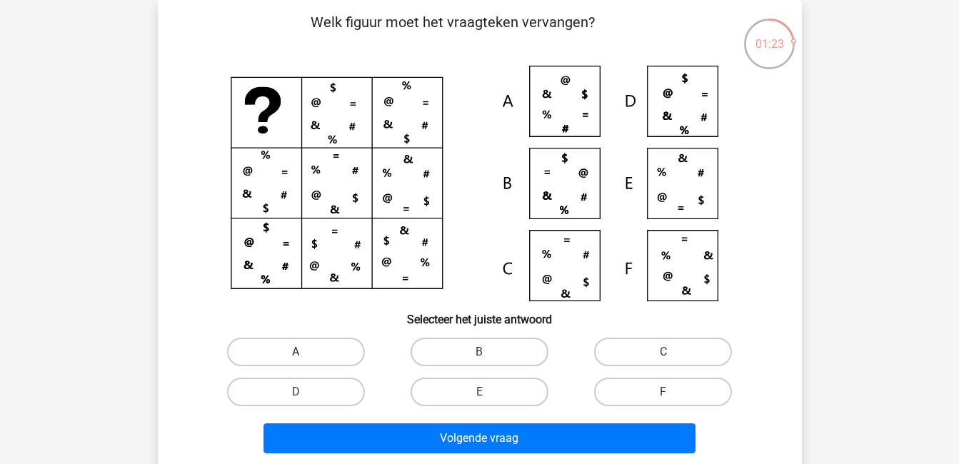
click at [317, 354] on label "A" at bounding box center [296, 352] width 138 height 29
click at [305, 354] on input "A" at bounding box center [300, 356] width 9 height 9
radio input "true"
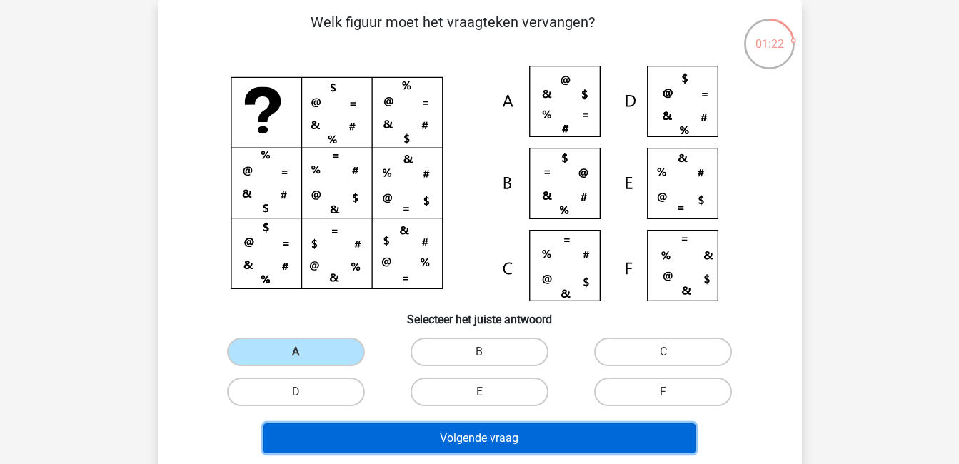
click at [419, 436] on button "Volgende vraag" at bounding box center [480, 439] width 432 height 30
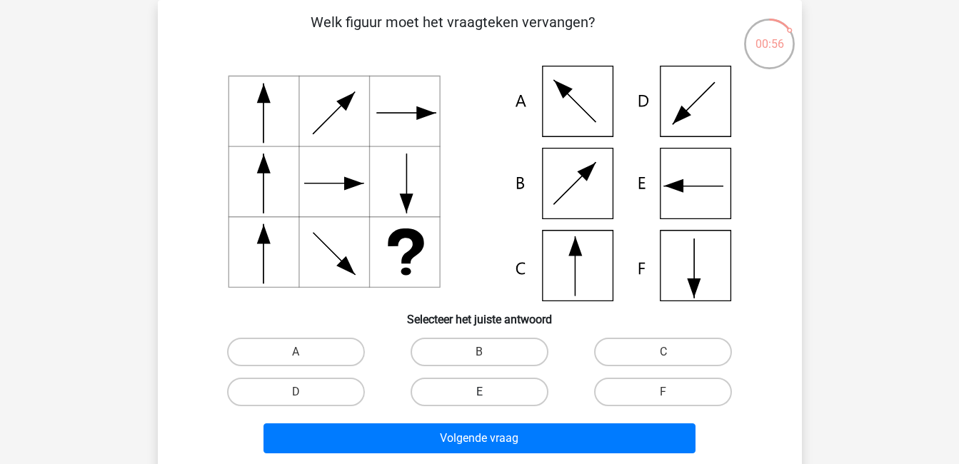
click at [519, 401] on label "E" at bounding box center [480, 392] width 138 height 29
click at [489, 401] on input "E" at bounding box center [483, 396] width 9 height 9
radio input "true"
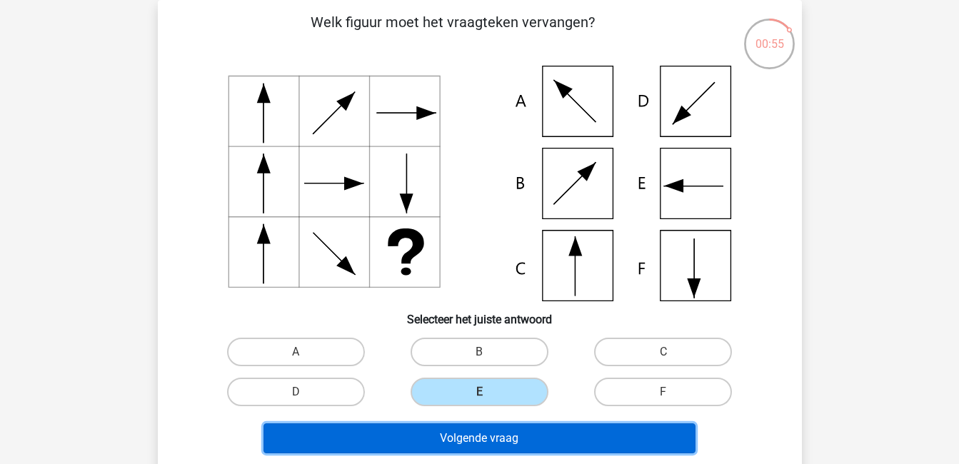
click at [532, 438] on button "Volgende vraag" at bounding box center [480, 439] width 432 height 30
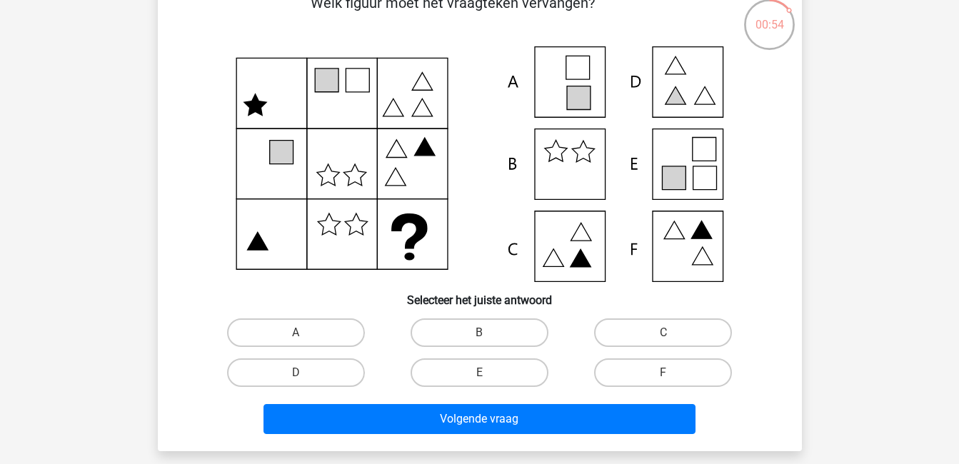
scroll to position [91, 0]
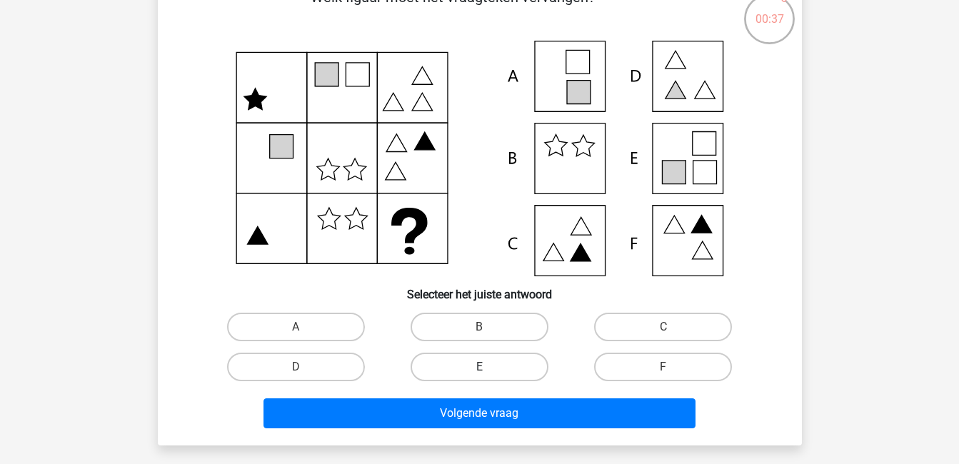
click at [459, 372] on label "E" at bounding box center [480, 367] width 138 height 29
click at [479, 372] on input "E" at bounding box center [483, 371] width 9 height 9
radio input "true"
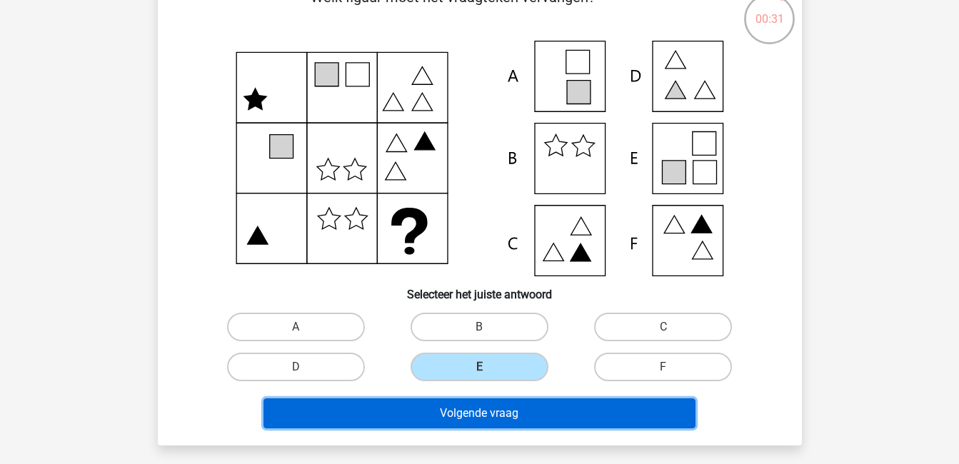
click at [495, 416] on button "Volgende vraag" at bounding box center [480, 414] width 432 height 30
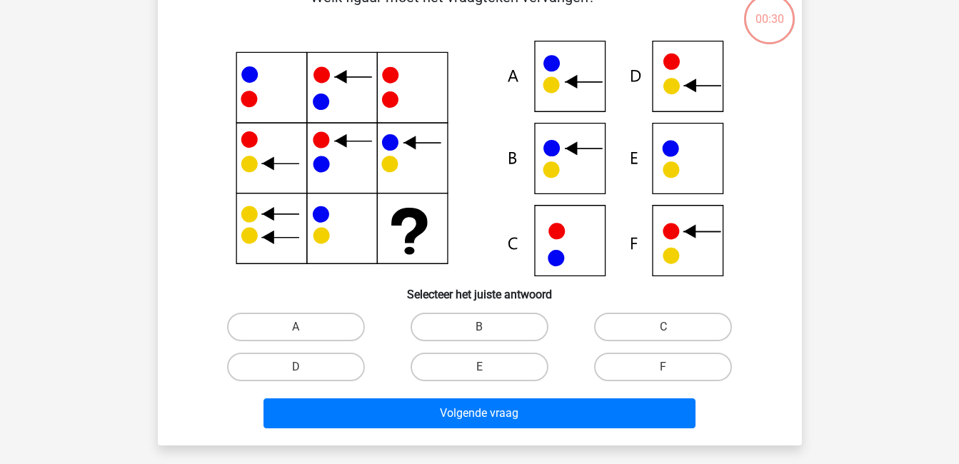
scroll to position [66, 0]
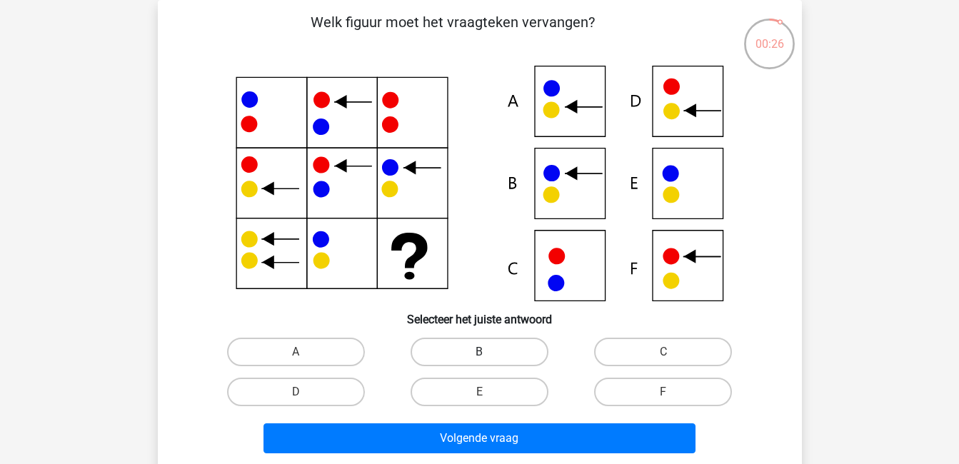
click at [494, 351] on label "B" at bounding box center [480, 352] width 138 height 29
click at [489, 352] on input "B" at bounding box center [483, 356] width 9 height 9
radio input "true"
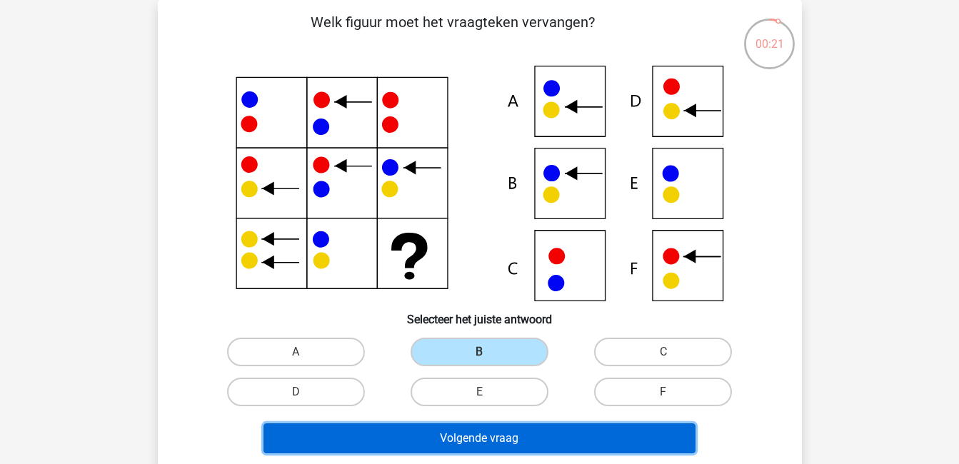
click at [526, 432] on button "Volgende vraag" at bounding box center [480, 439] width 432 height 30
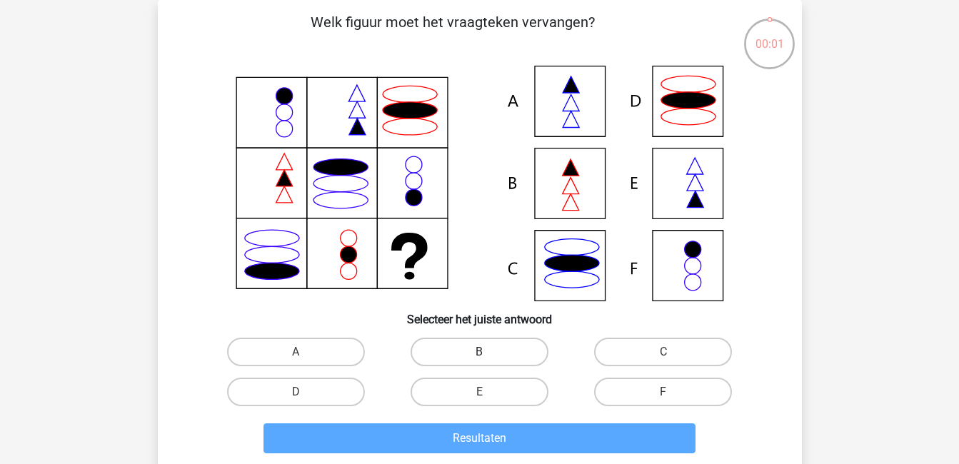
click at [486, 362] on label "B" at bounding box center [480, 352] width 138 height 29
click at [486, 361] on input "B" at bounding box center [483, 356] width 9 height 9
radio input "true"
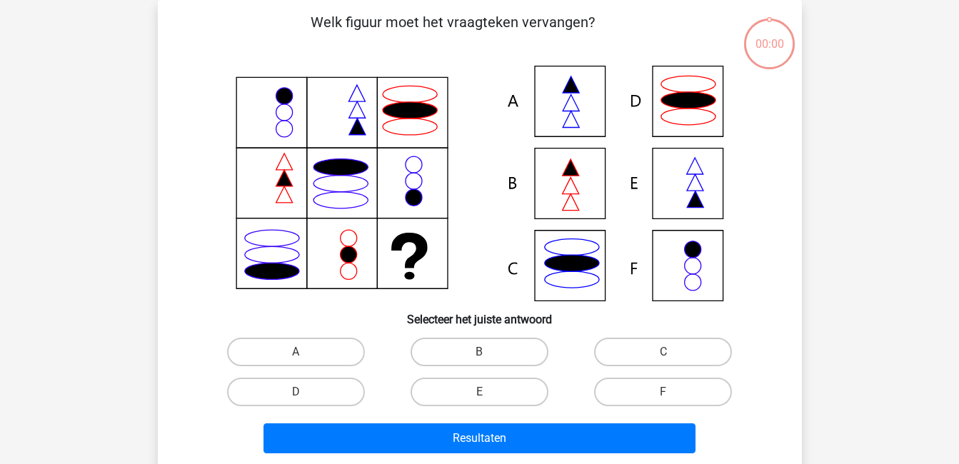
scroll to position [66, 0]
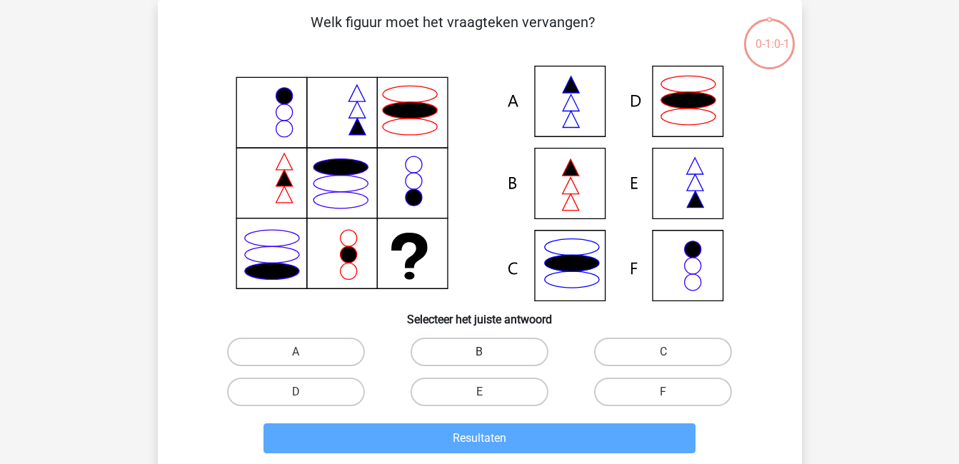
click at [489, 347] on label "B" at bounding box center [480, 352] width 138 height 29
click at [489, 352] on input "B" at bounding box center [483, 356] width 9 height 9
radio input "true"
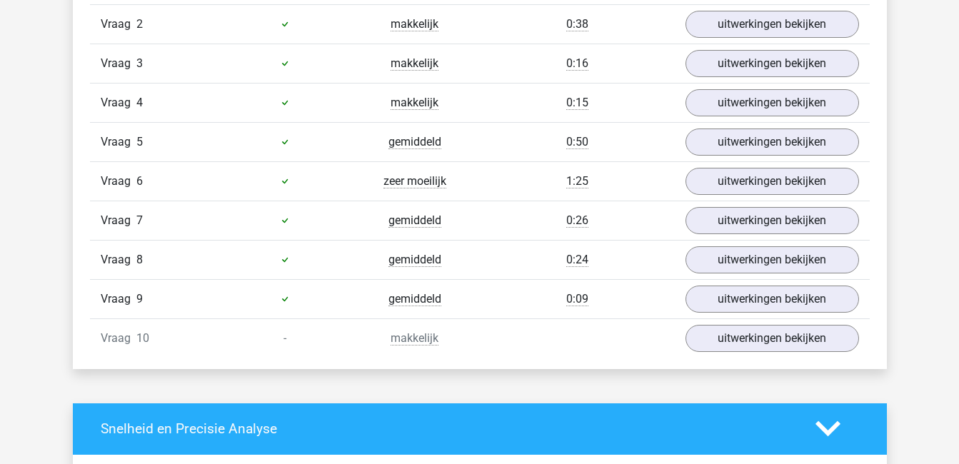
scroll to position [983, 0]
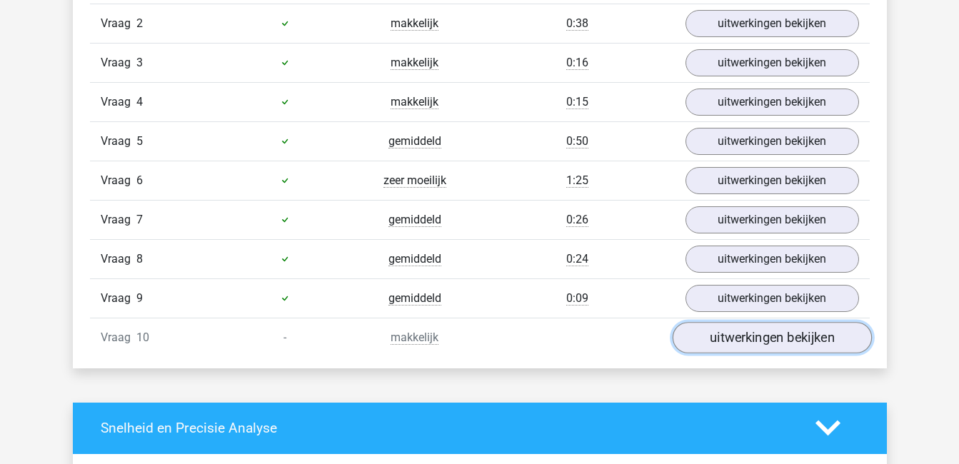
click at [746, 332] on link "uitwerkingen bekijken" at bounding box center [771, 337] width 199 height 31
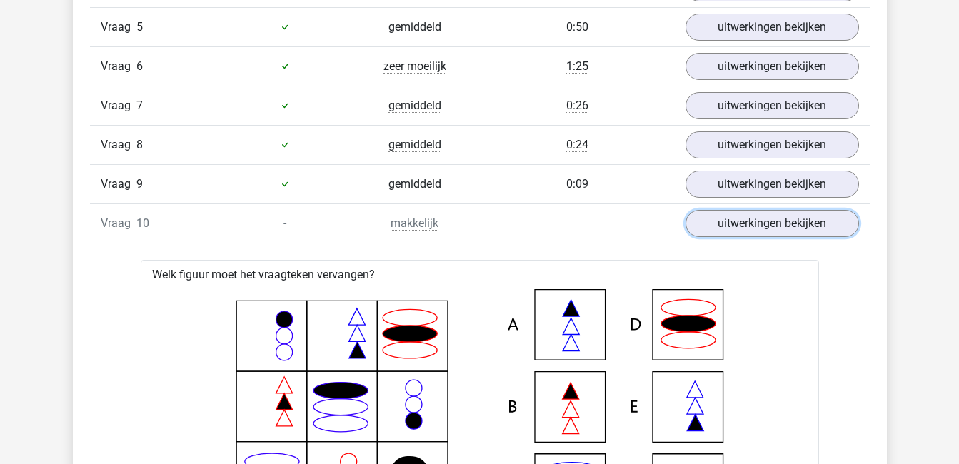
scroll to position [1096, 0]
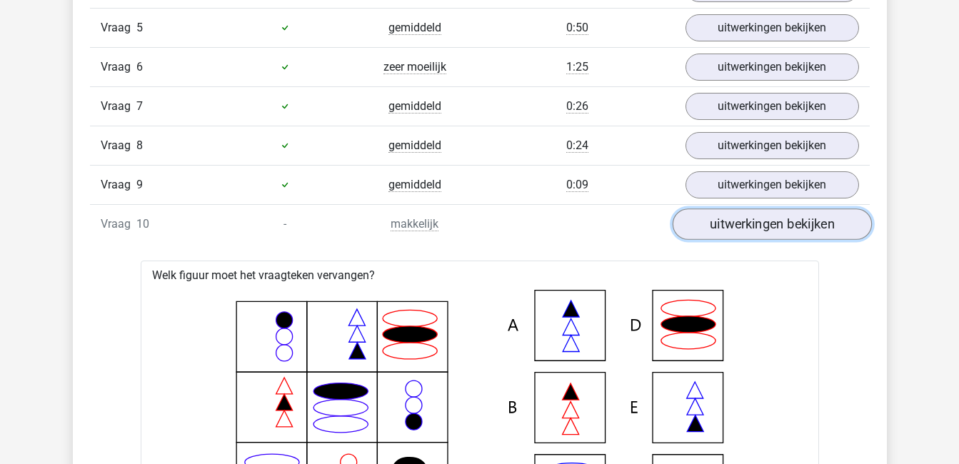
click at [735, 222] on link "uitwerkingen bekijken" at bounding box center [771, 224] width 199 height 31
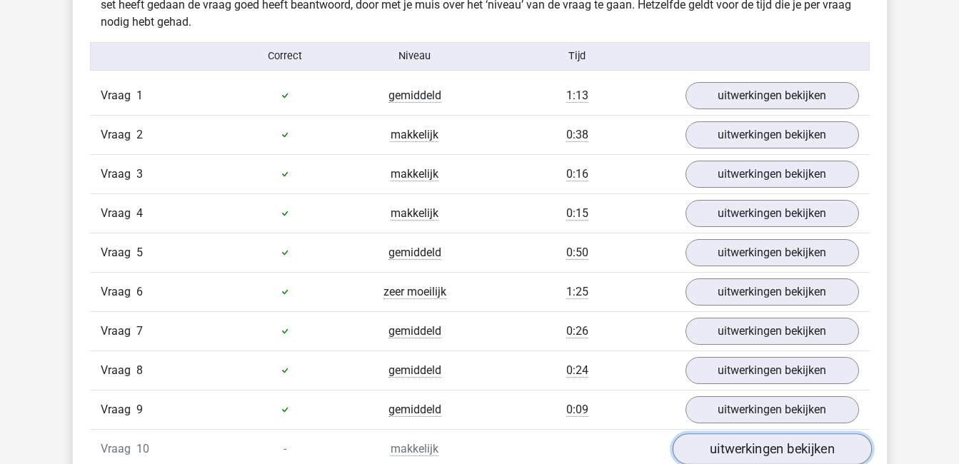
scroll to position [868, 0]
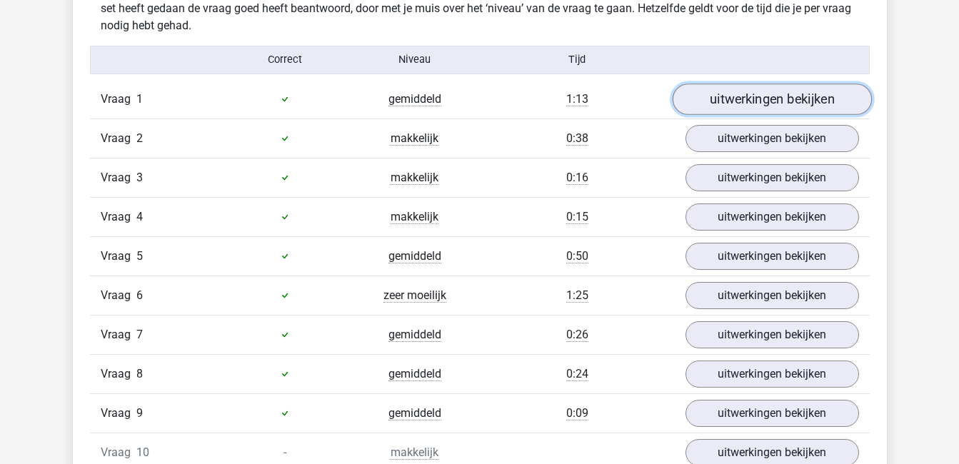
click at [761, 91] on link "uitwerkingen bekijken" at bounding box center [771, 99] width 199 height 31
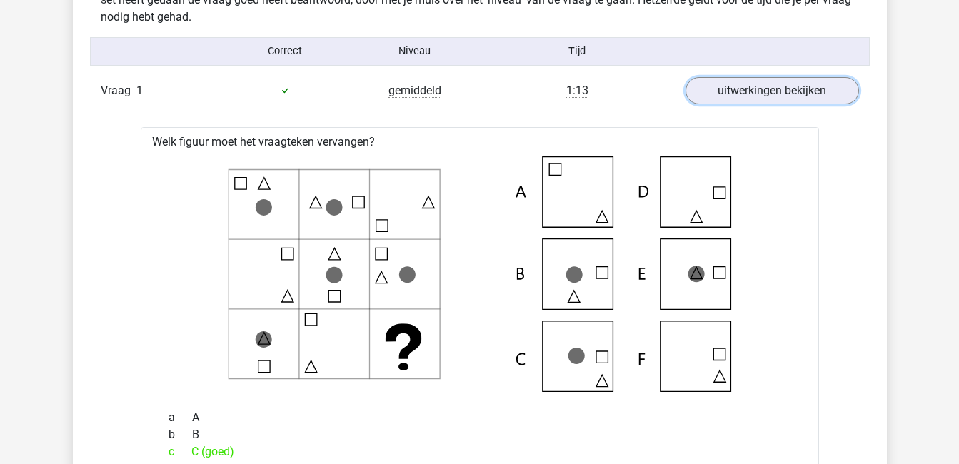
scroll to position [875, 0]
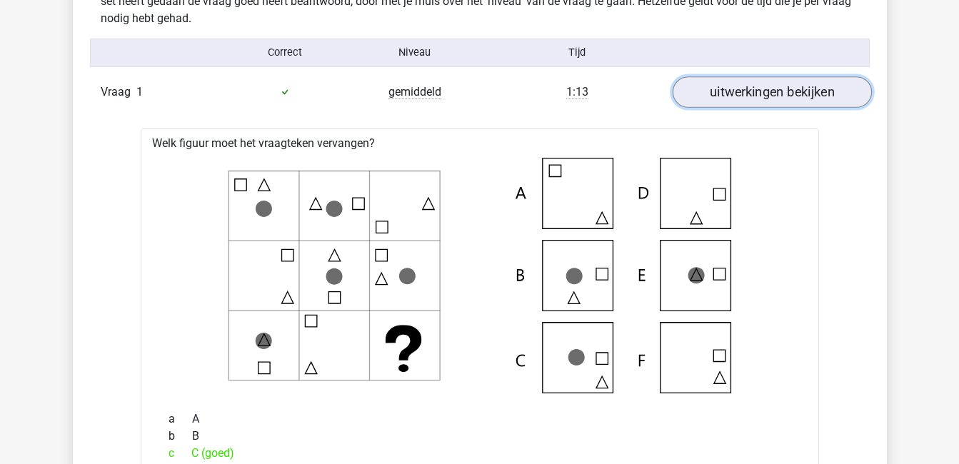
click at [749, 95] on link "uitwerkingen bekijken" at bounding box center [771, 91] width 199 height 31
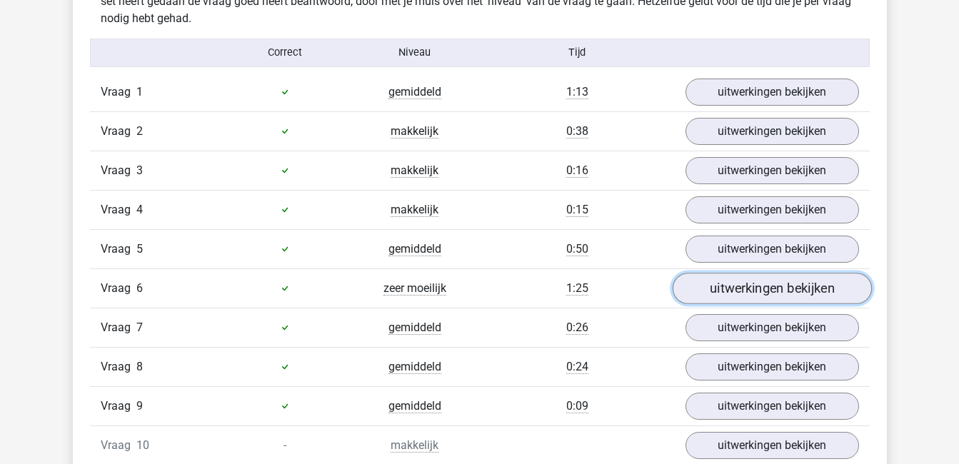
click at [732, 290] on link "uitwerkingen bekijken" at bounding box center [771, 288] width 199 height 31
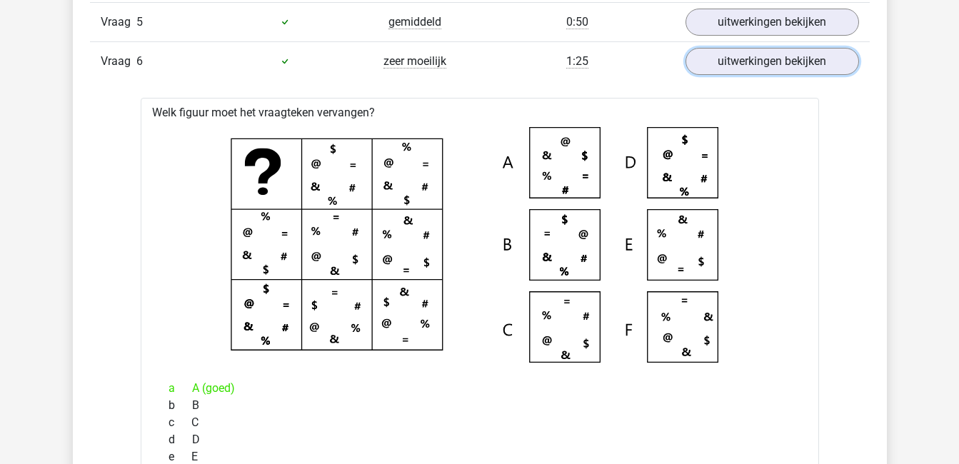
scroll to position [1120, 0]
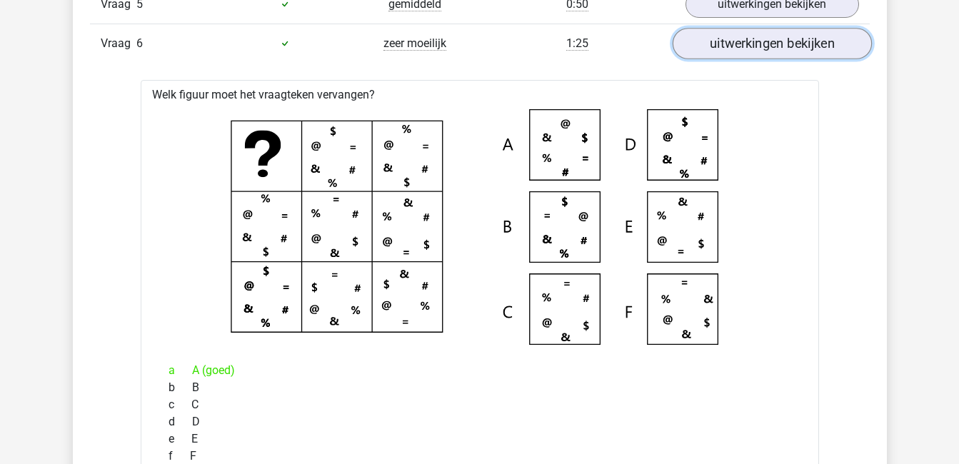
click at [806, 46] on link "uitwerkingen bekijken" at bounding box center [771, 43] width 199 height 31
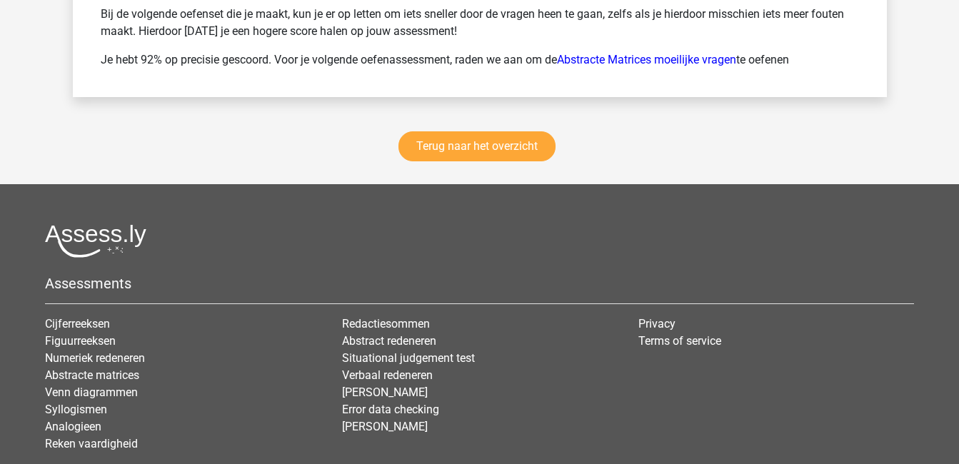
scroll to position [2040, 0]
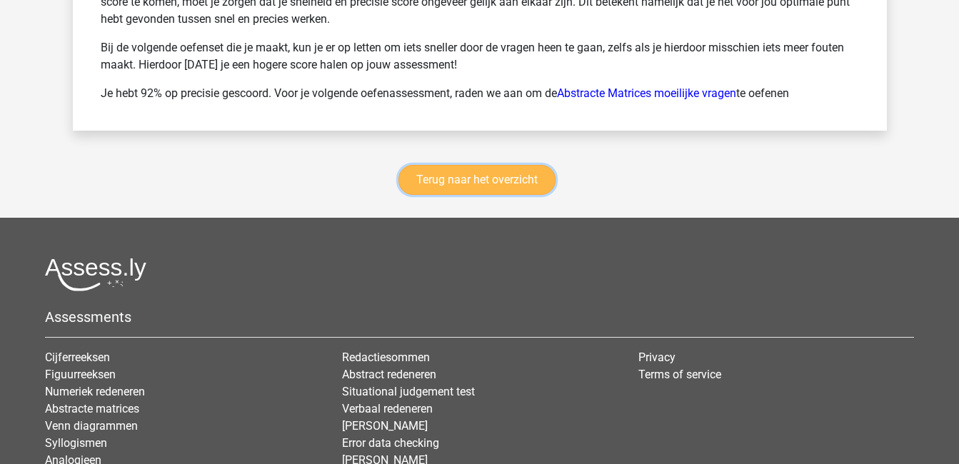
click at [530, 179] on link "Terug naar het overzicht" at bounding box center [477, 180] width 157 height 30
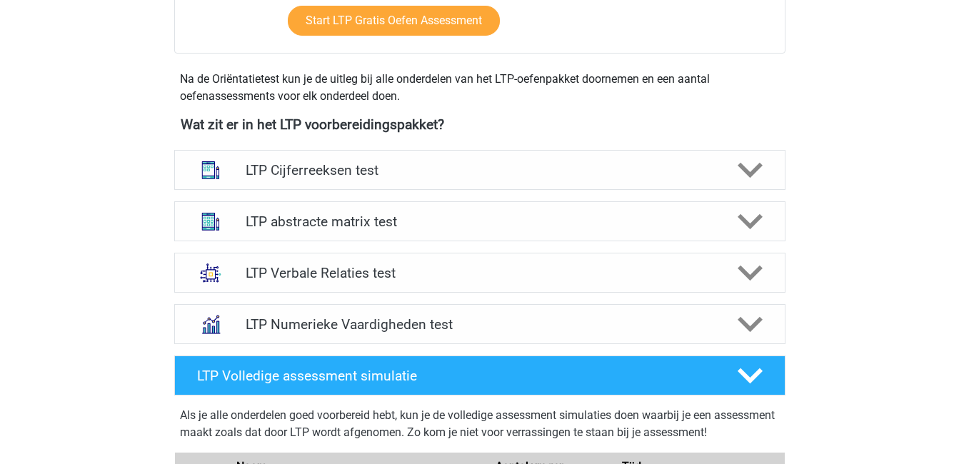
scroll to position [464, 0]
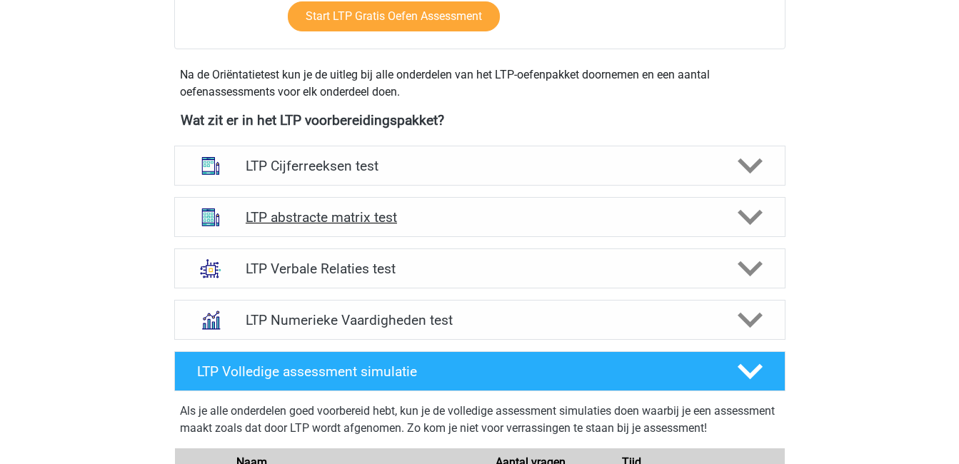
click at [751, 210] on icon at bounding box center [750, 217] width 25 height 25
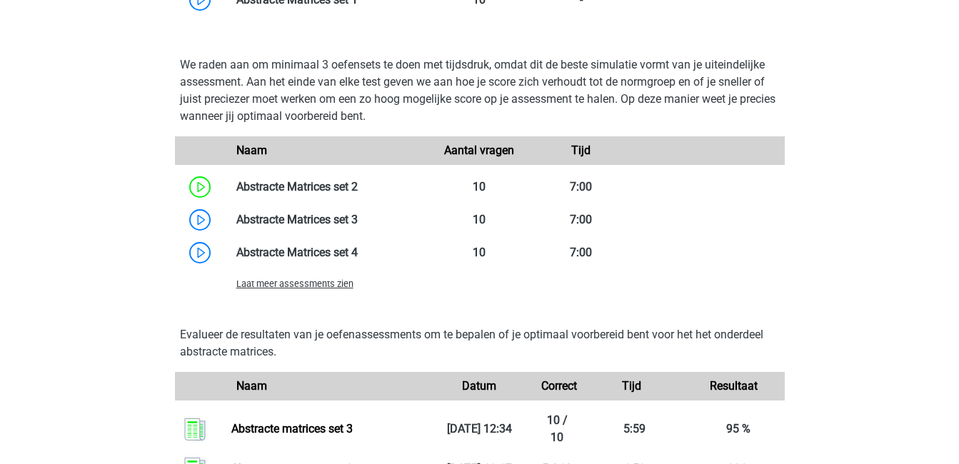
scroll to position [1072, 0]
click at [336, 287] on span "Laat meer assessments zien" at bounding box center [294, 283] width 117 height 11
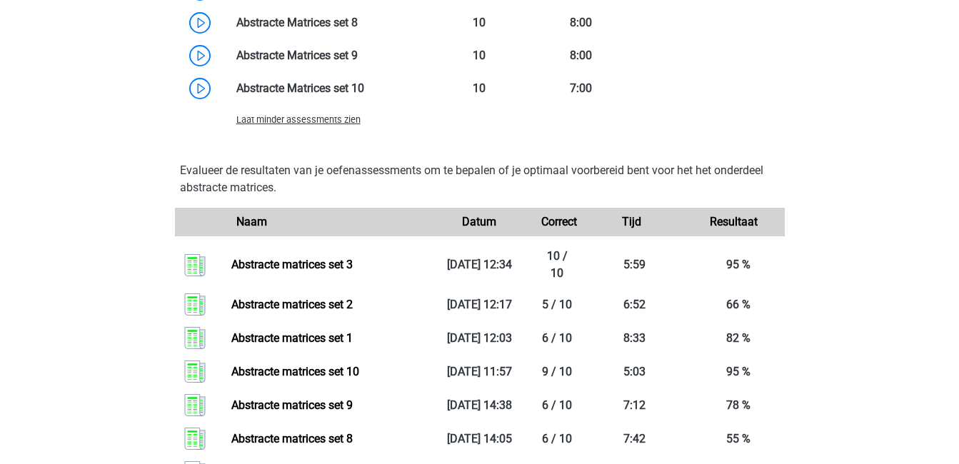
scroll to position [1431, 0]
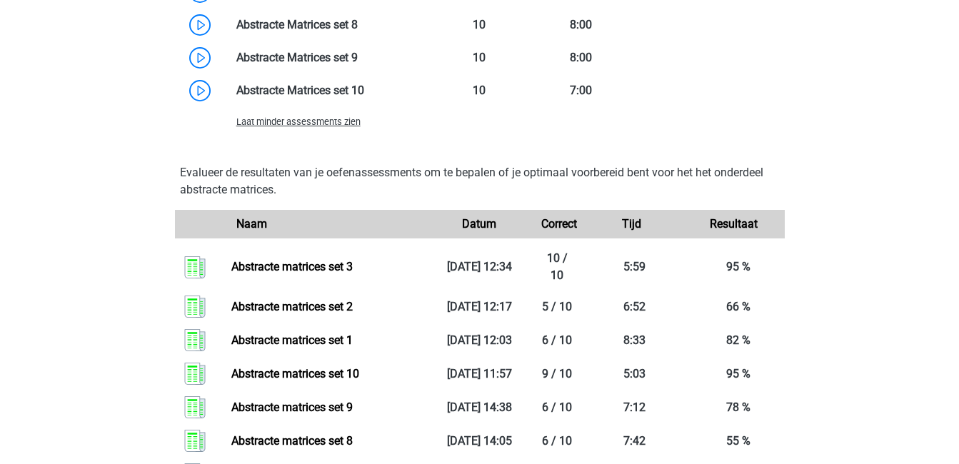
click at [307, 128] on div "Laat minder assessments zien" at bounding box center [328, 121] width 204 height 17
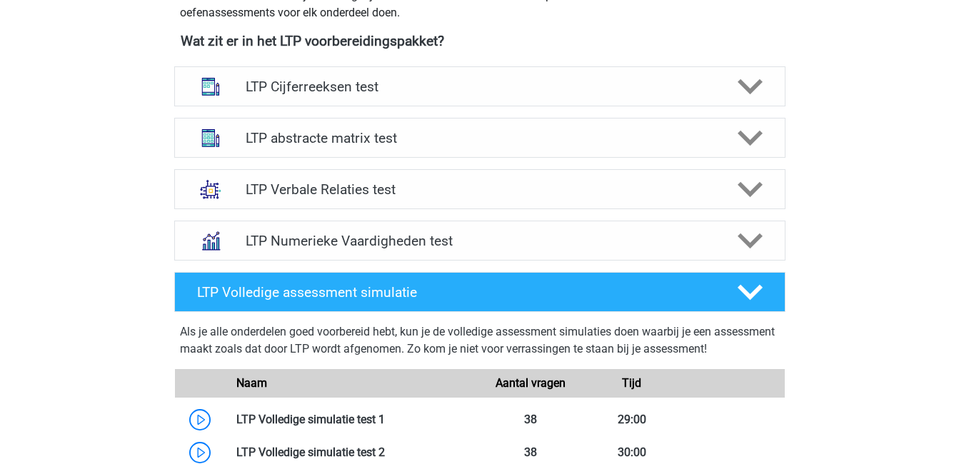
scroll to position [538, 0]
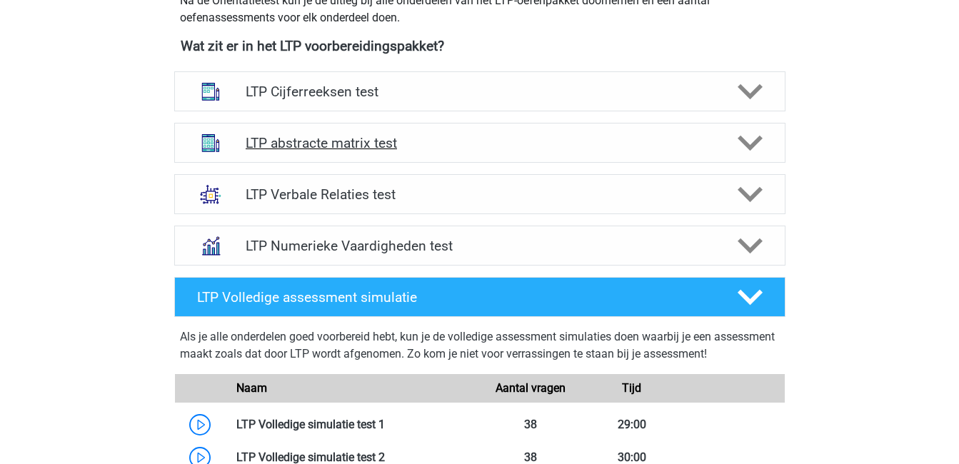
click at [677, 143] on h4 "LTP abstracte matrix test" at bounding box center [480, 143] width 468 height 16
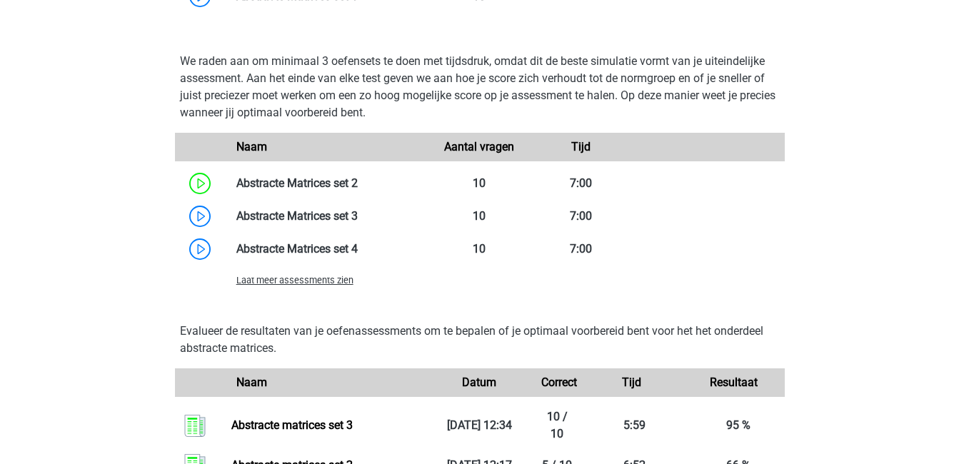
scroll to position [1081, 0]
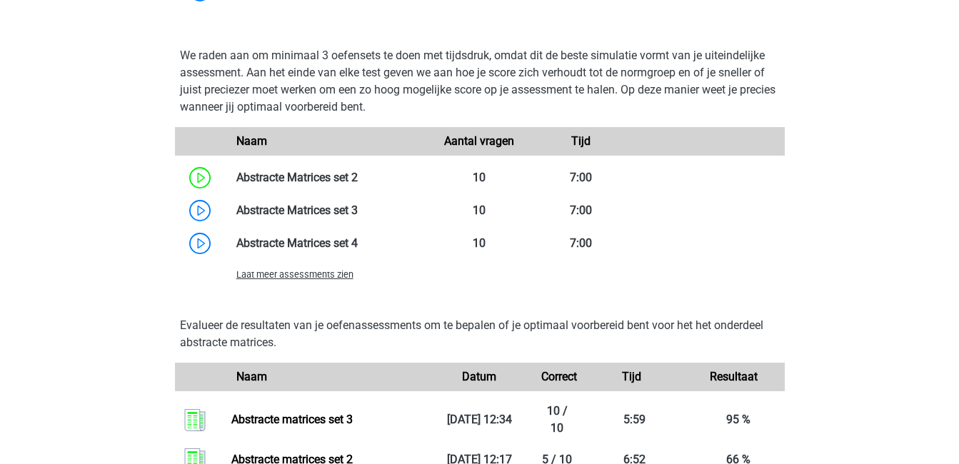
click at [297, 271] on span "Laat meer assessments zien" at bounding box center [294, 274] width 117 height 11
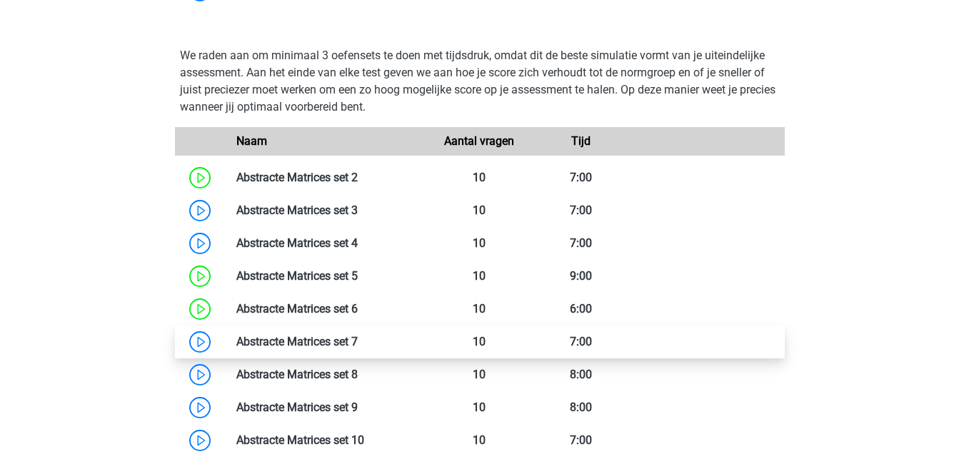
click at [358, 337] on link at bounding box center [358, 342] width 0 height 14
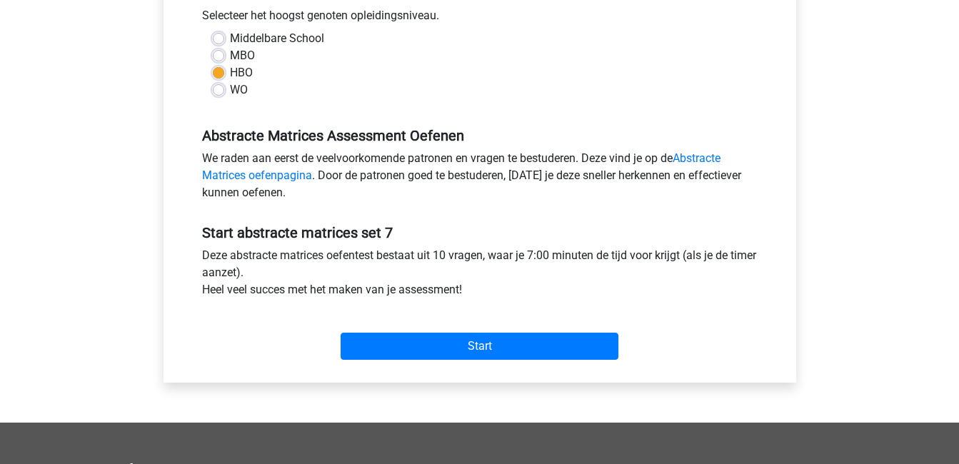
scroll to position [329, 0]
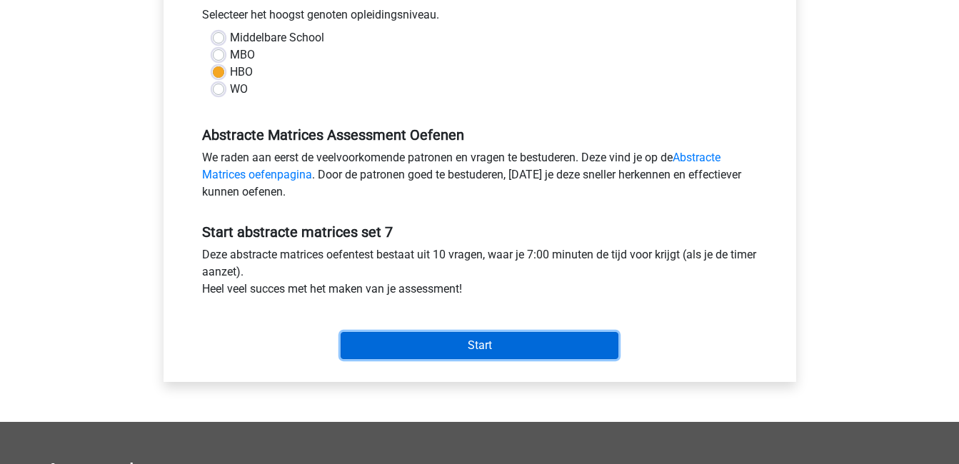
click at [411, 344] on input "Start" at bounding box center [480, 345] width 278 height 27
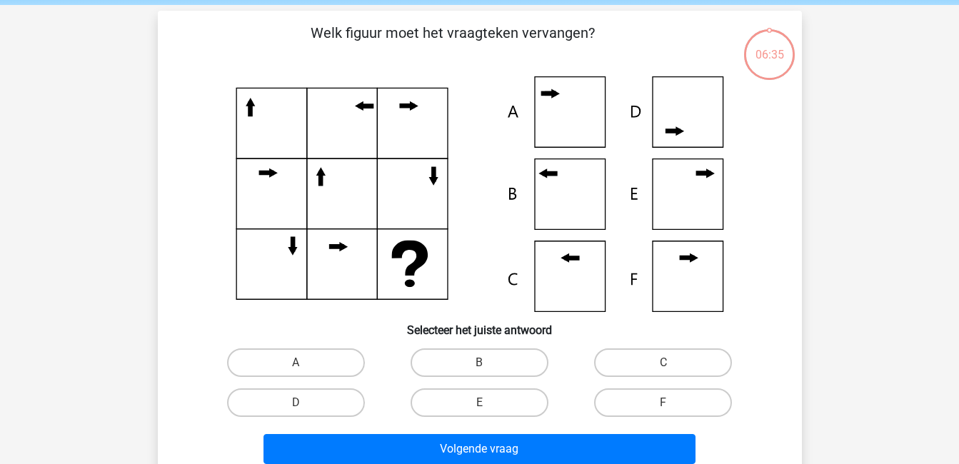
scroll to position [57, 0]
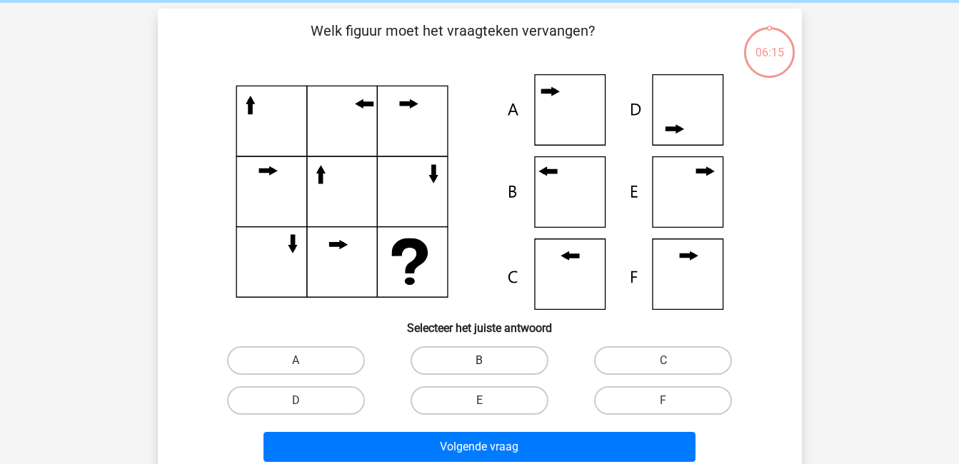
click at [498, 362] on label "B" at bounding box center [480, 360] width 138 height 29
click at [489, 362] on input "B" at bounding box center [483, 365] width 9 height 9
radio input "true"
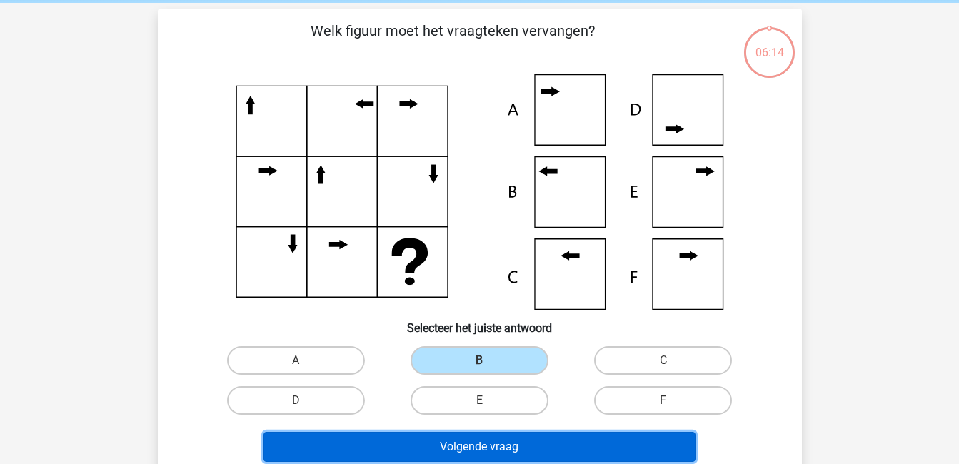
click at [553, 441] on button "Volgende vraag" at bounding box center [480, 447] width 432 height 30
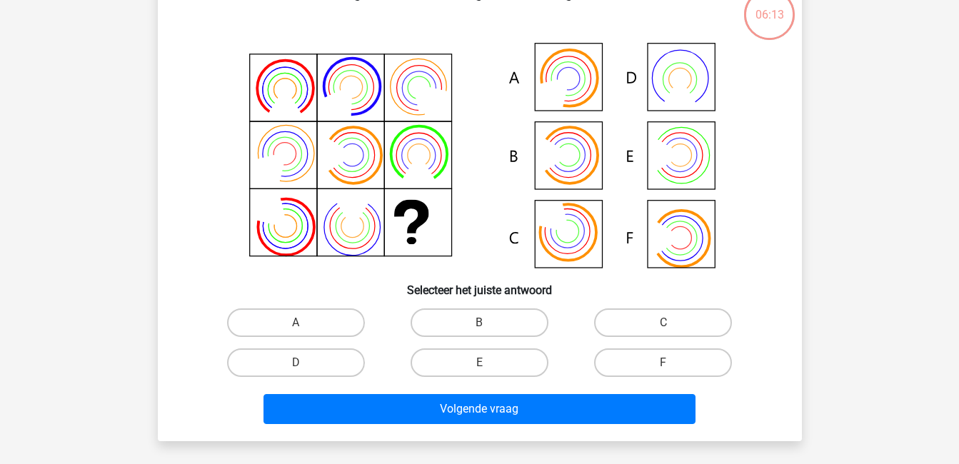
scroll to position [96, 0]
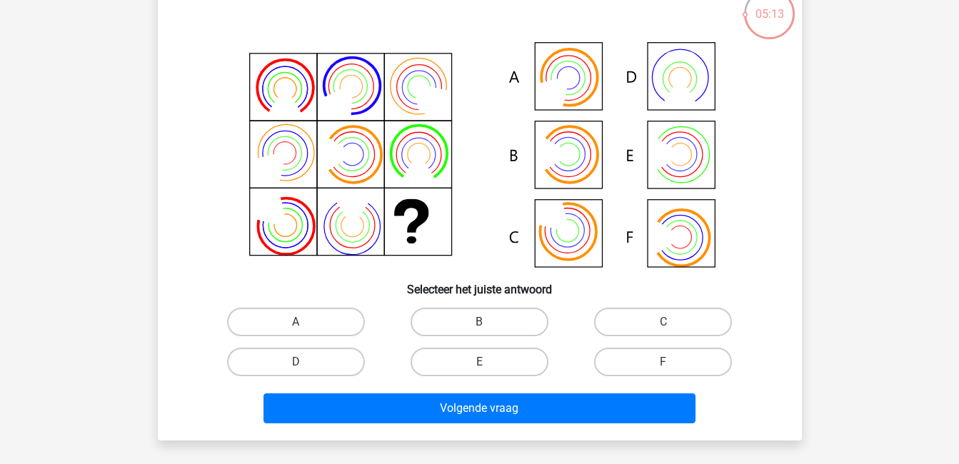
click at [484, 323] on input "B" at bounding box center [483, 326] width 9 height 9
radio input "true"
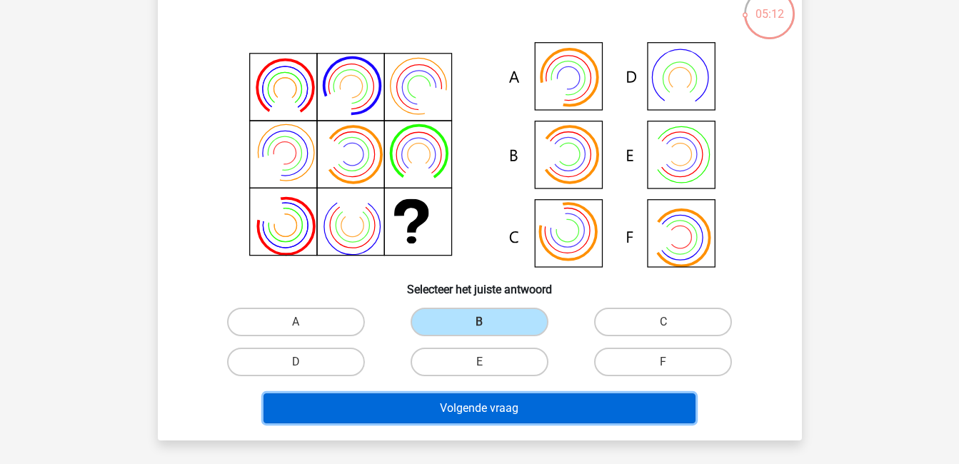
click at [533, 402] on button "Volgende vraag" at bounding box center [480, 409] width 432 height 30
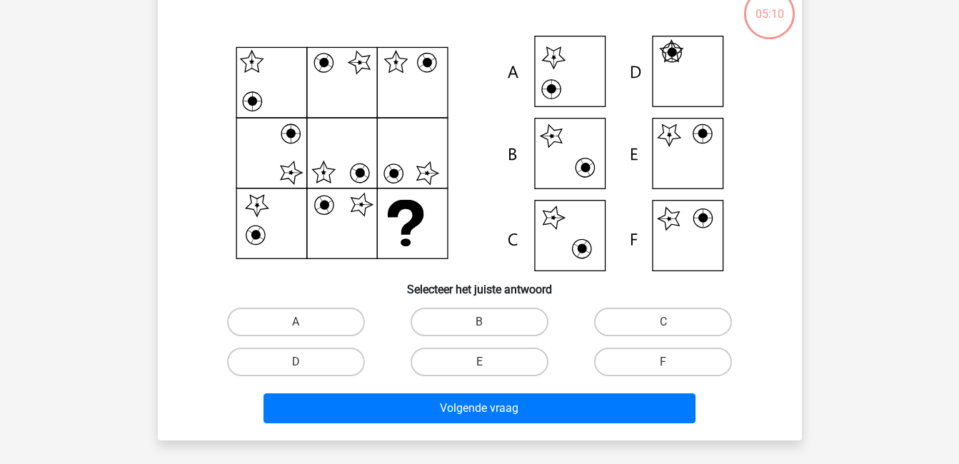
scroll to position [66, 0]
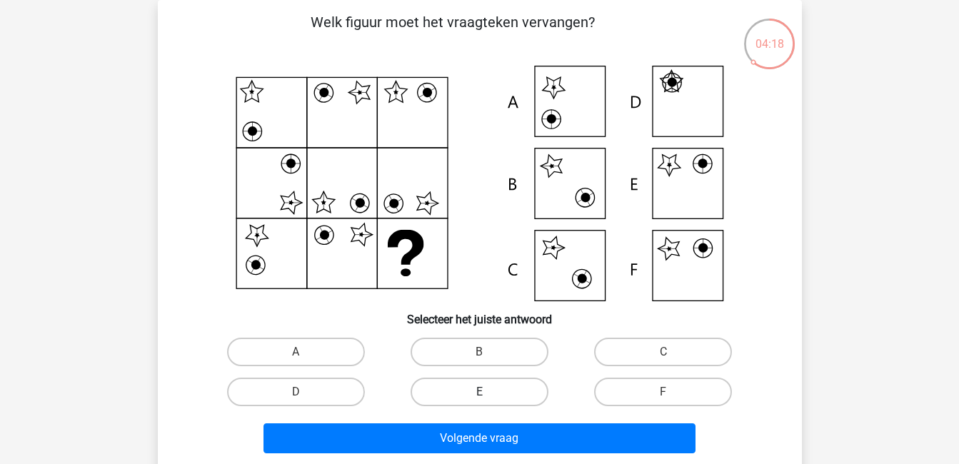
click at [489, 391] on label "E" at bounding box center [480, 392] width 138 height 29
click at [489, 392] on input "E" at bounding box center [483, 396] width 9 height 9
radio input "true"
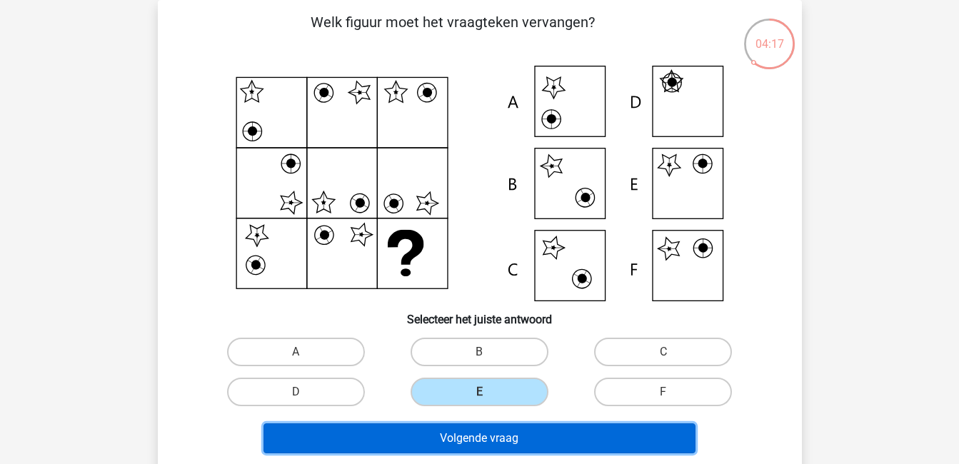
click at [514, 435] on button "Volgende vraag" at bounding box center [480, 439] width 432 height 30
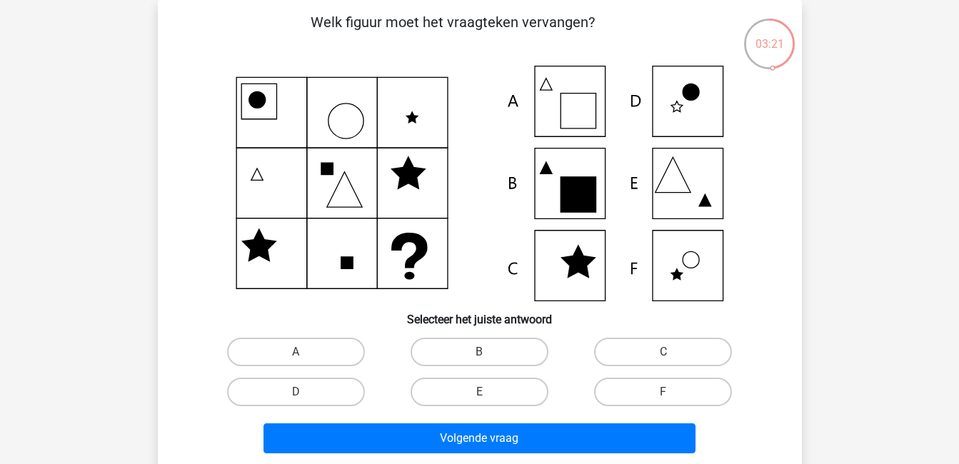
click at [585, 201] on icon at bounding box center [578, 194] width 35 height 35
click at [509, 338] on label "B" at bounding box center [480, 352] width 138 height 29
click at [489, 352] on input "B" at bounding box center [483, 356] width 9 height 9
radio input "true"
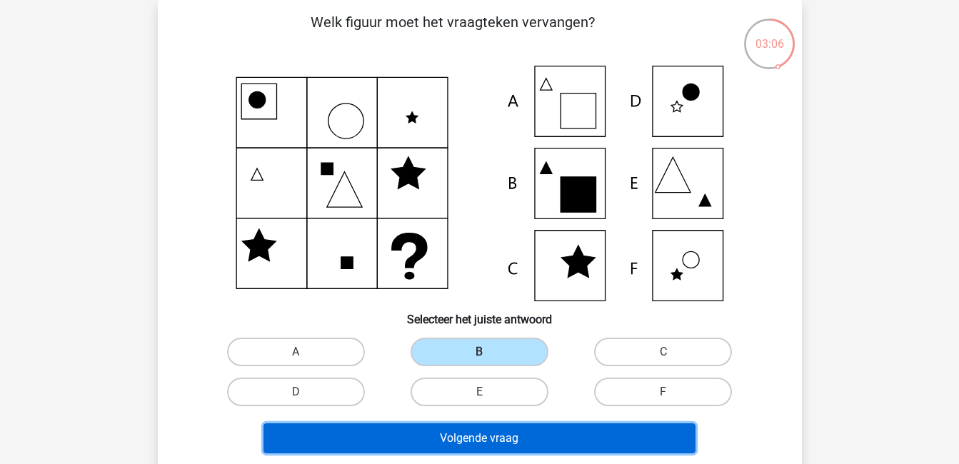
click at [544, 441] on button "Volgende vraag" at bounding box center [480, 439] width 432 height 30
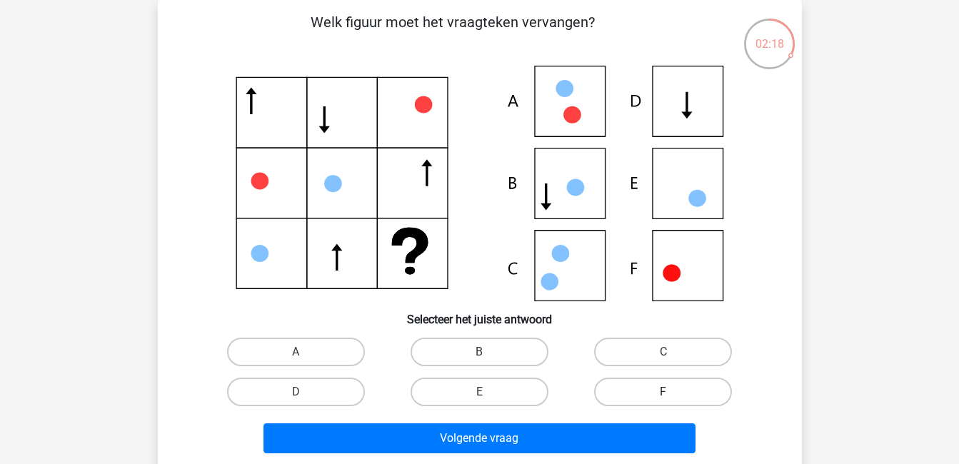
click at [701, 389] on label "F" at bounding box center [663, 392] width 138 height 29
click at [673, 392] on input "F" at bounding box center [668, 396] width 9 height 9
radio input "true"
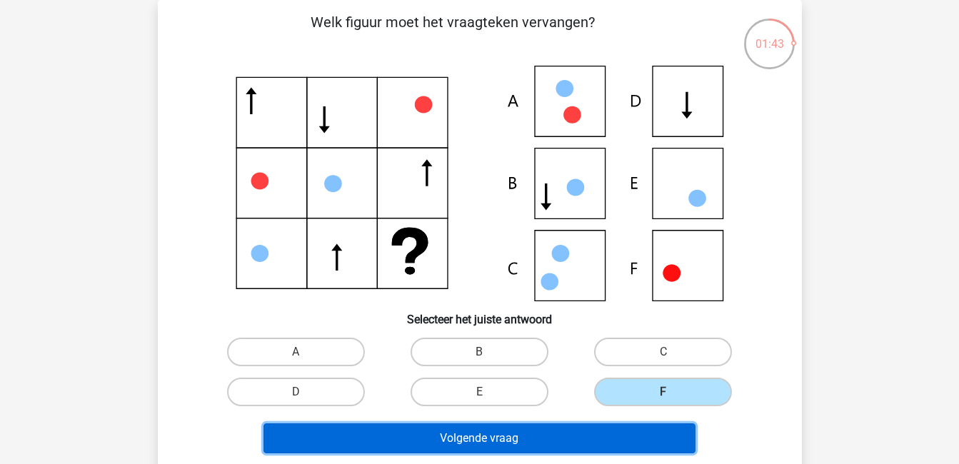
click at [522, 440] on button "Volgende vraag" at bounding box center [480, 439] width 432 height 30
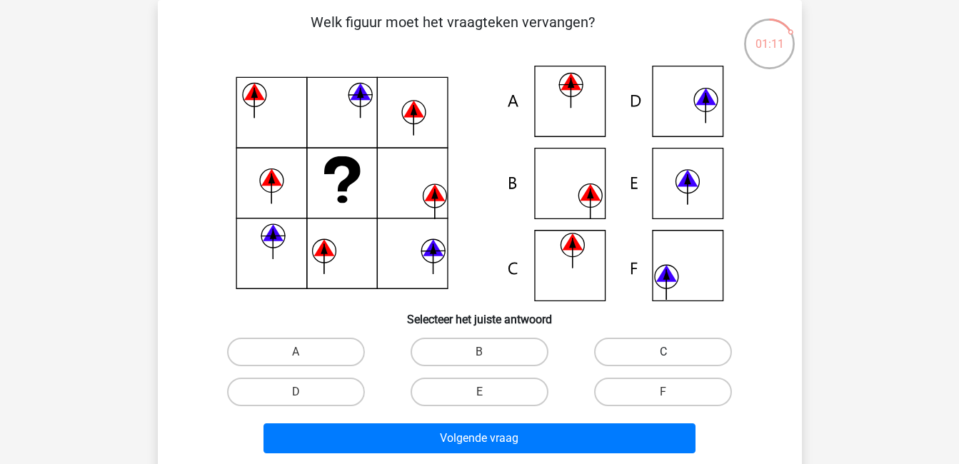
click at [659, 343] on label "C" at bounding box center [663, 352] width 138 height 29
click at [664, 352] on input "C" at bounding box center [668, 356] width 9 height 9
radio input "true"
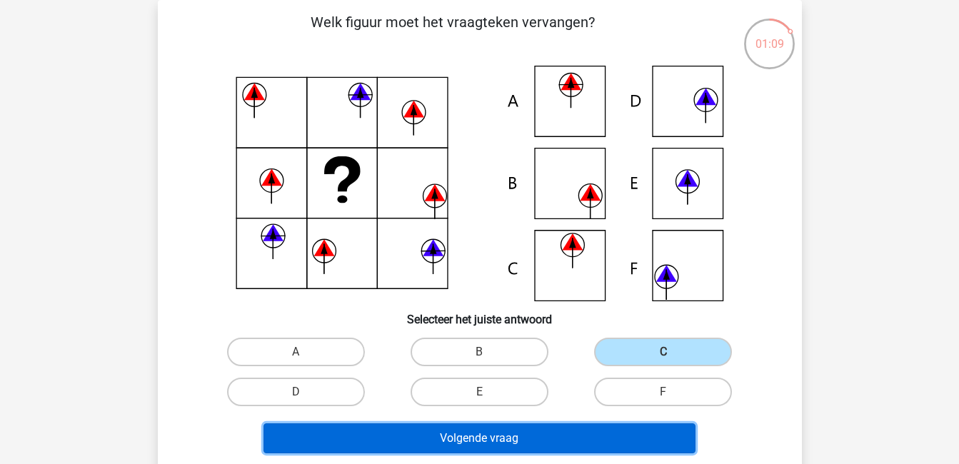
click at [624, 437] on button "Volgende vraag" at bounding box center [480, 439] width 432 height 30
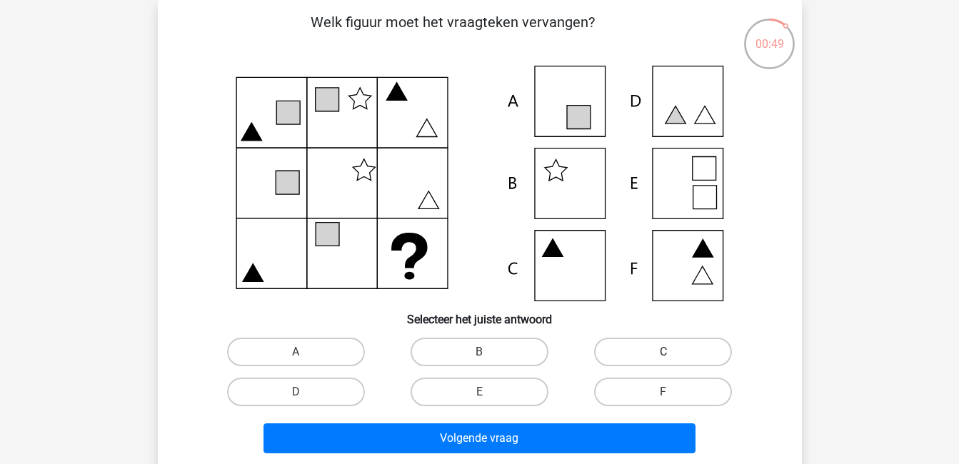
click at [666, 343] on label "C" at bounding box center [663, 352] width 138 height 29
click at [666, 352] on input "C" at bounding box center [668, 356] width 9 height 9
radio input "true"
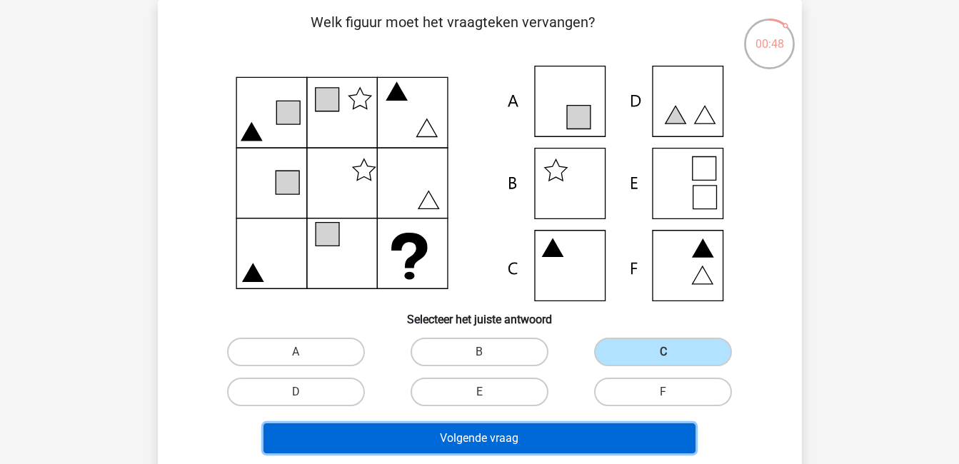
click at [661, 441] on button "Volgende vraag" at bounding box center [480, 439] width 432 height 30
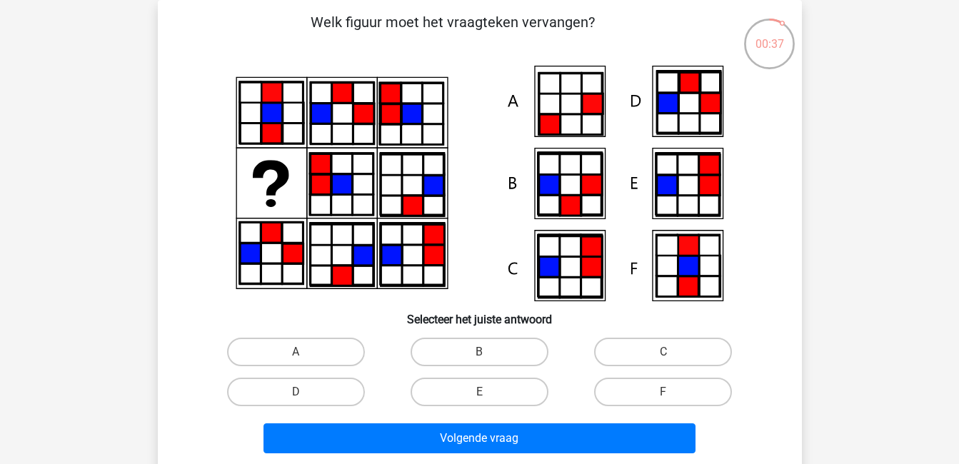
click at [332, 369] on div "A" at bounding box center [296, 352] width 184 height 40
click at [299, 353] on input "A" at bounding box center [300, 356] width 9 height 9
radio input "true"
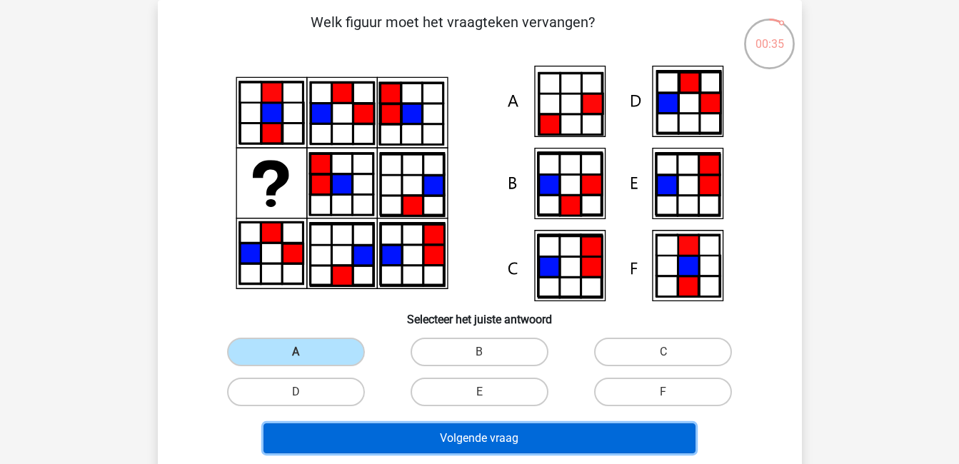
click at [371, 436] on button "Volgende vraag" at bounding box center [480, 439] width 432 height 30
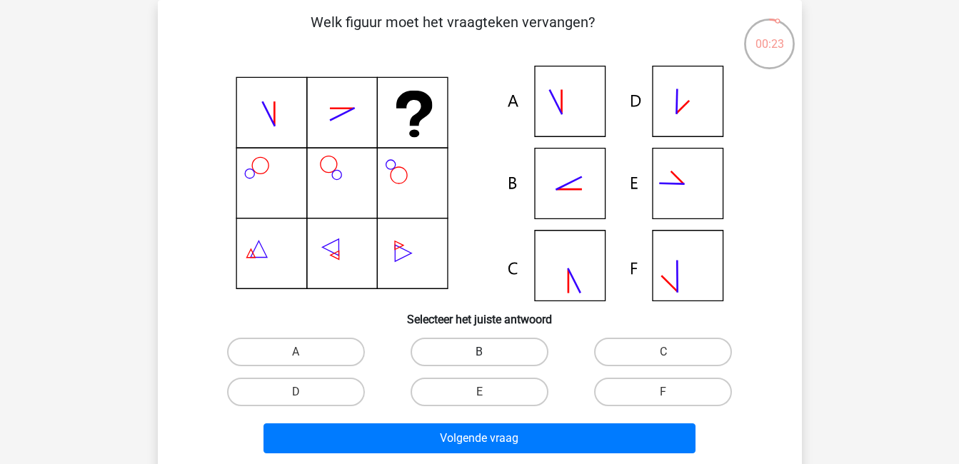
click at [506, 355] on label "B" at bounding box center [480, 352] width 138 height 29
click at [489, 355] on input "B" at bounding box center [483, 356] width 9 height 9
radio input "true"
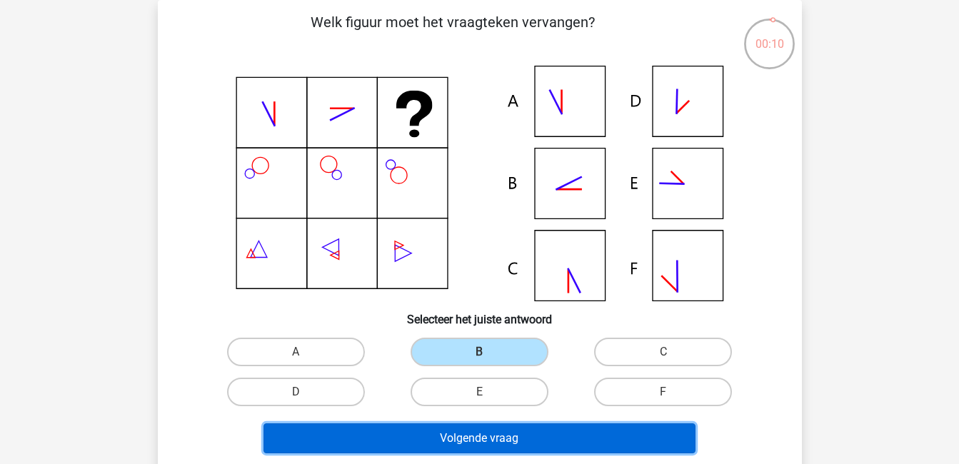
click at [557, 439] on button "Volgende vraag" at bounding box center [480, 439] width 432 height 30
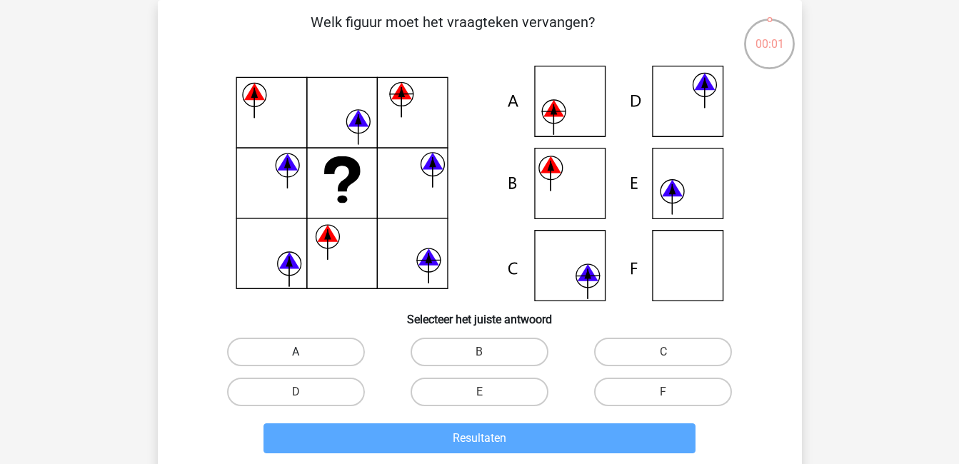
click at [319, 348] on label "A" at bounding box center [296, 352] width 138 height 29
click at [305, 352] on input "A" at bounding box center [300, 356] width 9 height 9
radio input "true"
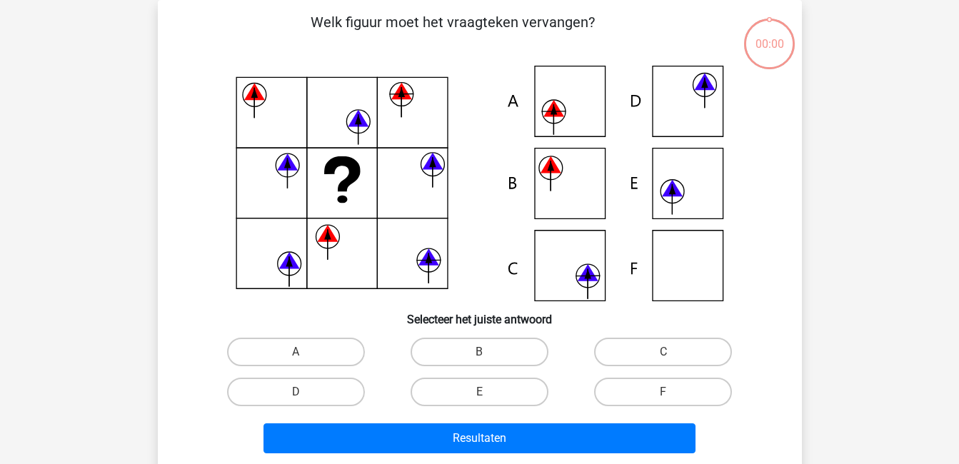
scroll to position [66, 0]
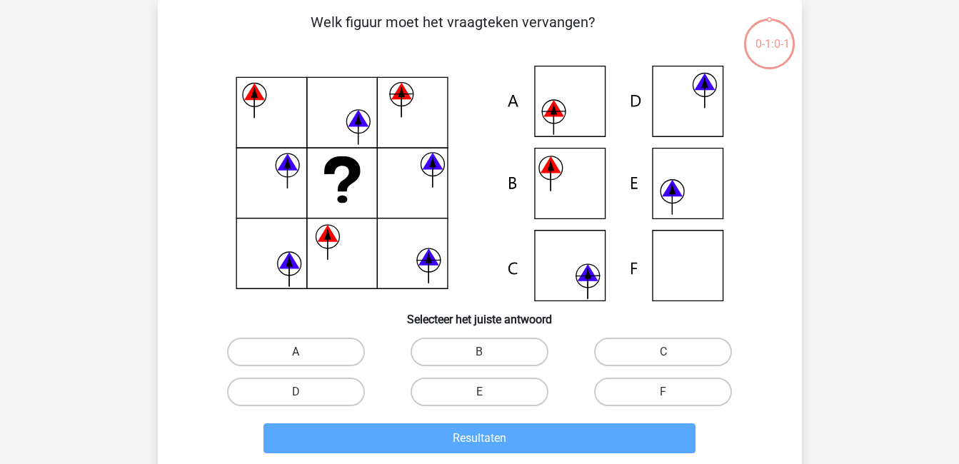
click at [356, 354] on label "A" at bounding box center [296, 352] width 138 height 29
click at [305, 354] on input "A" at bounding box center [300, 356] width 9 height 9
radio input "true"
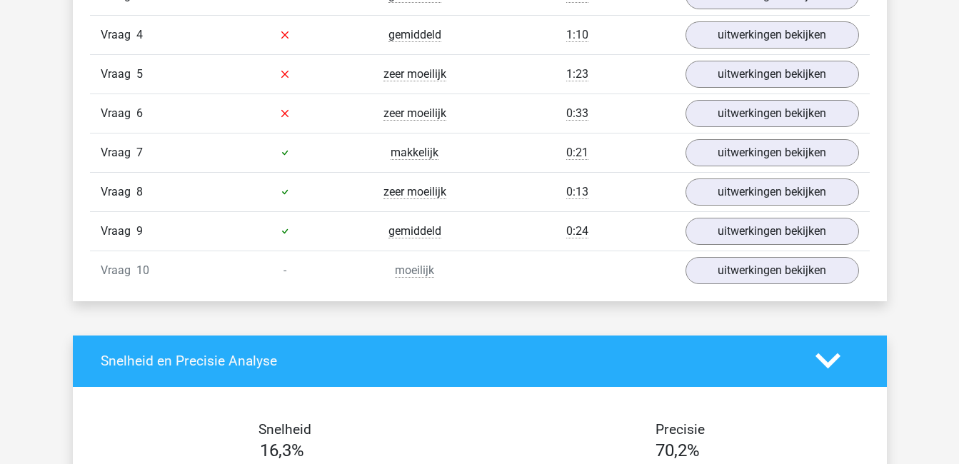
scroll to position [1053, 0]
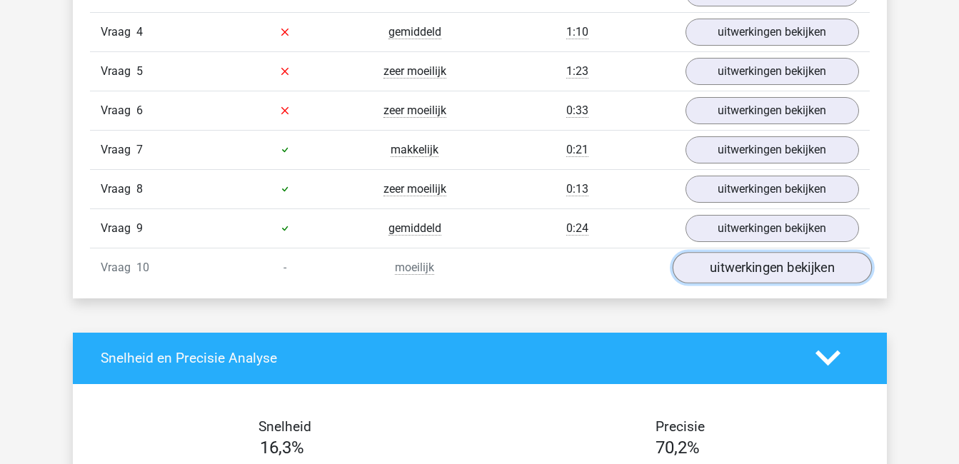
click at [753, 266] on link "uitwerkingen bekijken" at bounding box center [771, 267] width 199 height 31
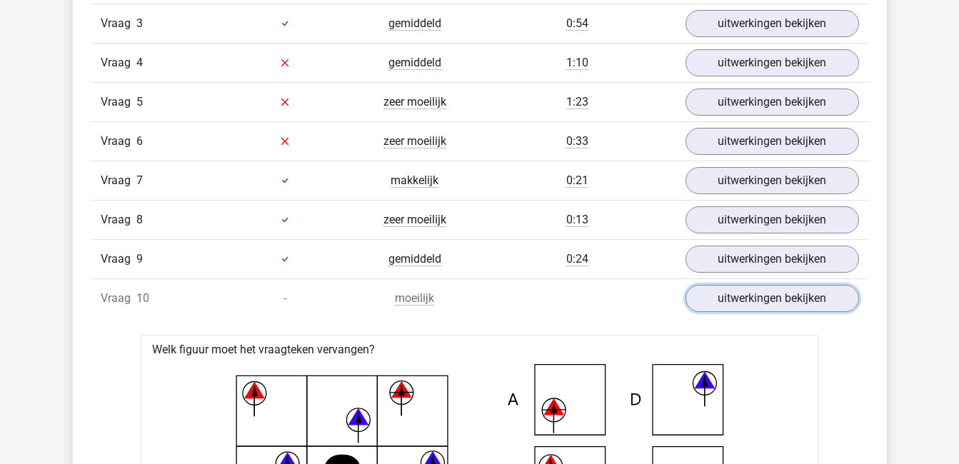
scroll to position [1036, 0]
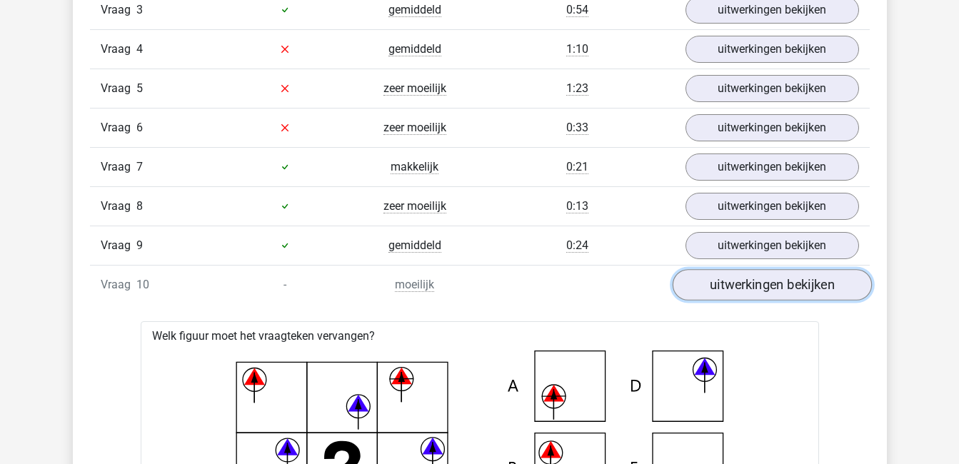
click at [810, 286] on link "uitwerkingen bekijken" at bounding box center [771, 284] width 199 height 31
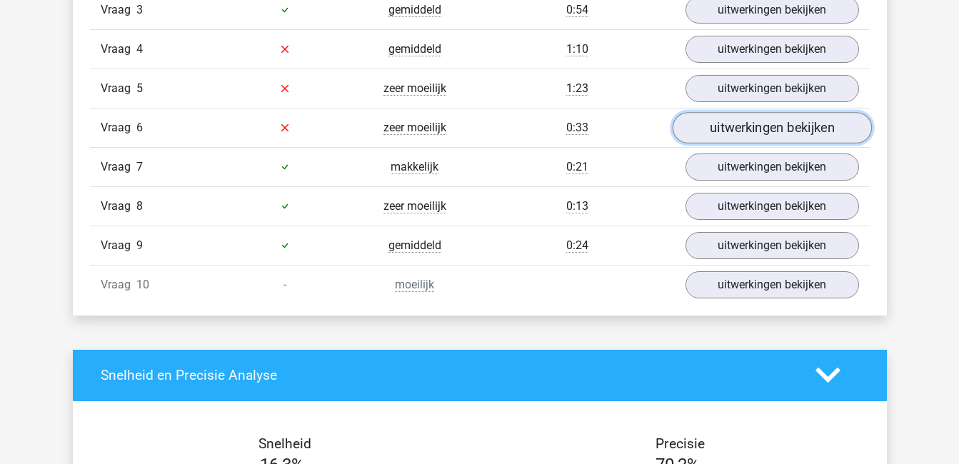
click at [754, 130] on link "uitwerkingen bekijken" at bounding box center [771, 127] width 199 height 31
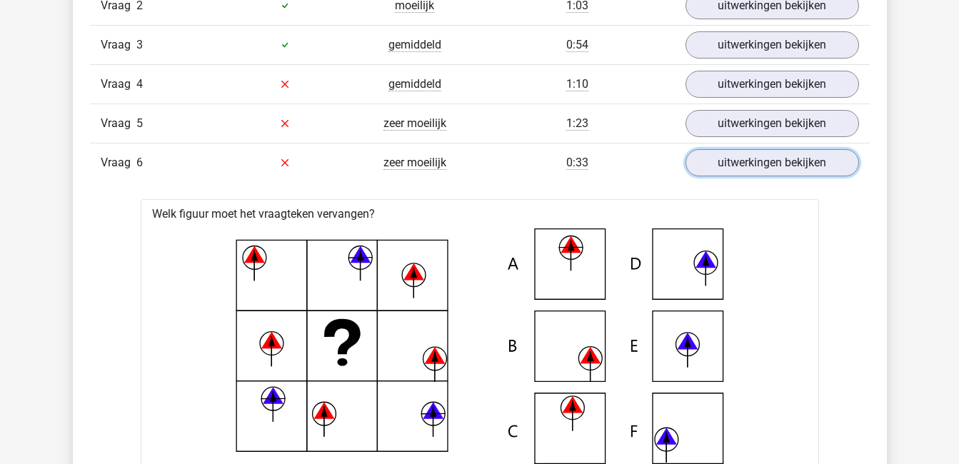
scroll to position [1000, 0]
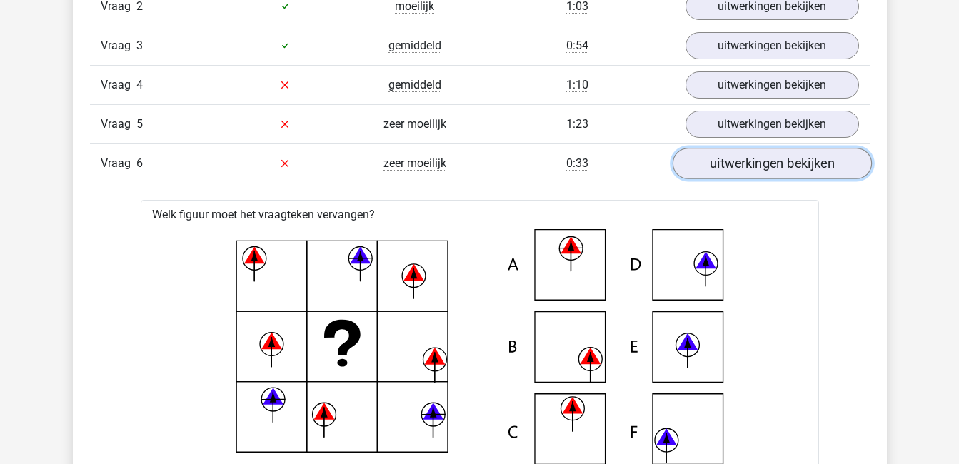
click at [796, 171] on link "uitwerkingen bekijken" at bounding box center [771, 163] width 199 height 31
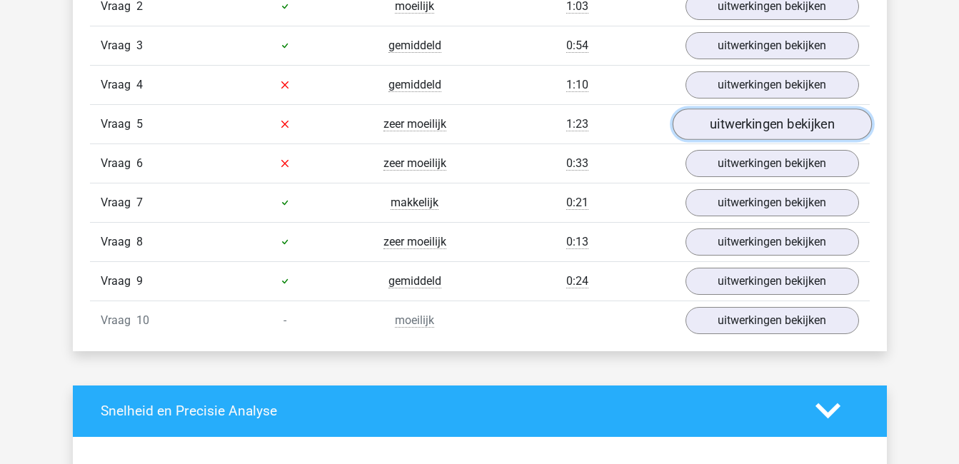
click at [771, 126] on link "uitwerkingen bekijken" at bounding box center [771, 124] width 199 height 31
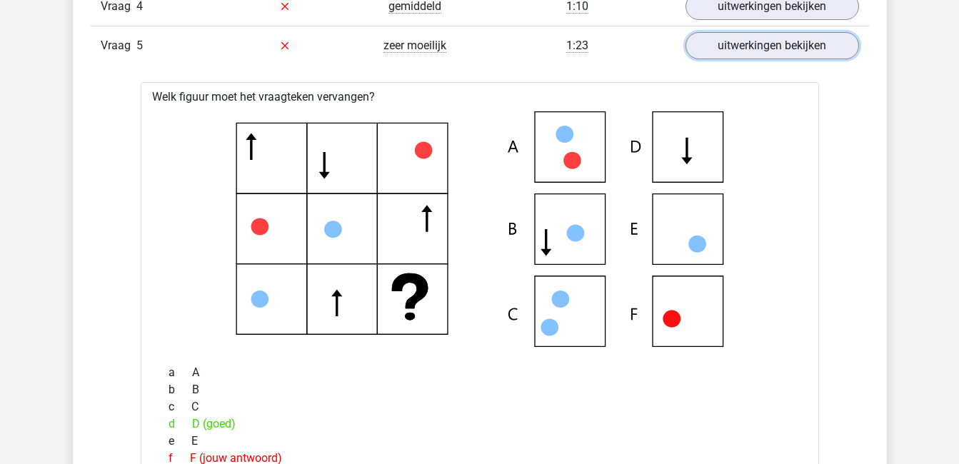
scroll to position [1076, 0]
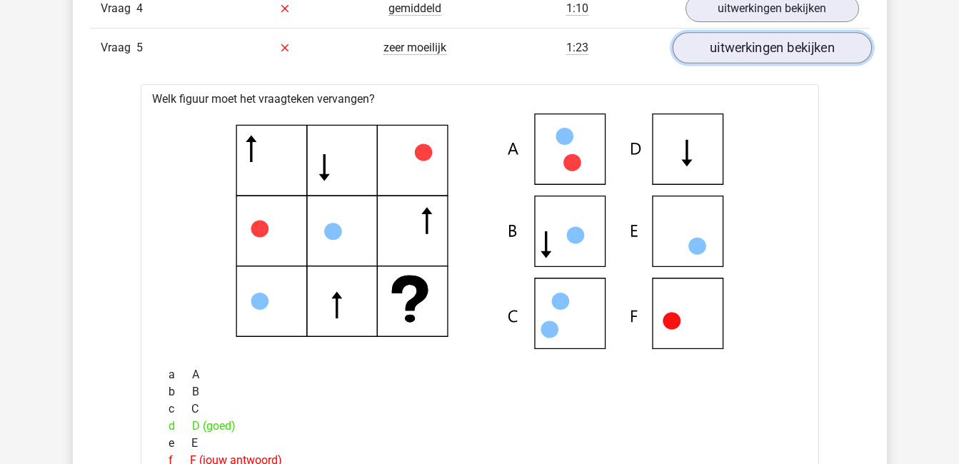
click at [749, 59] on link "uitwerkingen bekijken" at bounding box center [771, 47] width 199 height 31
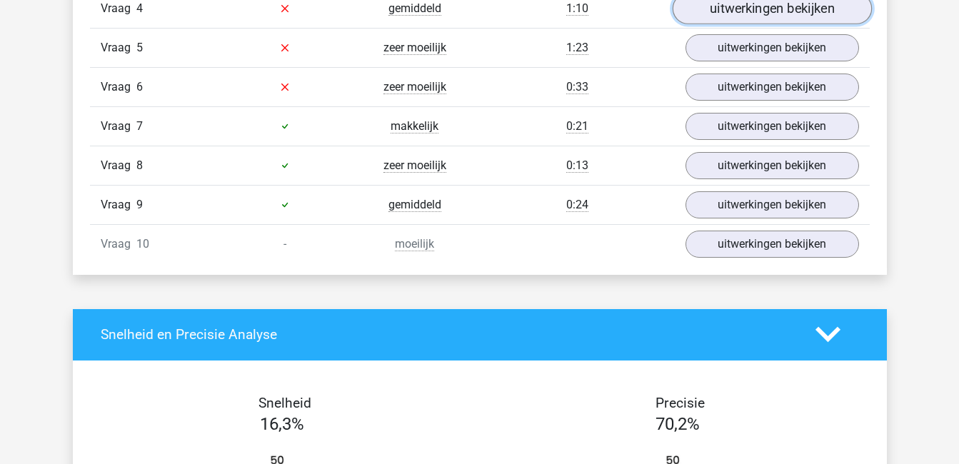
click at [749, 11] on link "uitwerkingen bekijken" at bounding box center [771, 8] width 199 height 31
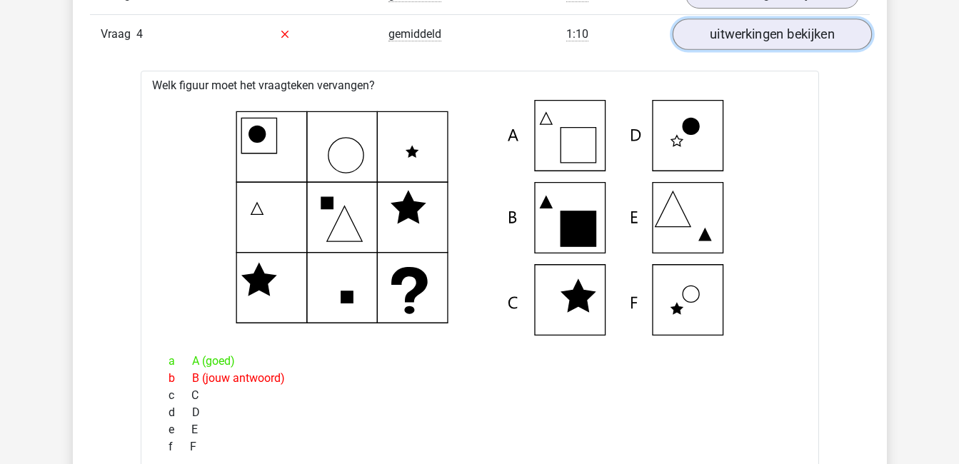
scroll to position [1051, 0]
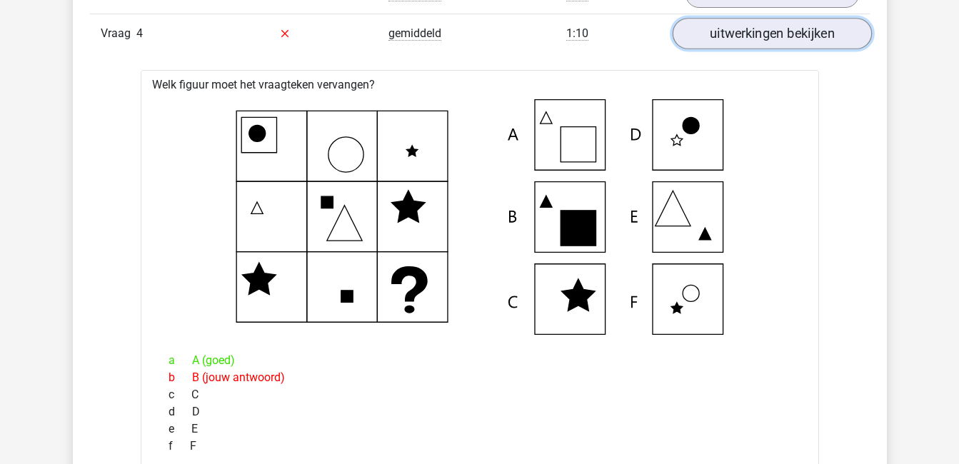
click at [787, 36] on link "uitwerkingen bekijken" at bounding box center [771, 33] width 199 height 31
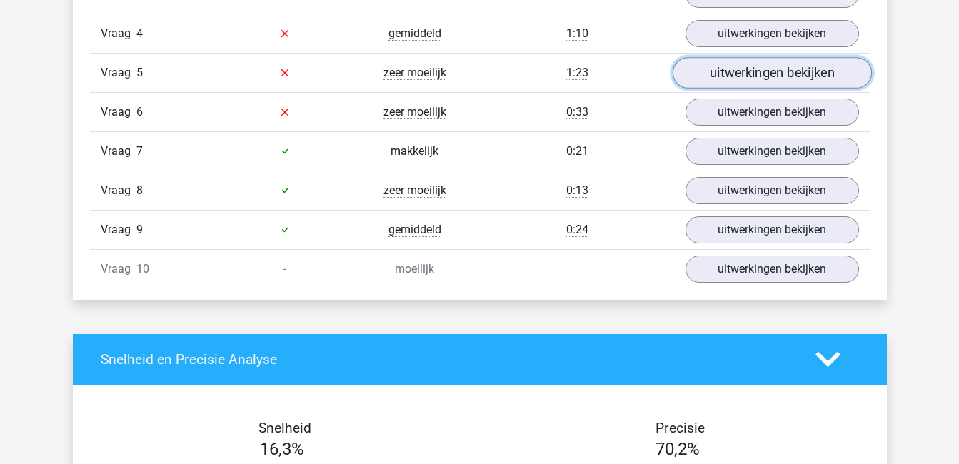
click at [787, 73] on link "uitwerkingen bekijken" at bounding box center [771, 72] width 199 height 31
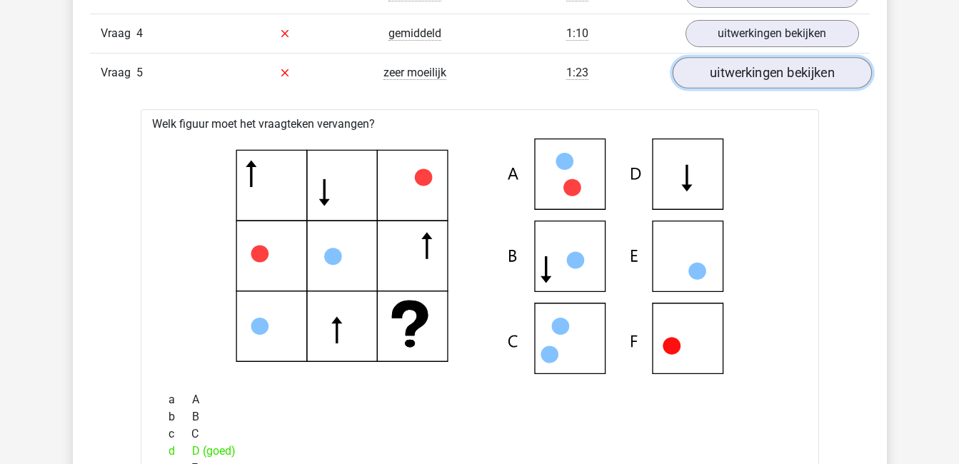
click at [787, 73] on link "uitwerkingen bekijken" at bounding box center [771, 72] width 199 height 31
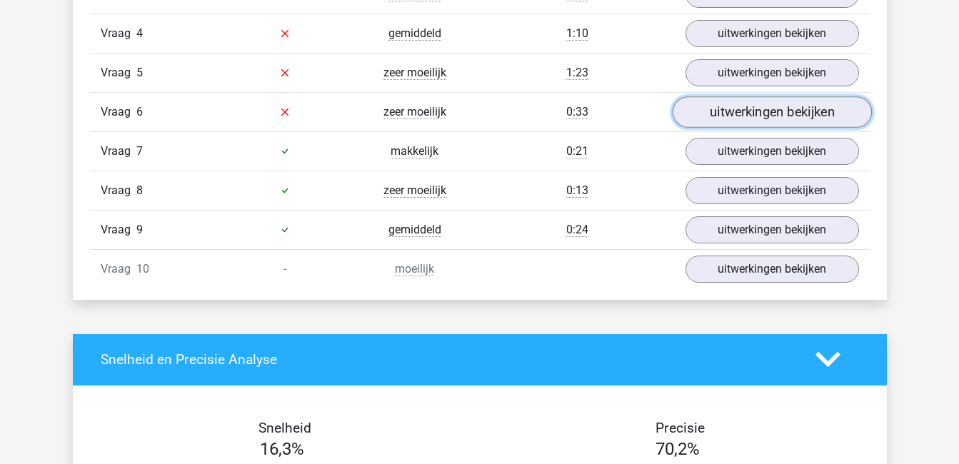
click at [787, 108] on link "uitwerkingen bekijken" at bounding box center [771, 111] width 199 height 31
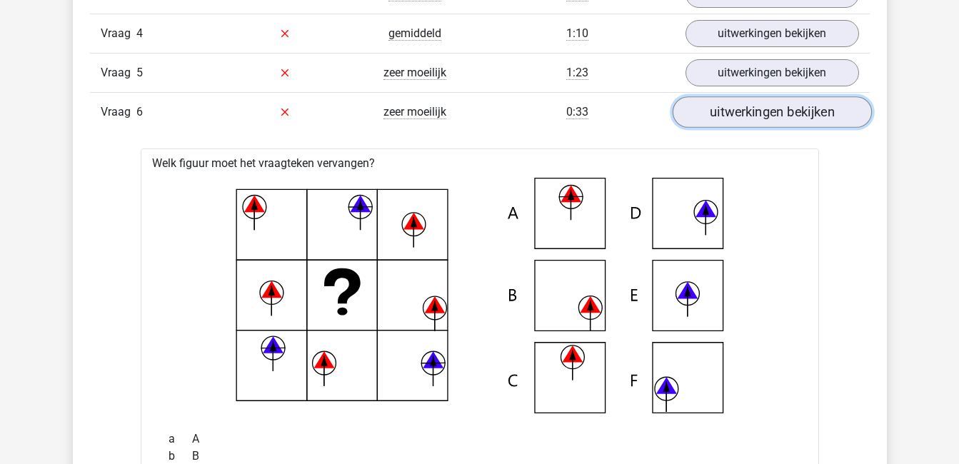
click at [787, 108] on link "uitwerkingen bekijken" at bounding box center [771, 111] width 199 height 31
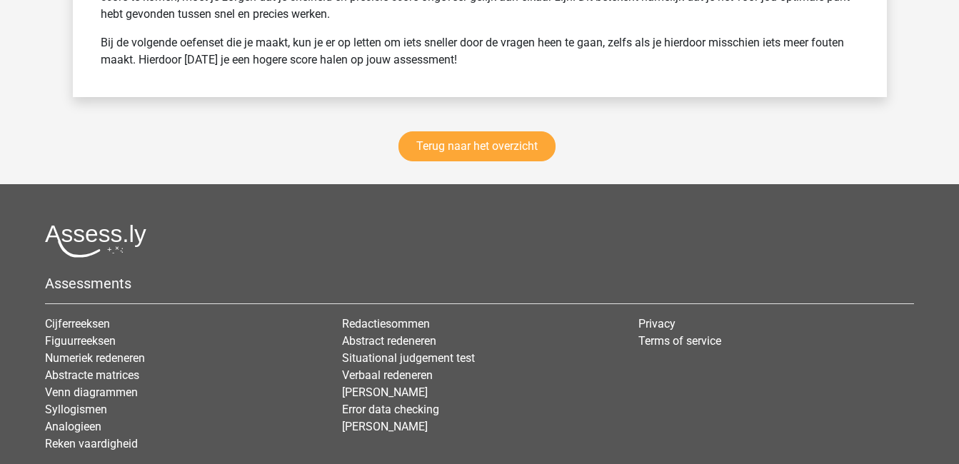
scroll to position [2038, 0]
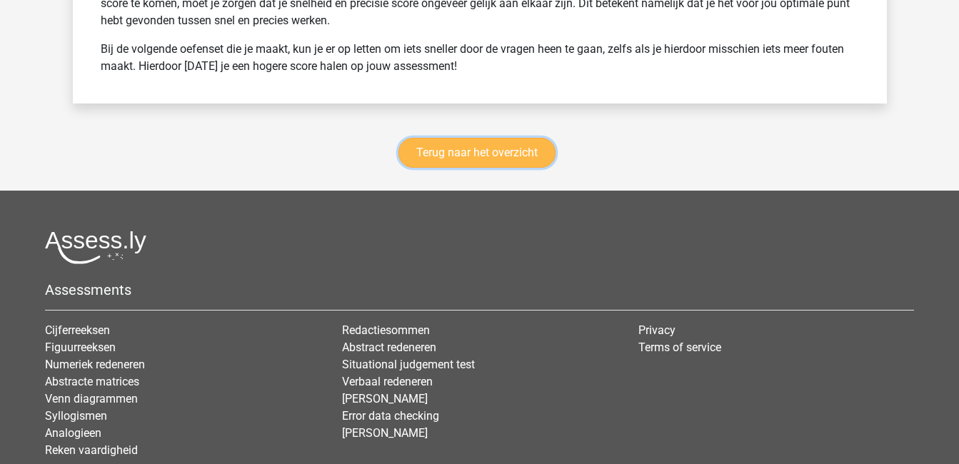
click at [504, 156] on link "Terug naar het overzicht" at bounding box center [477, 153] width 157 height 30
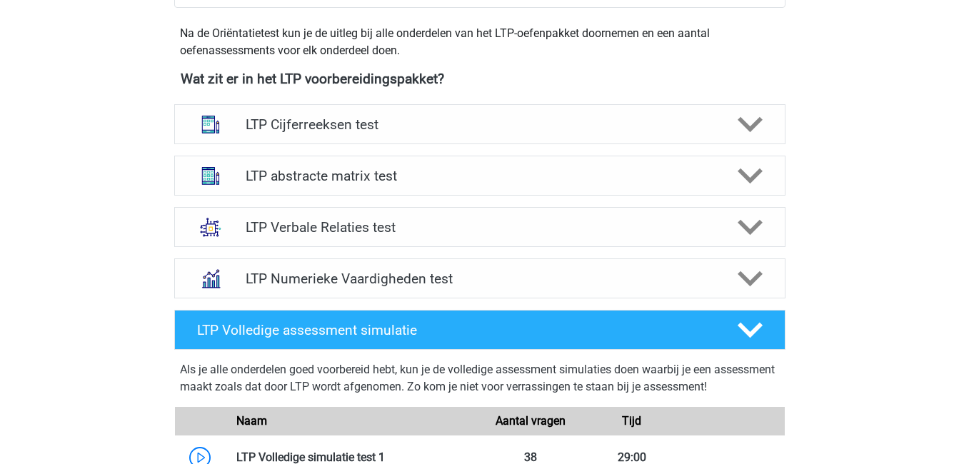
scroll to position [541, 0]
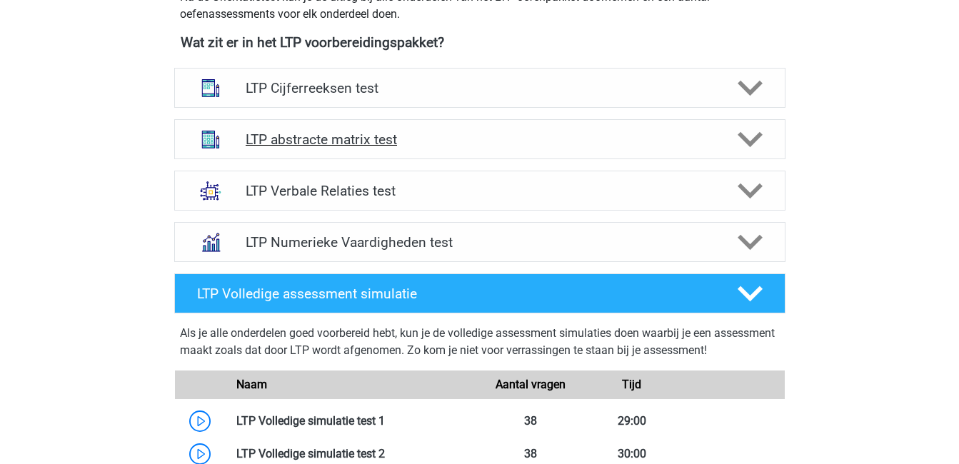
click at [362, 145] on h4 "LTP abstracte matrix test" at bounding box center [480, 139] width 468 height 16
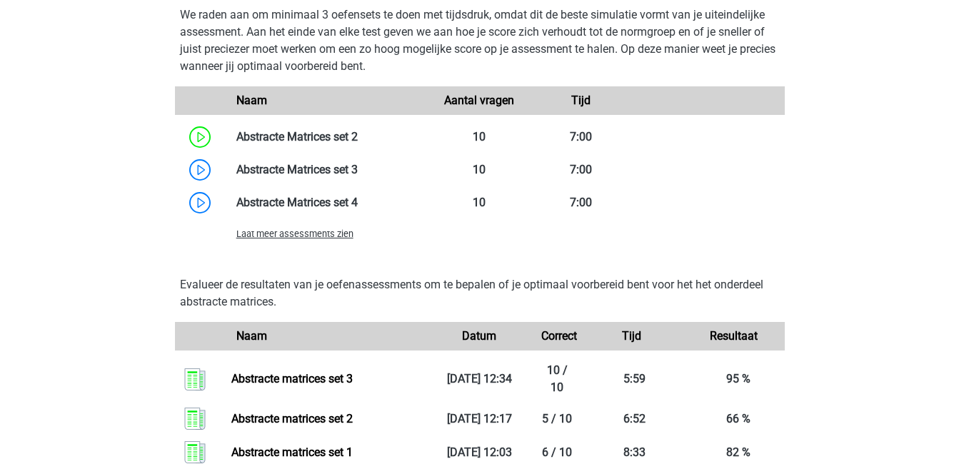
scroll to position [1122, 0]
click at [333, 233] on span "Laat meer assessments zien" at bounding box center [294, 233] width 117 height 11
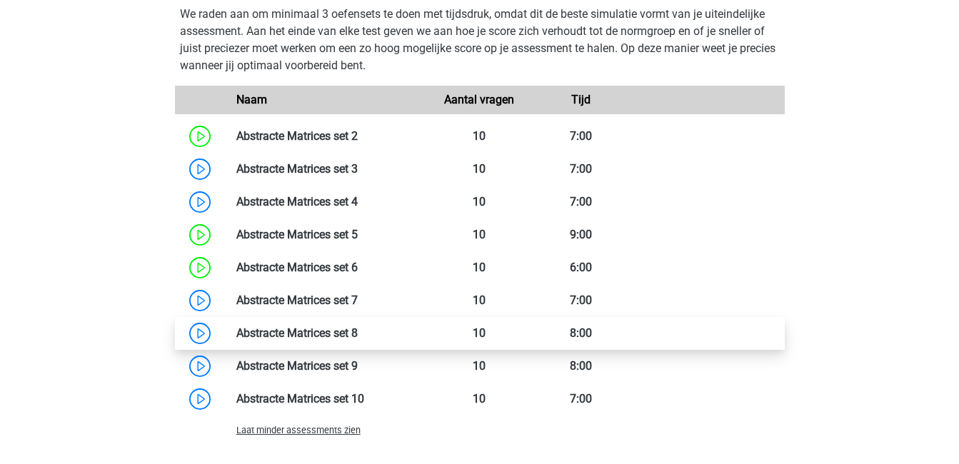
click at [358, 331] on link at bounding box center [358, 333] width 0 height 14
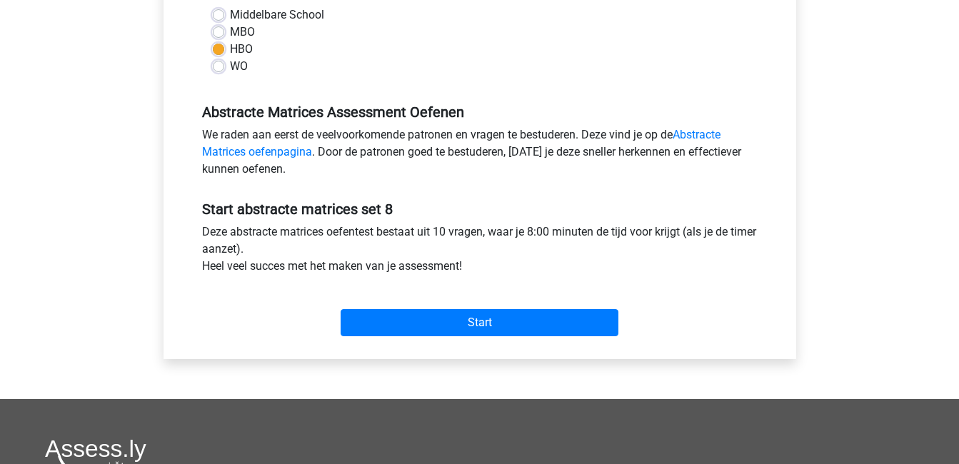
scroll to position [354, 0]
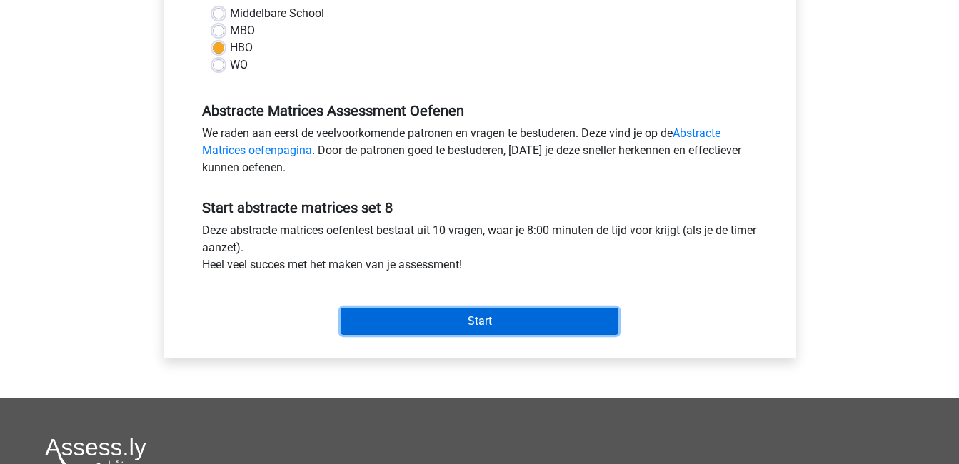
click at [430, 324] on input "Start" at bounding box center [480, 321] width 278 height 27
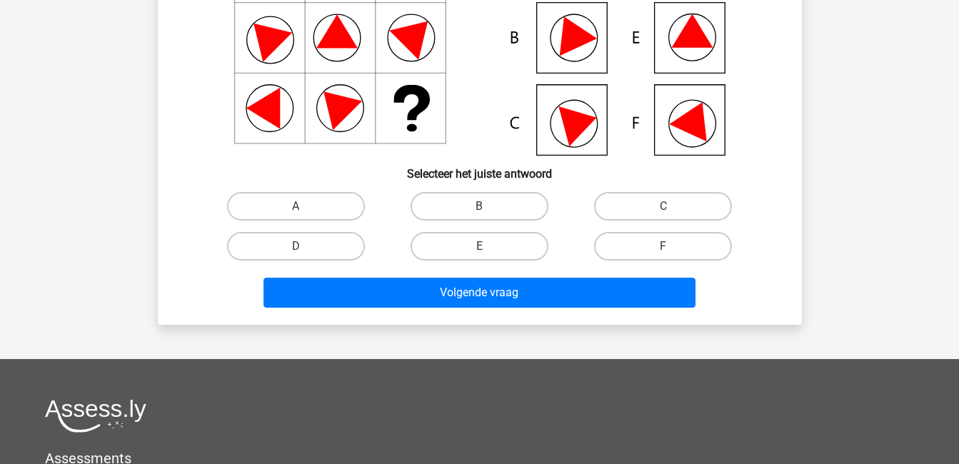
scroll to position [213, 0]
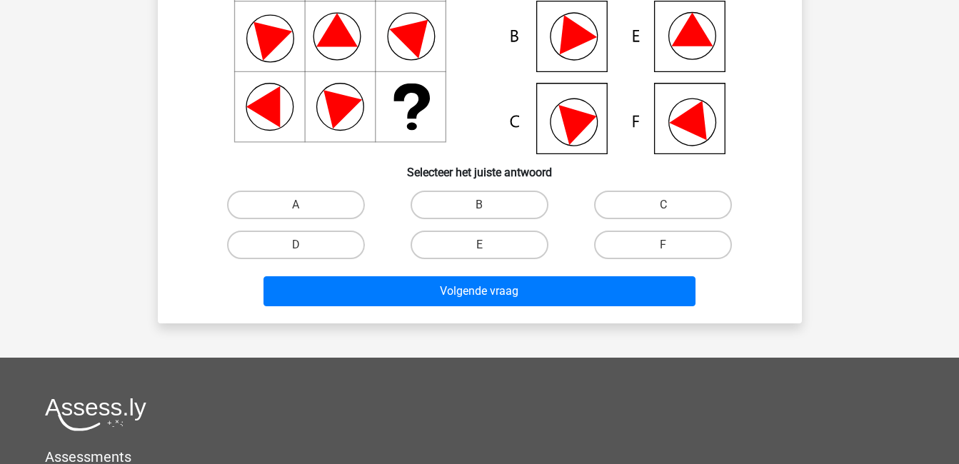
click at [481, 247] on input "E" at bounding box center [483, 249] width 9 height 9
radio input "true"
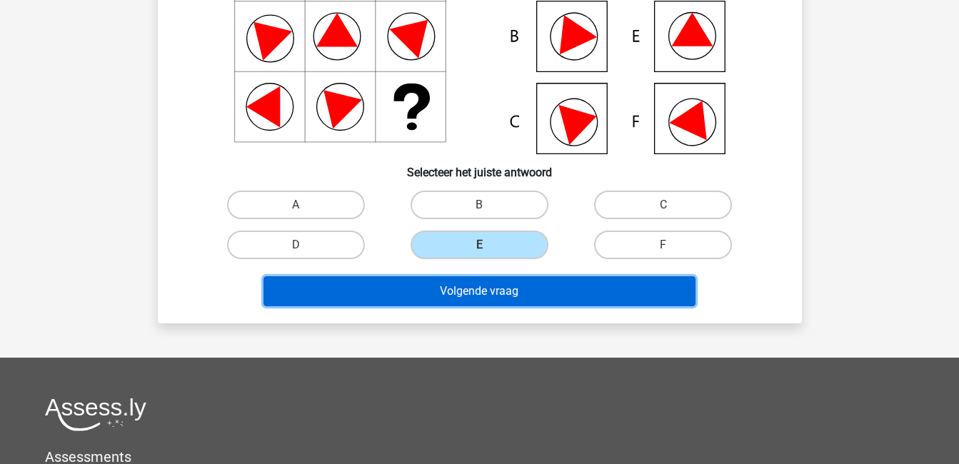
click at [513, 291] on button "Volgende vraag" at bounding box center [480, 291] width 432 height 30
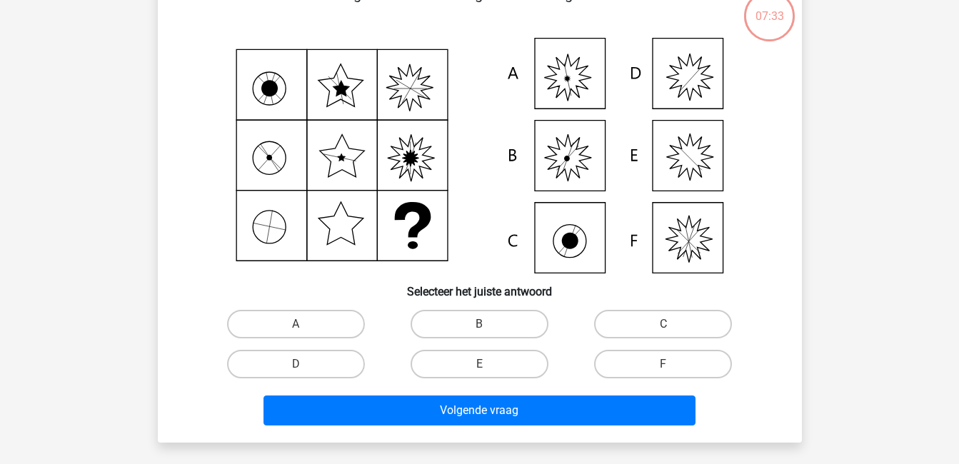
scroll to position [66, 0]
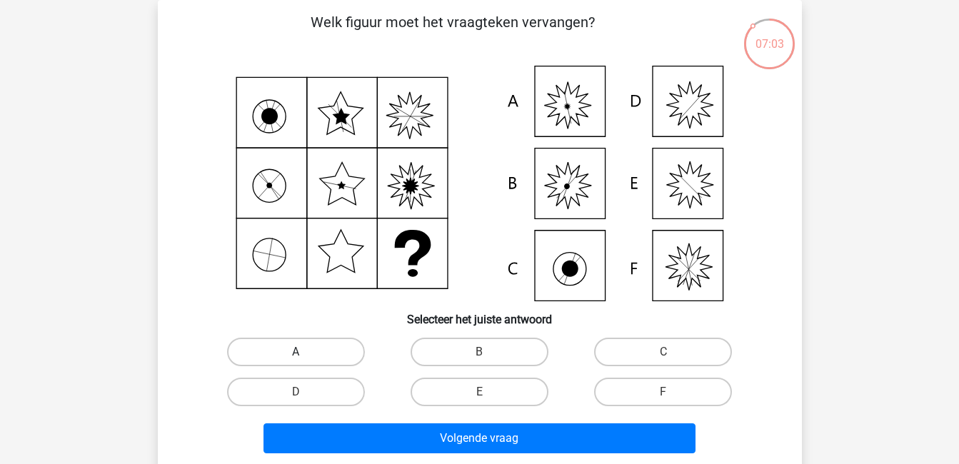
click at [336, 359] on label "A" at bounding box center [296, 352] width 138 height 29
click at [305, 359] on input "A" at bounding box center [300, 356] width 9 height 9
radio input "true"
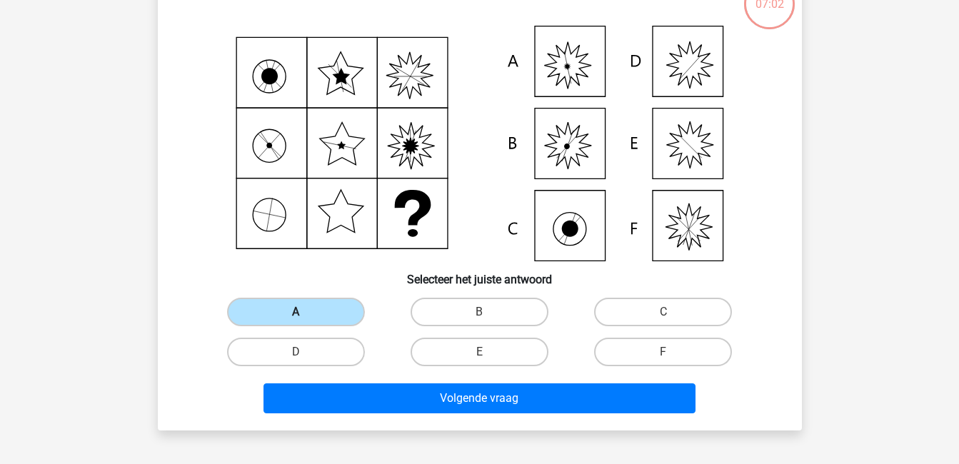
scroll to position [111, 0]
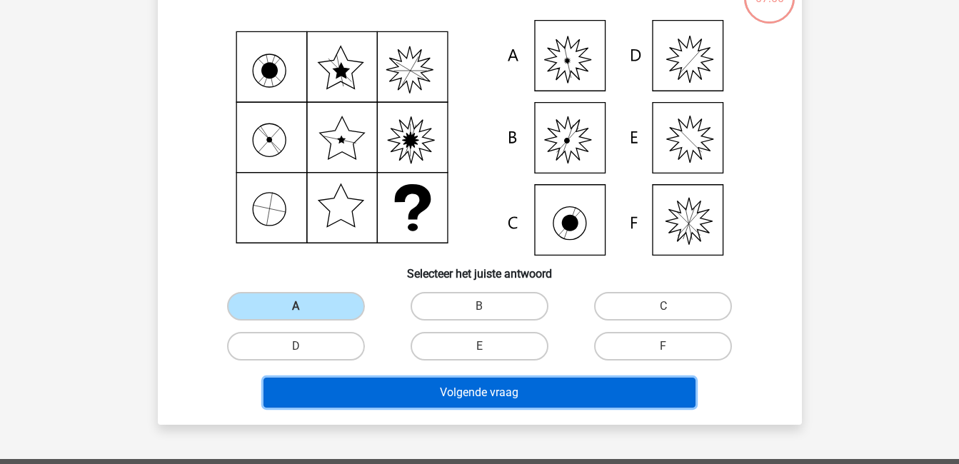
click at [439, 395] on button "Volgende vraag" at bounding box center [480, 393] width 432 height 30
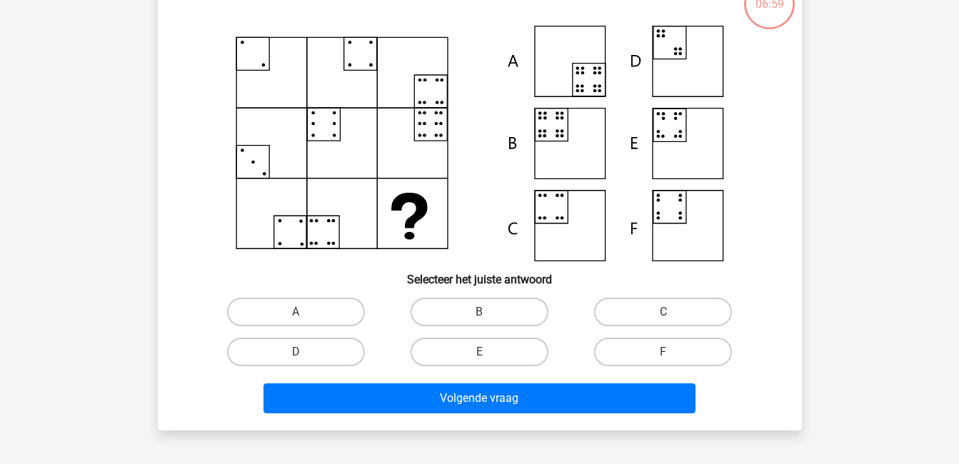
scroll to position [66, 0]
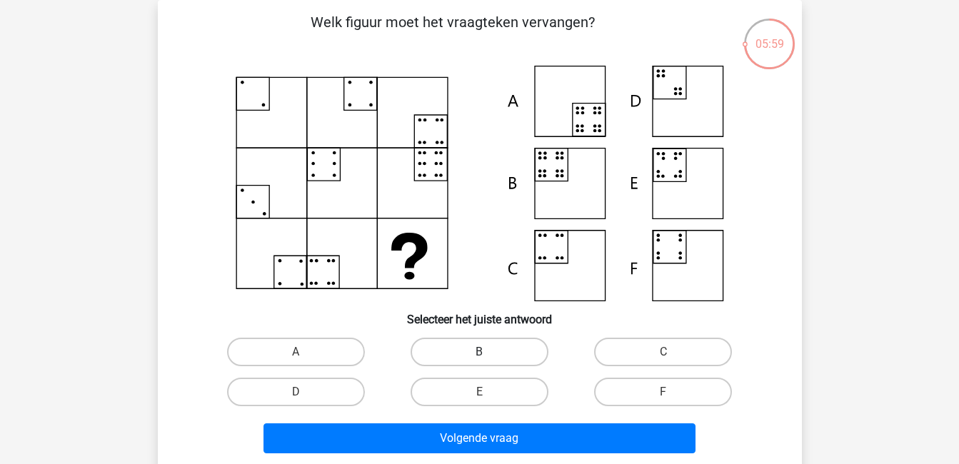
click at [470, 356] on label "B" at bounding box center [480, 352] width 138 height 29
click at [479, 356] on input "B" at bounding box center [483, 356] width 9 height 9
radio input "true"
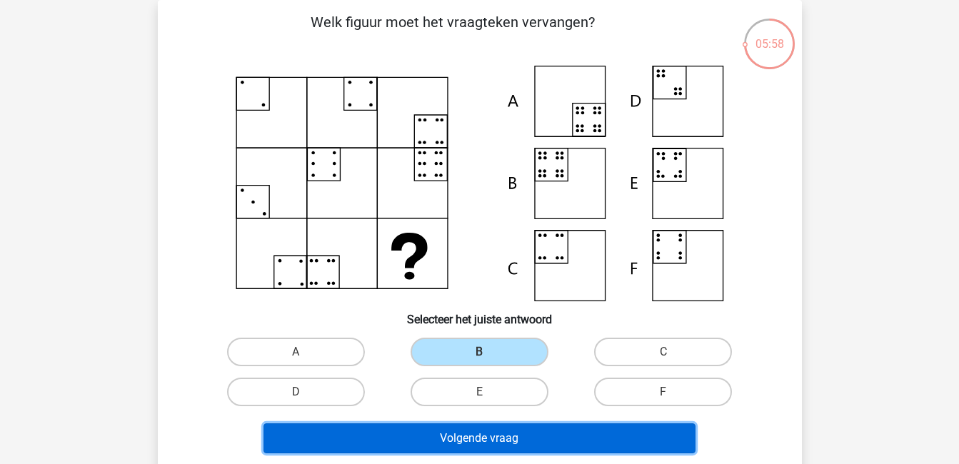
click at [511, 434] on button "Volgende vraag" at bounding box center [480, 439] width 432 height 30
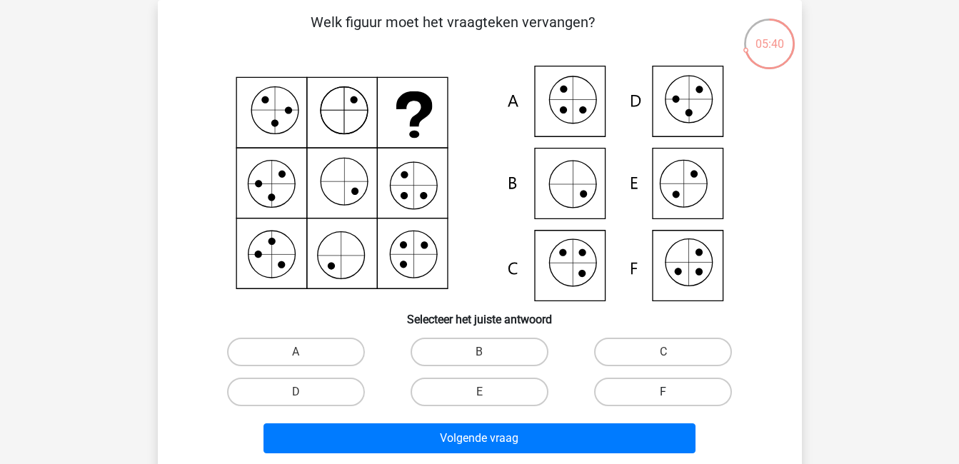
click at [652, 391] on label "F" at bounding box center [663, 392] width 138 height 29
click at [664, 392] on input "F" at bounding box center [668, 396] width 9 height 9
radio input "true"
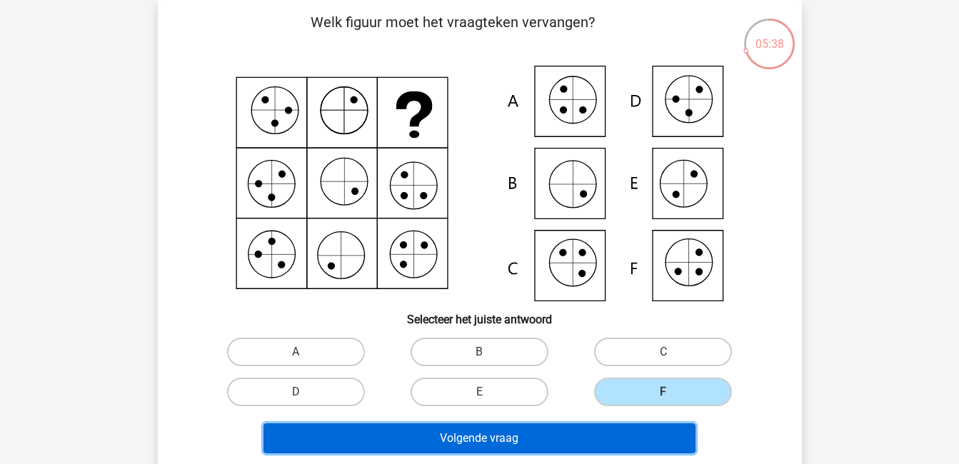
click at [640, 437] on button "Volgende vraag" at bounding box center [480, 439] width 432 height 30
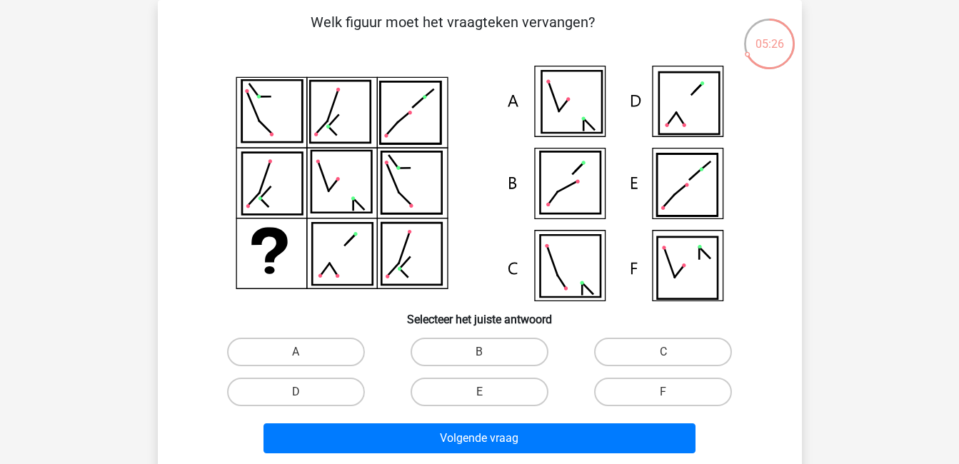
click at [481, 352] on input "B" at bounding box center [483, 356] width 9 height 9
radio input "true"
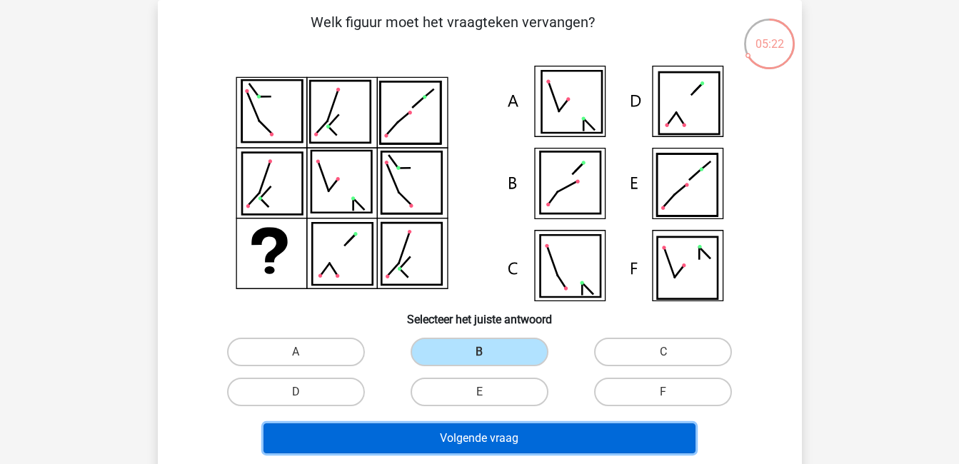
click at [544, 450] on button "Volgende vraag" at bounding box center [480, 439] width 432 height 30
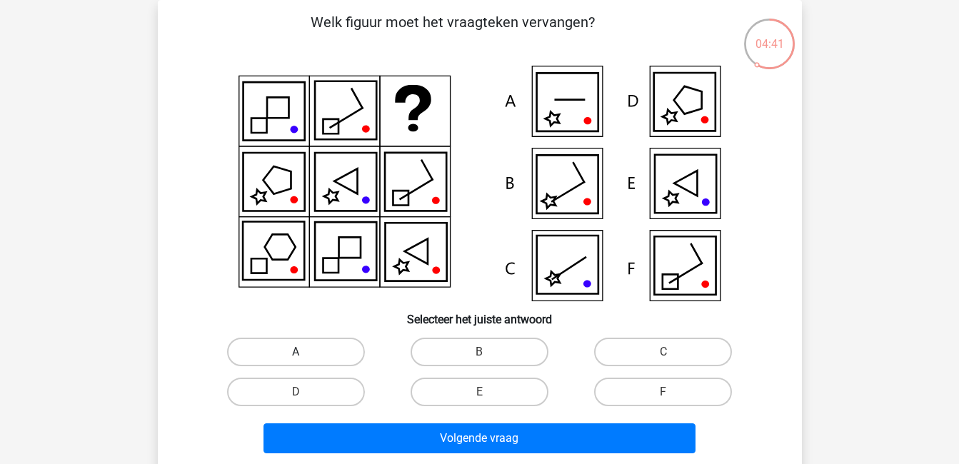
click at [333, 351] on label "A" at bounding box center [296, 352] width 138 height 29
click at [305, 352] on input "A" at bounding box center [300, 356] width 9 height 9
radio input "true"
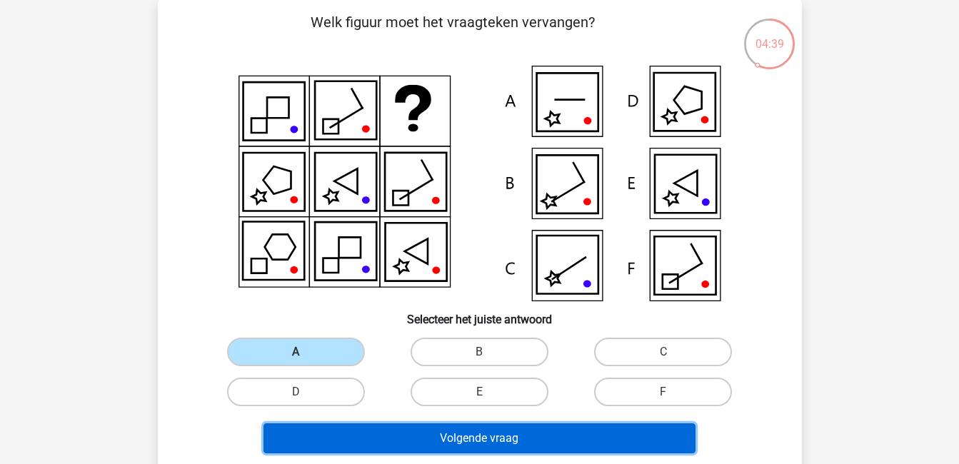
click at [431, 431] on button "Volgende vraag" at bounding box center [480, 439] width 432 height 30
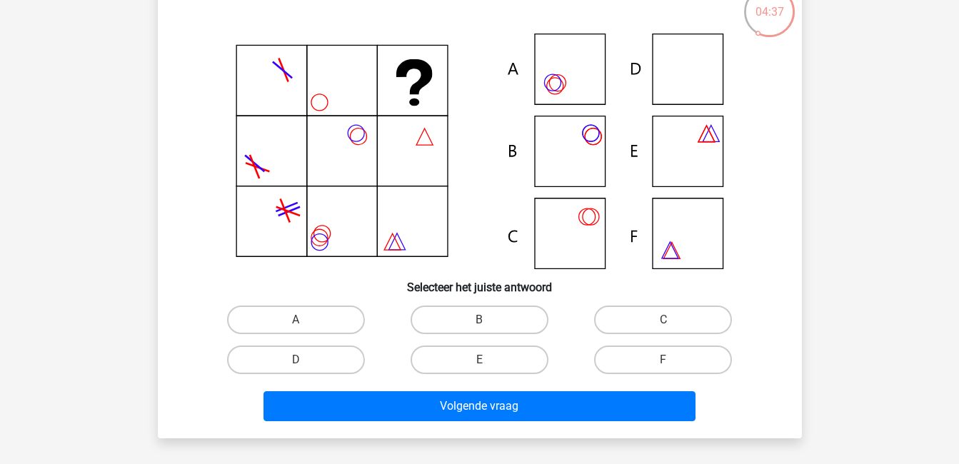
scroll to position [99, 0]
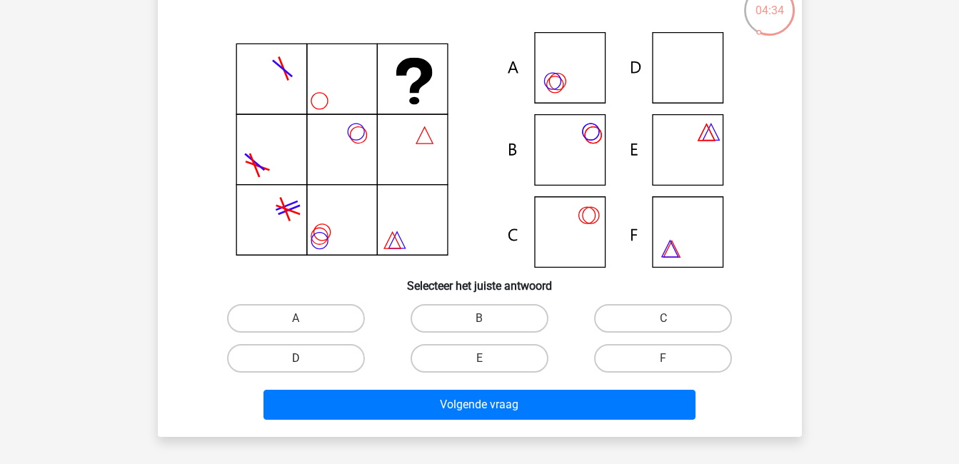
click at [348, 355] on label "D" at bounding box center [296, 358] width 138 height 29
click at [305, 359] on input "D" at bounding box center [300, 363] width 9 height 9
radio input "true"
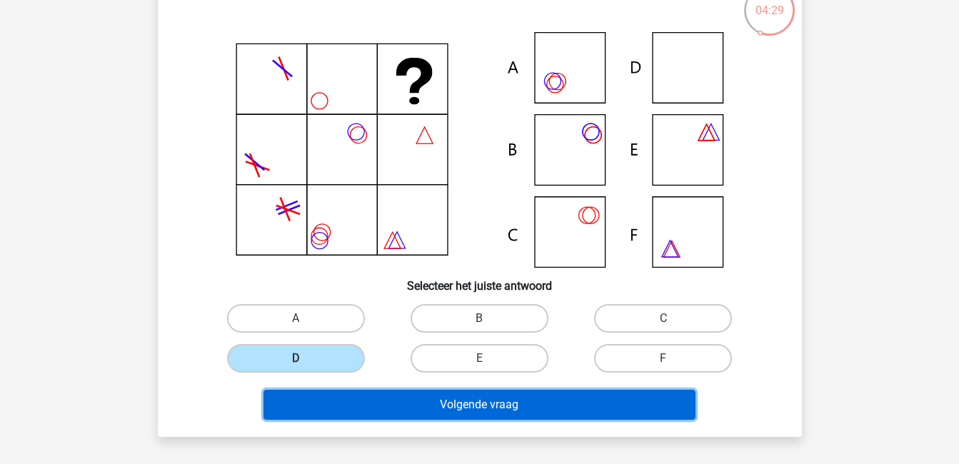
click at [484, 408] on button "Volgende vraag" at bounding box center [480, 405] width 432 height 30
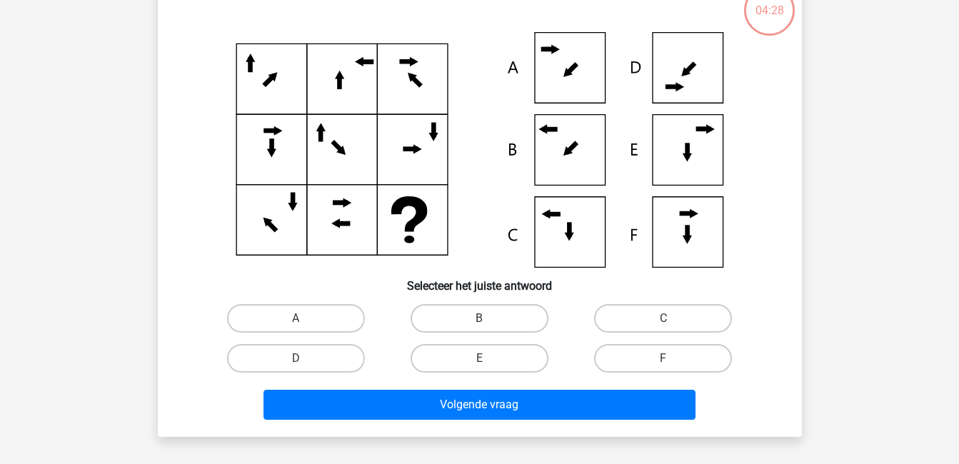
scroll to position [66, 0]
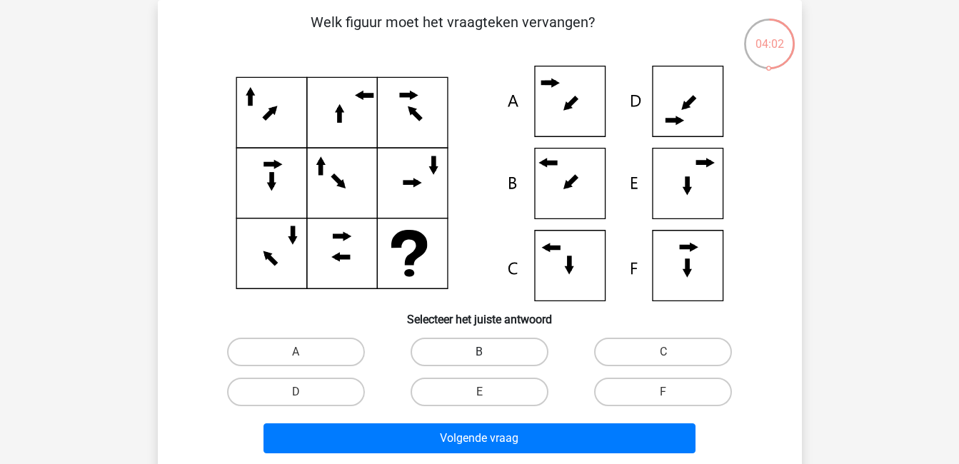
click at [523, 356] on label "B" at bounding box center [480, 352] width 138 height 29
click at [489, 356] on input "B" at bounding box center [483, 356] width 9 height 9
radio input "true"
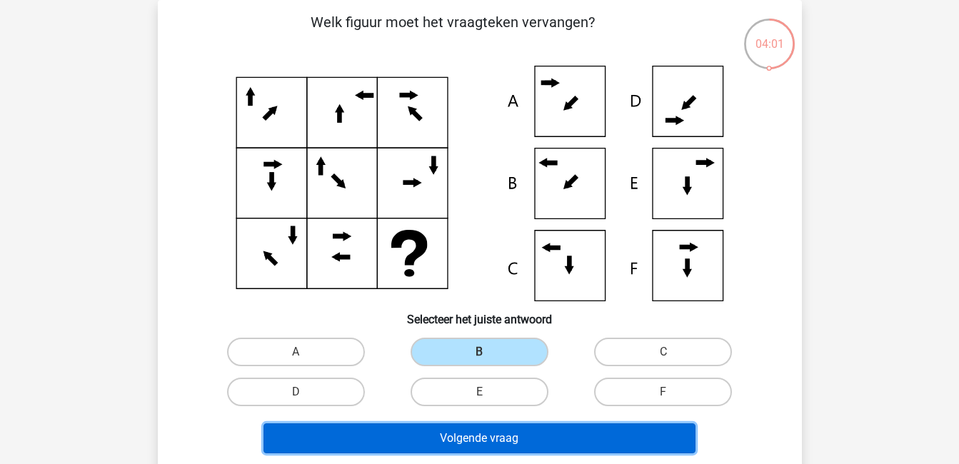
click at [551, 426] on button "Volgende vraag" at bounding box center [480, 439] width 432 height 30
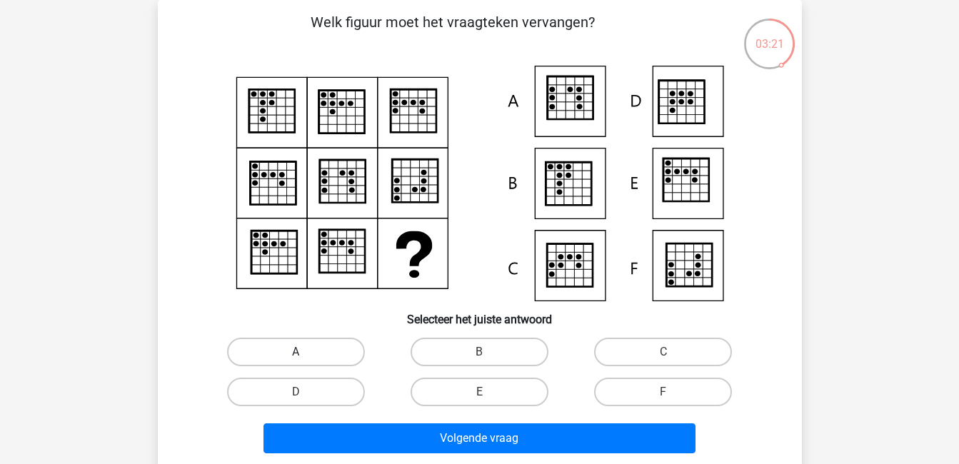
click at [331, 344] on label "A" at bounding box center [296, 352] width 138 height 29
click at [305, 352] on input "A" at bounding box center [300, 356] width 9 height 9
radio input "true"
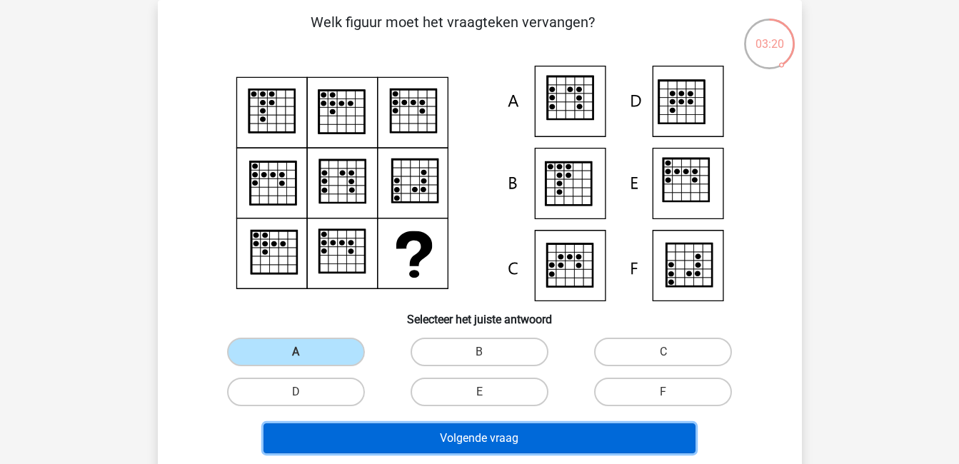
click at [437, 433] on button "Volgende vraag" at bounding box center [480, 439] width 432 height 30
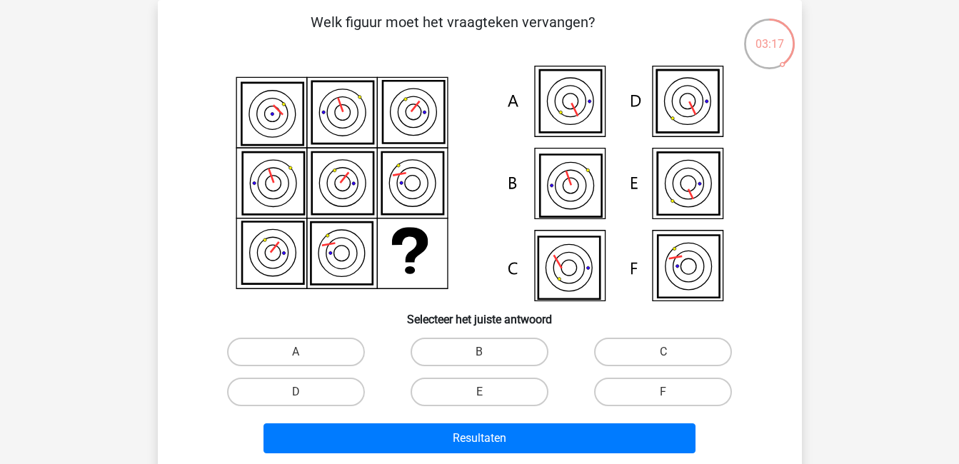
scroll to position [71, 0]
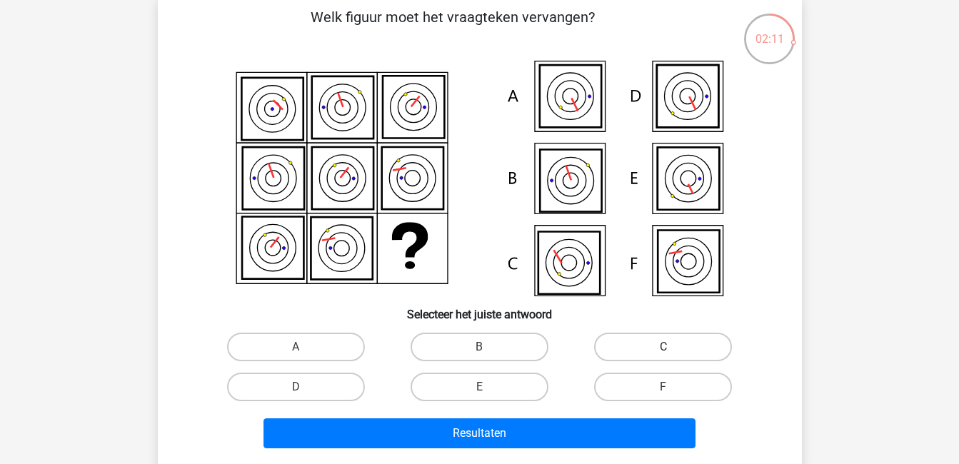
drag, startPoint x: 619, startPoint y: 339, endPoint x: 605, endPoint y: 348, distance: 17.0
click at [605, 348] on label "C" at bounding box center [663, 347] width 138 height 29
click at [664, 348] on input "C" at bounding box center [668, 351] width 9 height 9
radio input "true"
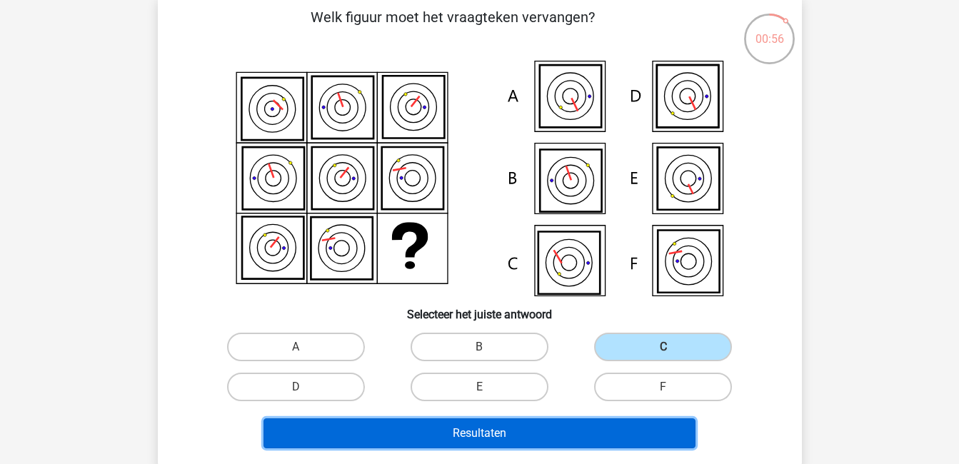
click at [590, 434] on button "Resultaten" at bounding box center [480, 434] width 432 height 30
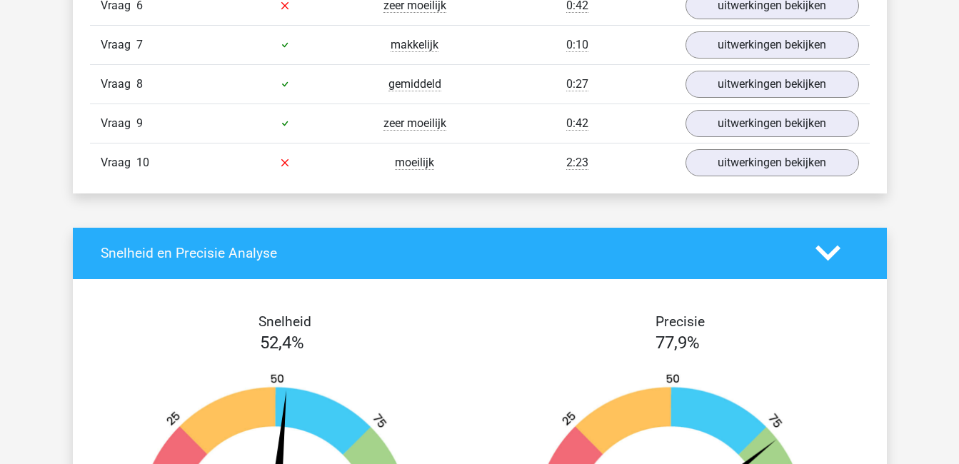
scroll to position [1157, 0]
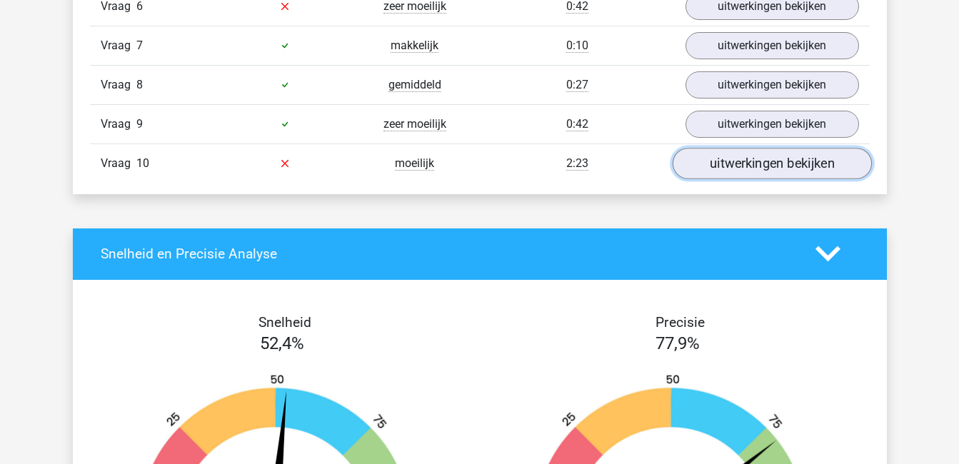
click at [746, 170] on link "uitwerkingen bekijken" at bounding box center [771, 163] width 199 height 31
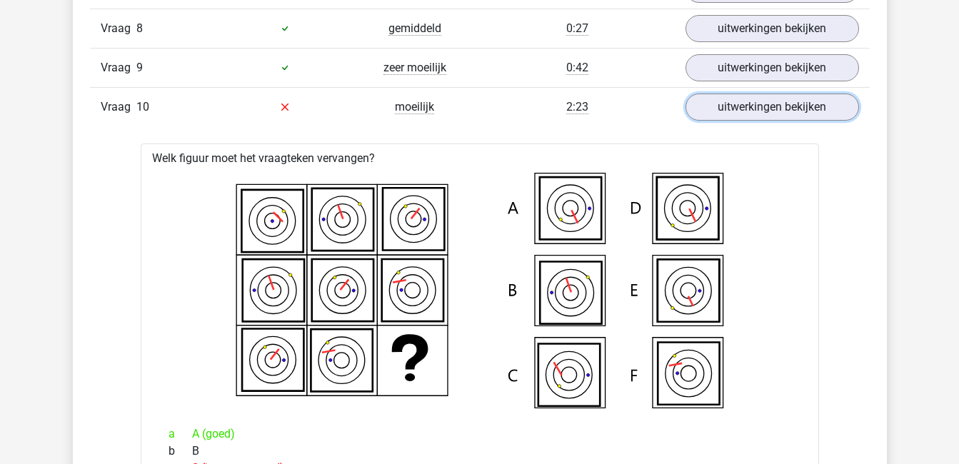
scroll to position [1211, 0]
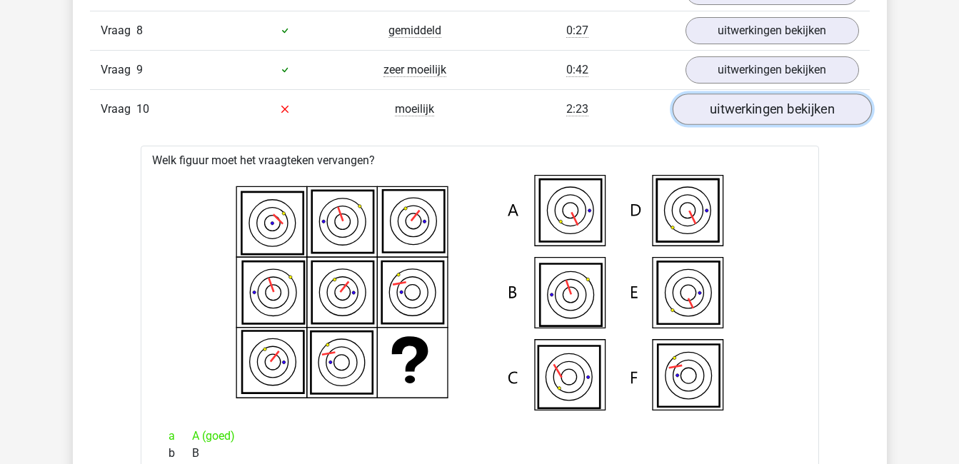
click at [780, 105] on link "uitwerkingen bekijken" at bounding box center [771, 109] width 199 height 31
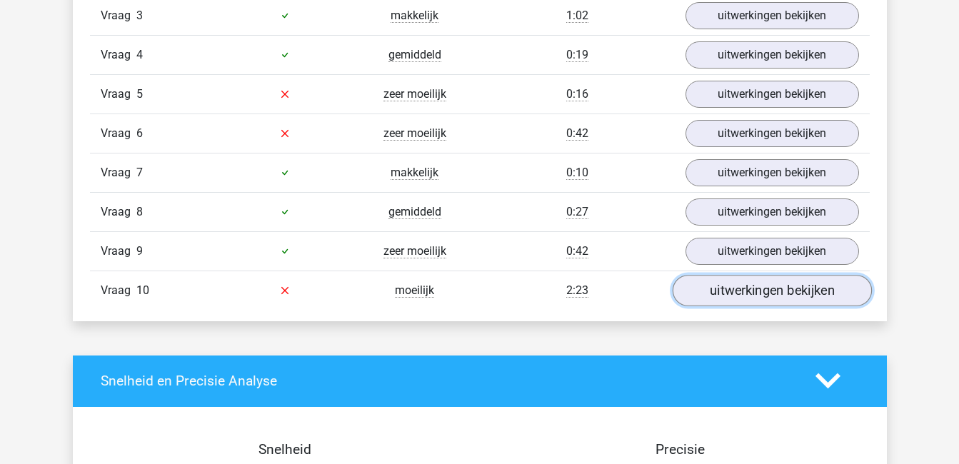
scroll to position [1025, 0]
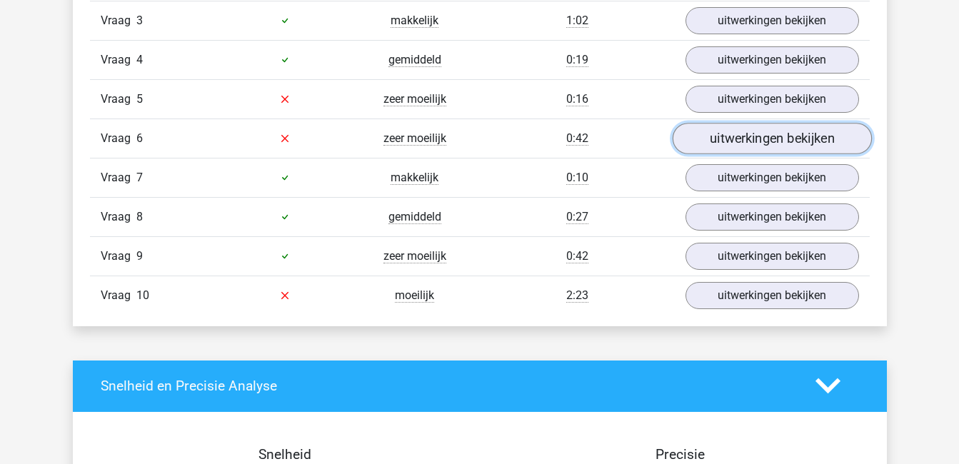
click at [781, 141] on link "uitwerkingen bekijken" at bounding box center [771, 138] width 199 height 31
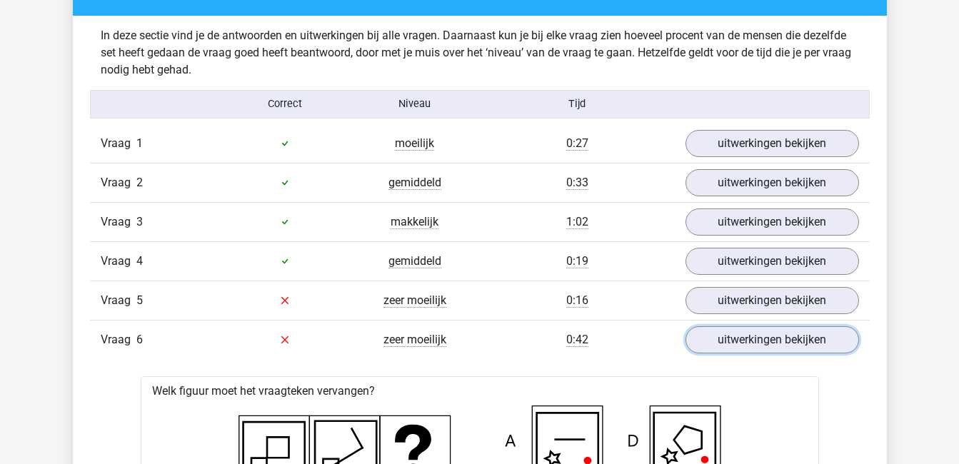
scroll to position [806, 0]
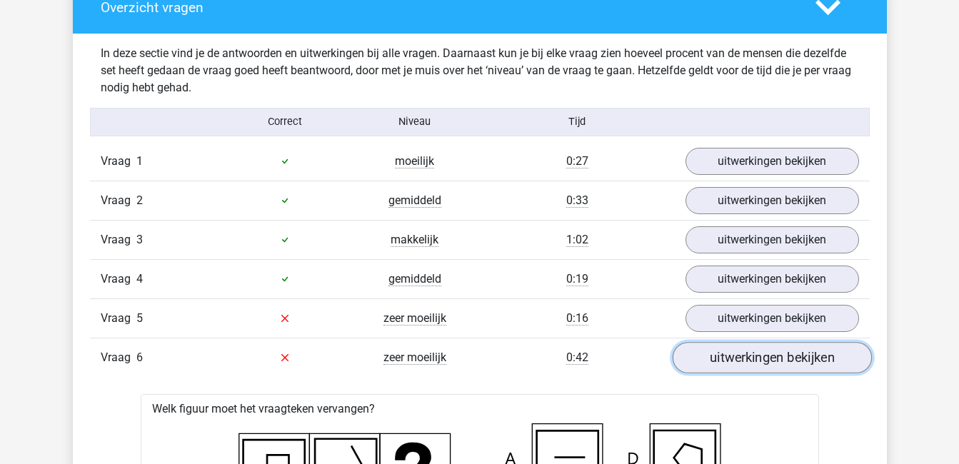
click at [809, 359] on link "uitwerkingen bekijken" at bounding box center [771, 357] width 199 height 31
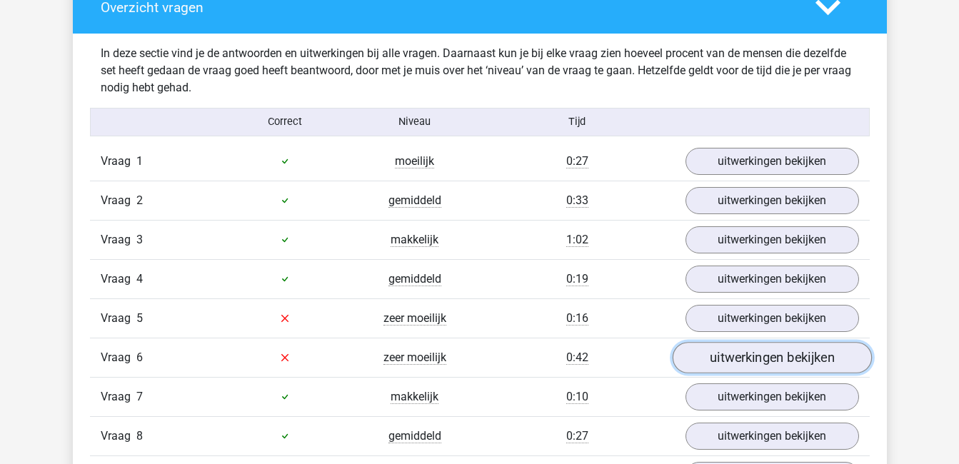
click at [787, 357] on link "uitwerkingen bekijken" at bounding box center [771, 357] width 199 height 31
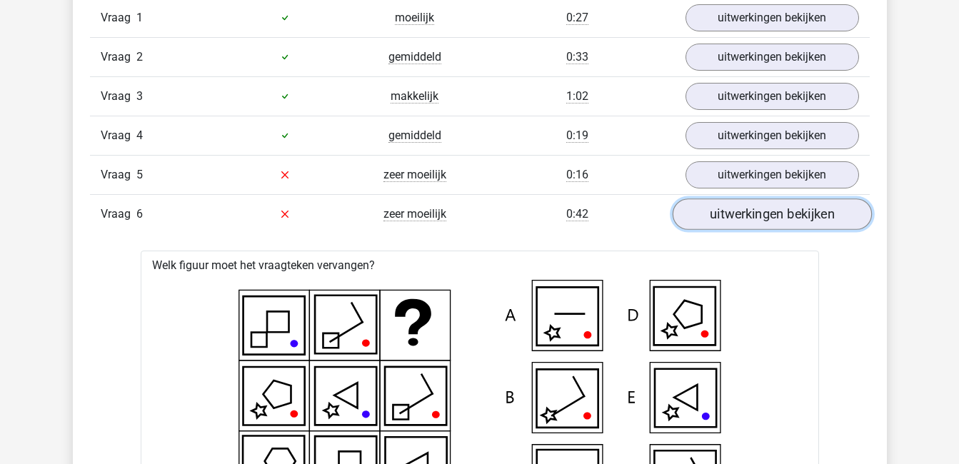
scroll to position [949, 0]
click at [784, 210] on link "uitwerkingen bekijken" at bounding box center [771, 214] width 199 height 31
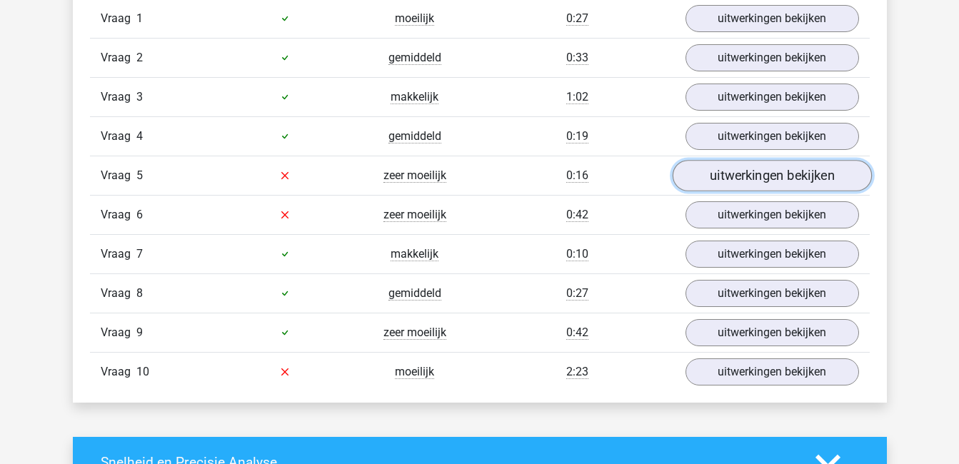
click at [774, 179] on link "uitwerkingen bekijken" at bounding box center [771, 175] width 199 height 31
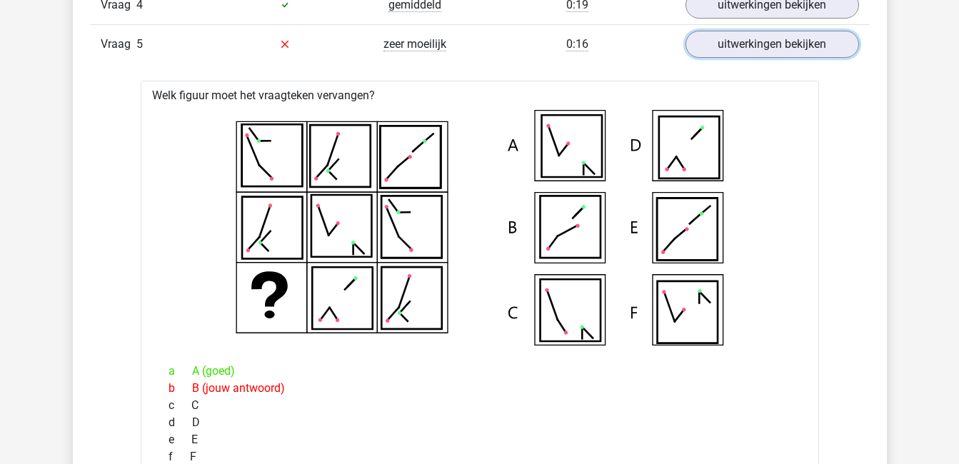
scroll to position [1046, 0]
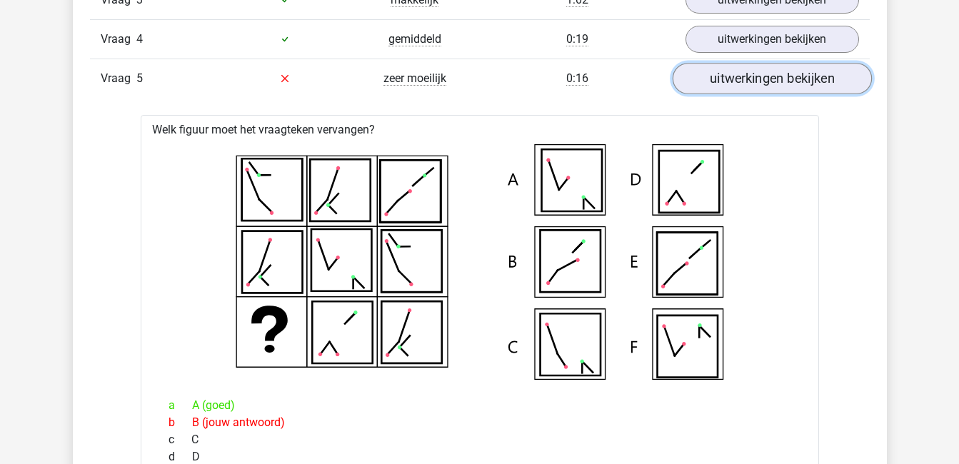
click at [787, 88] on link "uitwerkingen bekijken" at bounding box center [771, 78] width 199 height 31
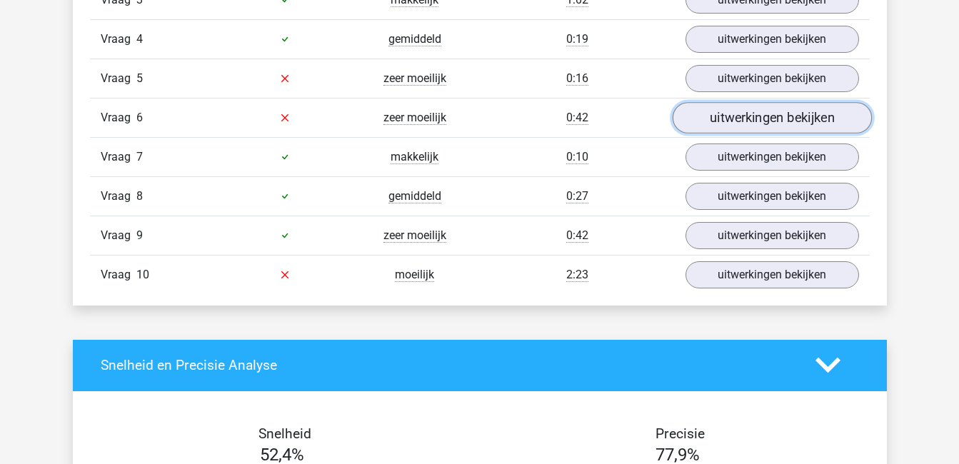
click at [791, 113] on link "uitwerkingen bekijken" at bounding box center [771, 117] width 199 height 31
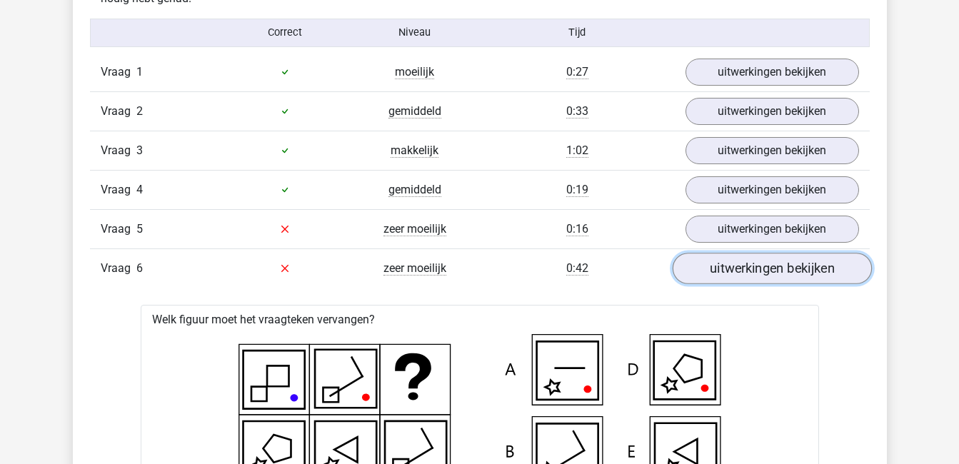
scroll to position [896, 0]
click at [789, 266] on link "uitwerkingen bekijken" at bounding box center [771, 267] width 199 height 31
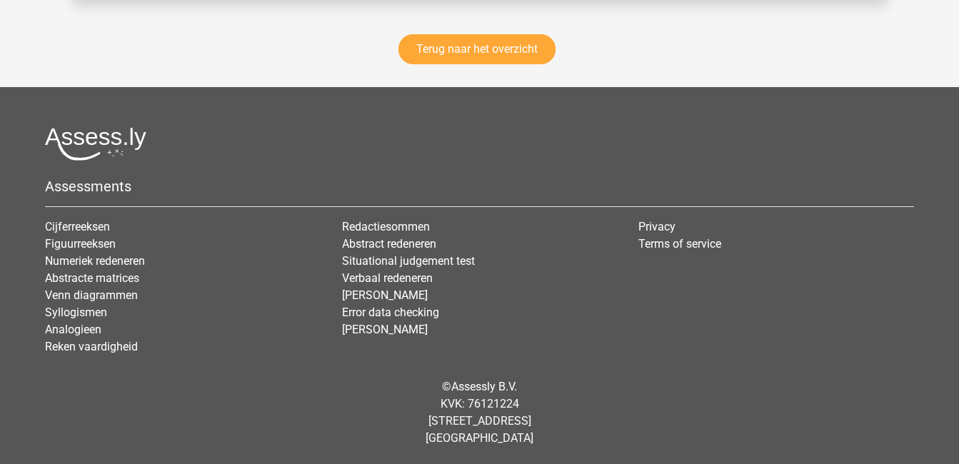
scroll to position [1998, 0]
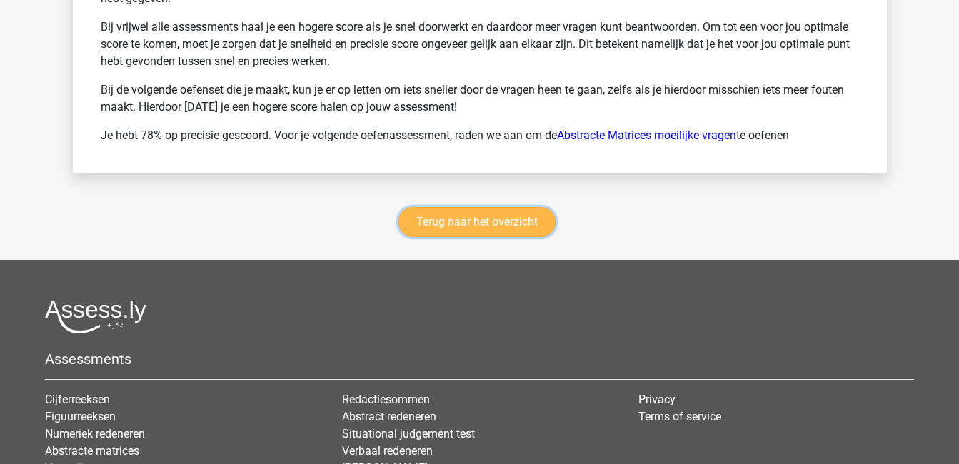
click at [481, 209] on link "Terug naar het overzicht" at bounding box center [477, 222] width 157 height 30
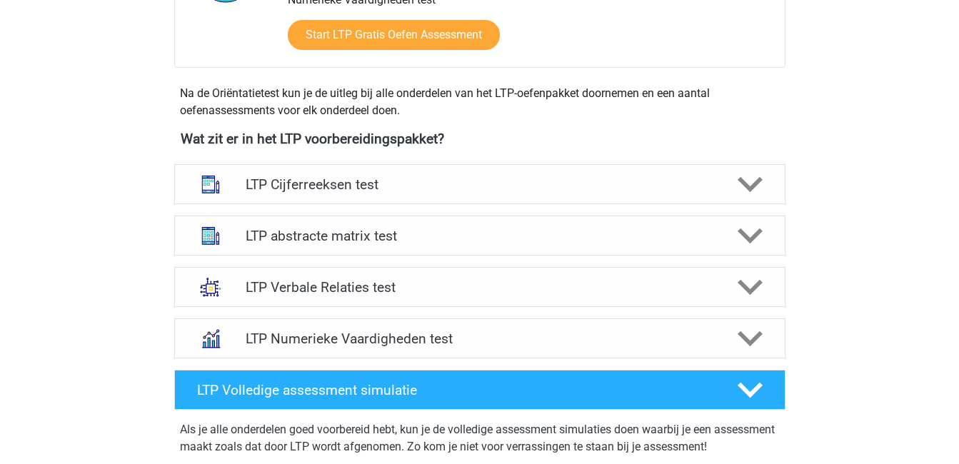
scroll to position [449, 0]
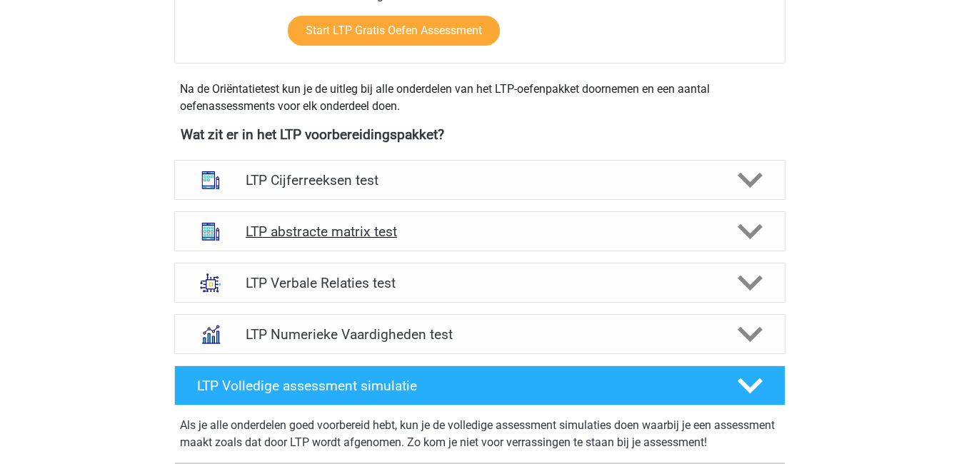
click at [500, 228] on h4 "LTP abstracte matrix test" at bounding box center [480, 232] width 468 height 16
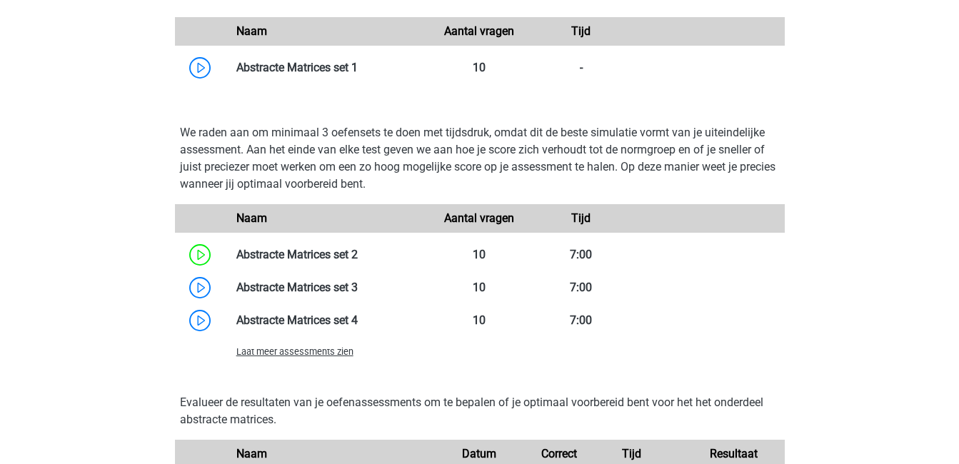
scroll to position [1006, 0]
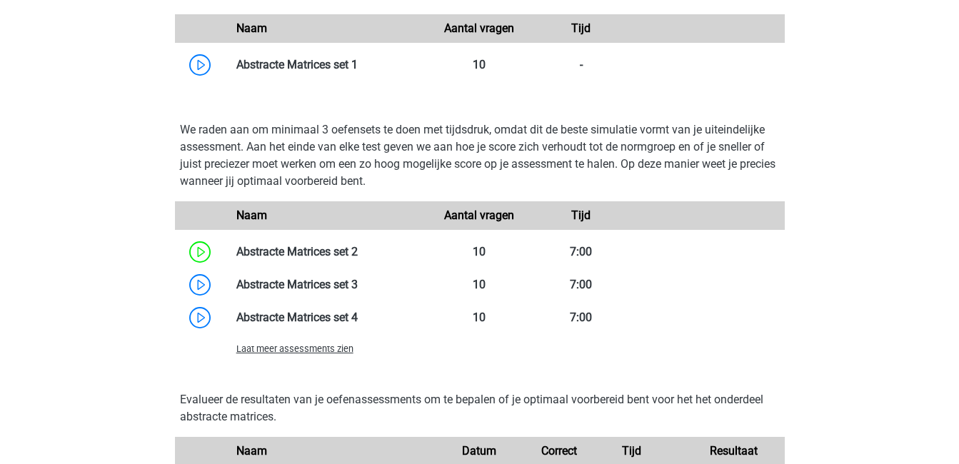
click at [317, 351] on span "Laat meer assessments zien" at bounding box center [294, 349] width 117 height 11
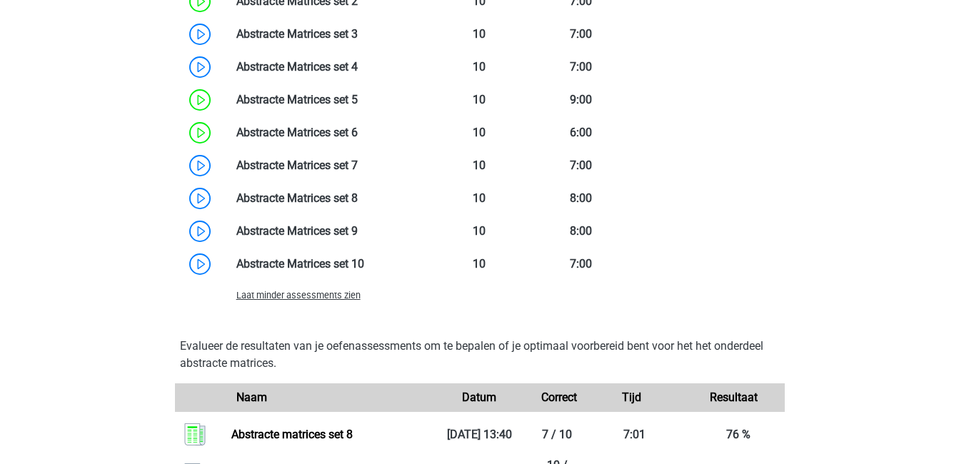
scroll to position [1253, 0]
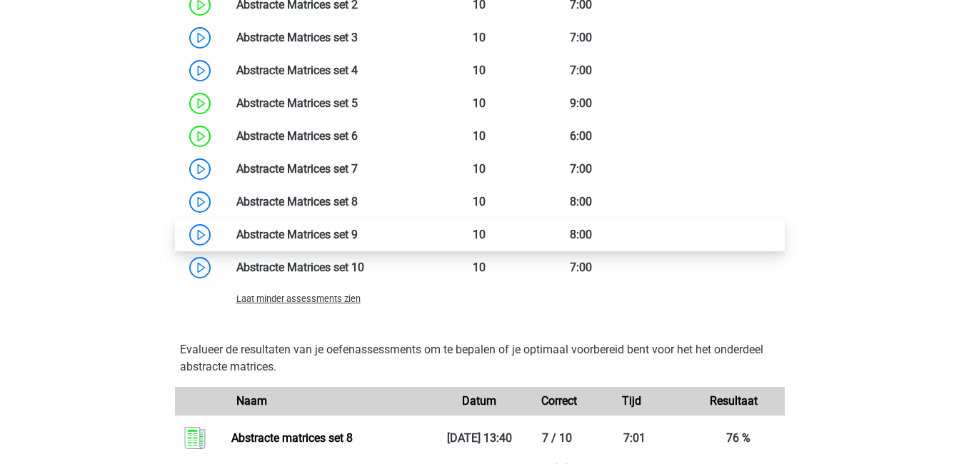
click at [358, 232] on link at bounding box center [358, 235] width 0 height 14
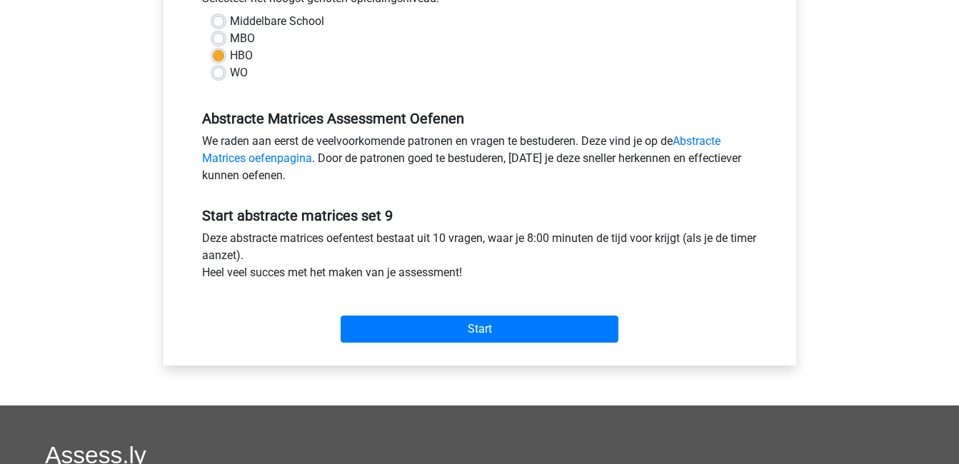
scroll to position [346, 0]
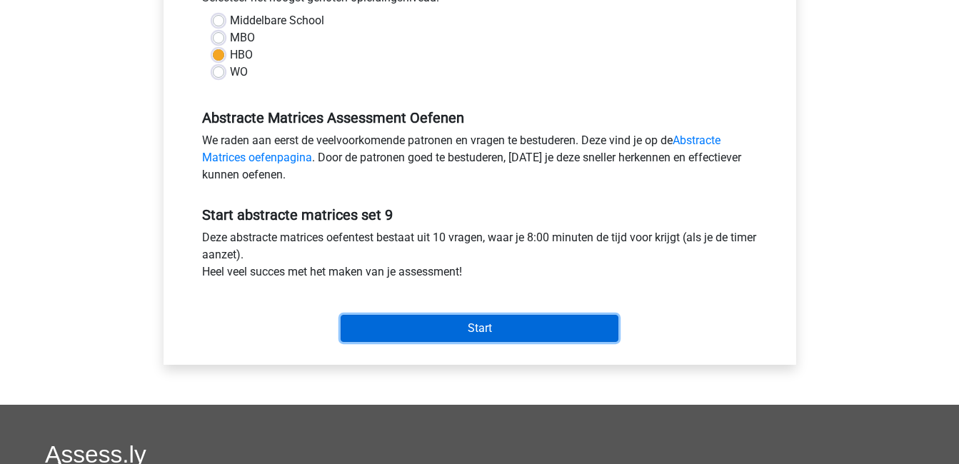
click at [447, 332] on input "Start" at bounding box center [480, 328] width 278 height 27
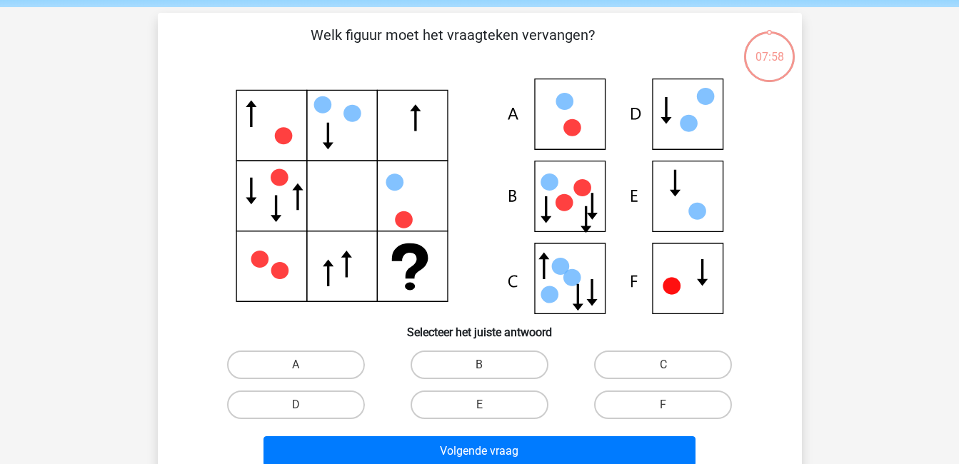
scroll to position [46, 0]
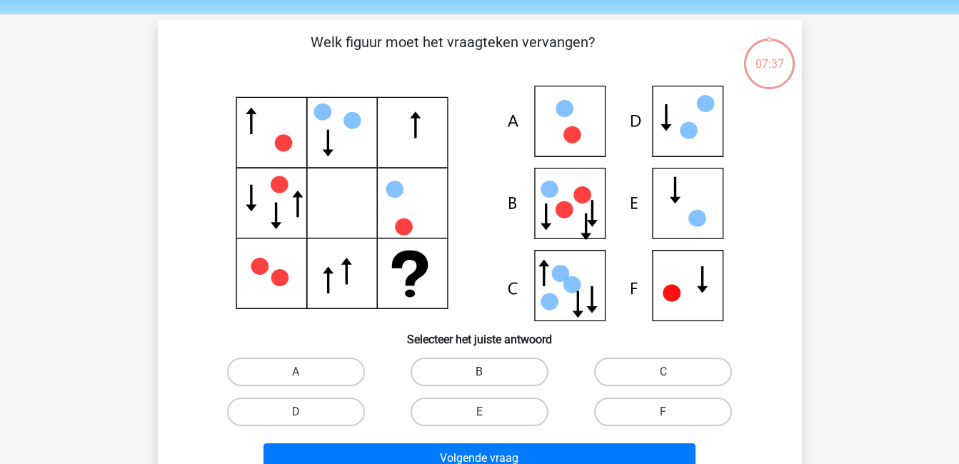
click at [518, 377] on label "B" at bounding box center [480, 372] width 138 height 29
click at [489, 377] on input "B" at bounding box center [483, 376] width 9 height 9
radio input "true"
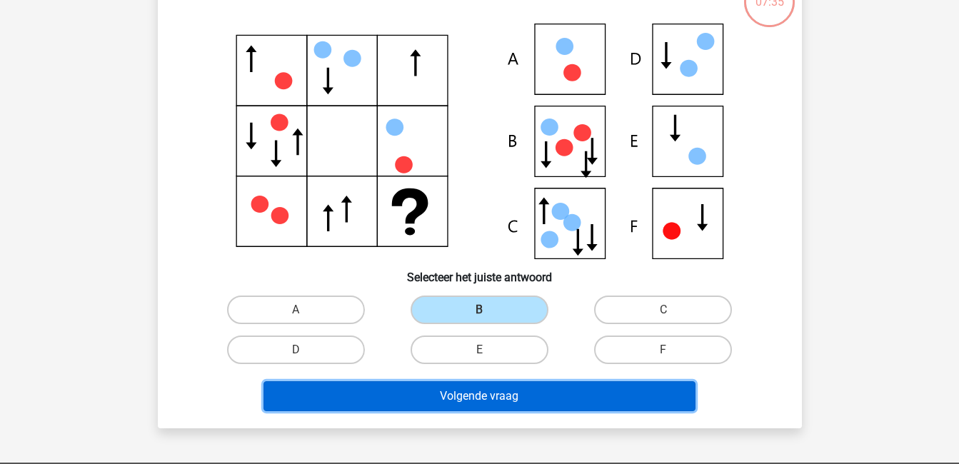
click at [516, 398] on button "Volgende vraag" at bounding box center [480, 396] width 432 height 30
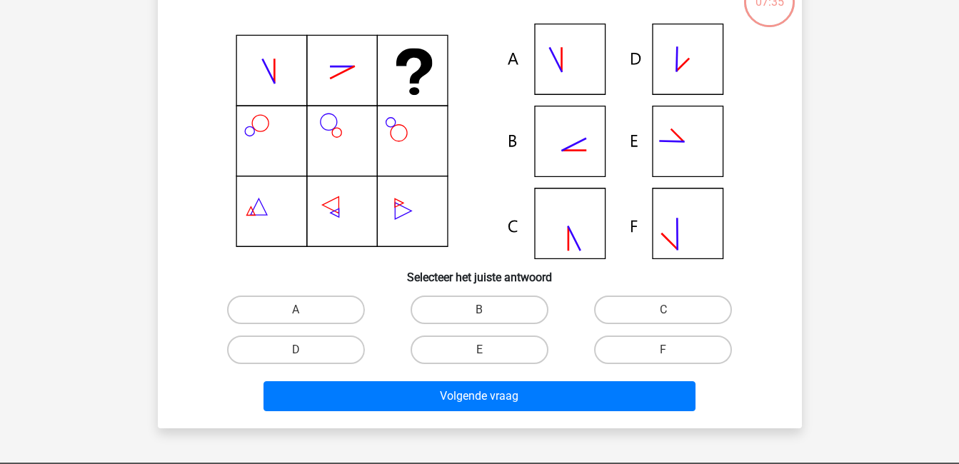
scroll to position [66, 0]
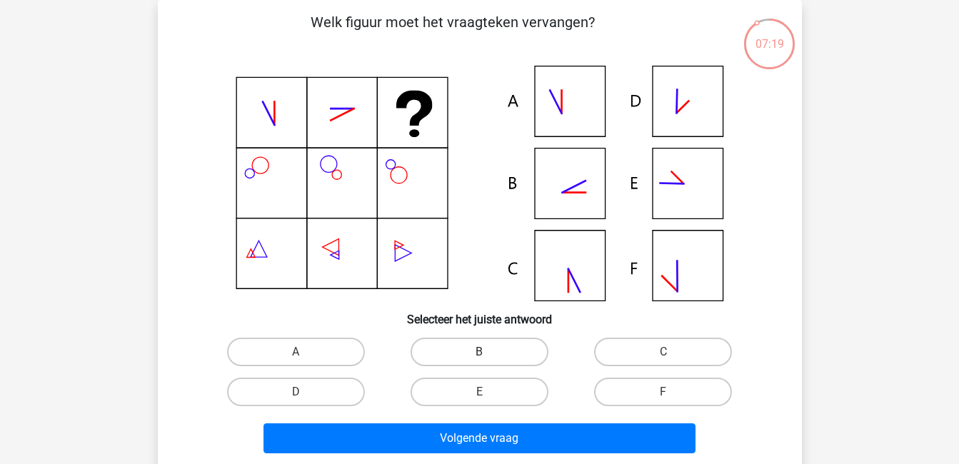
click at [484, 345] on label "B" at bounding box center [480, 352] width 138 height 29
click at [484, 352] on input "B" at bounding box center [483, 356] width 9 height 9
radio input "true"
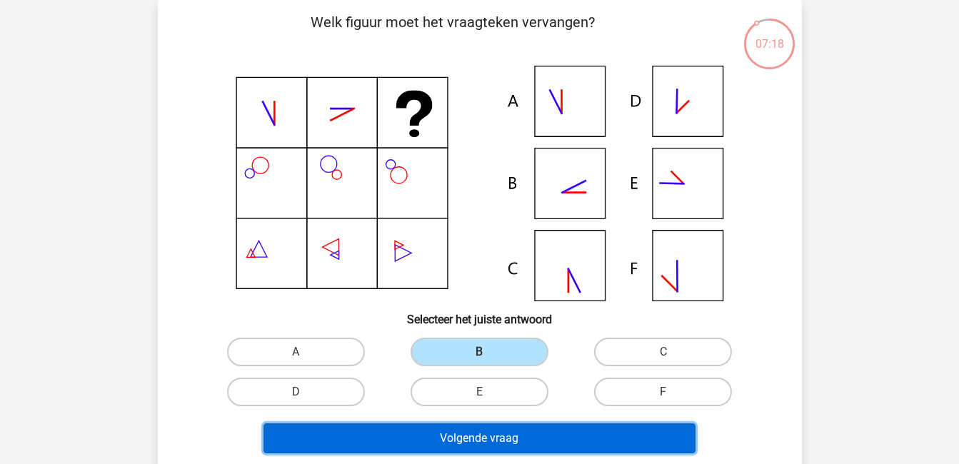
click at [513, 431] on button "Volgende vraag" at bounding box center [480, 439] width 432 height 30
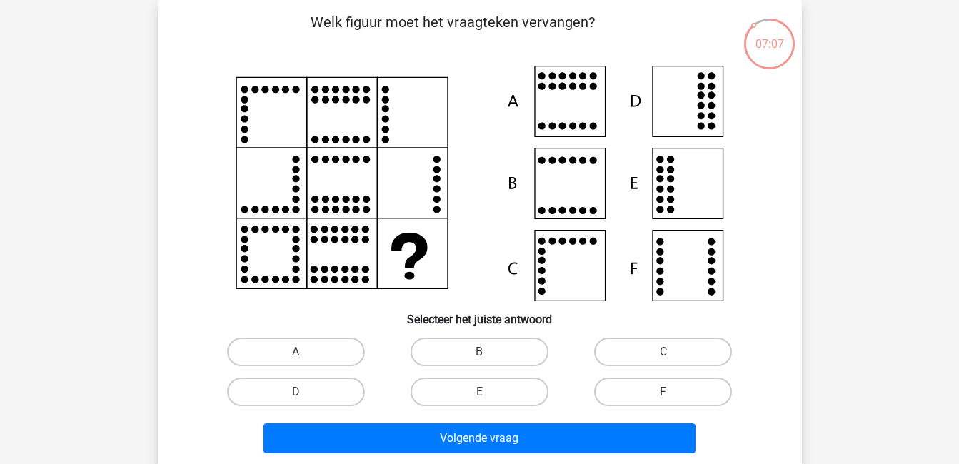
click at [666, 352] on input "C" at bounding box center [668, 356] width 9 height 9
radio input "true"
click at [666, 395] on input "F" at bounding box center [668, 396] width 9 height 9
radio input "true"
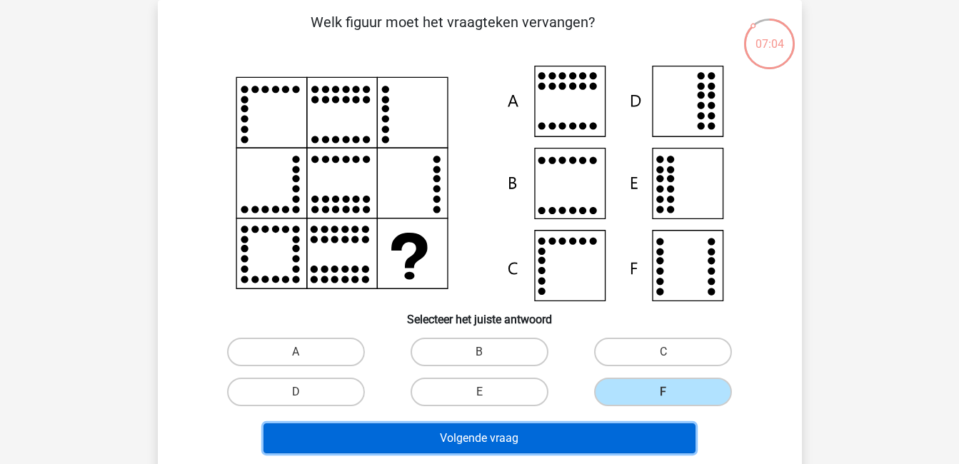
click at [626, 444] on button "Volgende vraag" at bounding box center [480, 439] width 432 height 30
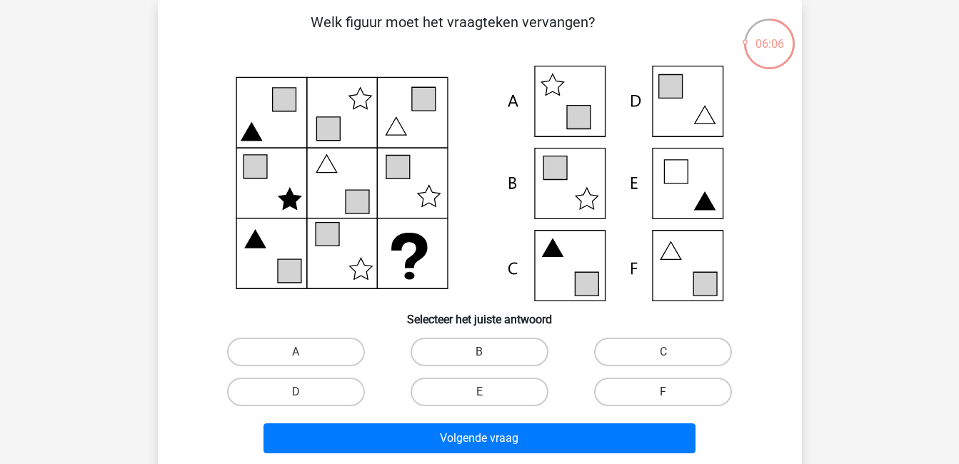
click at [646, 397] on label "F" at bounding box center [663, 392] width 138 height 29
click at [664, 397] on input "F" at bounding box center [668, 396] width 9 height 9
radio input "true"
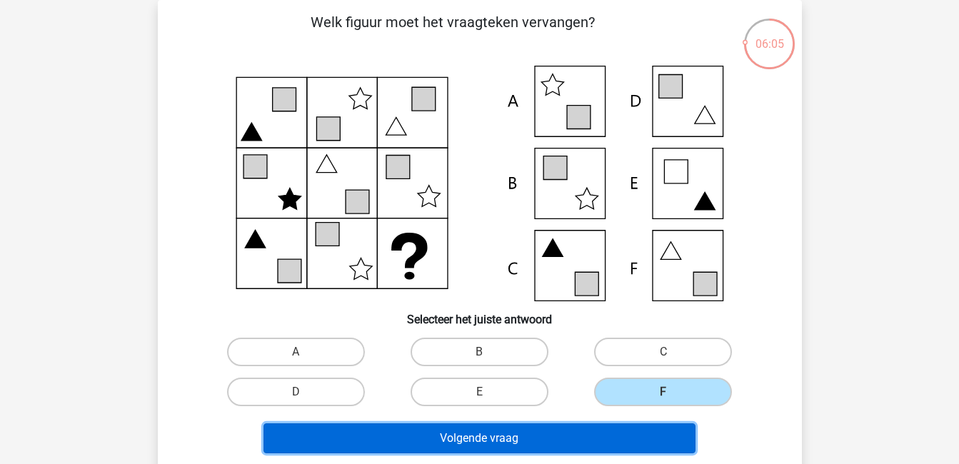
click at [638, 442] on button "Volgende vraag" at bounding box center [480, 439] width 432 height 30
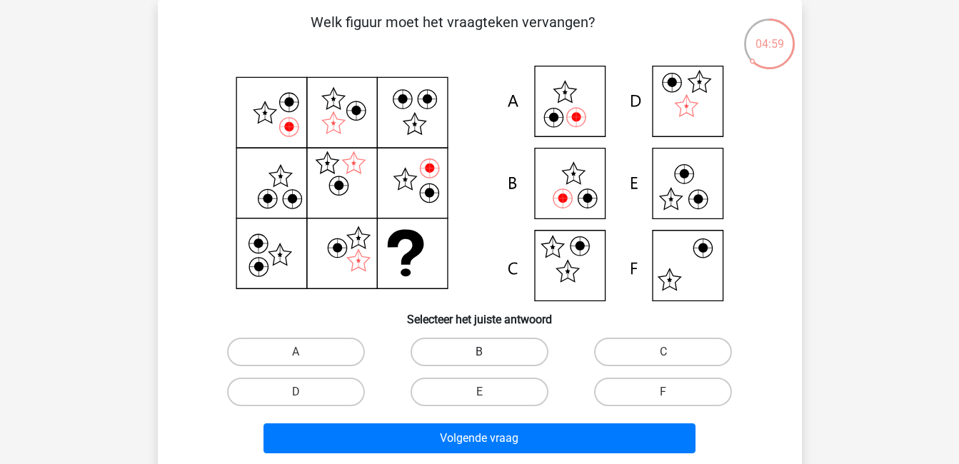
click at [510, 356] on label "B" at bounding box center [480, 352] width 138 height 29
click at [489, 356] on input "B" at bounding box center [483, 356] width 9 height 9
radio input "true"
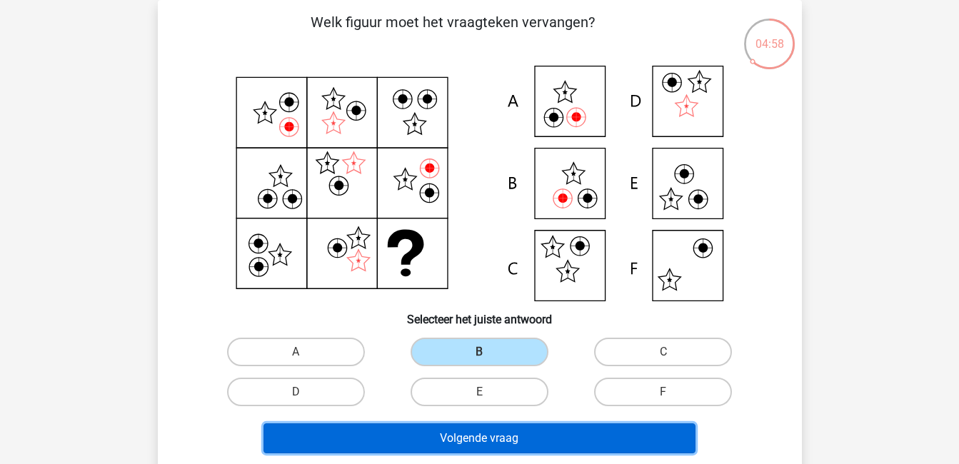
click at [533, 430] on button "Volgende vraag" at bounding box center [480, 439] width 432 height 30
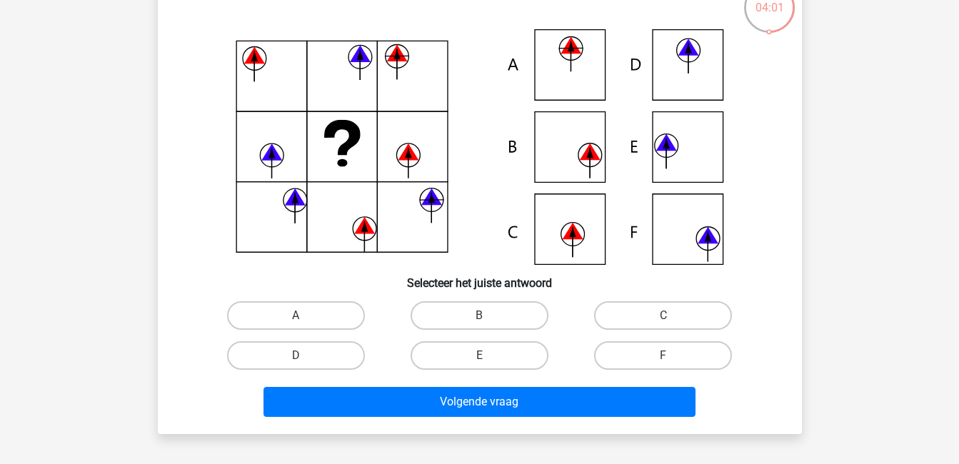
scroll to position [101, 0]
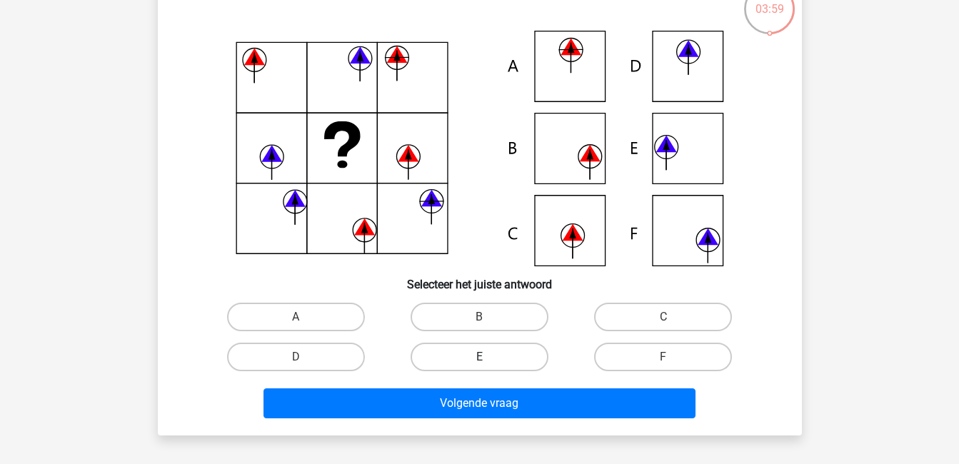
click at [501, 354] on label "E" at bounding box center [480, 357] width 138 height 29
click at [489, 357] on input "E" at bounding box center [483, 361] width 9 height 9
radio input "true"
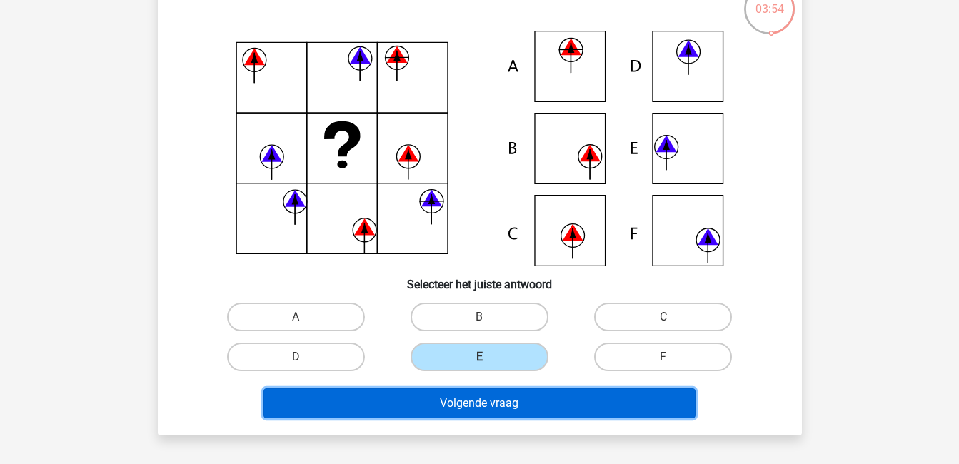
click at [542, 394] on button "Volgende vraag" at bounding box center [480, 404] width 432 height 30
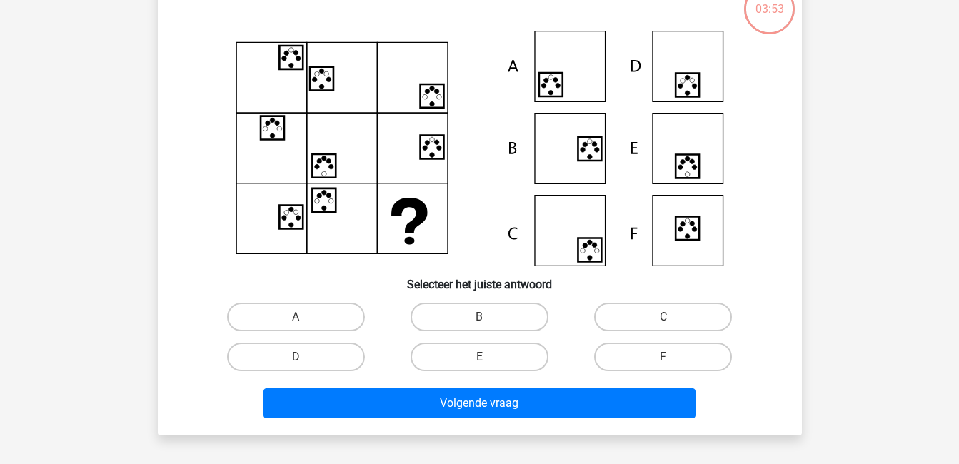
scroll to position [66, 0]
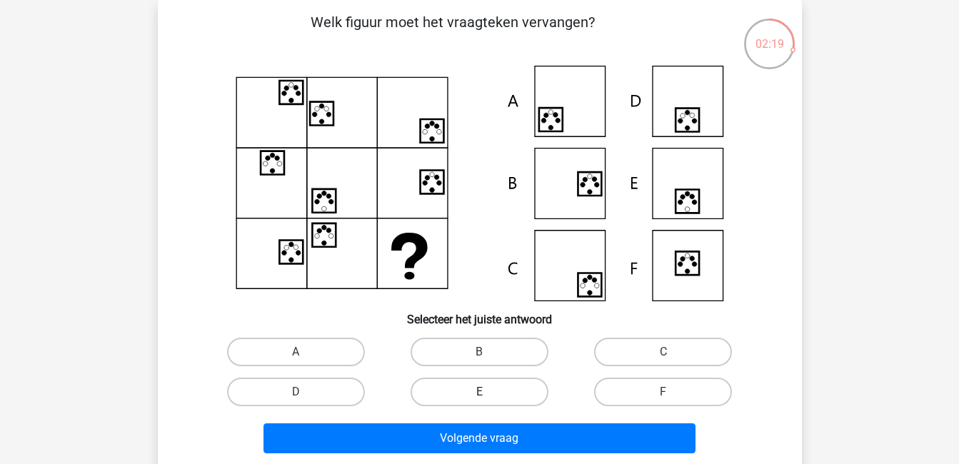
click at [519, 384] on label "E" at bounding box center [480, 392] width 138 height 29
click at [489, 392] on input "E" at bounding box center [483, 396] width 9 height 9
radio input "true"
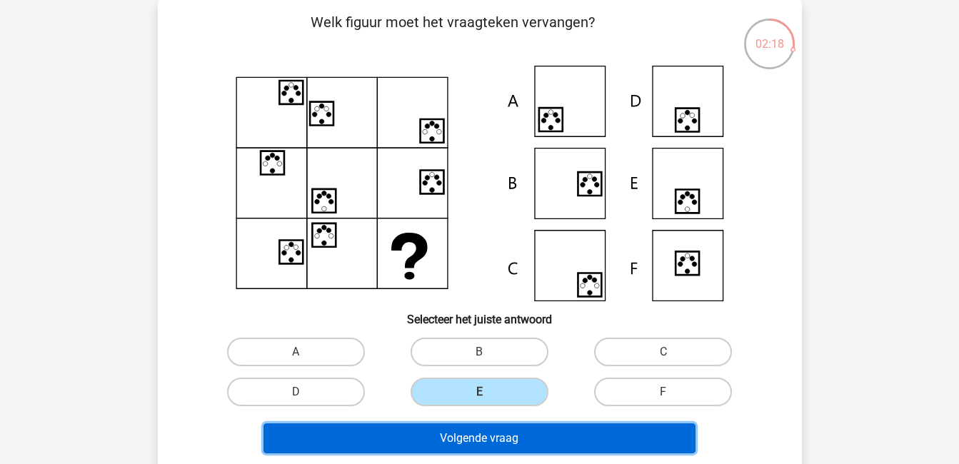
click at [532, 436] on button "Volgende vraag" at bounding box center [480, 439] width 432 height 30
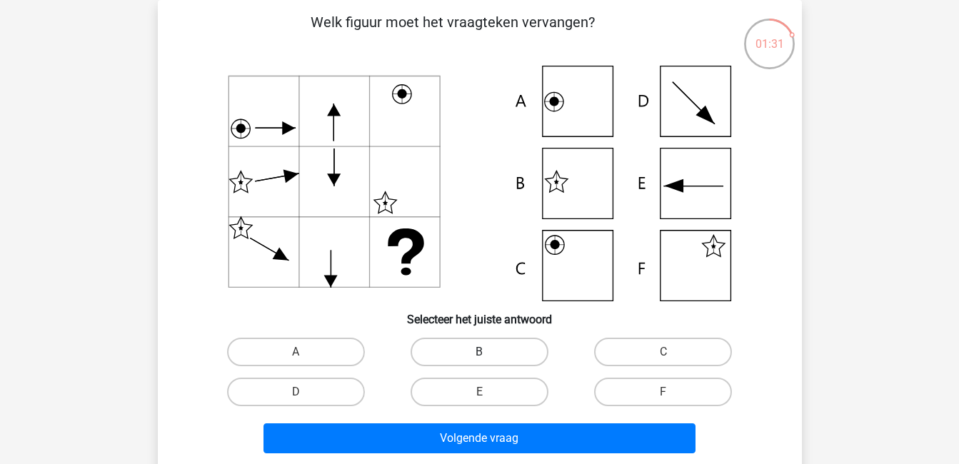
click at [487, 347] on label "B" at bounding box center [480, 352] width 138 height 29
click at [487, 352] on input "B" at bounding box center [483, 356] width 9 height 9
radio input "true"
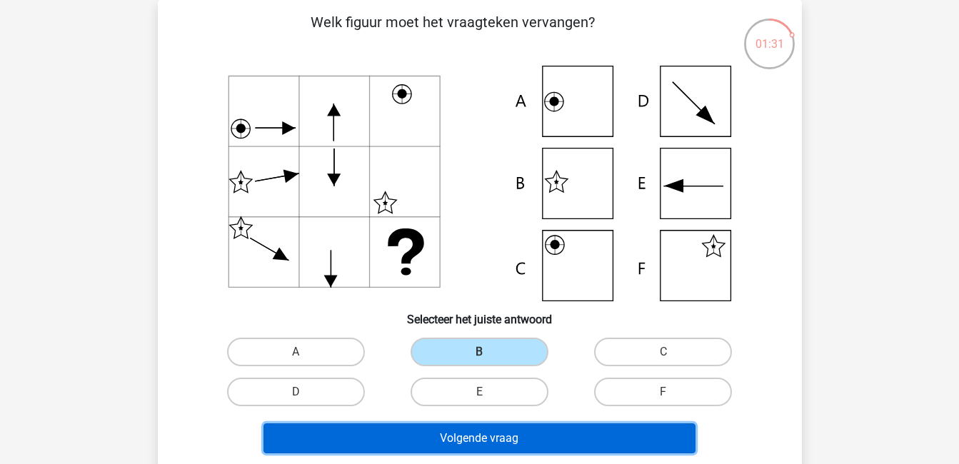
click at [516, 435] on button "Volgende vraag" at bounding box center [480, 439] width 432 height 30
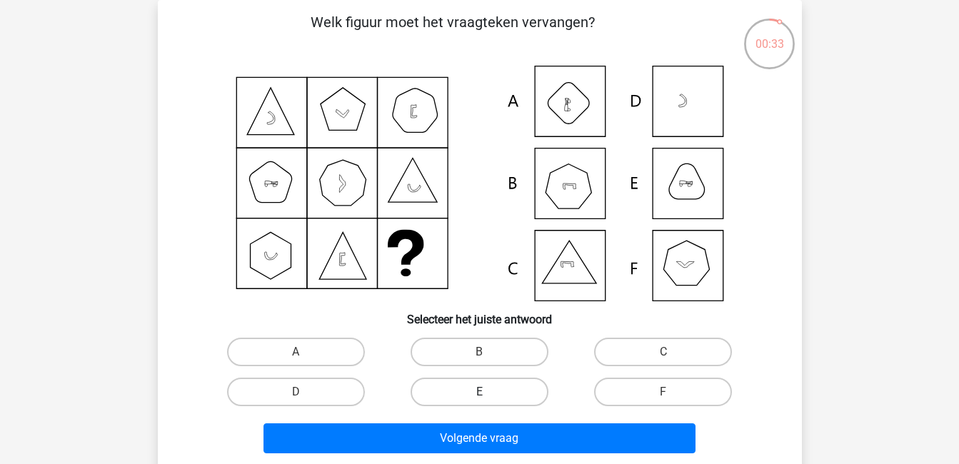
click at [519, 391] on label "E" at bounding box center [480, 392] width 138 height 29
click at [489, 392] on input "E" at bounding box center [483, 396] width 9 height 9
radio input "true"
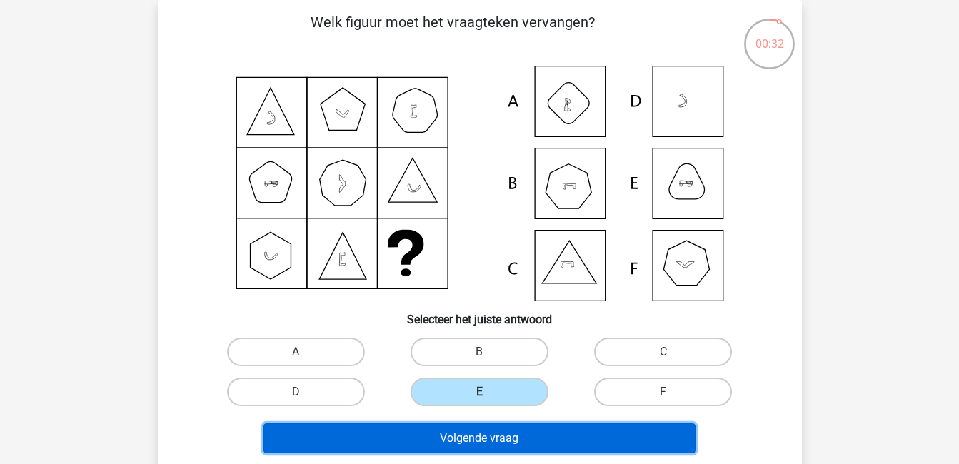
click at [537, 428] on button "Volgende vraag" at bounding box center [480, 439] width 432 height 30
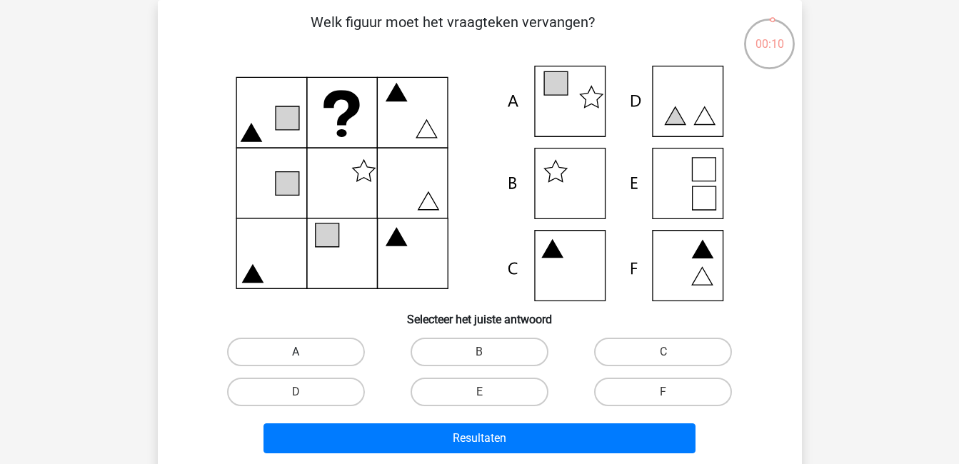
click at [354, 349] on label "A" at bounding box center [296, 352] width 138 height 29
click at [305, 352] on input "A" at bounding box center [300, 356] width 9 height 9
radio input "true"
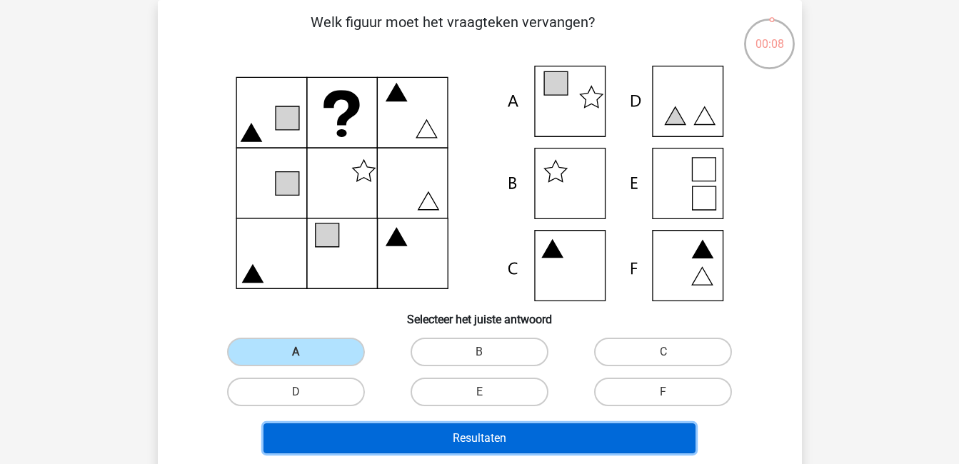
click at [414, 431] on button "Resultaten" at bounding box center [480, 439] width 432 height 30
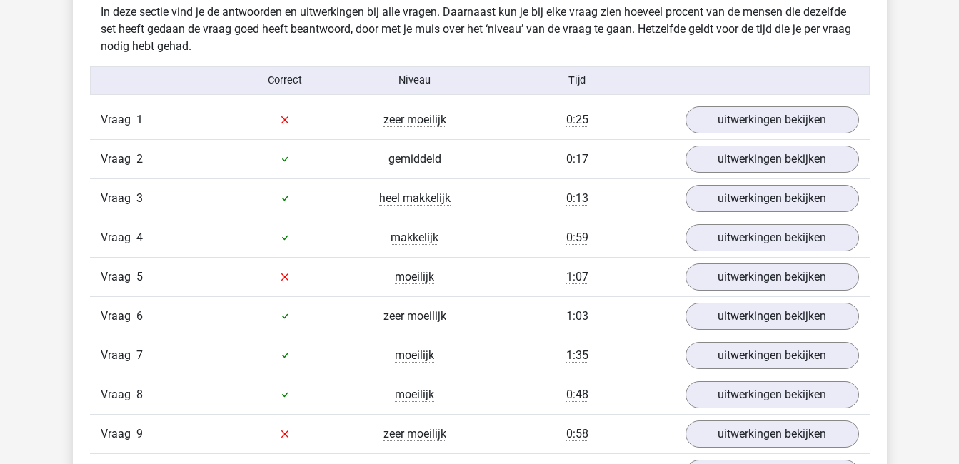
scroll to position [846, 0]
click at [769, 124] on link "uitwerkingen bekijken" at bounding box center [771, 120] width 199 height 31
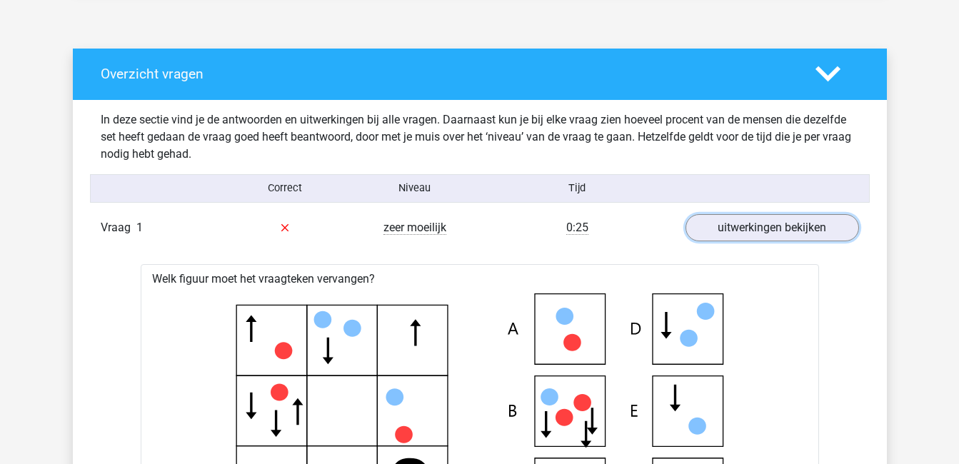
scroll to position [736, 0]
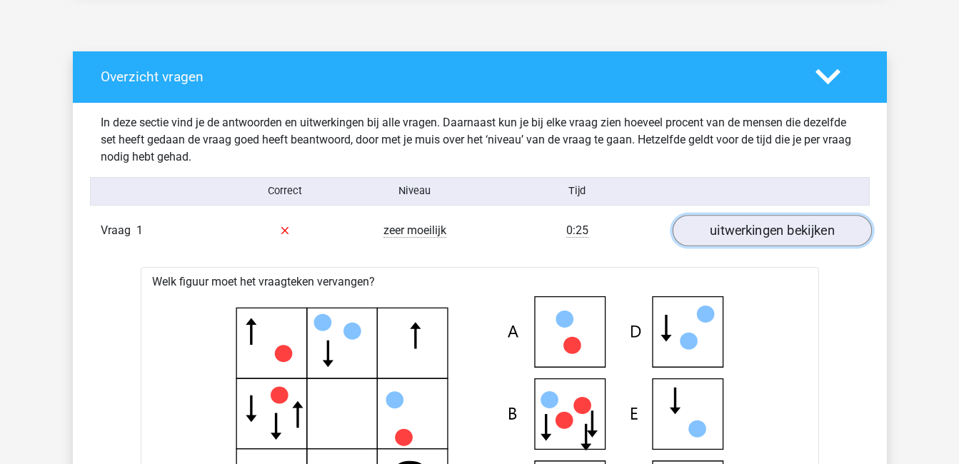
click at [801, 221] on link "uitwerkingen bekijken" at bounding box center [771, 230] width 199 height 31
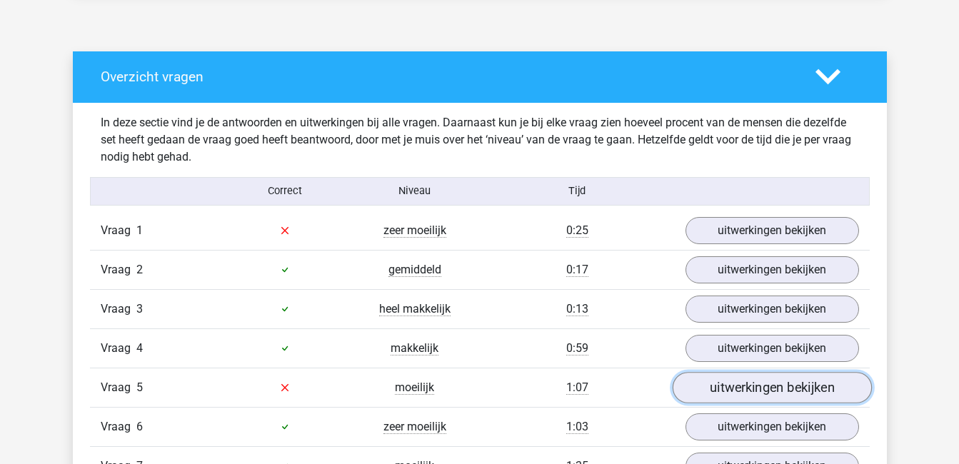
click at [781, 388] on link "uitwerkingen bekijken" at bounding box center [771, 387] width 199 height 31
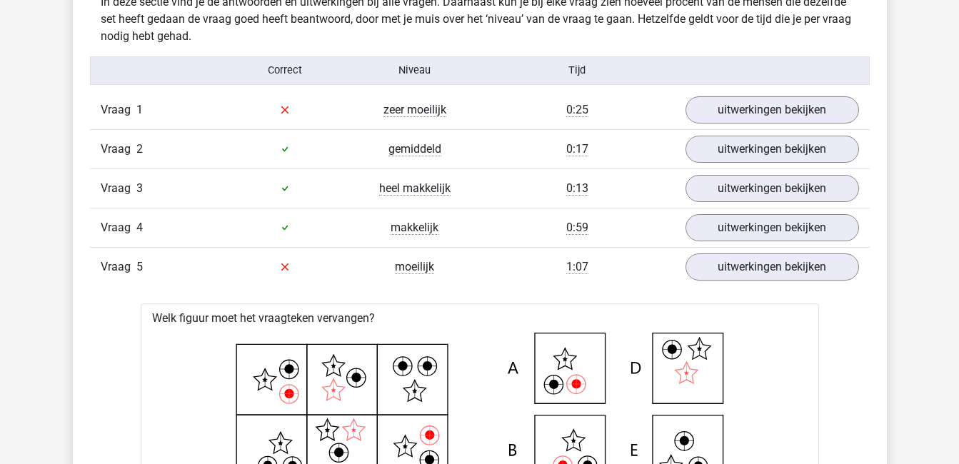
scroll to position [860, 0]
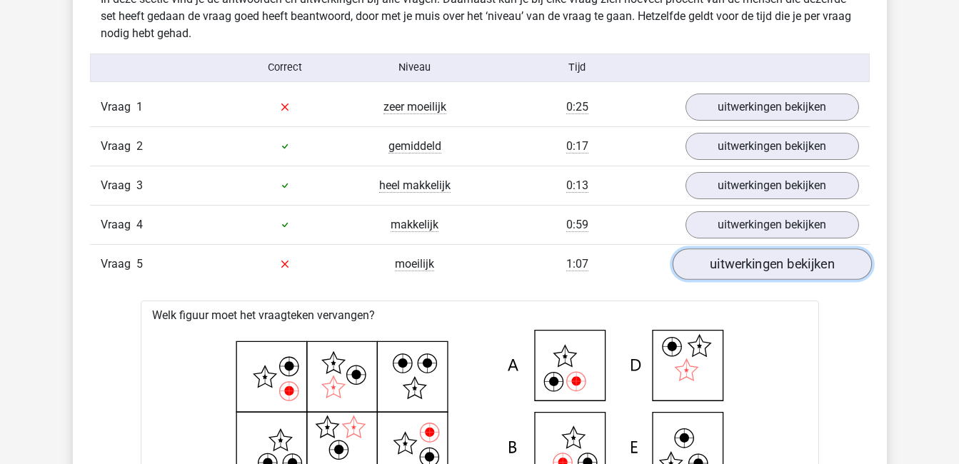
click at [780, 261] on link "uitwerkingen bekijken" at bounding box center [771, 264] width 199 height 31
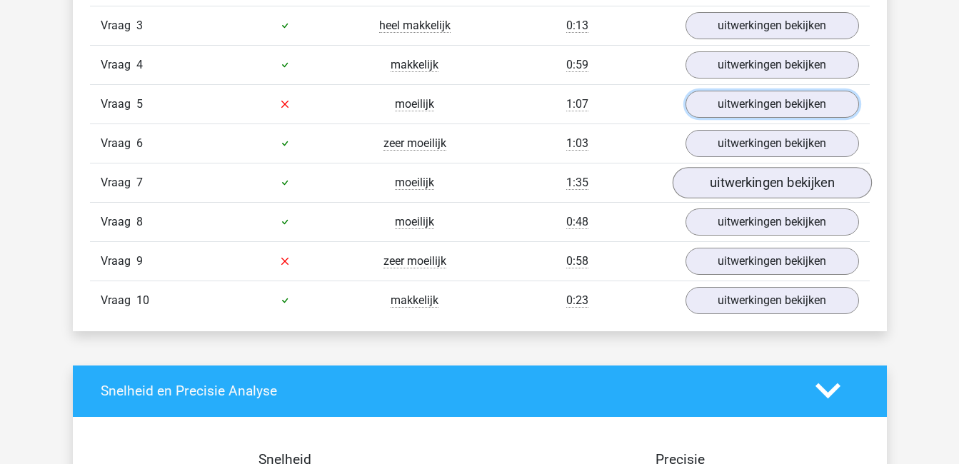
scroll to position [1033, 0]
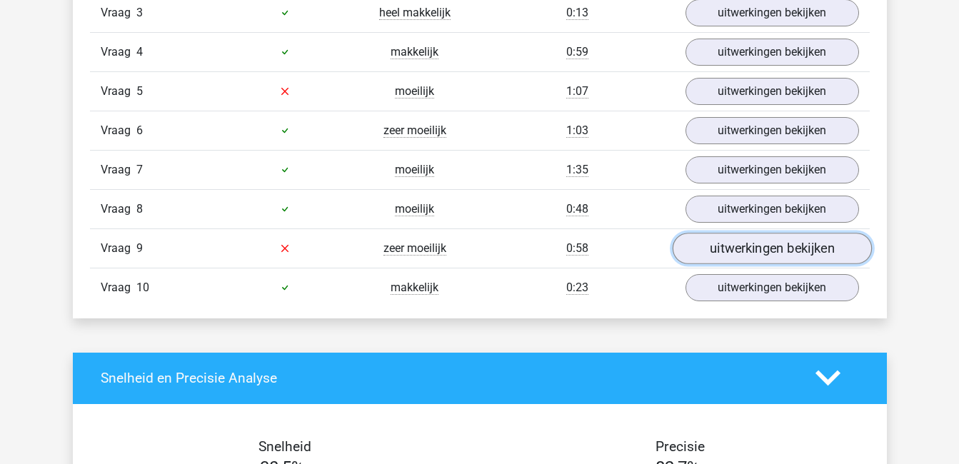
click at [760, 246] on link "uitwerkingen bekijken" at bounding box center [771, 248] width 199 height 31
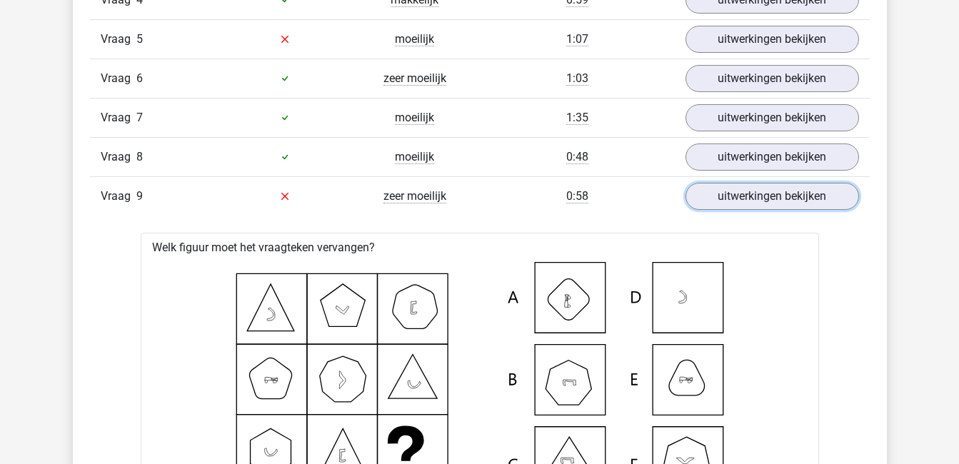
scroll to position [1084, 0]
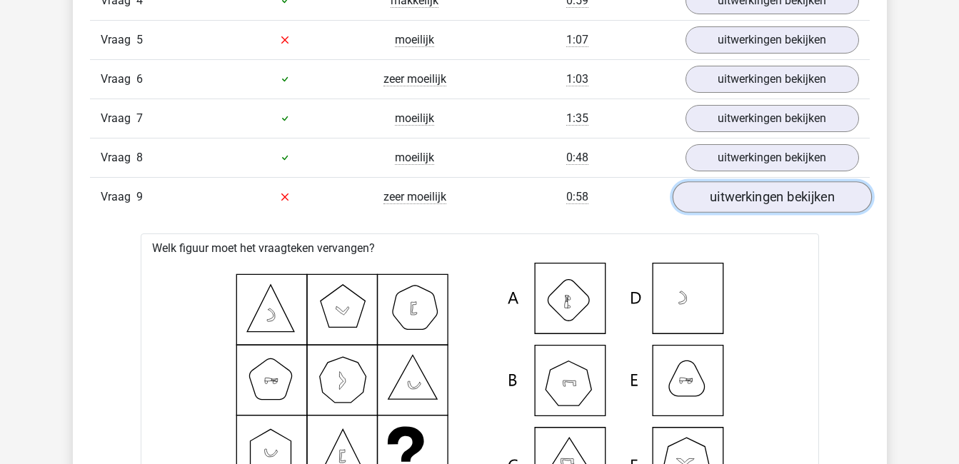
click at [761, 199] on link "uitwerkingen bekijken" at bounding box center [771, 196] width 199 height 31
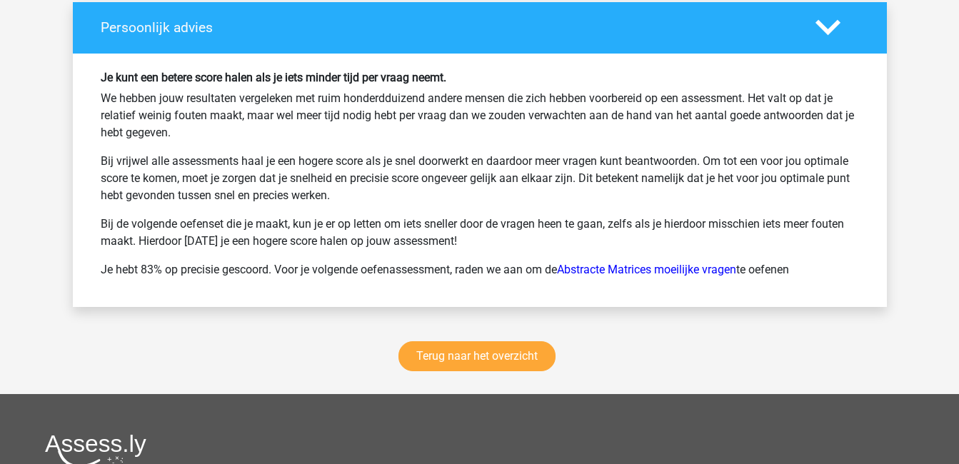
scroll to position [1866, 0]
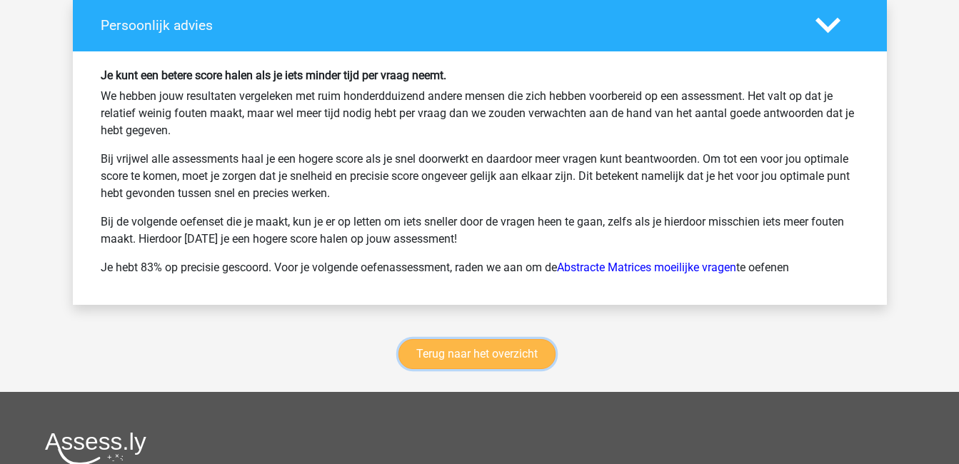
click at [481, 354] on link "Terug naar het overzicht" at bounding box center [477, 354] width 157 height 30
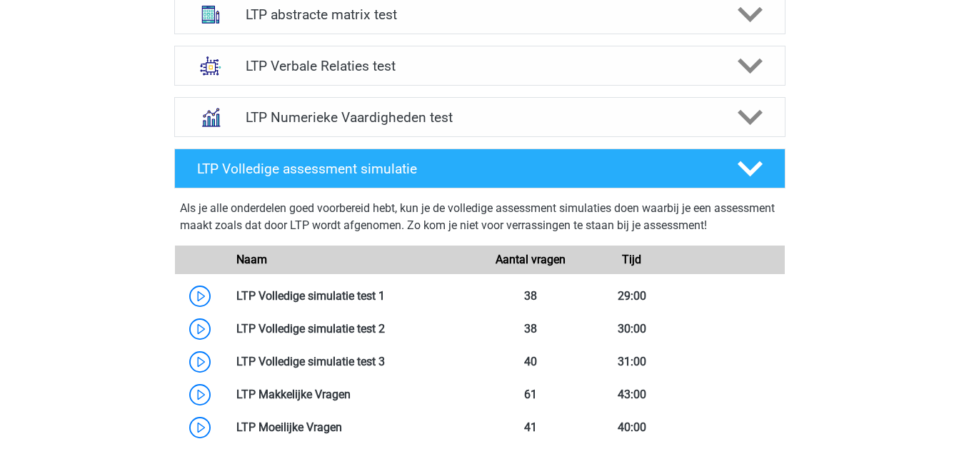
scroll to position [566, 0]
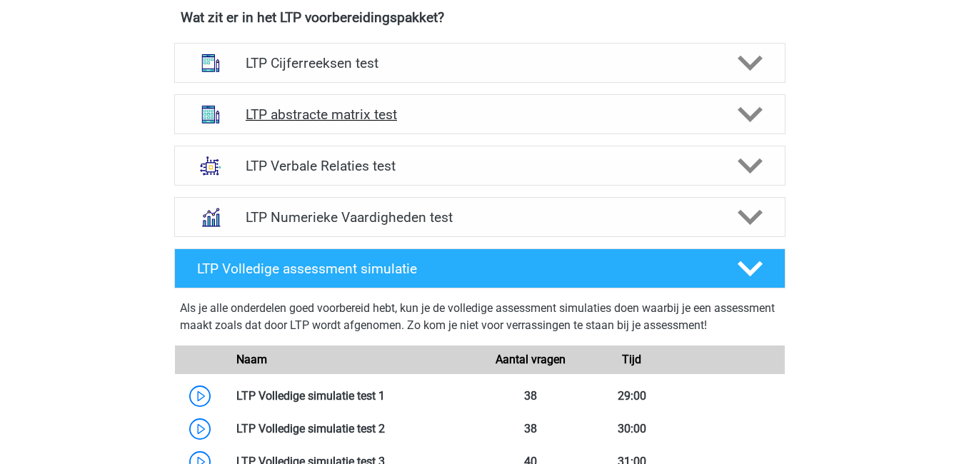
click at [731, 119] on div at bounding box center [748, 114] width 49 height 25
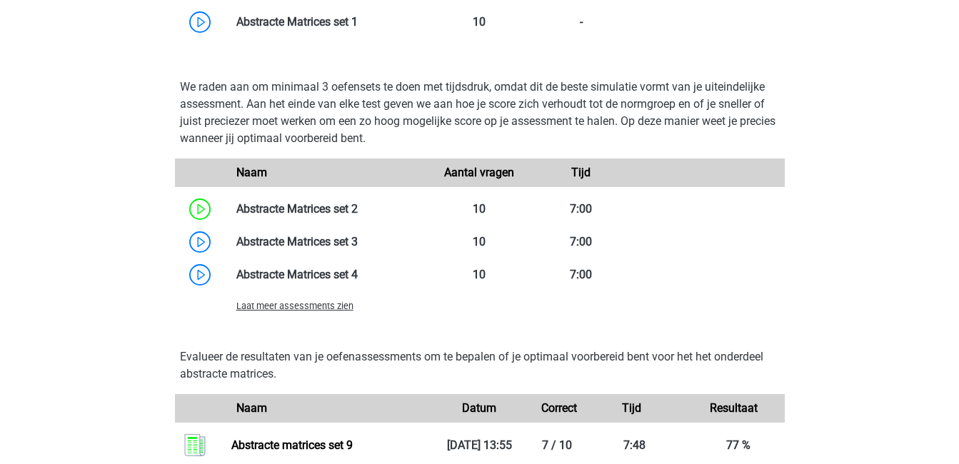
scroll to position [1050, 0]
click at [309, 308] on span "Laat meer assessments zien" at bounding box center [294, 305] width 117 height 11
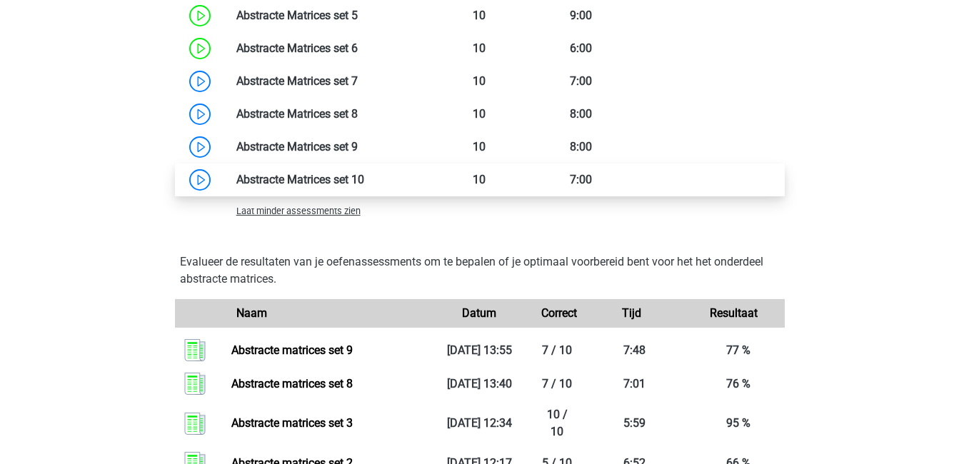
scroll to position [1333, 0]
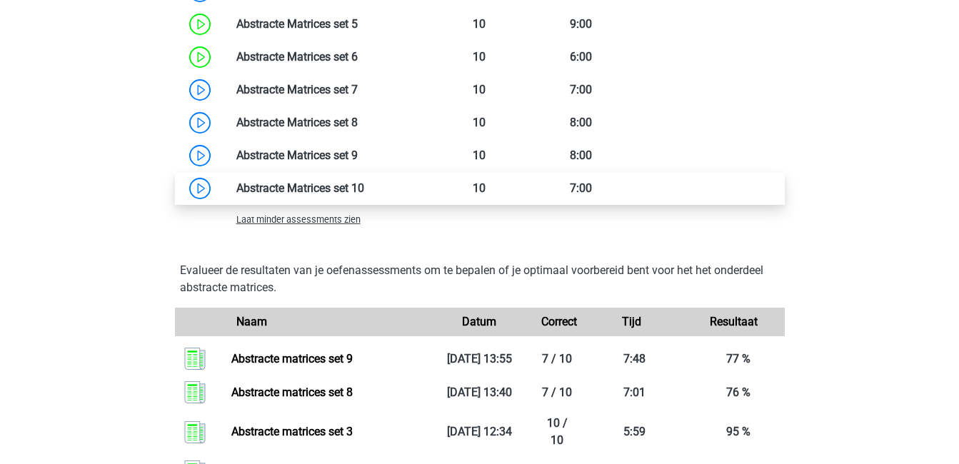
click at [364, 188] on link at bounding box center [364, 188] width 0 height 14
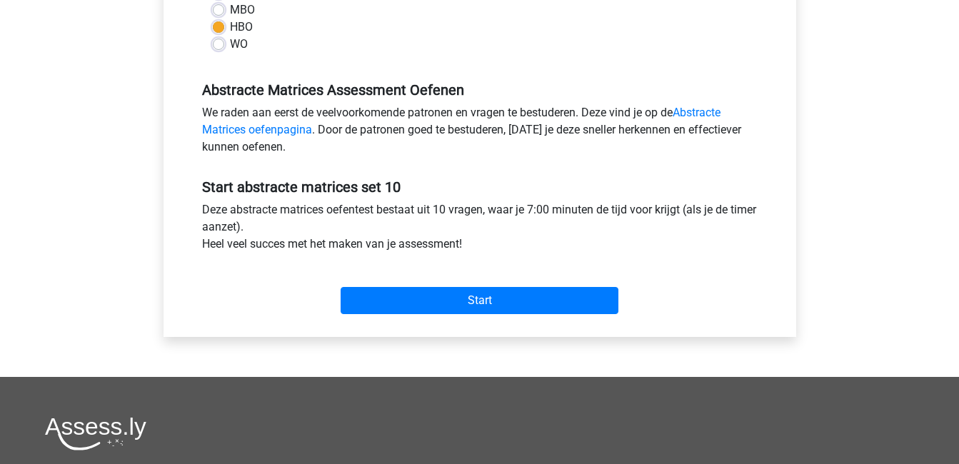
scroll to position [376, 0]
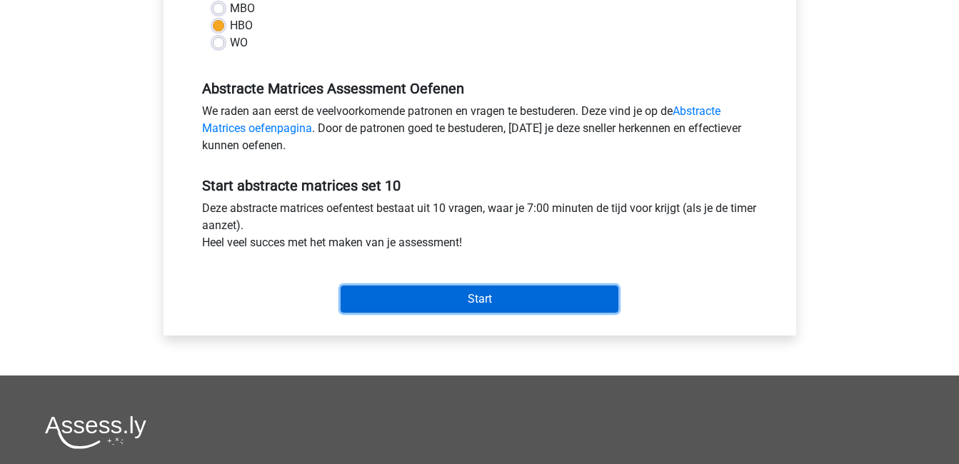
click at [414, 292] on input "Start" at bounding box center [480, 299] width 278 height 27
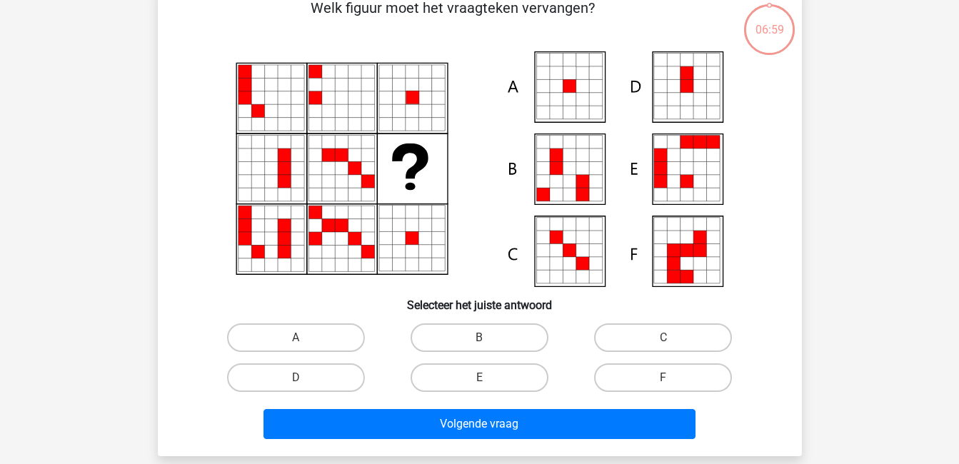
scroll to position [81, 0]
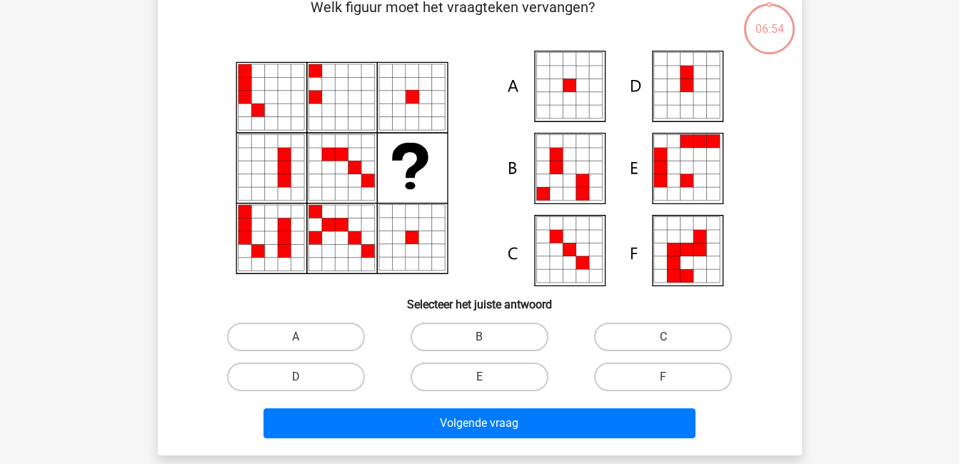
click at [299, 339] on input "A" at bounding box center [300, 341] width 9 height 9
radio input "true"
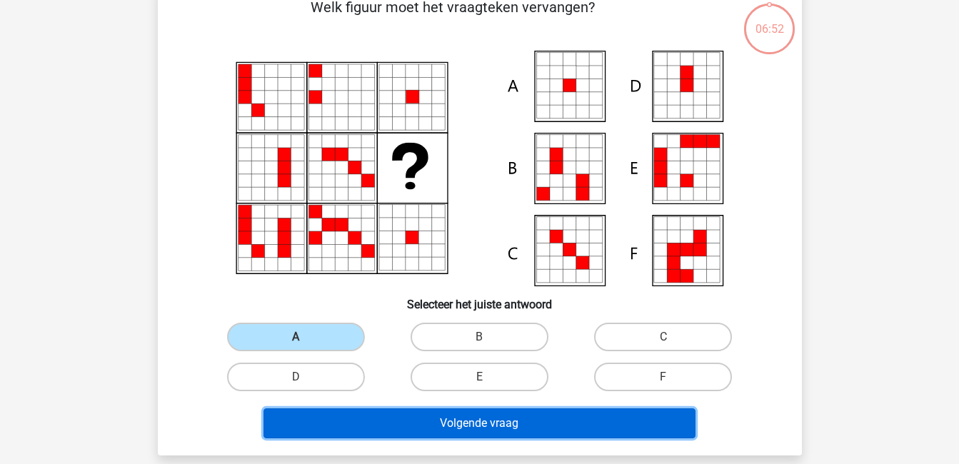
click at [427, 415] on button "Volgende vraag" at bounding box center [480, 424] width 432 height 30
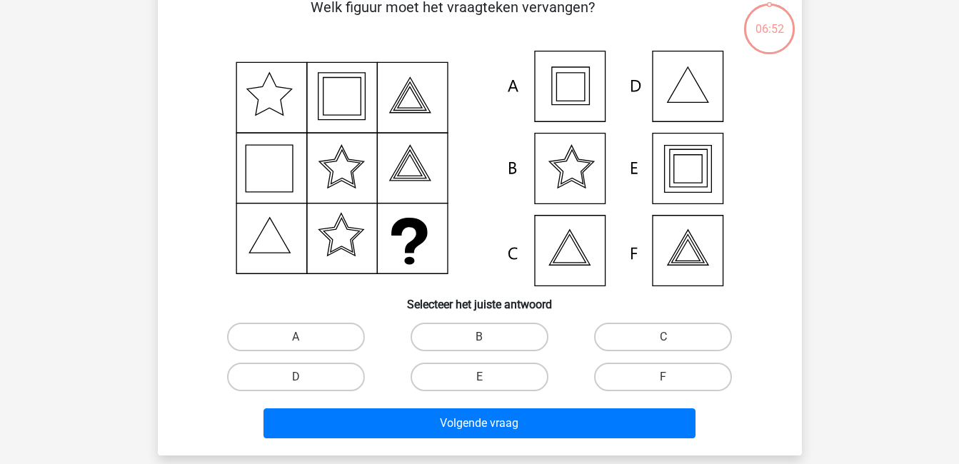
scroll to position [66, 0]
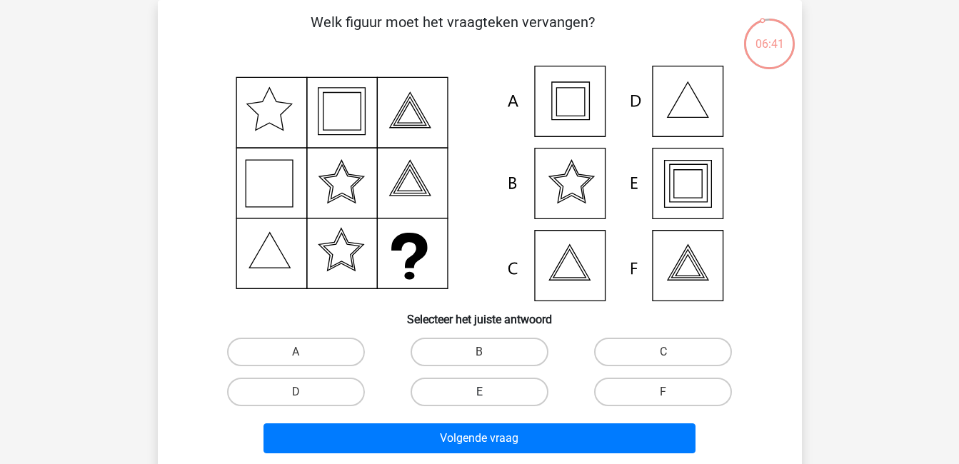
click at [489, 392] on label "E" at bounding box center [480, 392] width 138 height 29
click at [489, 392] on input "E" at bounding box center [483, 396] width 9 height 9
radio input "true"
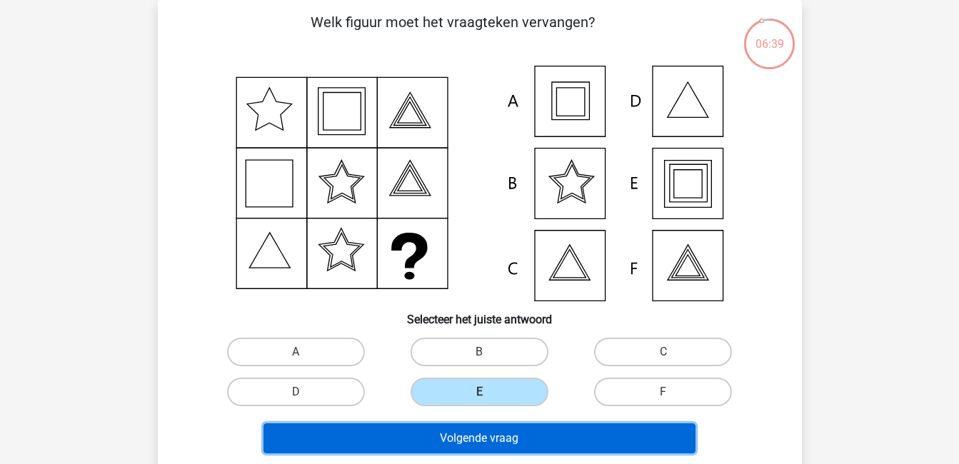
click at [534, 439] on button "Volgende vraag" at bounding box center [480, 439] width 432 height 30
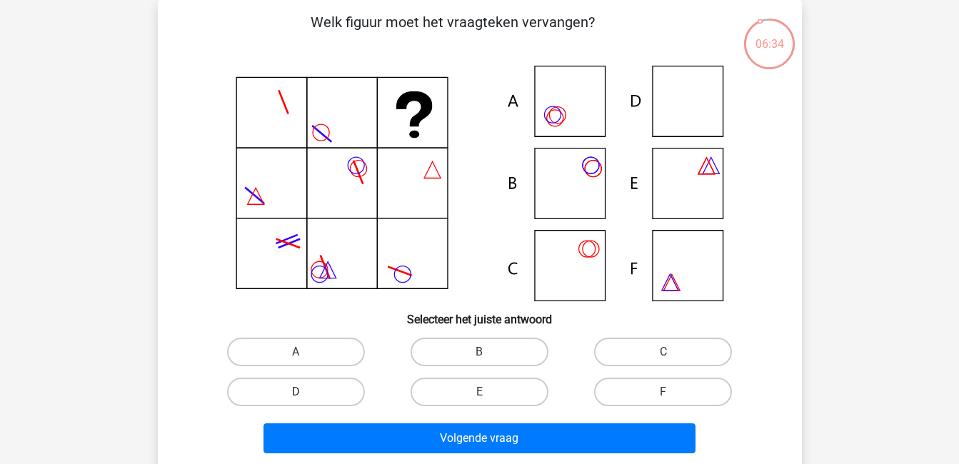
click at [336, 401] on label "D" at bounding box center [296, 392] width 138 height 29
click at [305, 401] on input "D" at bounding box center [300, 396] width 9 height 9
radio input "true"
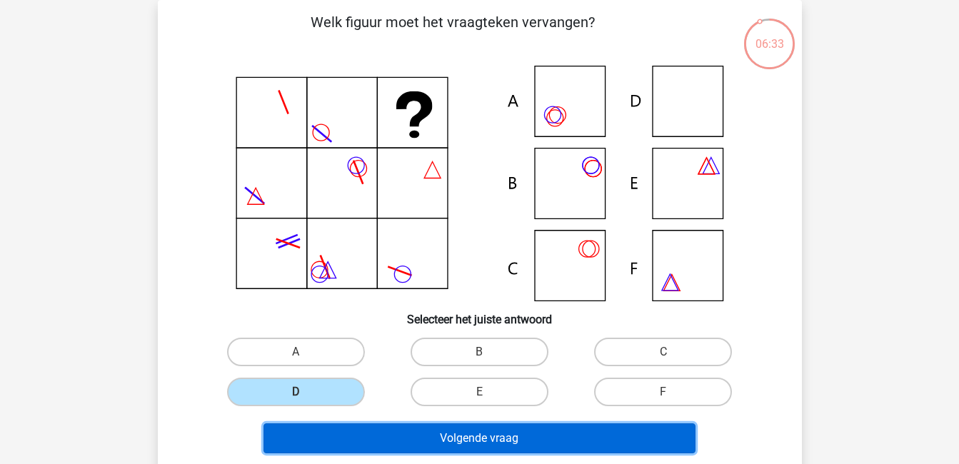
click at [475, 441] on button "Volgende vraag" at bounding box center [480, 439] width 432 height 30
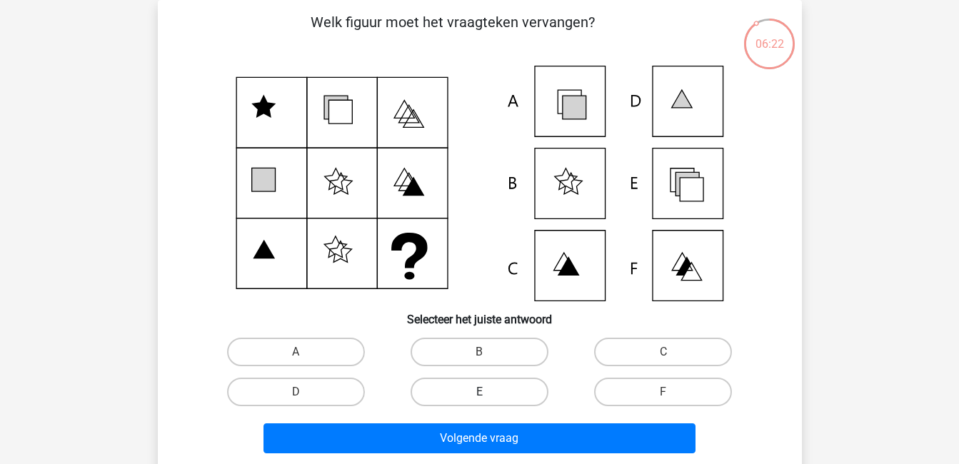
click at [521, 397] on label "E" at bounding box center [480, 392] width 138 height 29
click at [489, 397] on input "E" at bounding box center [483, 396] width 9 height 9
radio input "true"
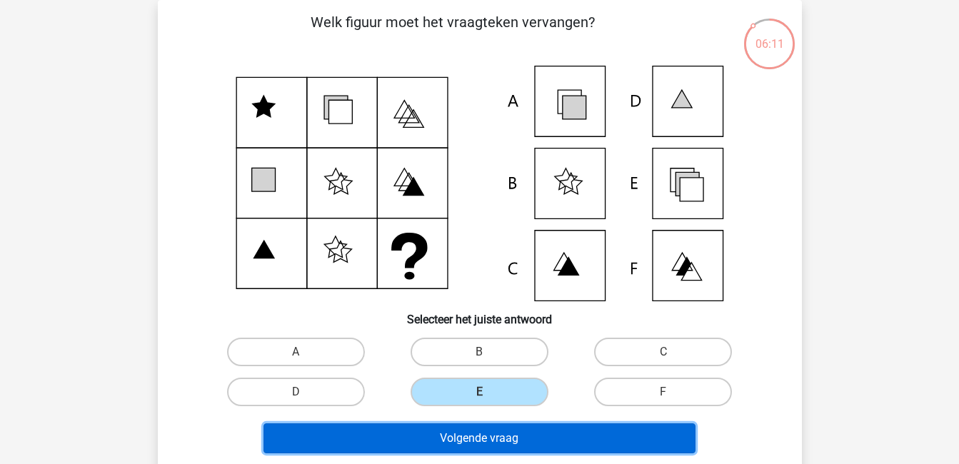
click at [529, 436] on button "Volgende vraag" at bounding box center [480, 439] width 432 height 30
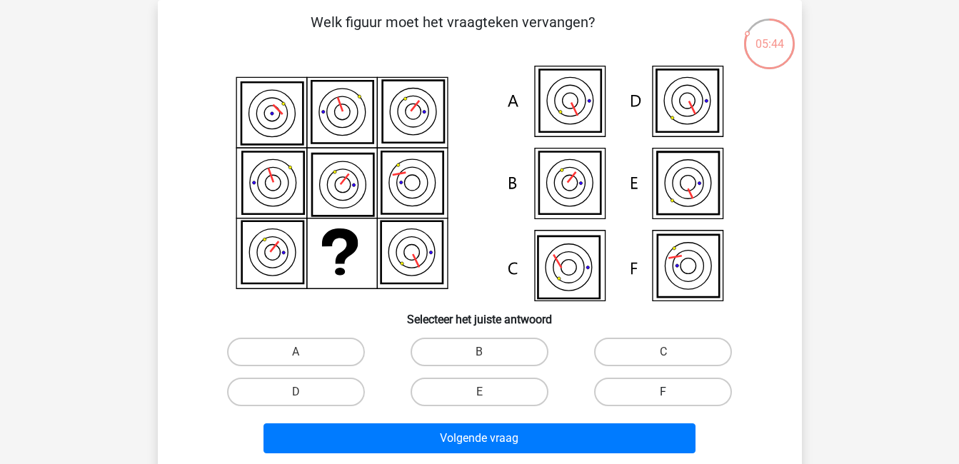
click at [606, 393] on label "F" at bounding box center [663, 392] width 138 height 29
click at [664, 393] on input "F" at bounding box center [668, 396] width 9 height 9
radio input "true"
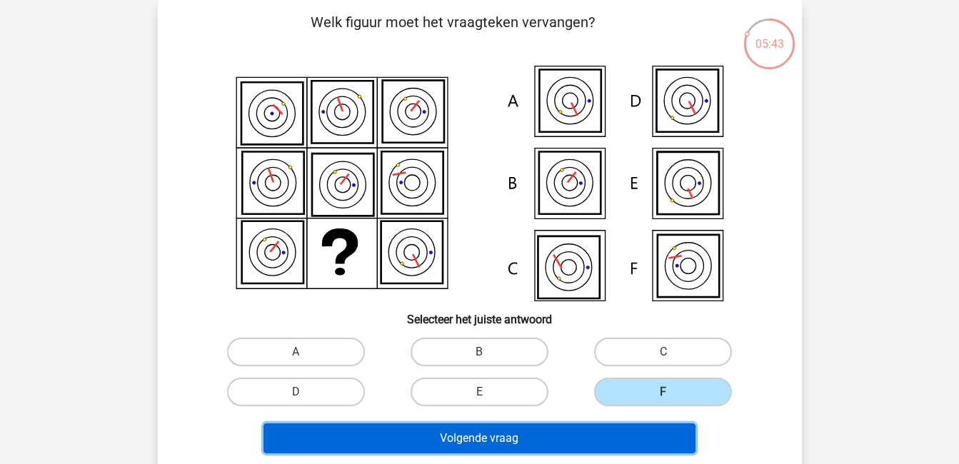
click at [615, 436] on button "Volgende vraag" at bounding box center [480, 439] width 432 height 30
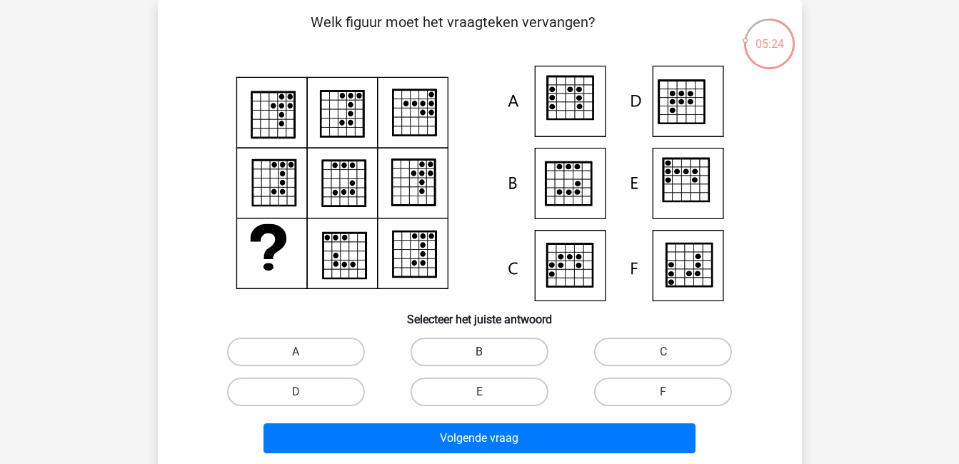
click at [489, 356] on label "B" at bounding box center [480, 352] width 138 height 29
click at [489, 356] on input "B" at bounding box center [483, 356] width 9 height 9
radio input "true"
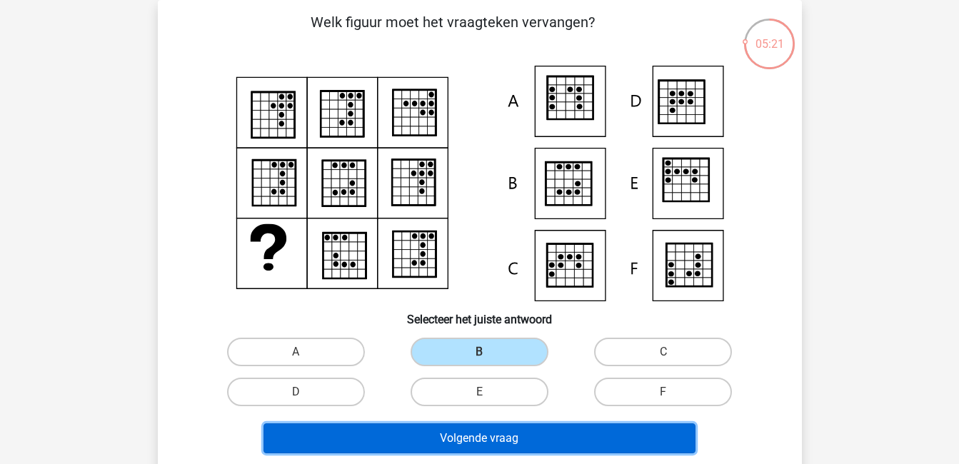
click at [468, 439] on button "Volgende vraag" at bounding box center [480, 439] width 432 height 30
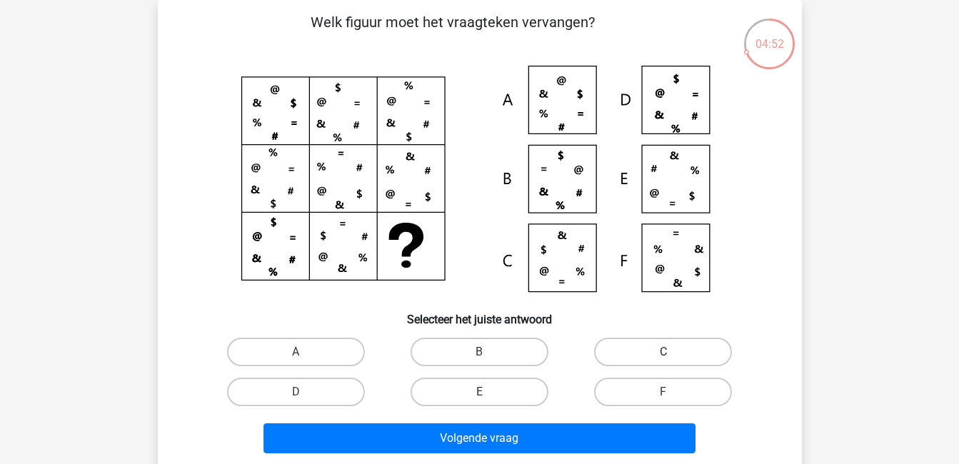
click at [661, 345] on label "C" at bounding box center [663, 352] width 138 height 29
click at [664, 352] on input "C" at bounding box center [668, 356] width 9 height 9
radio input "true"
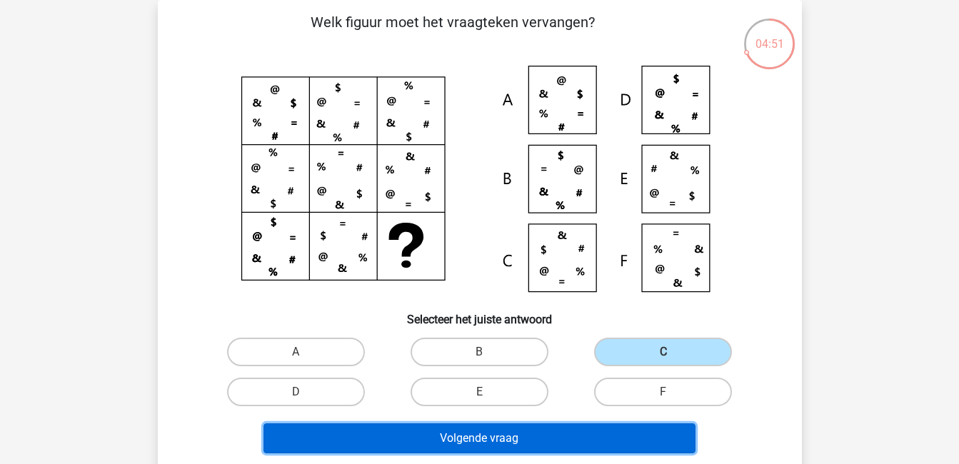
click at [643, 448] on button "Volgende vraag" at bounding box center [480, 439] width 432 height 30
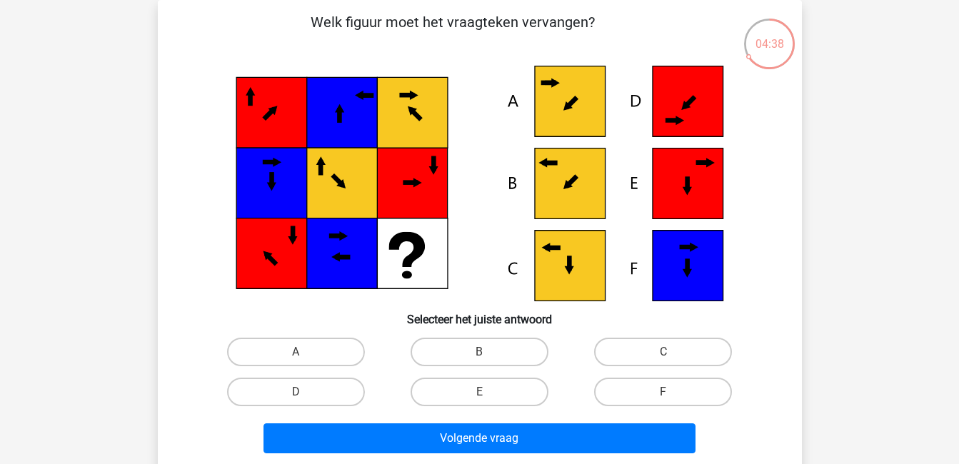
click at [488, 352] on input "B" at bounding box center [483, 356] width 9 height 9
radio input "true"
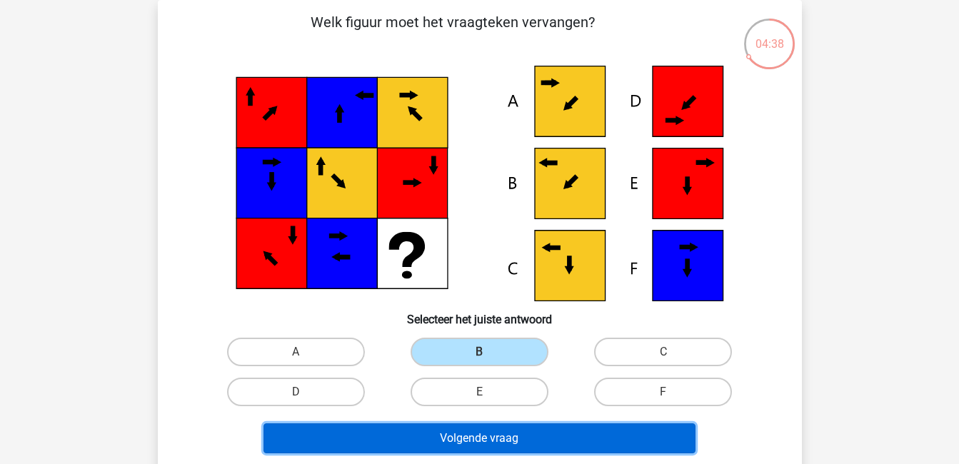
click at [552, 436] on button "Volgende vraag" at bounding box center [480, 439] width 432 height 30
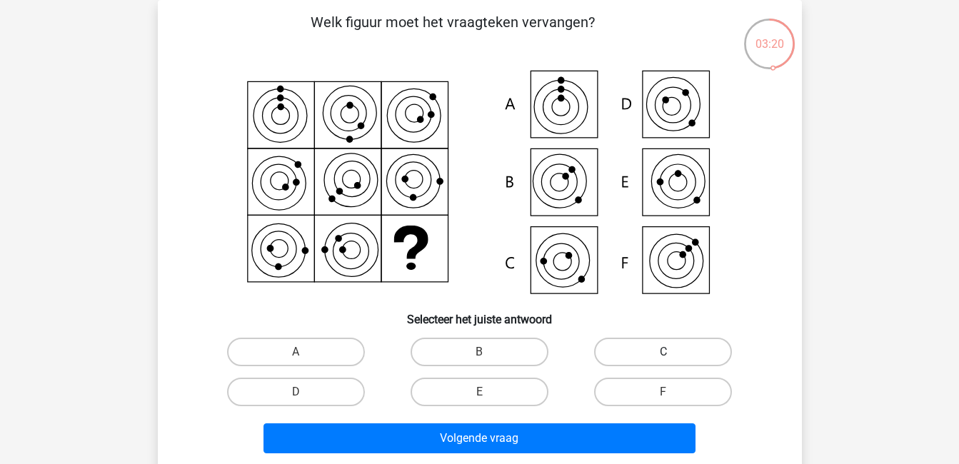
click at [647, 350] on label "C" at bounding box center [663, 352] width 138 height 29
click at [664, 352] on input "C" at bounding box center [668, 356] width 9 height 9
radio input "true"
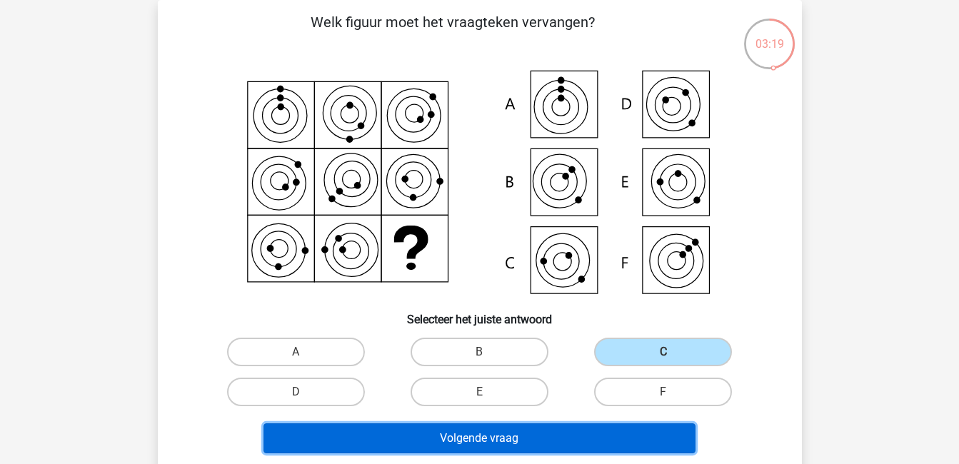
click at [636, 433] on button "Volgende vraag" at bounding box center [480, 439] width 432 height 30
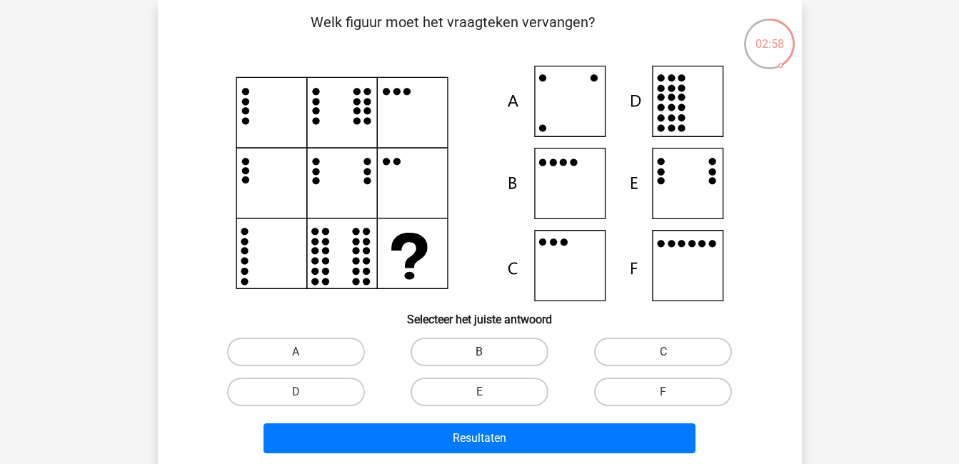
click at [499, 345] on label "B" at bounding box center [480, 352] width 138 height 29
click at [489, 352] on input "B" at bounding box center [483, 356] width 9 height 9
radio input "true"
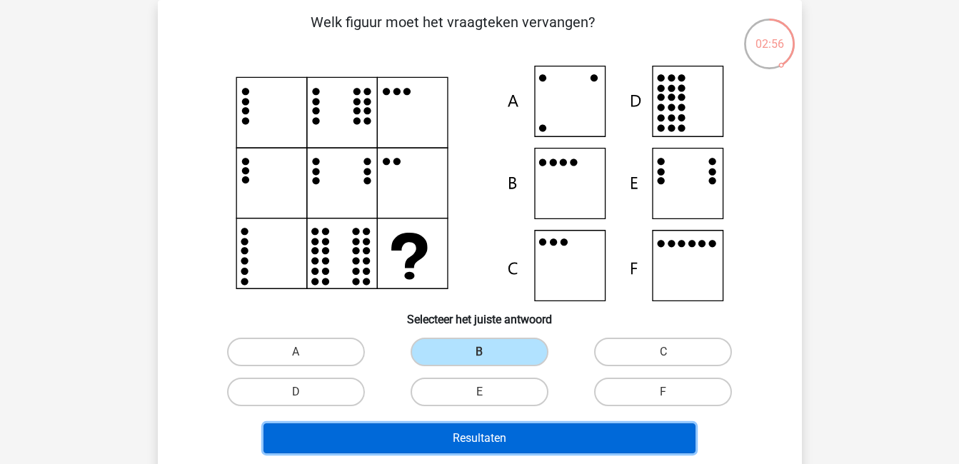
click at [494, 436] on button "Resultaten" at bounding box center [480, 439] width 432 height 30
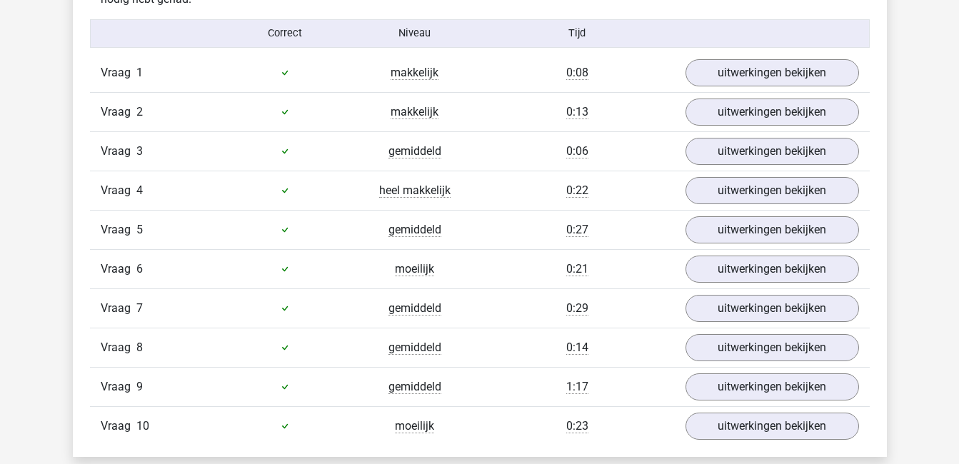
scroll to position [883, 0]
